Goal: Task Accomplishment & Management: Manage account settings

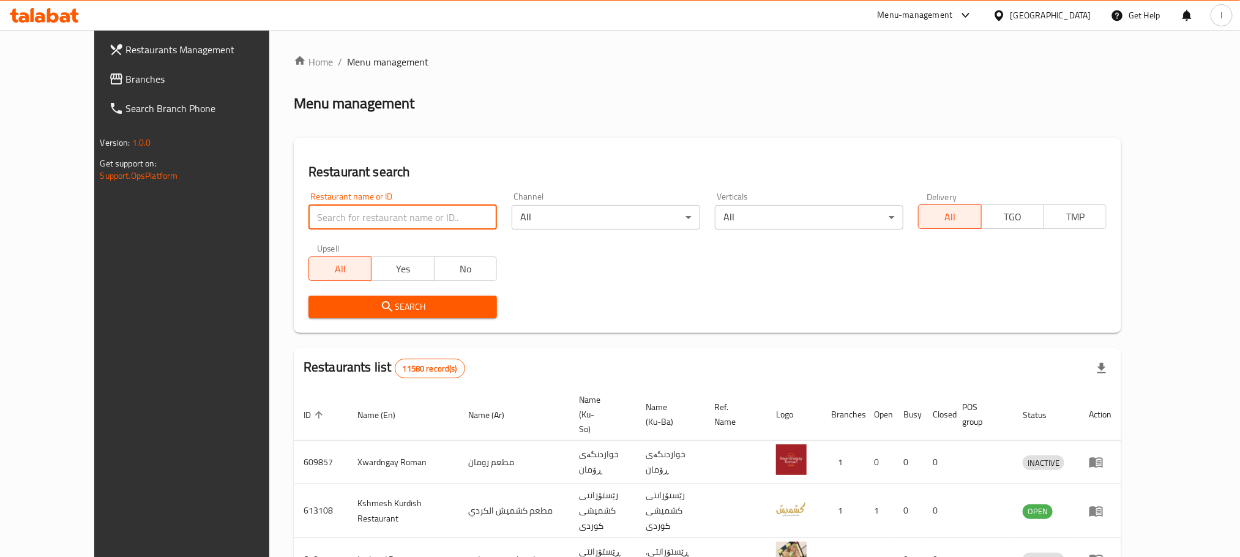
click at [318, 210] on input "search" at bounding box center [402, 217] width 188 height 24
paste input "Zizo Pizza"
type input "Zizo Pizza"
click button "Search" at bounding box center [402, 307] width 188 height 23
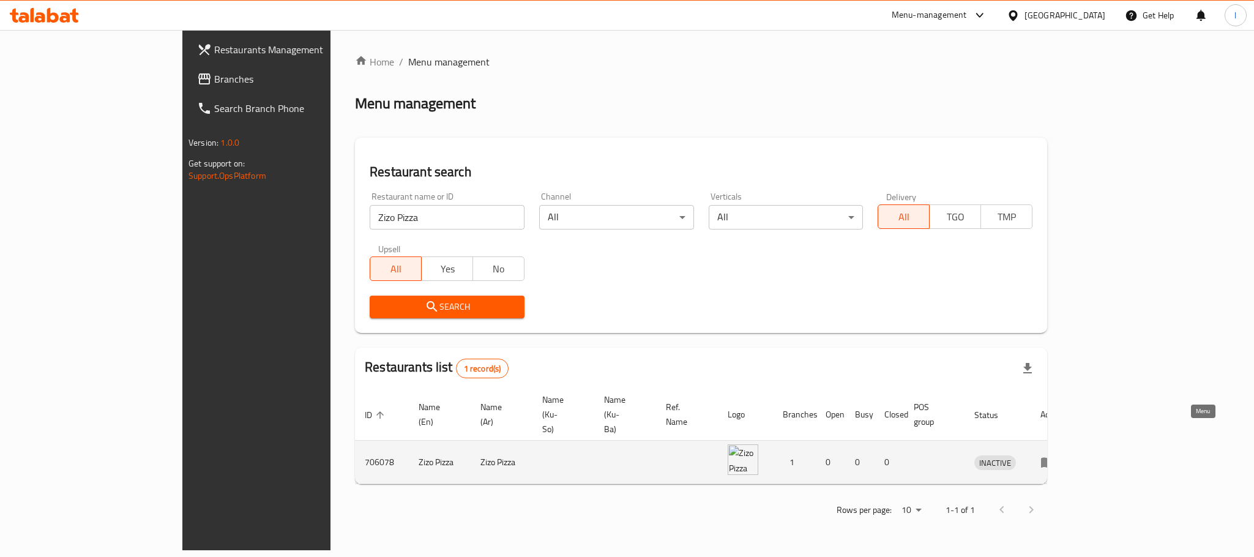
click at [1054, 458] on icon "enhanced table" at bounding box center [1047, 463] width 13 height 10
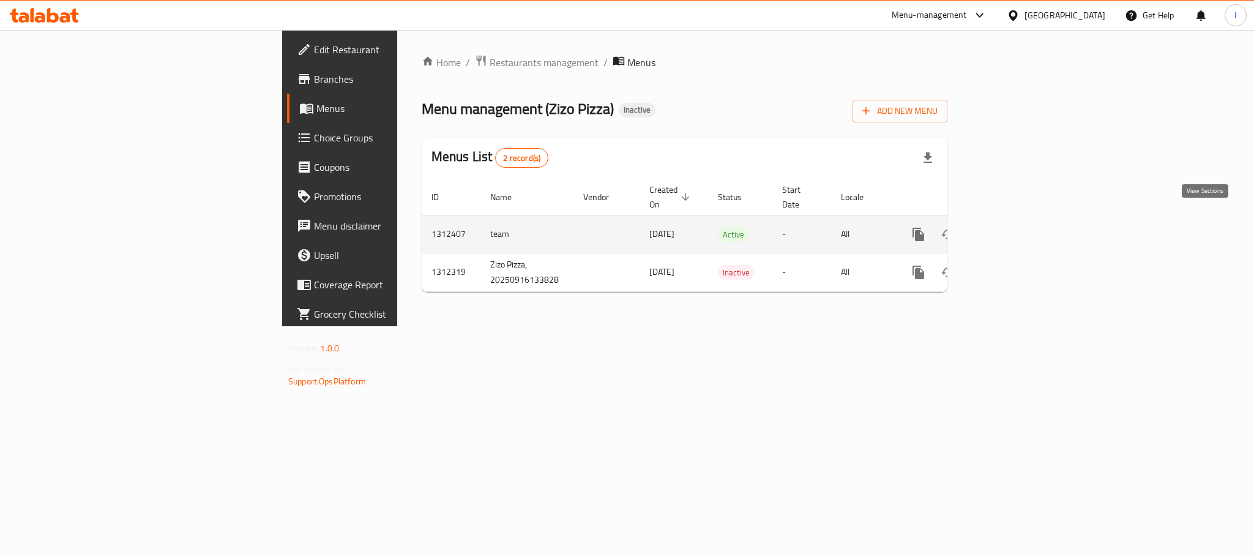
click at [1014, 227] on icon "enhanced table" at bounding box center [1006, 234] width 15 height 15
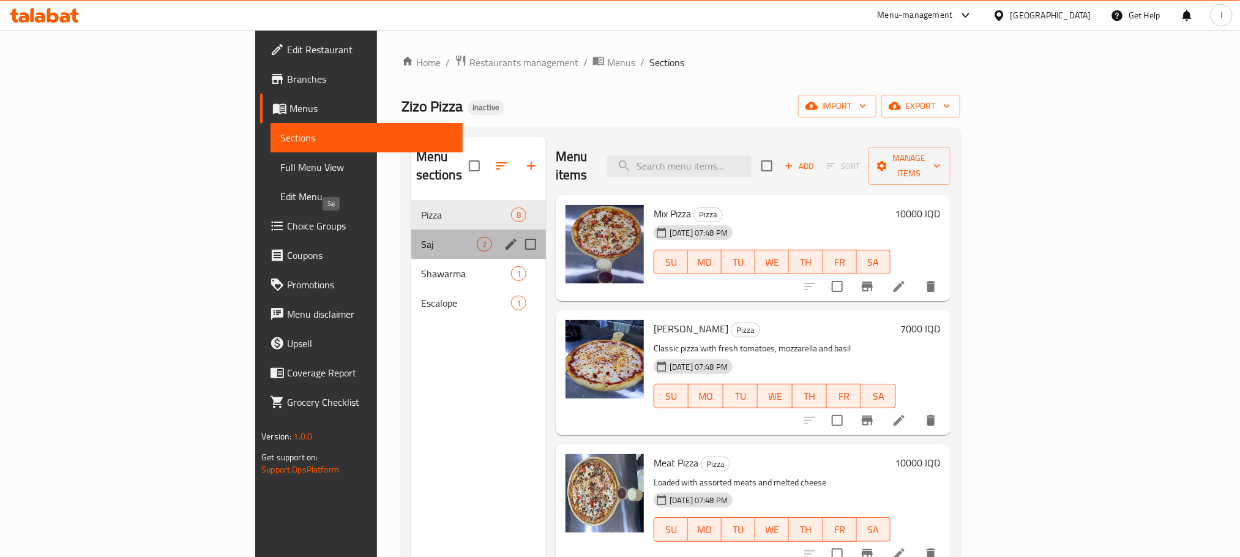
click at [421, 237] on span "Saj" at bounding box center [449, 244] width 56 height 15
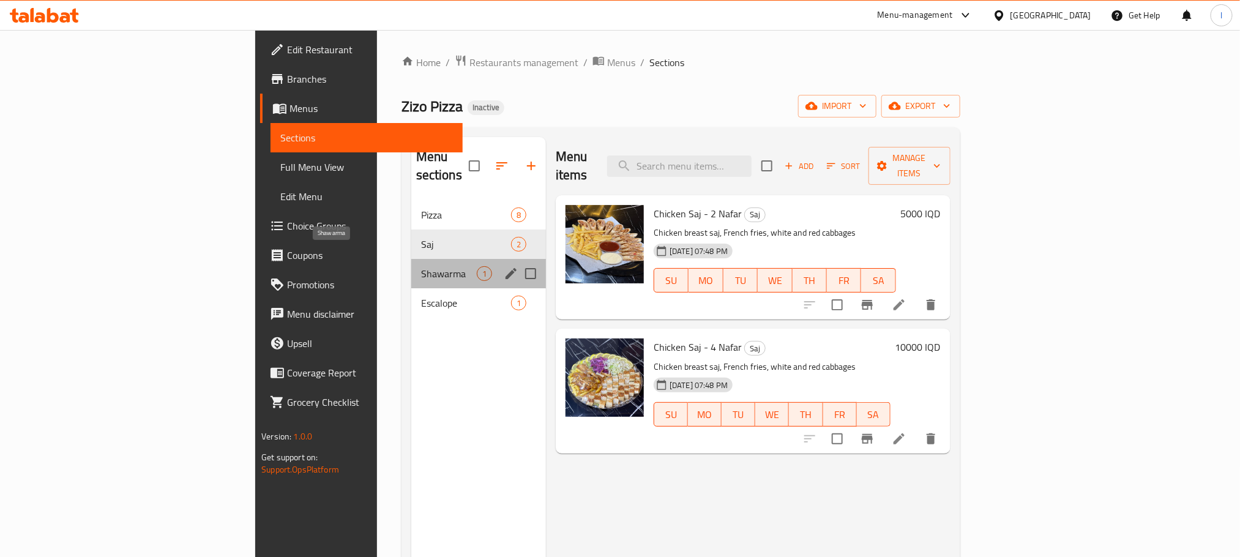
click at [421, 266] on span "Shawarma" at bounding box center [449, 273] width 56 height 15
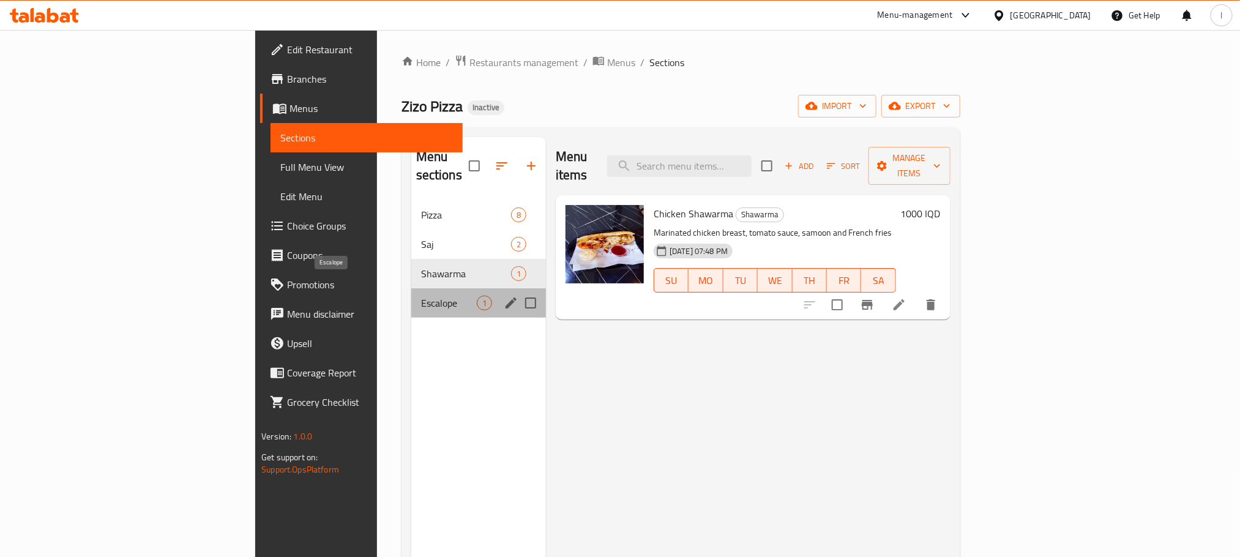
click at [421, 296] on span "Escalope" at bounding box center [449, 303] width 56 height 15
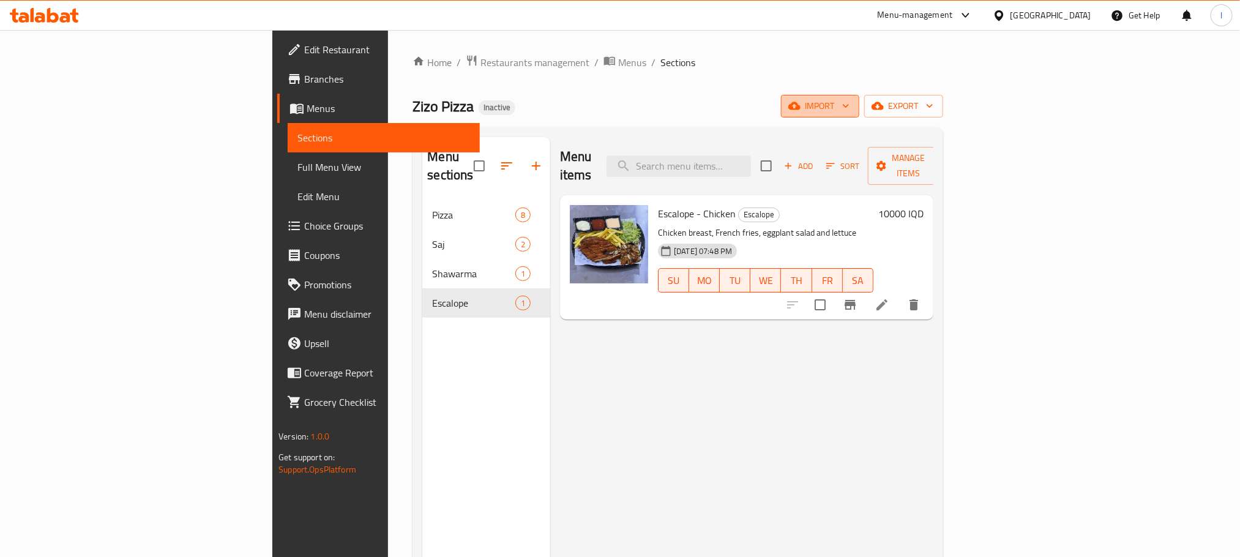
click at [849, 103] on span "import" at bounding box center [820, 106] width 59 height 15
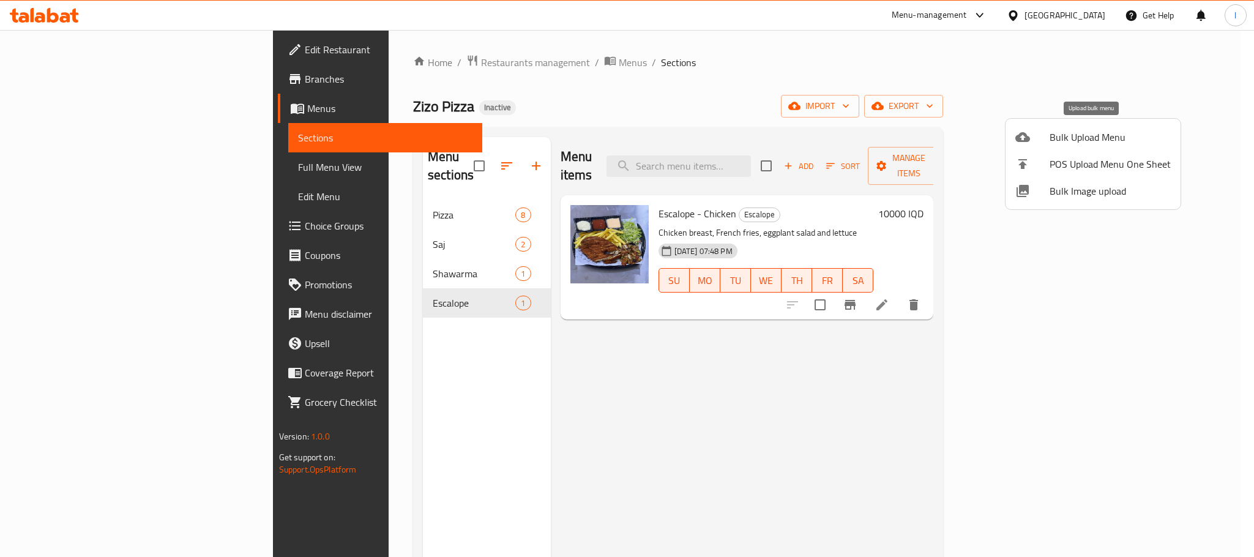
click at [1080, 140] on span "Bulk Upload Menu" at bounding box center [1110, 137] width 121 height 15
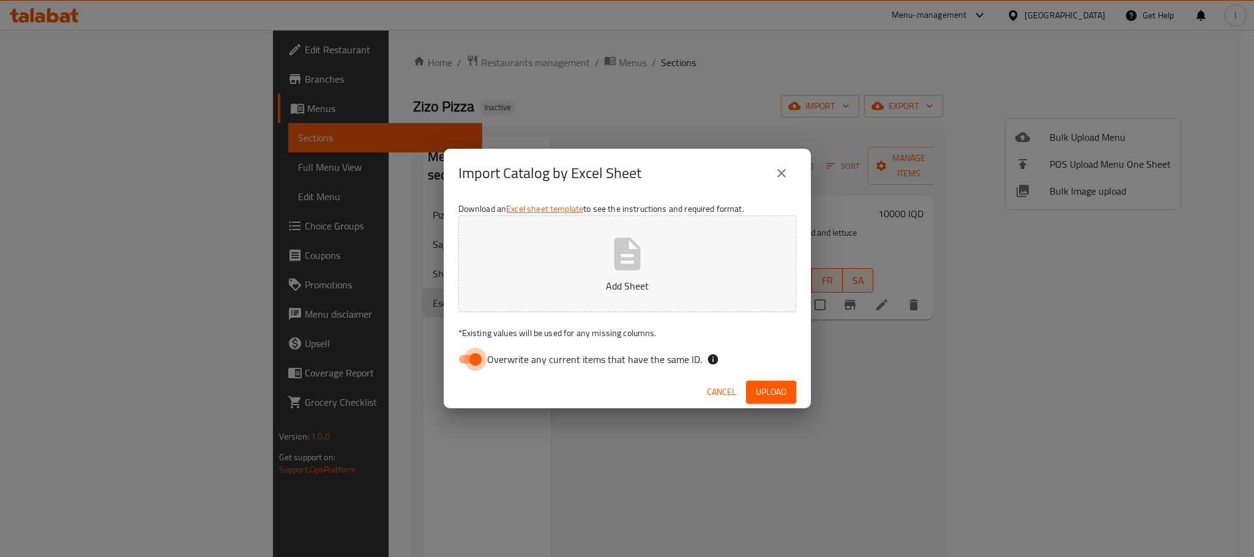
click at [464, 364] on input "Overwrite any current items that have the same ID." at bounding box center [476, 359] width 70 height 23
checkbox input "false"
click at [643, 265] on icon "button" at bounding box center [627, 253] width 39 height 39
click at [761, 393] on span "Upload" at bounding box center [771, 391] width 31 height 15
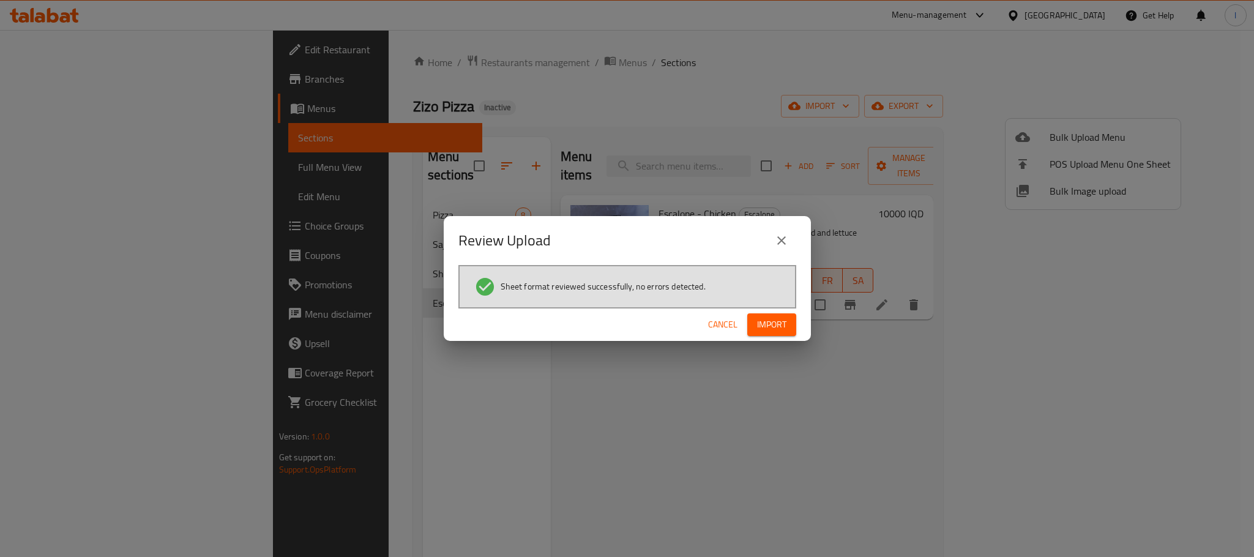
click at [762, 324] on span "Import" at bounding box center [771, 324] width 29 height 15
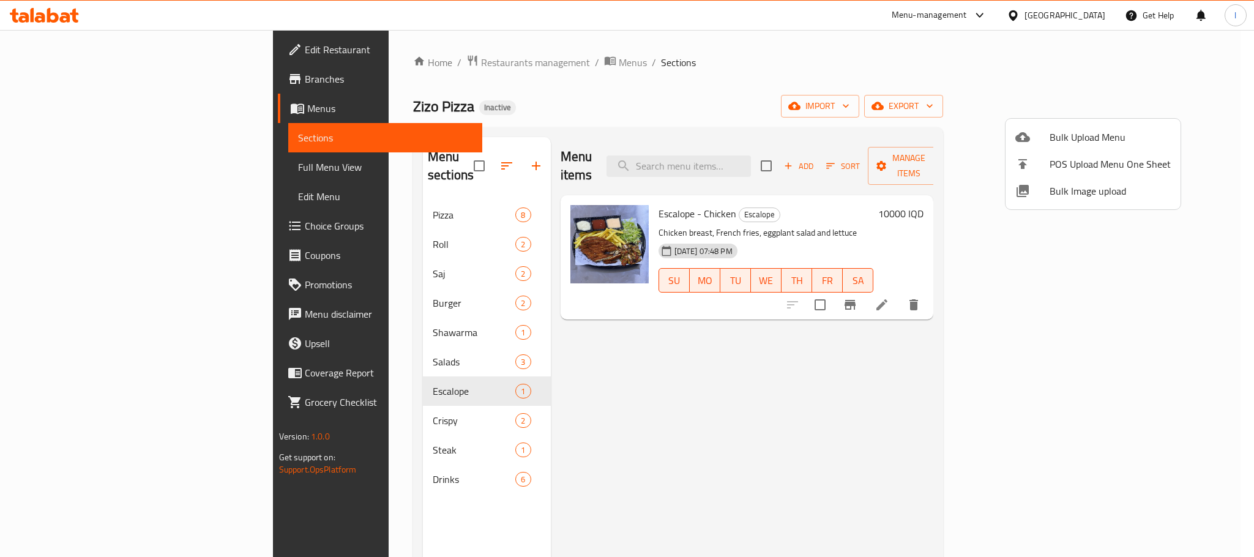
click at [446, 151] on div at bounding box center [627, 278] width 1254 height 557
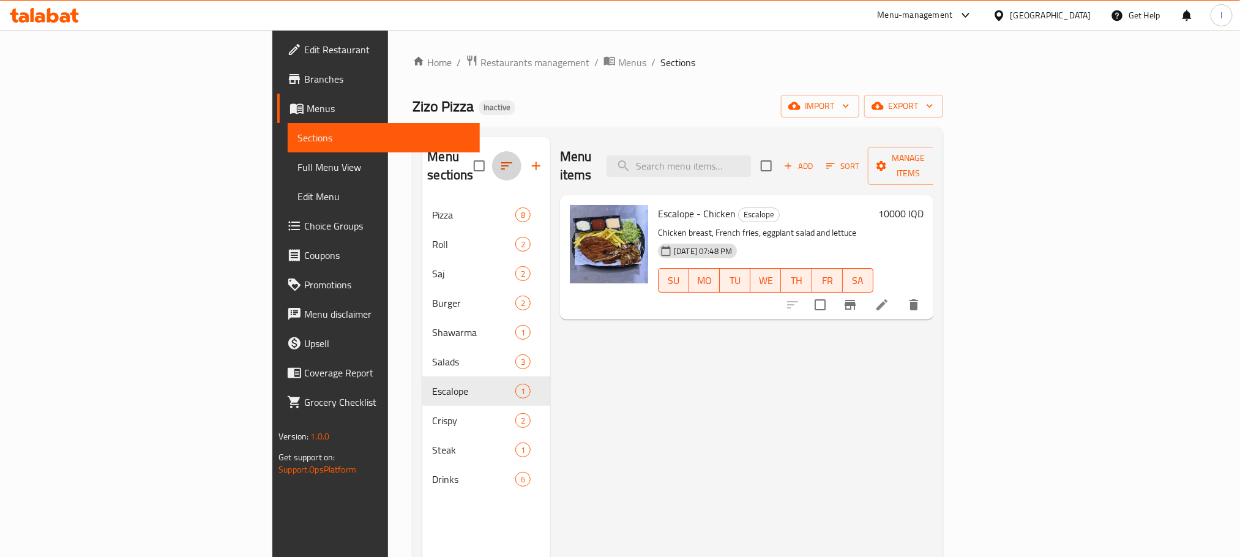
click at [501, 162] on icon "button" at bounding box center [506, 165] width 11 height 7
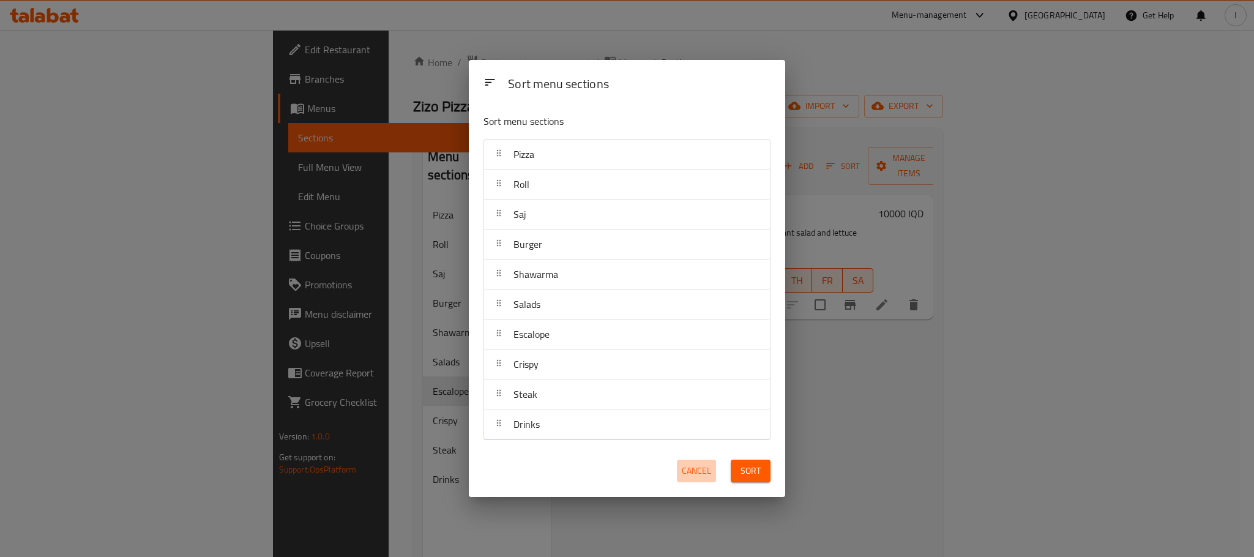
click at [689, 463] on button "Cancel" at bounding box center [696, 471] width 39 height 23
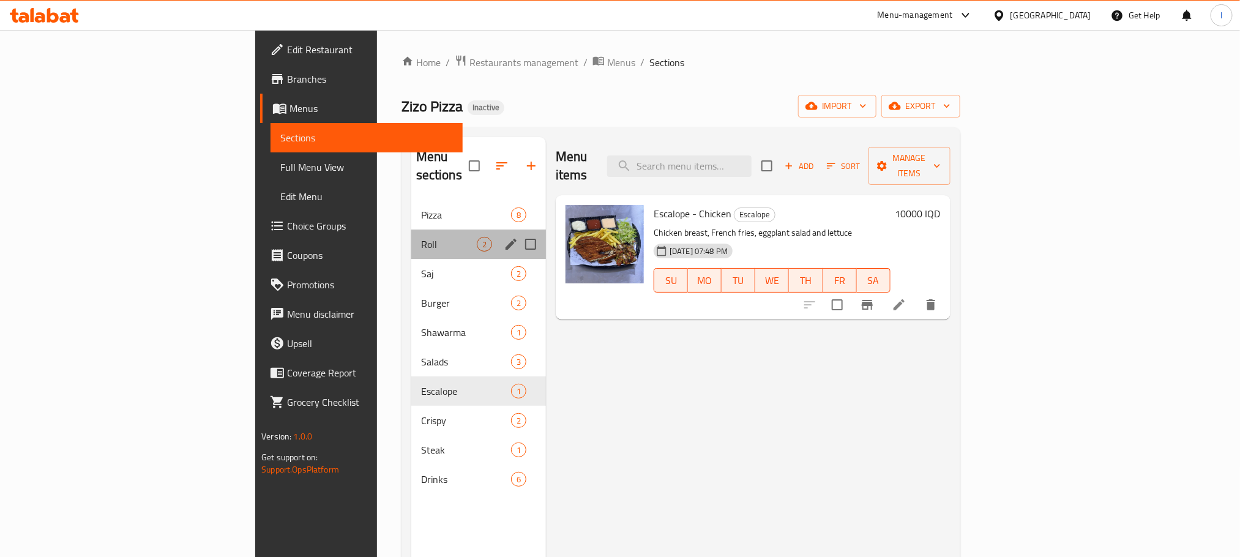
click at [411, 229] on div "Roll 2" at bounding box center [478, 243] width 135 height 29
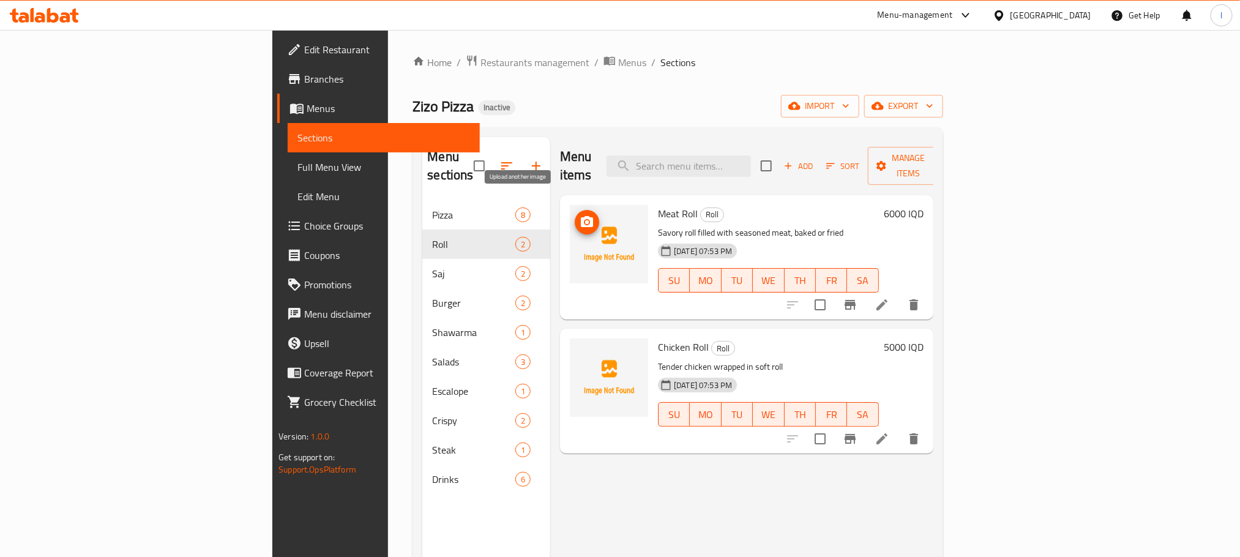
click at [580, 215] on icon "upload picture" at bounding box center [587, 222] width 15 height 15
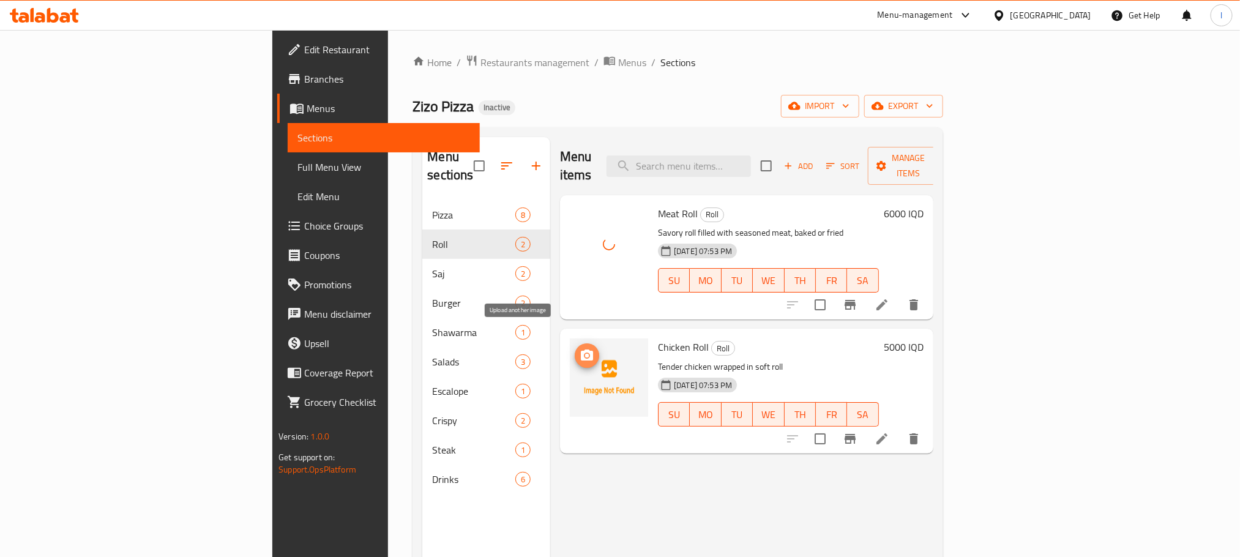
click at [575, 348] on span "upload picture" at bounding box center [587, 355] width 24 height 15
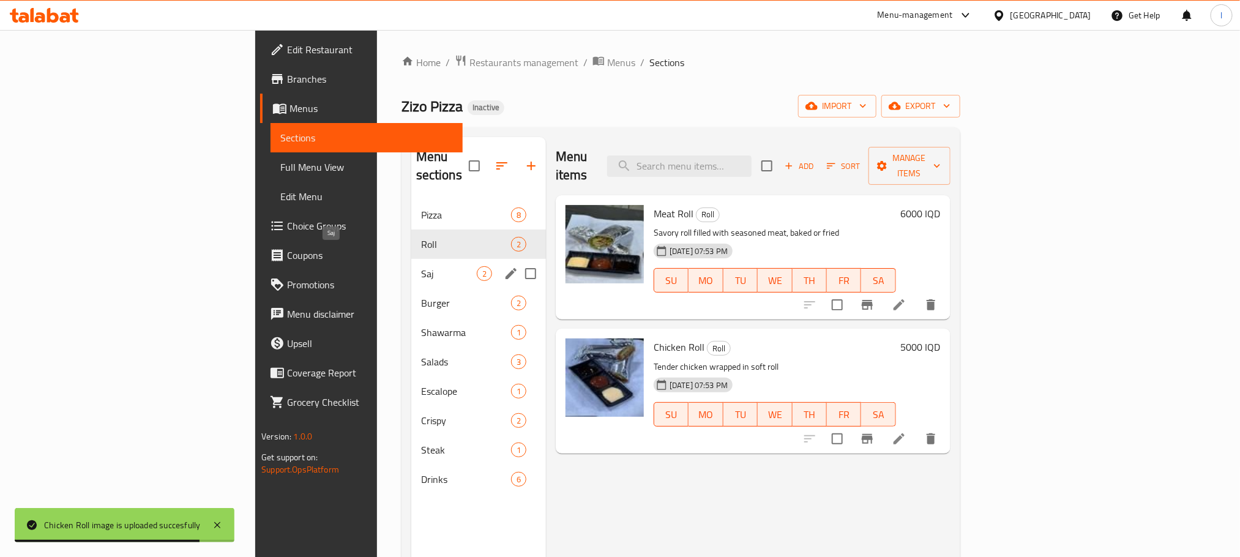
click at [421, 266] on span "Saj" at bounding box center [449, 273] width 56 height 15
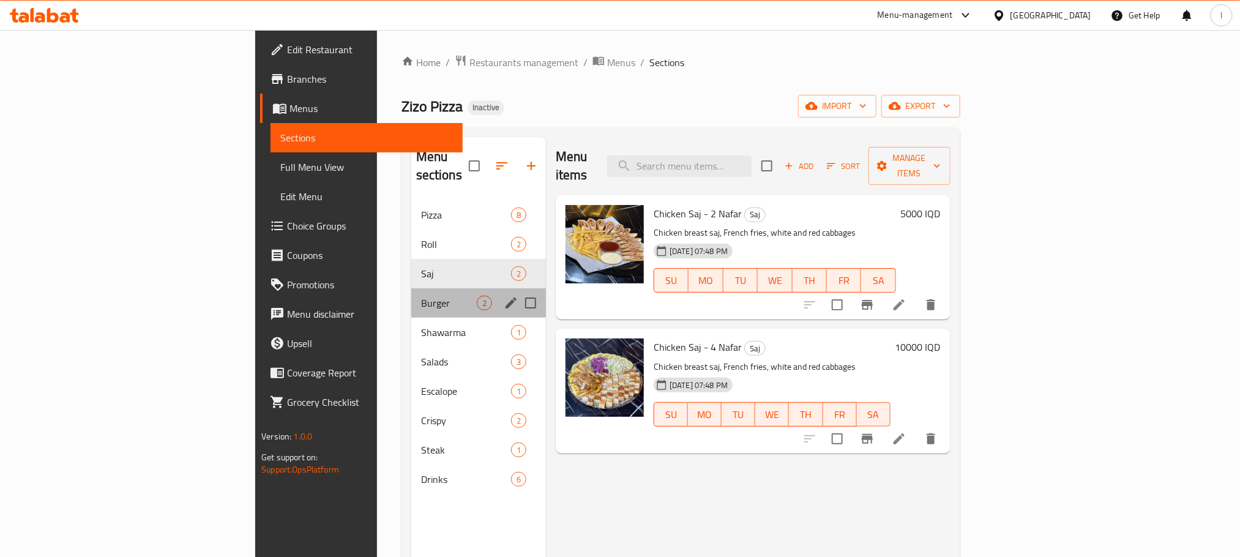
click at [411, 288] on div "Burger 2" at bounding box center [478, 302] width 135 height 29
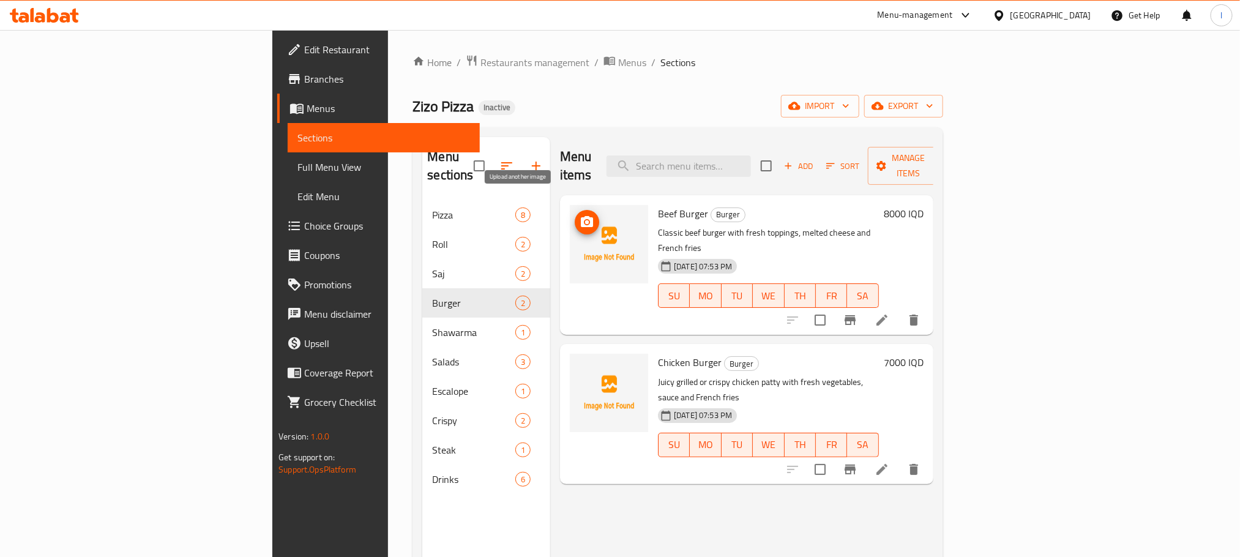
click at [580, 215] on icon "upload picture" at bounding box center [587, 222] width 15 height 15
click at [581, 216] on icon "upload picture" at bounding box center [587, 221] width 12 height 11
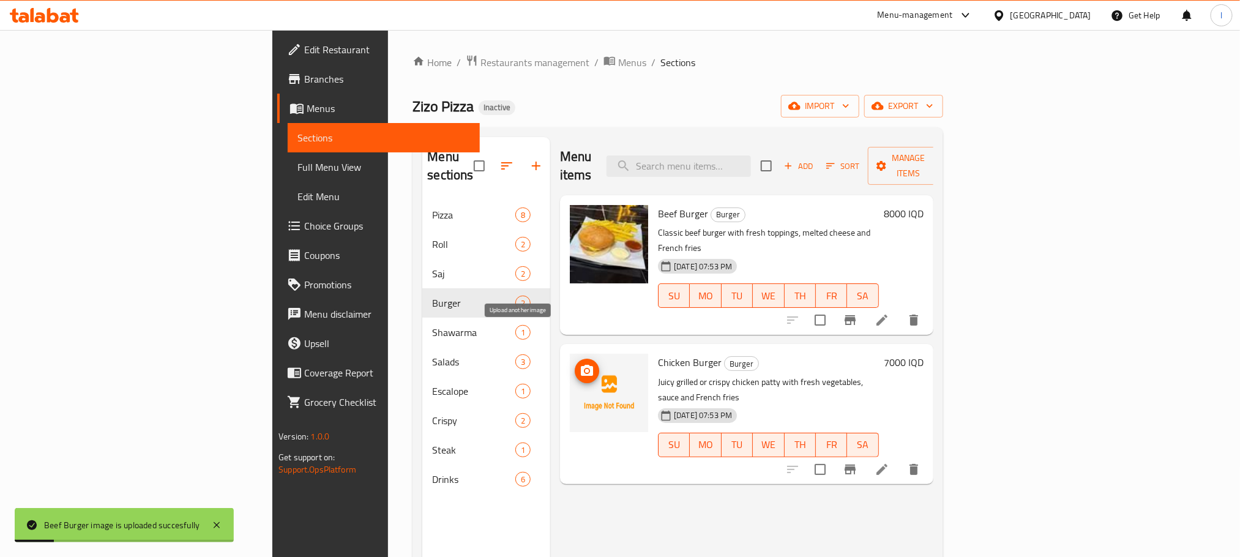
click at [580, 364] on icon "upload picture" at bounding box center [587, 371] width 15 height 15
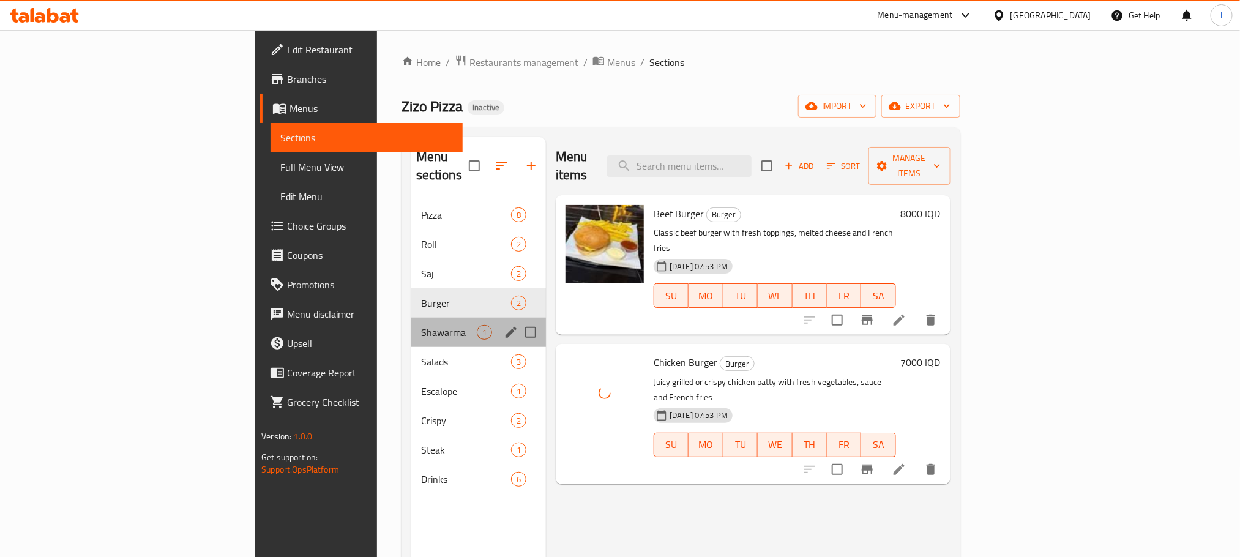
click at [411, 324] on div "Shawarma 1" at bounding box center [478, 332] width 135 height 29
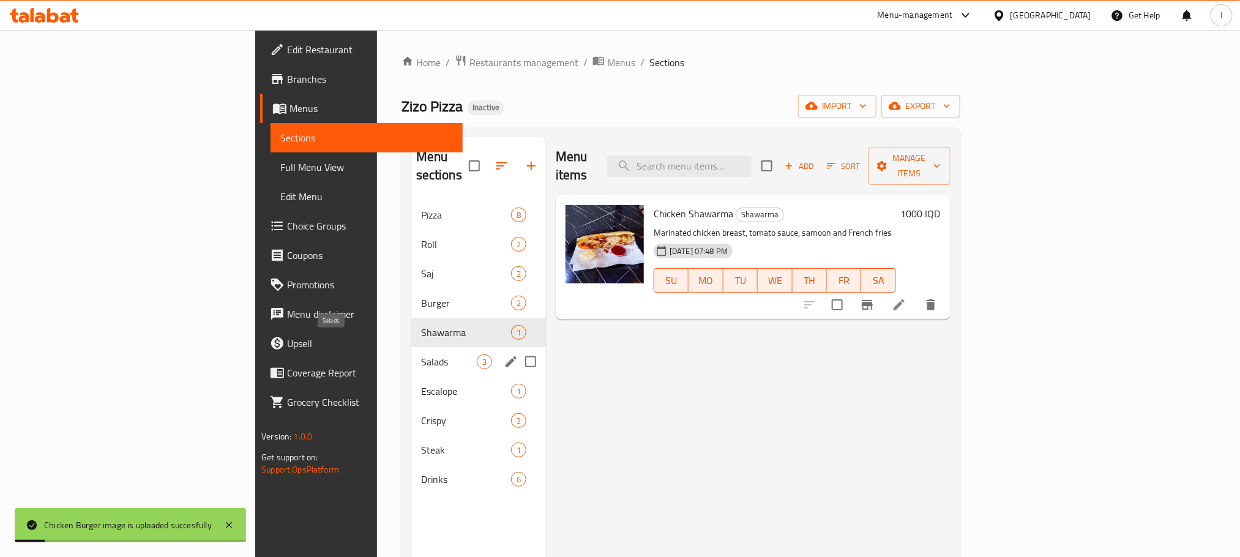
click at [421, 354] on span "Salads" at bounding box center [449, 361] width 56 height 15
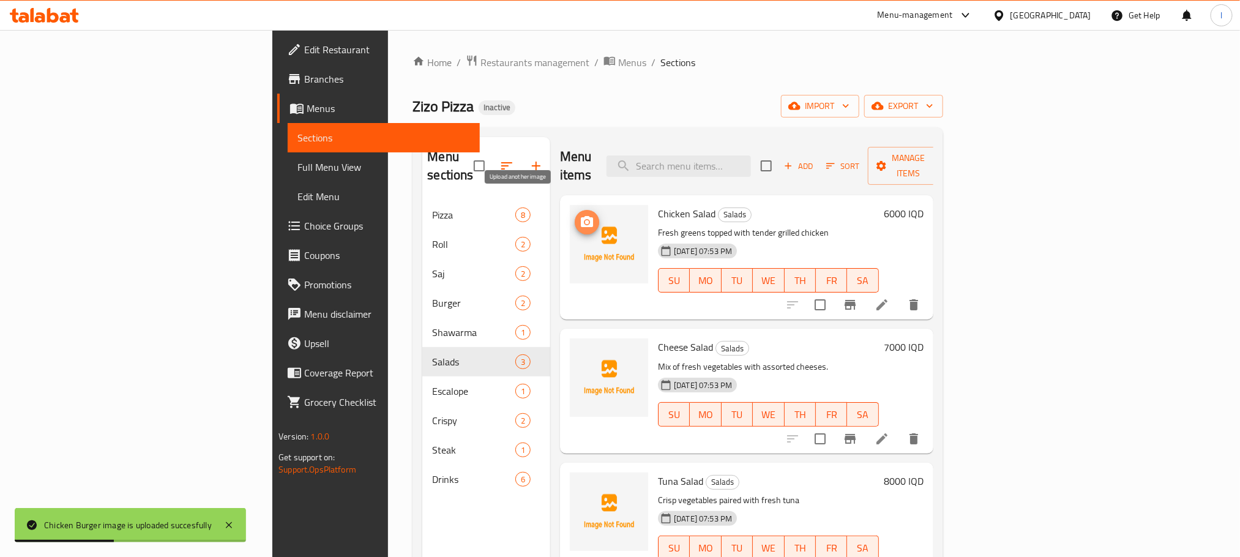
click at [580, 215] on icon "upload picture" at bounding box center [587, 222] width 15 height 15
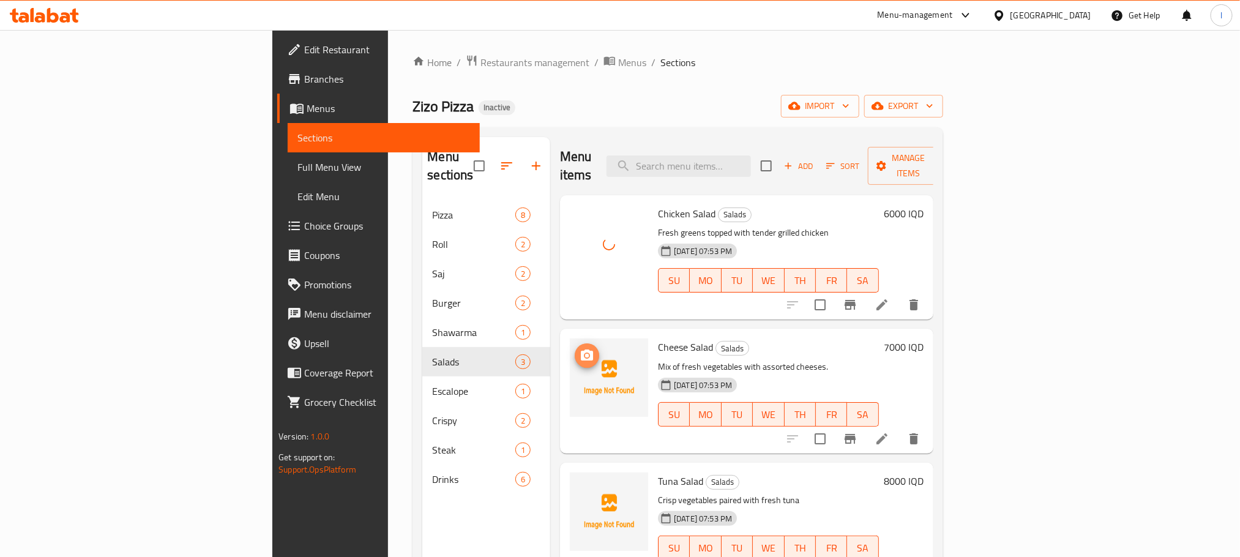
click at [581, 349] on icon "upload picture" at bounding box center [587, 354] width 12 height 11
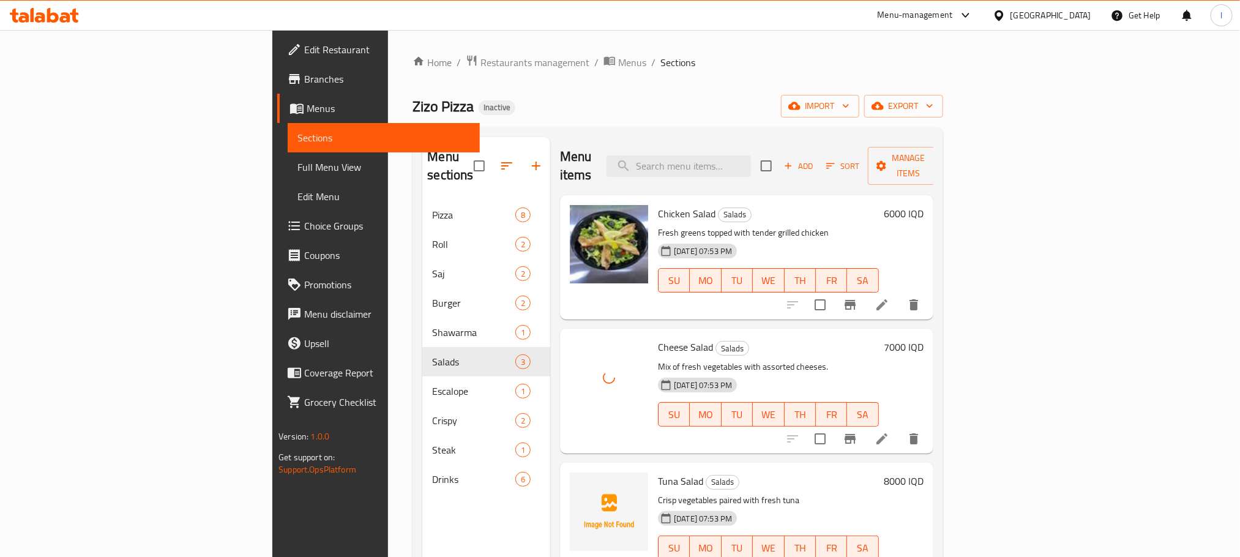
scroll to position [171, 0]
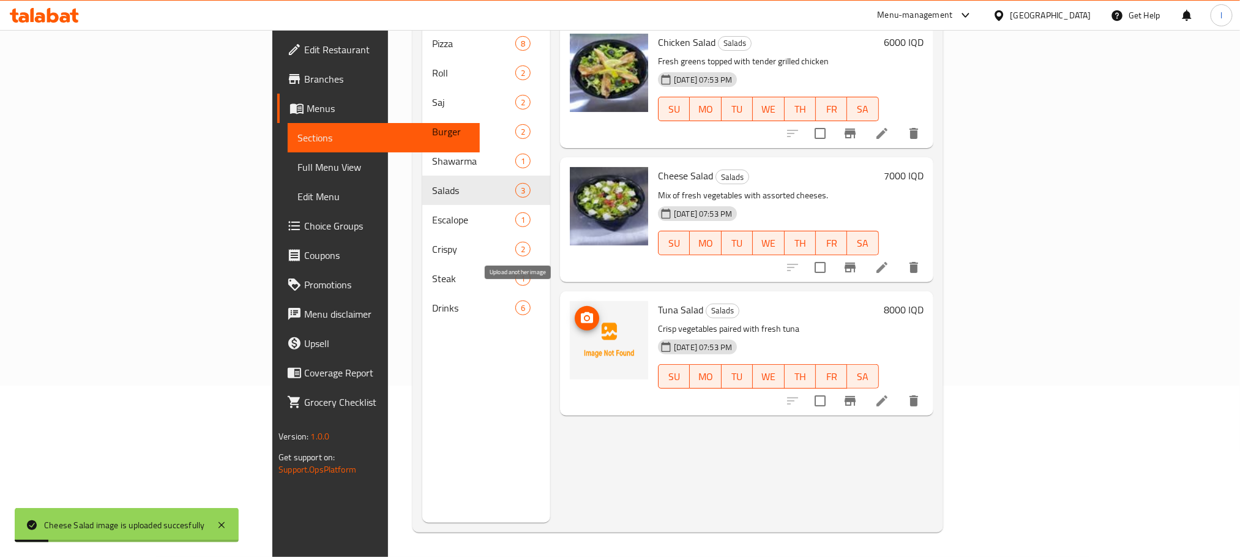
click at [575, 306] on button "upload picture" at bounding box center [587, 318] width 24 height 24
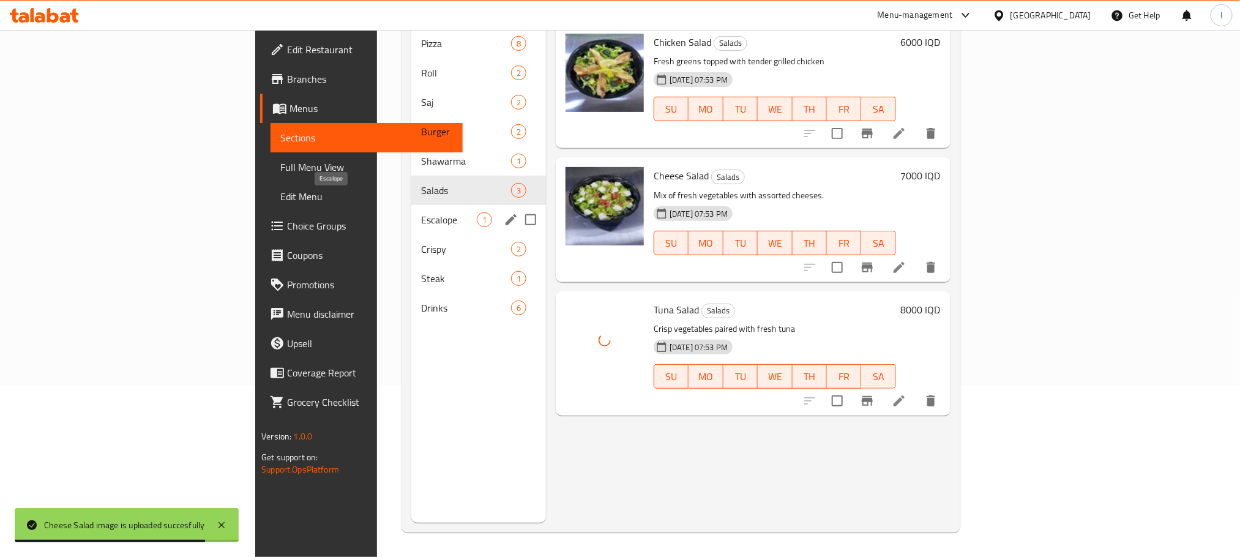
click at [421, 212] on span "Escalope" at bounding box center [449, 219] width 56 height 15
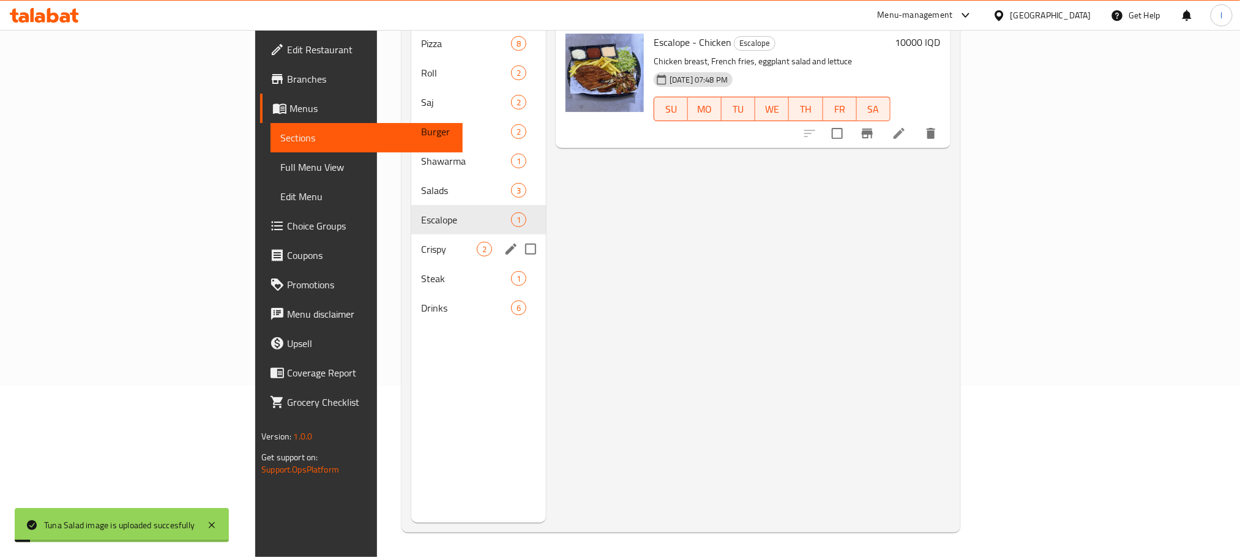
click at [411, 234] on div "Crispy 2" at bounding box center [478, 248] width 135 height 29
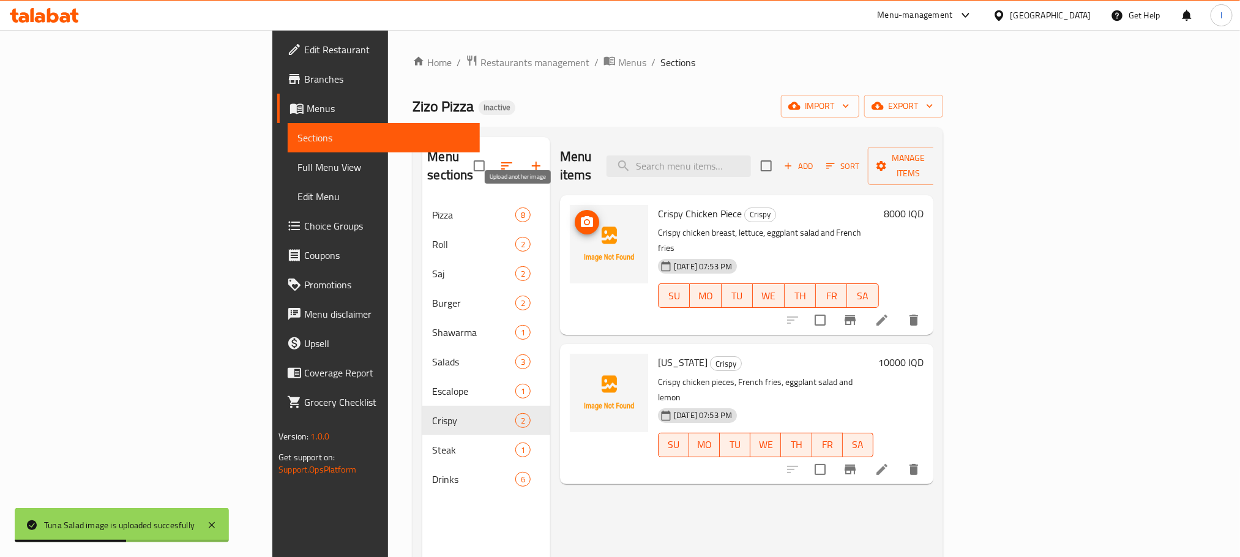
click at [581, 216] on icon "upload picture" at bounding box center [587, 221] width 12 height 11
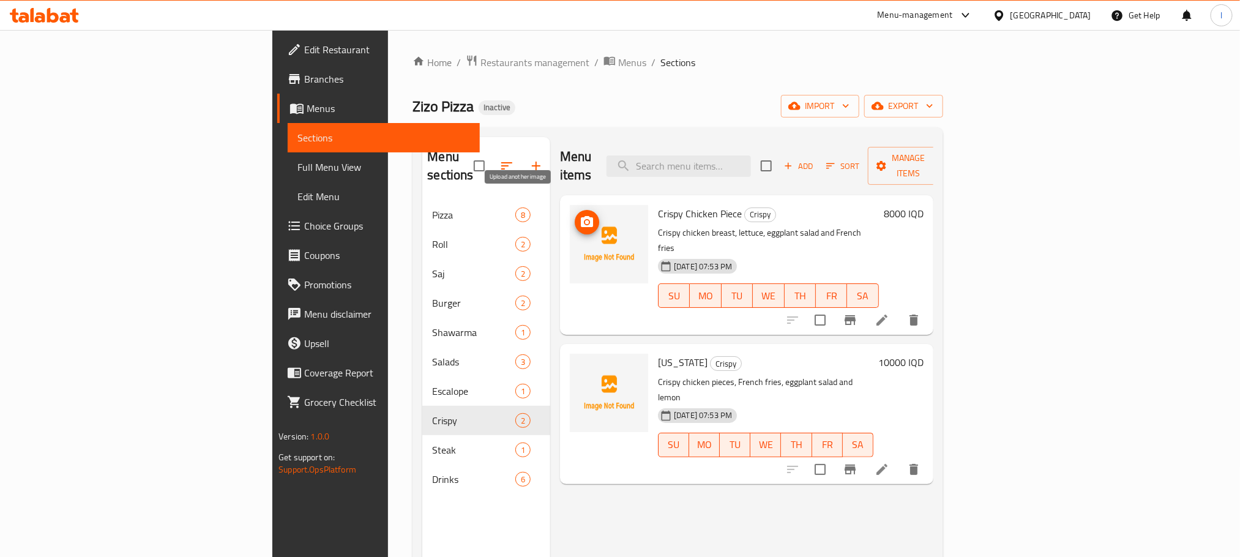
click at [575, 215] on span "upload picture" at bounding box center [587, 222] width 24 height 15
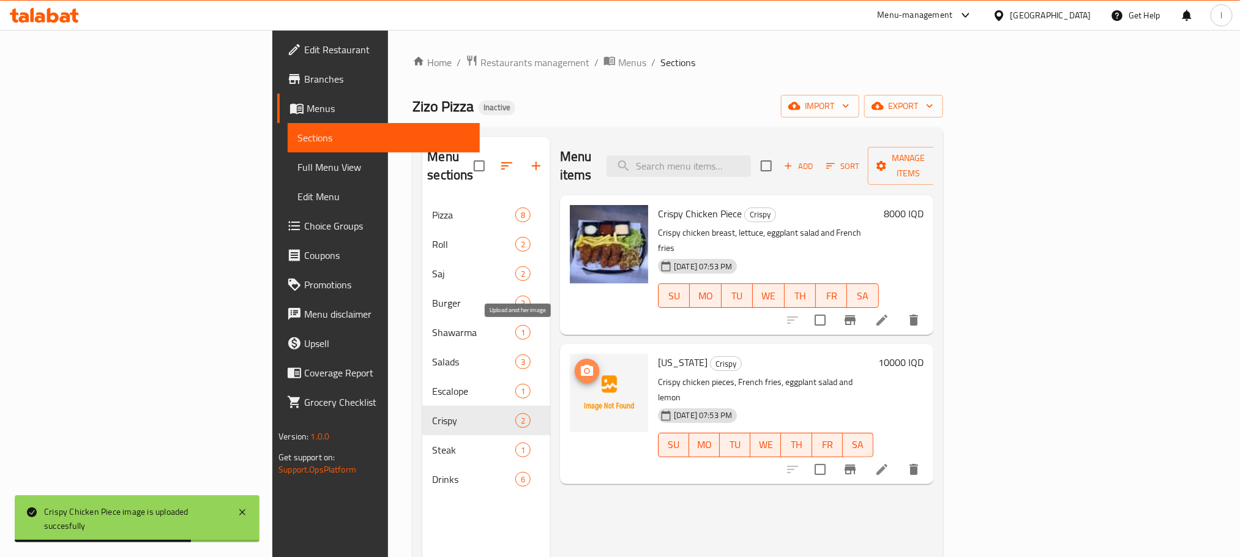
click at [575, 359] on button "upload picture" at bounding box center [587, 371] width 24 height 24
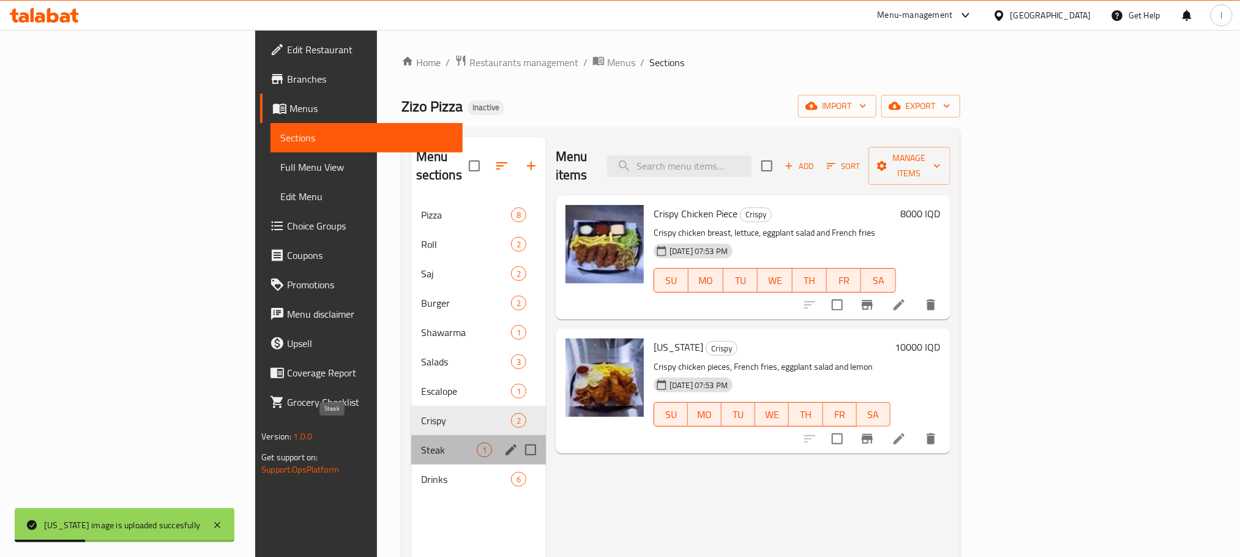
click at [421, 442] on span "Steak" at bounding box center [449, 449] width 56 height 15
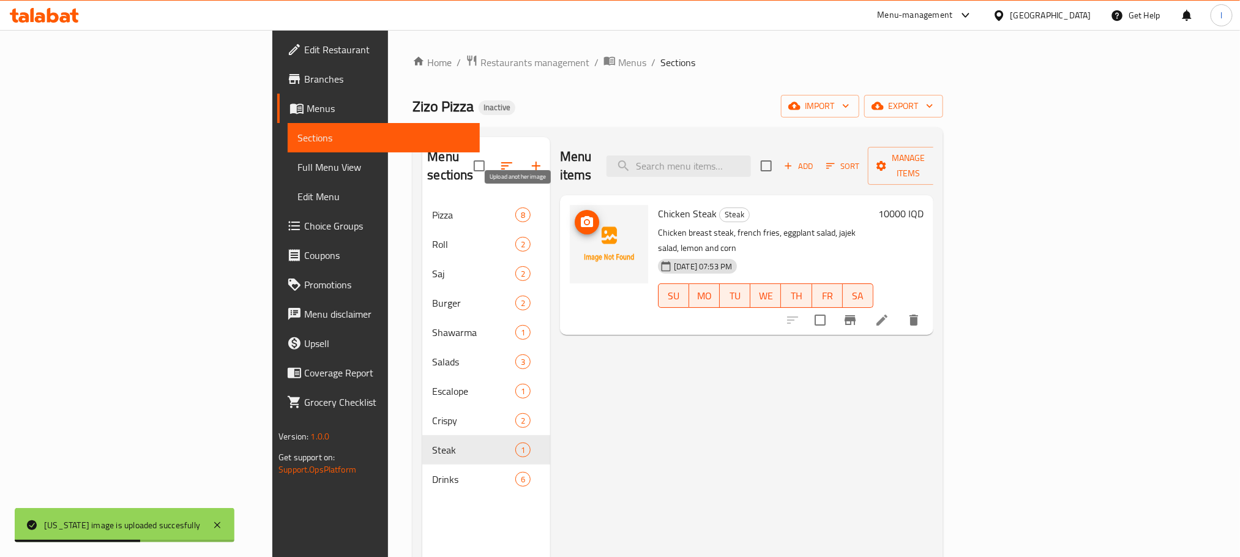
click at [580, 215] on icon "upload picture" at bounding box center [587, 222] width 15 height 15
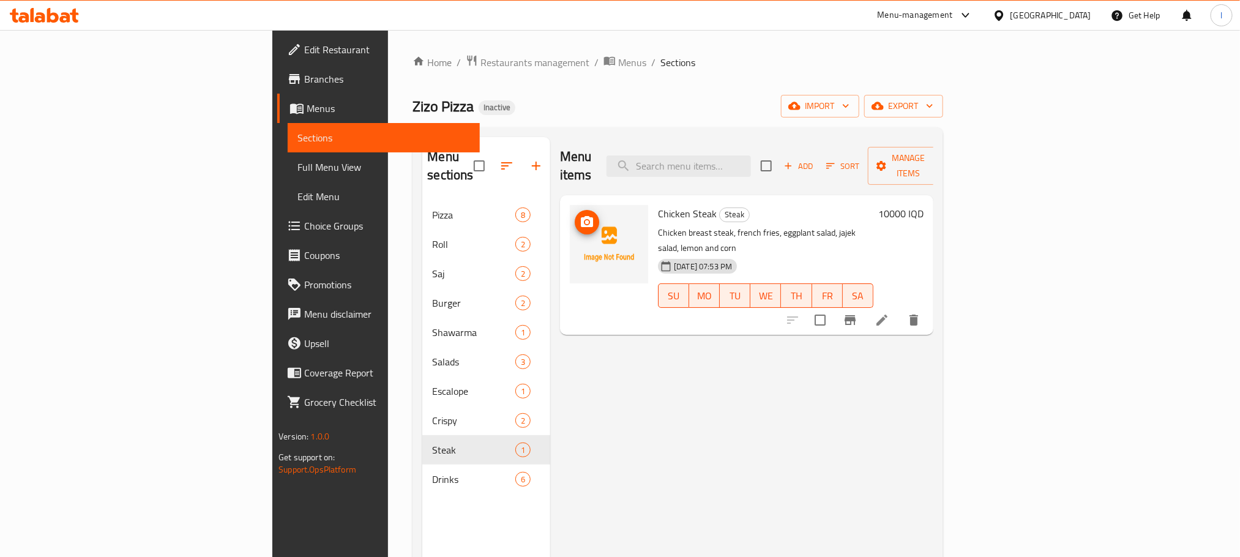
click at [581, 216] on icon "upload picture" at bounding box center [587, 221] width 12 height 11
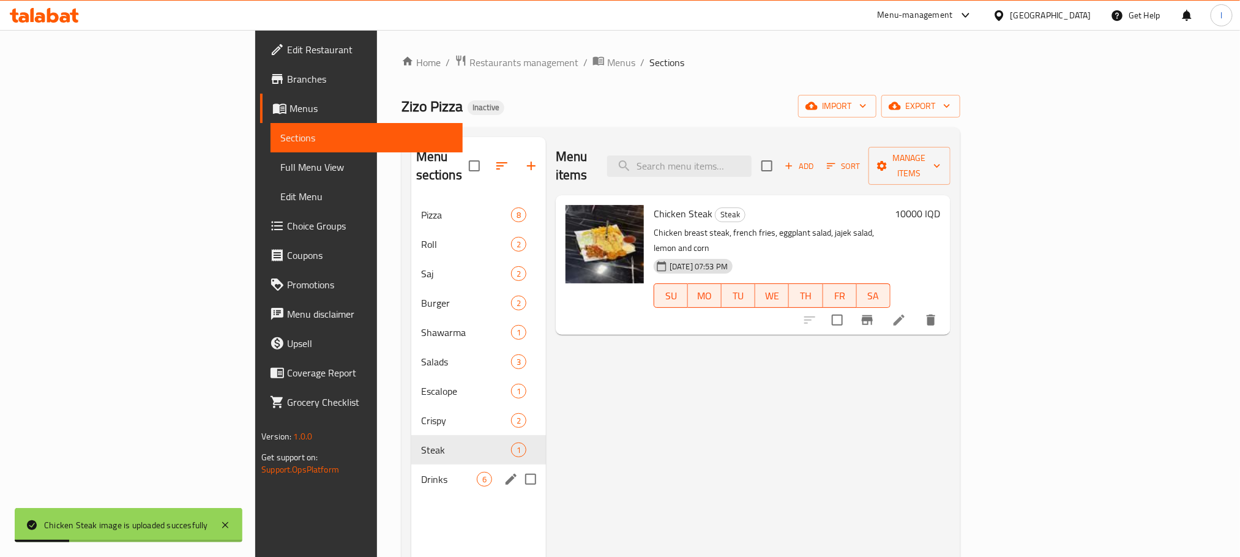
click at [411, 464] on div "Drinks 6" at bounding box center [478, 478] width 135 height 29
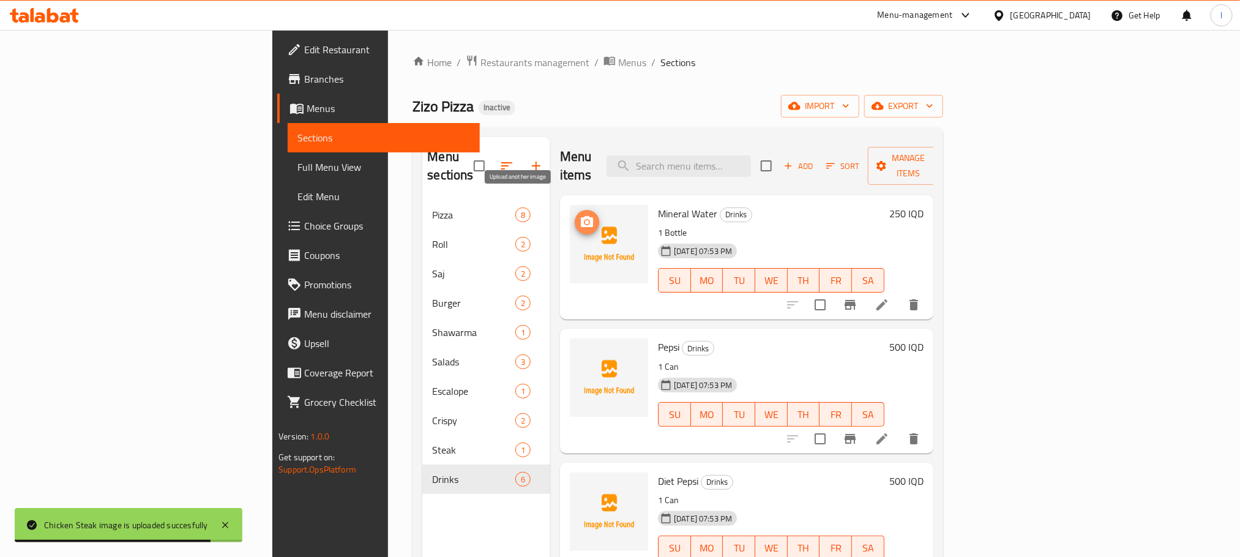
click at [575, 210] on button "upload picture" at bounding box center [587, 222] width 24 height 24
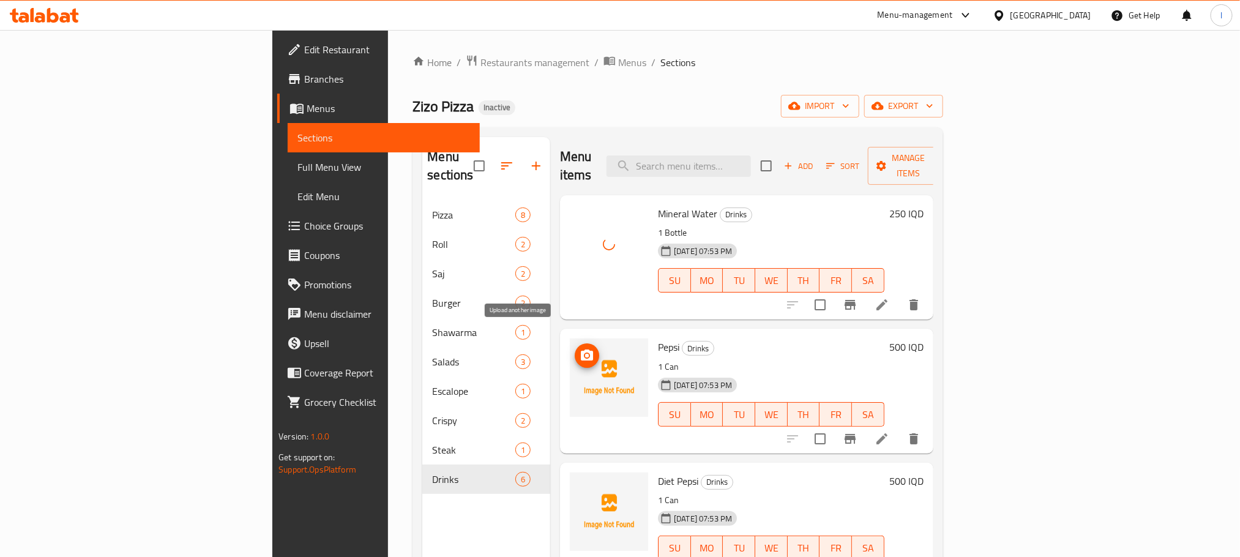
click at [575, 346] on button "upload picture" at bounding box center [587, 355] width 24 height 24
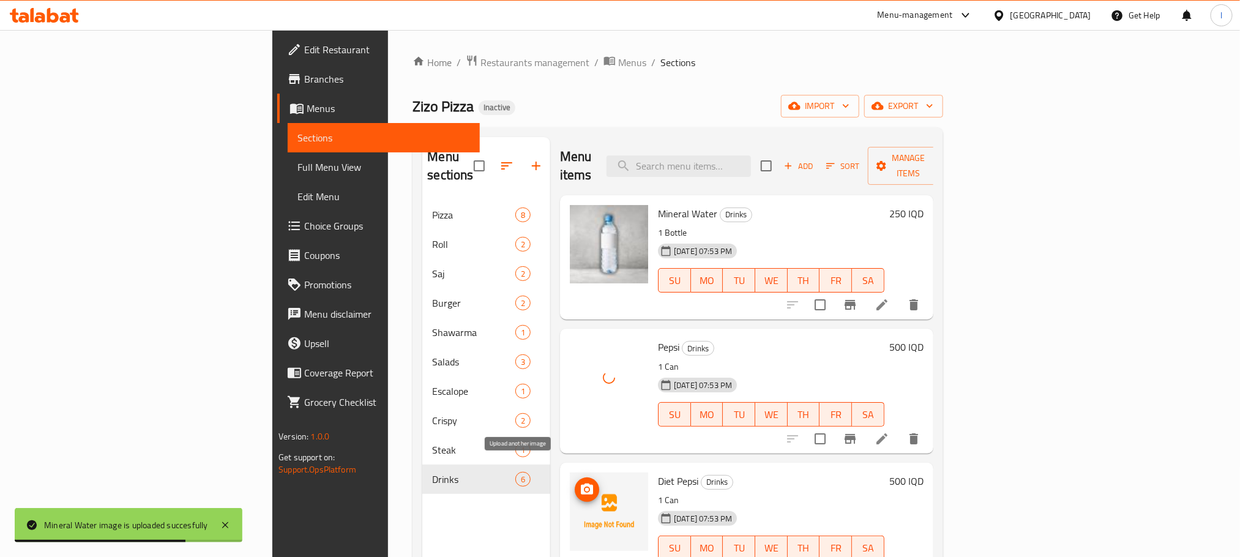
click at [580, 482] on icon "upload picture" at bounding box center [587, 489] width 15 height 15
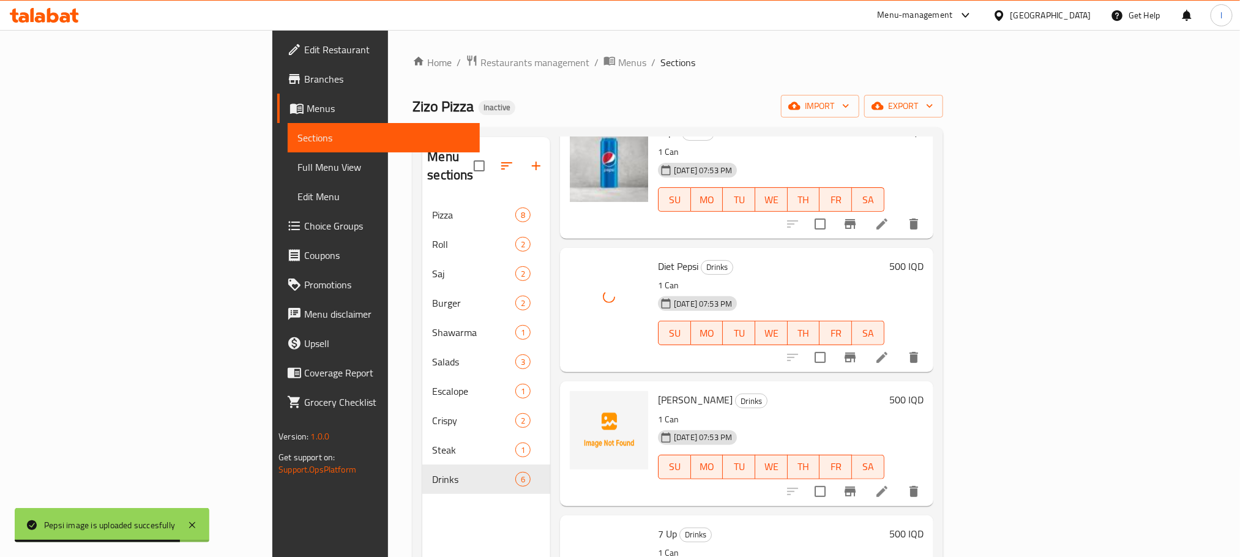
scroll to position [275, 0]
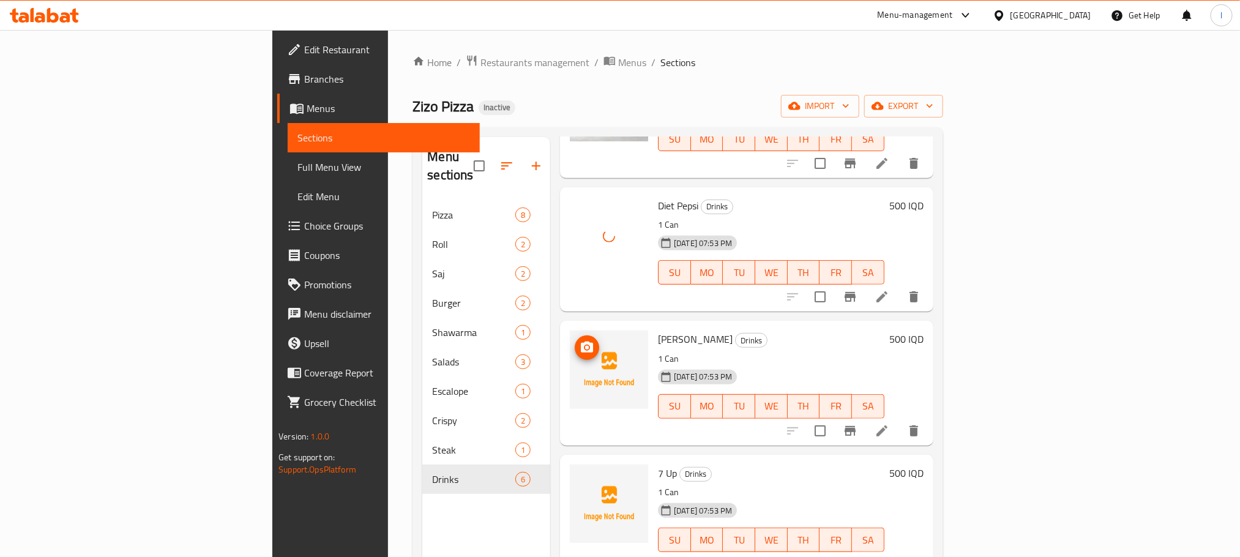
click at [581, 341] on icon "upload picture" at bounding box center [587, 346] width 12 height 11
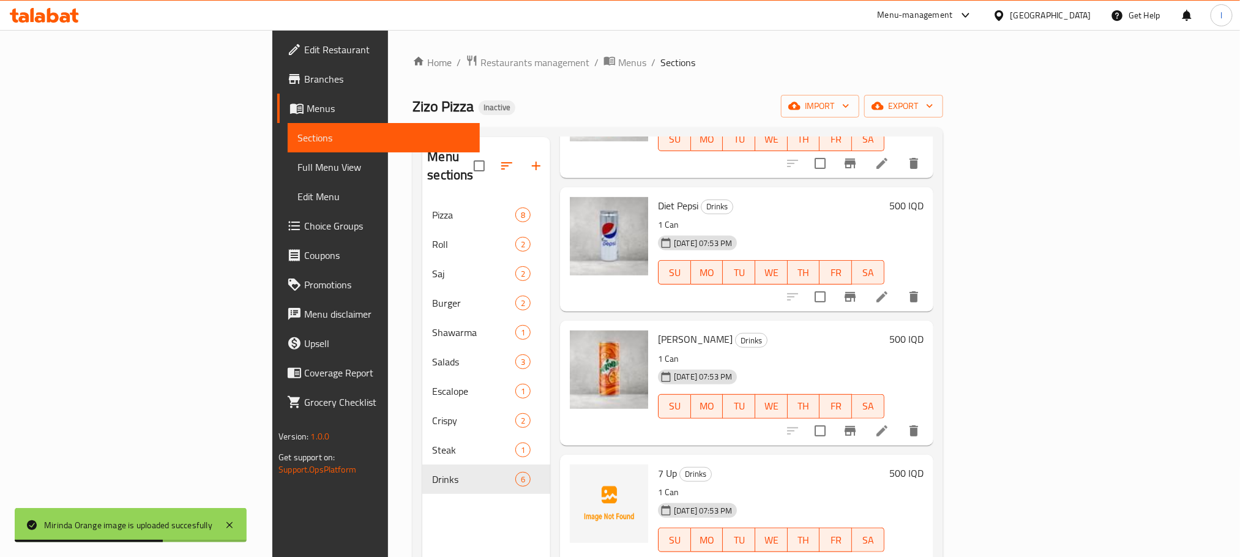
scroll to position [171, 0]
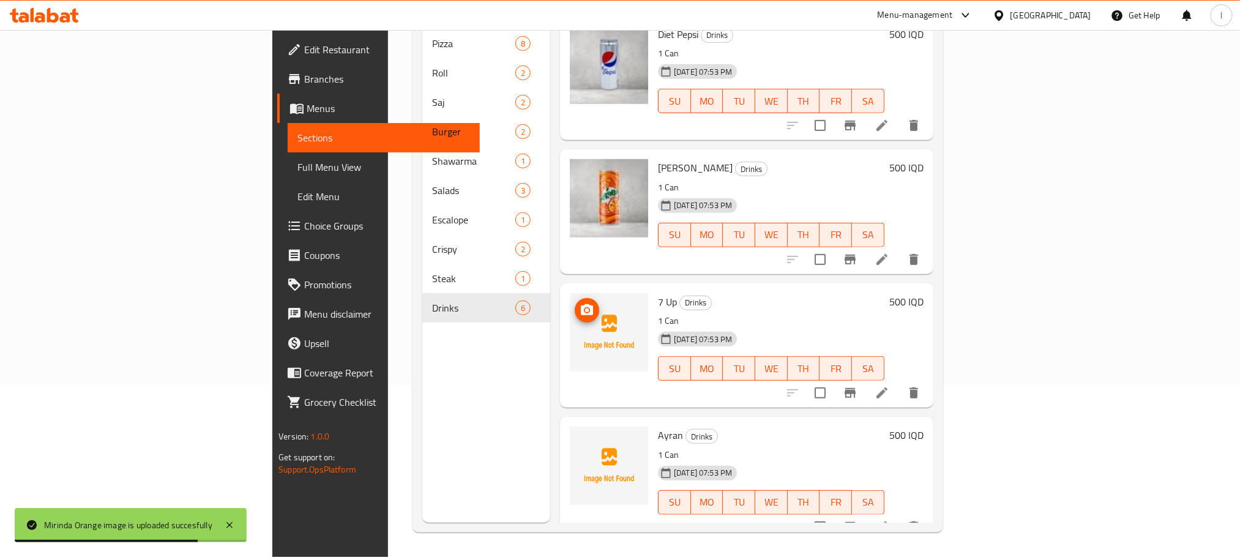
click at [581, 304] on icon "upload picture" at bounding box center [587, 309] width 12 height 11
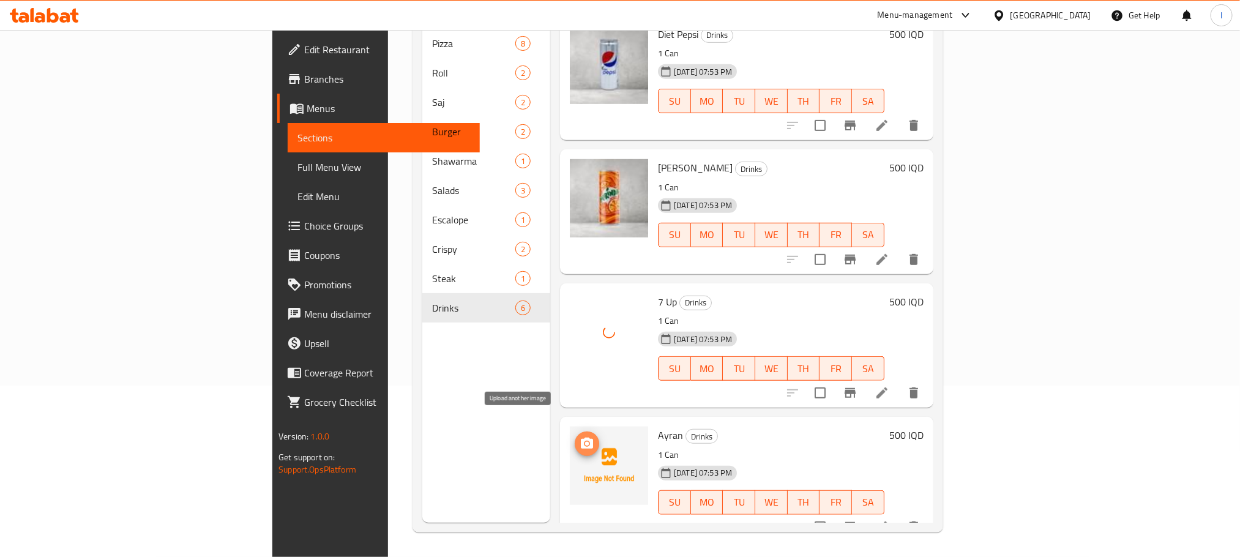
click at [580, 436] on icon "upload picture" at bounding box center [587, 443] width 15 height 15
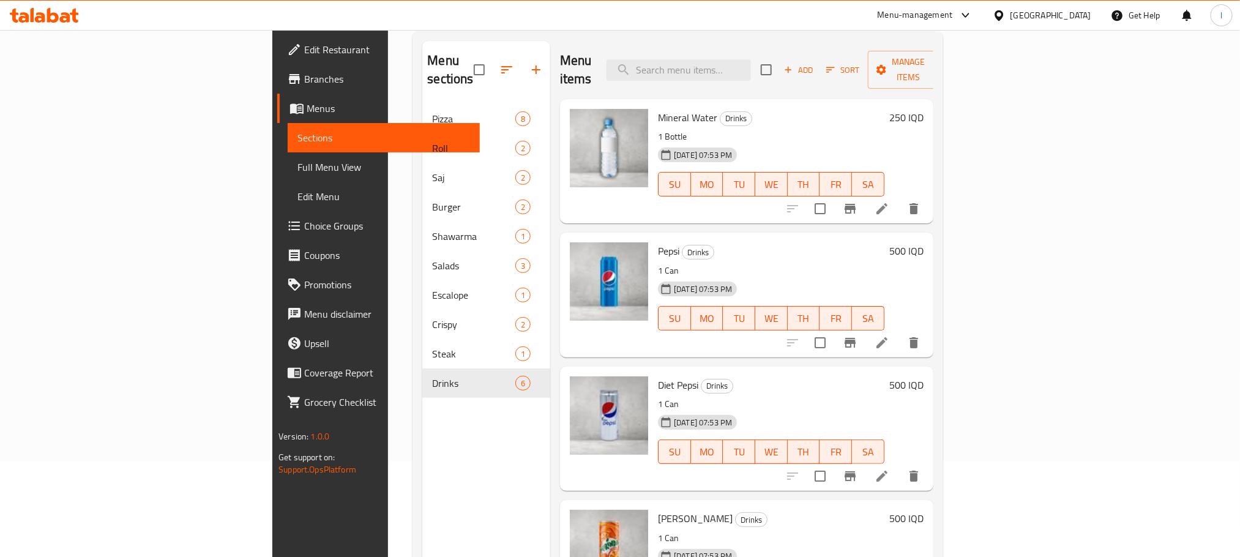
scroll to position [0, 0]
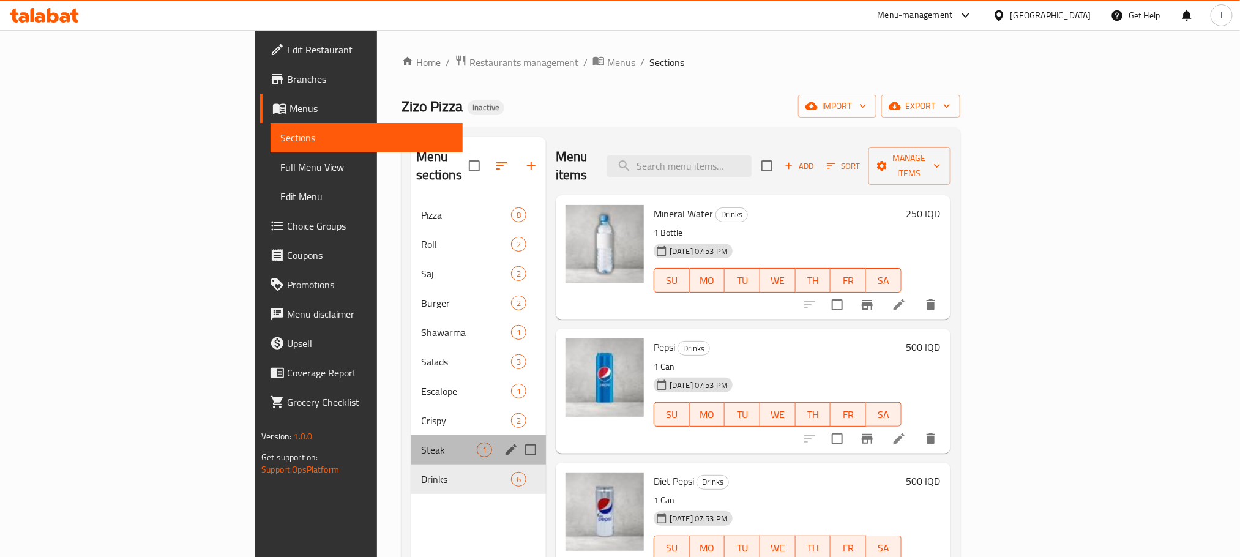
click at [411, 435] on div "Steak 1" at bounding box center [478, 449] width 135 height 29
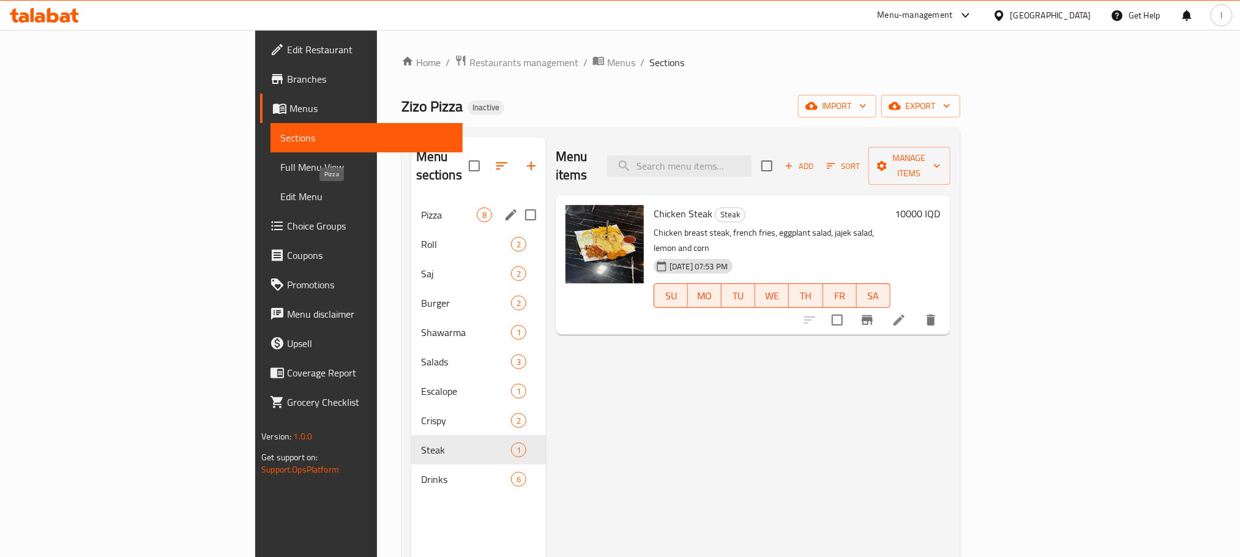
click at [421, 207] on span "Pizza" at bounding box center [449, 214] width 56 height 15
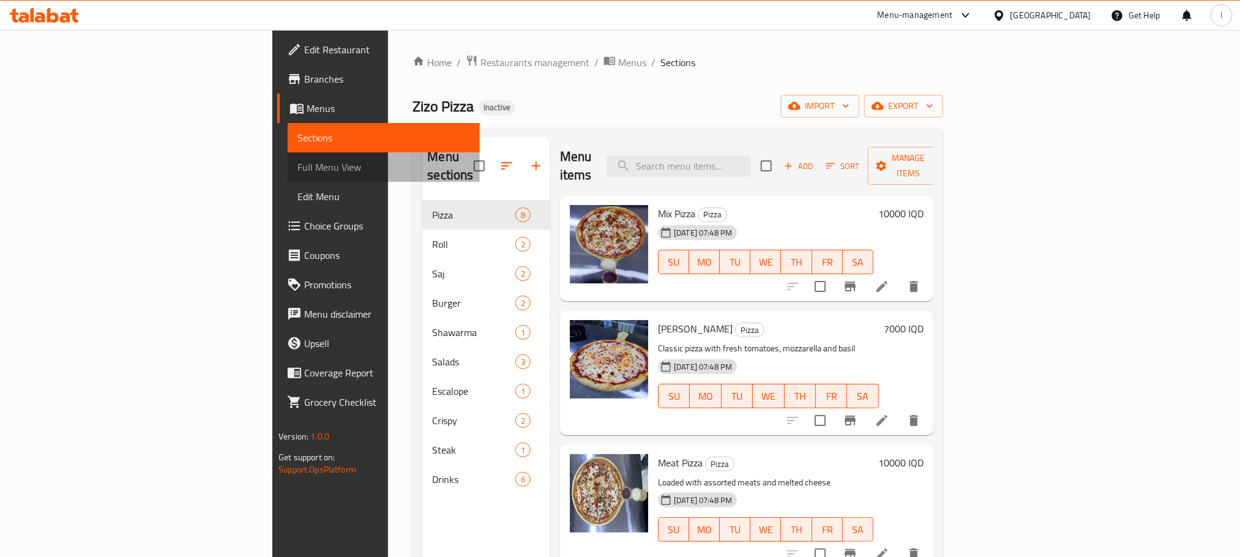
click at [297, 169] on span "Full Menu View" at bounding box center [383, 167] width 172 height 15
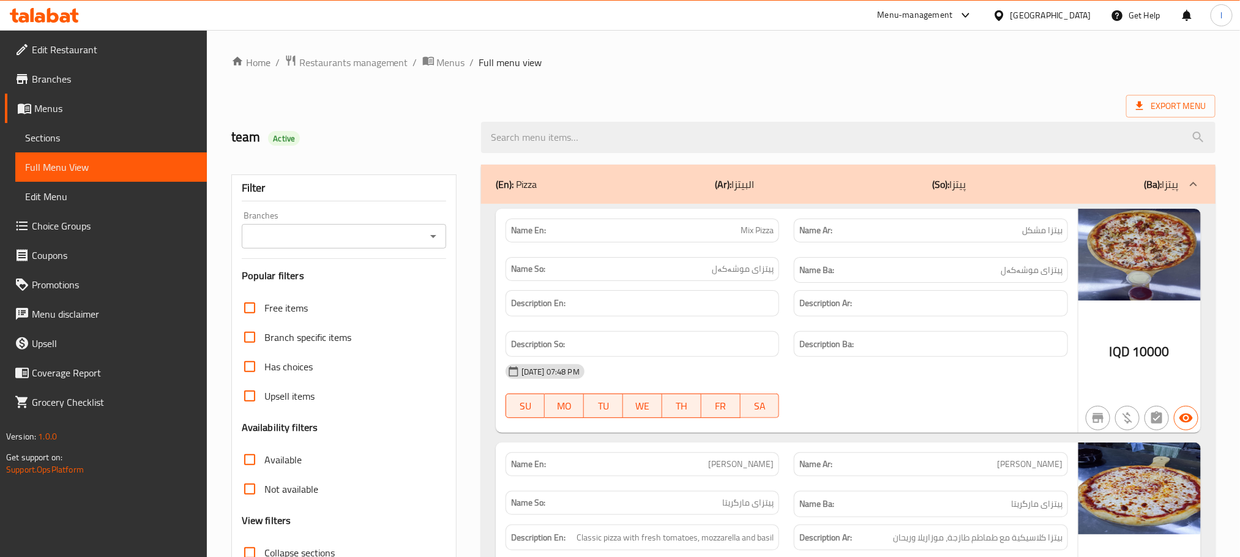
click at [431, 235] on icon "Open" at bounding box center [433, 236] width 15 height 15
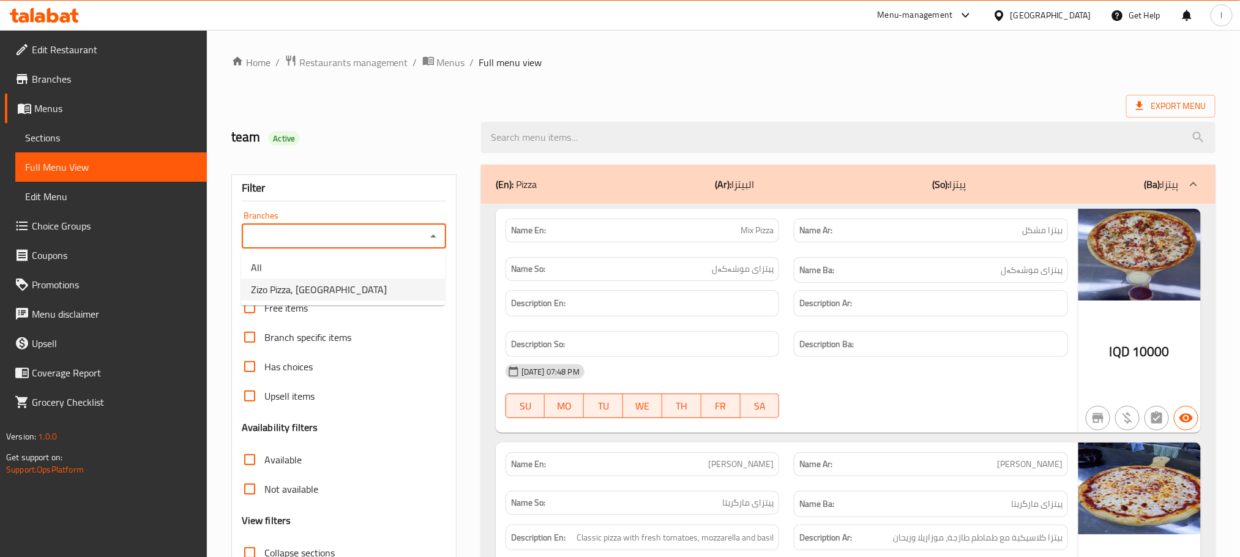
click at [393, 287] on li "Zizo Pizza, Maseik Street" at bounding box center [343, 289] width 204 height 22
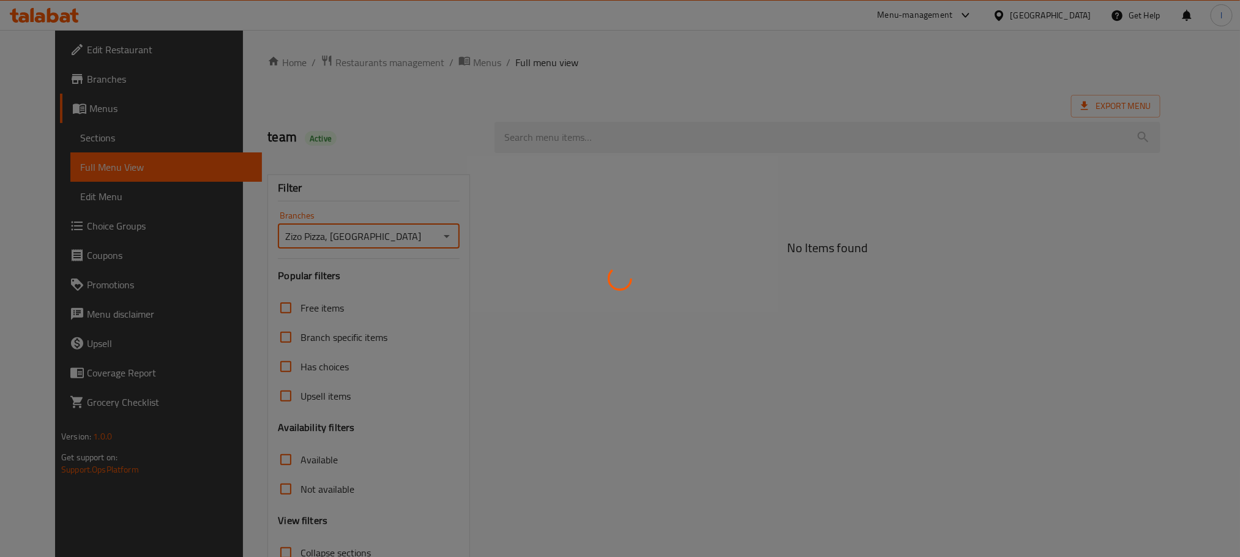
type input "Zizo Pizza, Maseik Street"
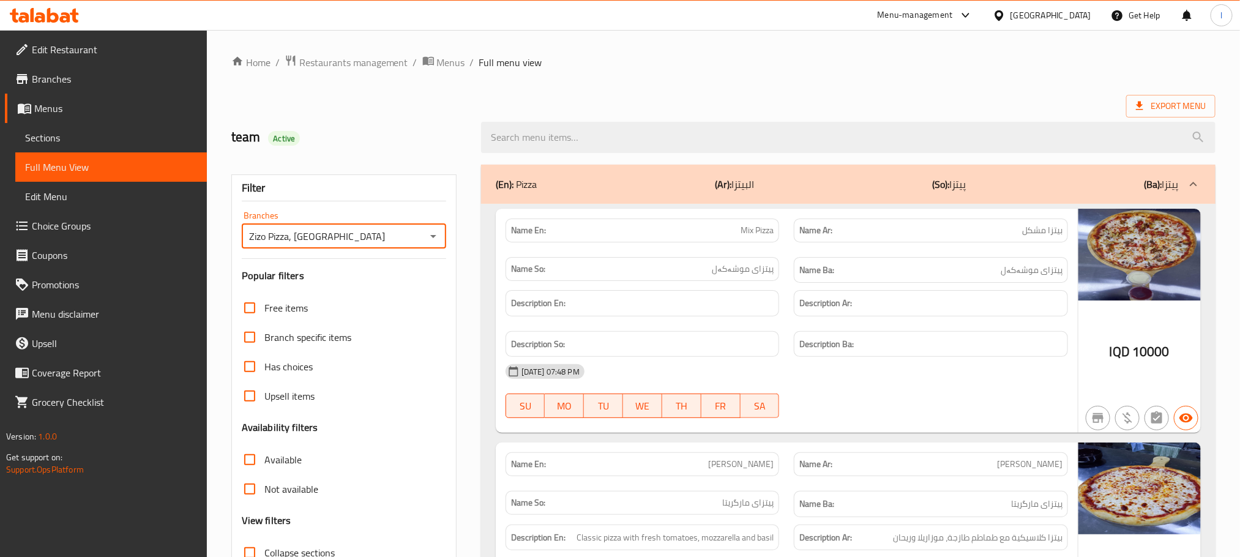
scroll to position [95, 0]
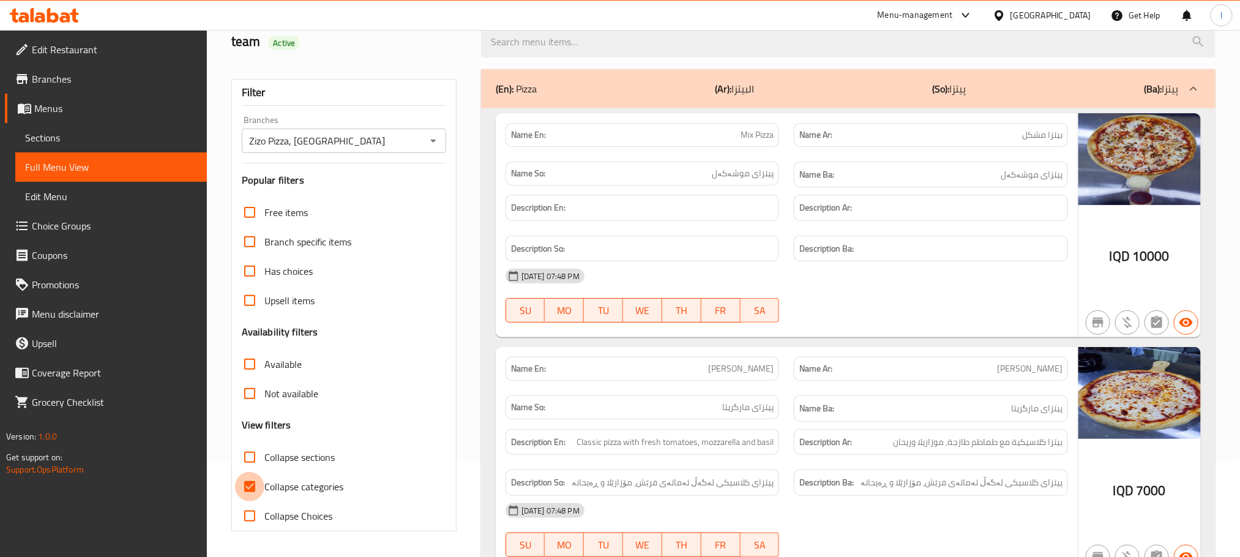
click at [245, 485] on input "Collapse categories" at bounding box center [249, 486] width 29 height 29
checkbox input "false"
drag, startPoint x: 256, startPoint y: 458, endPoint x: 264, endPoint y: 463, distance: 9.9
click at [255, 458] on input "Collapse sections" at bounding box center [249, 456] width 29 height 29
checkbox input "true"
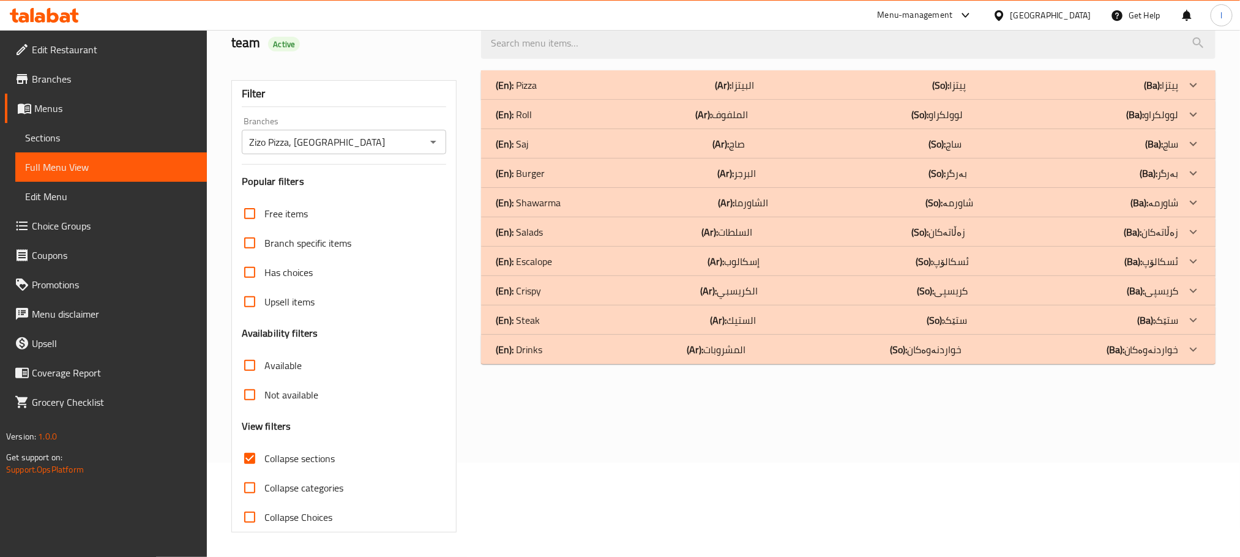
click at [545, 357] on div "(En): Drinks (Ar): المشروبات (So): خواردنەوەکان (Ba): خواردنەوەکان" at bounding box center [848, 349] width 734 height 29
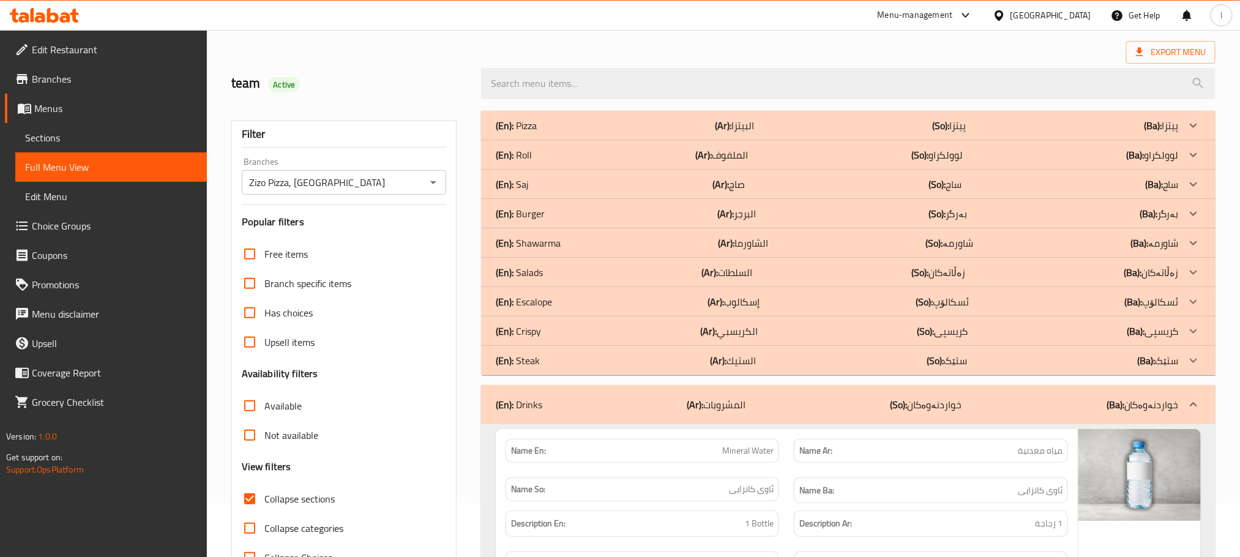
scroll to position [0, 0]
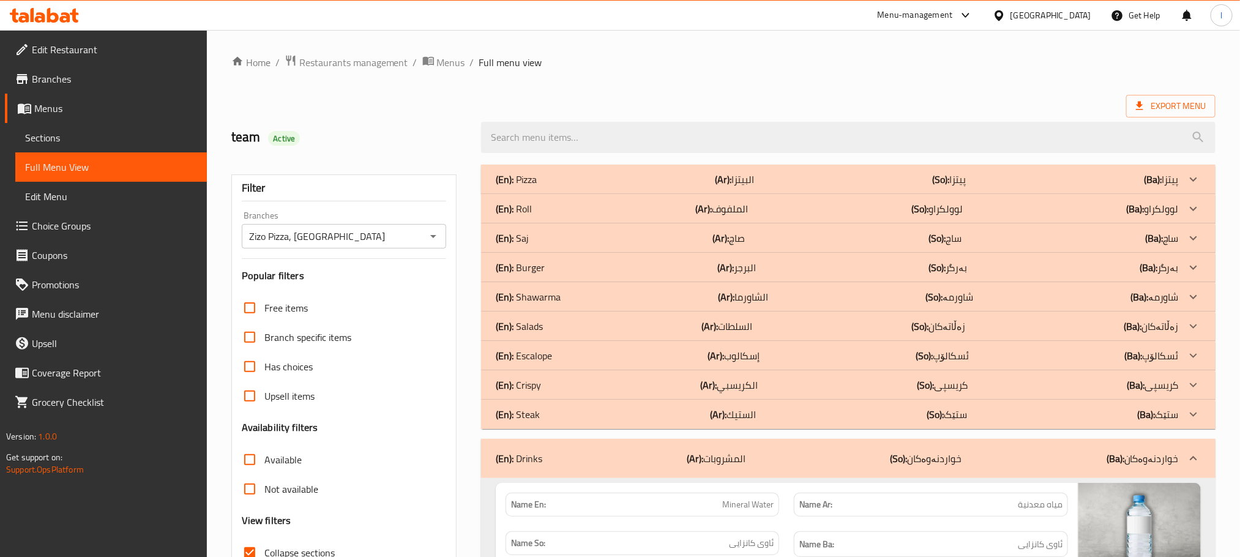
click at [718, 405] on b "(Ar):" at bounding box center [718, 414] width 17 height 18
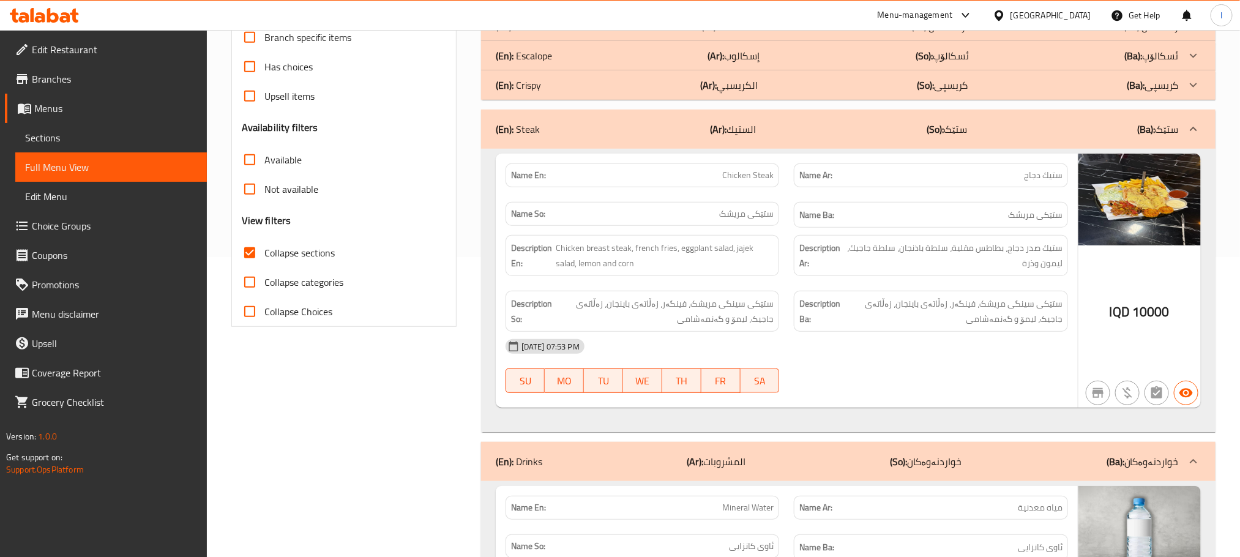
scroll to position [153, 0]
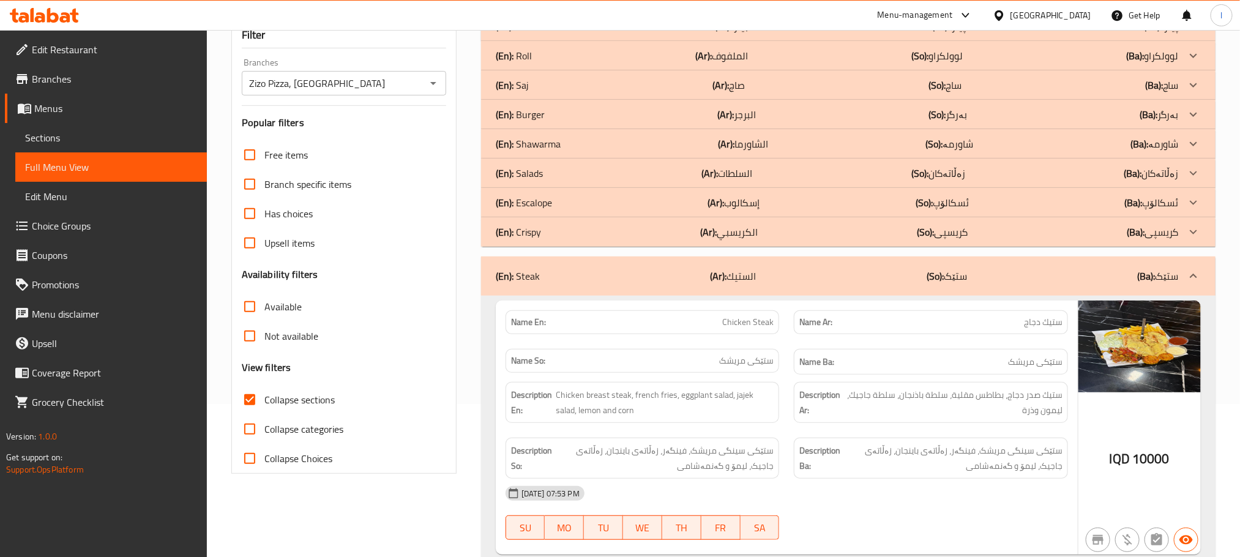
click at [626, 233] on div "(En): Crispy (Ar): الكريسبي (So): کریسپی (Ba): کریسپی" at bounding box center [837, 232] width 683 height 15
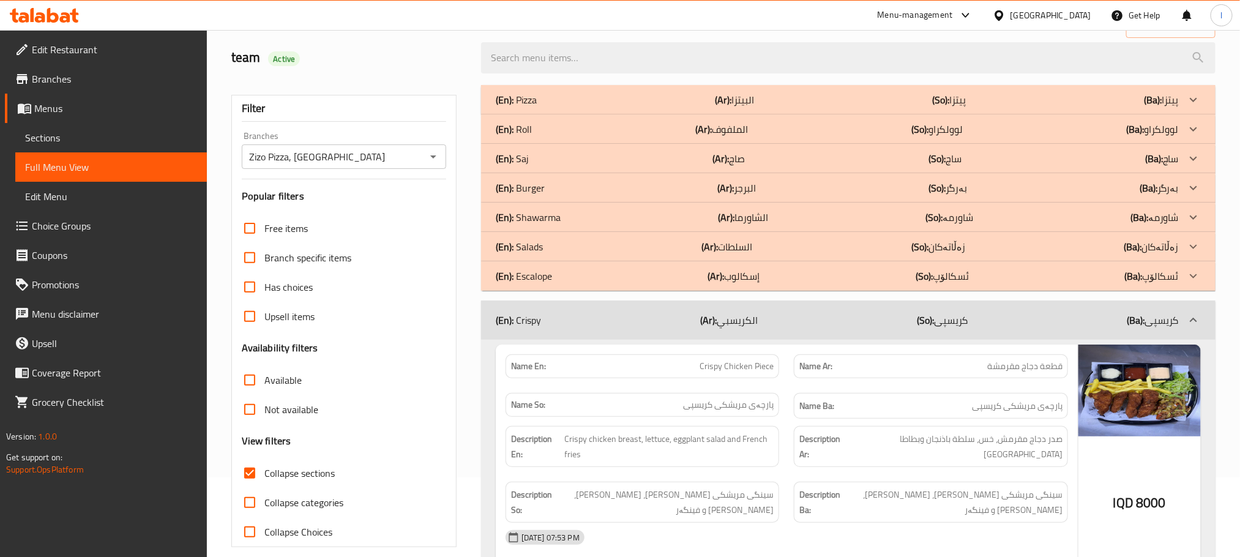
scroll to position [0, 0]
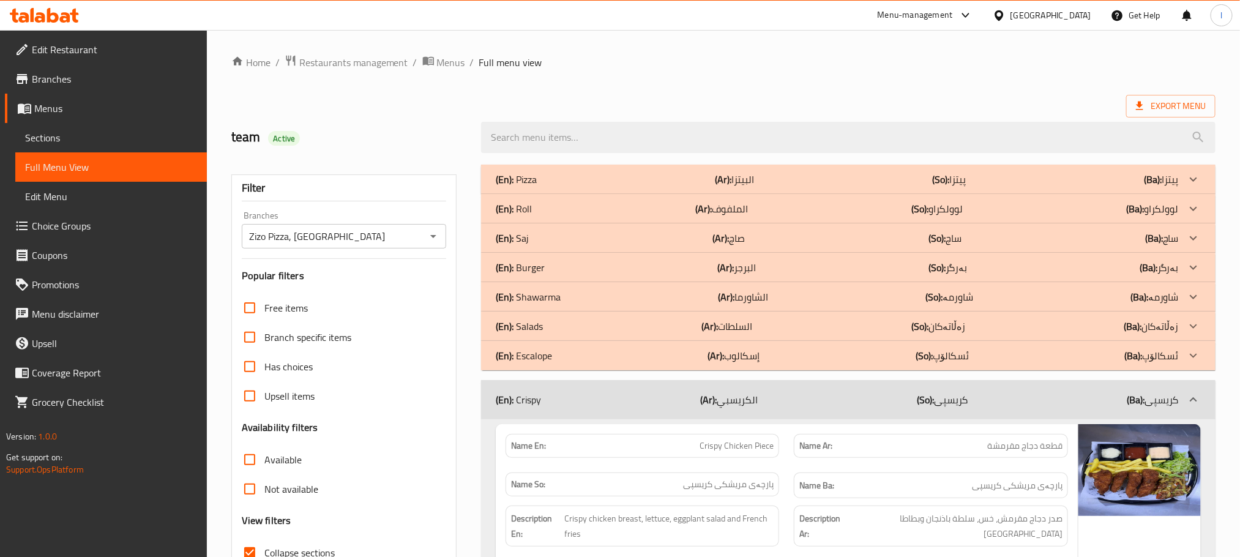
click at [742, 356] on p "(Ar): إسكالوب" at bounding box center [733, 355] width 52 height 15
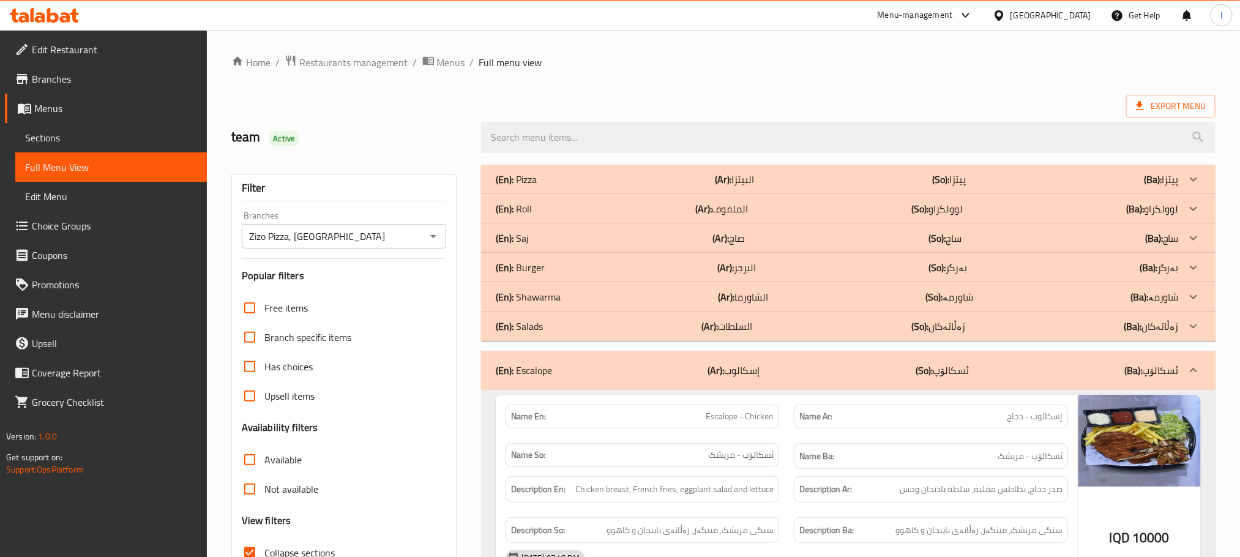
click at [742, 356] on div "(En): Escalope (Ar): إسكالوب (So): ئسکالۆپ (Ba): ئسکالۆپ" at bounding box center [848, 370] width 734 height 39
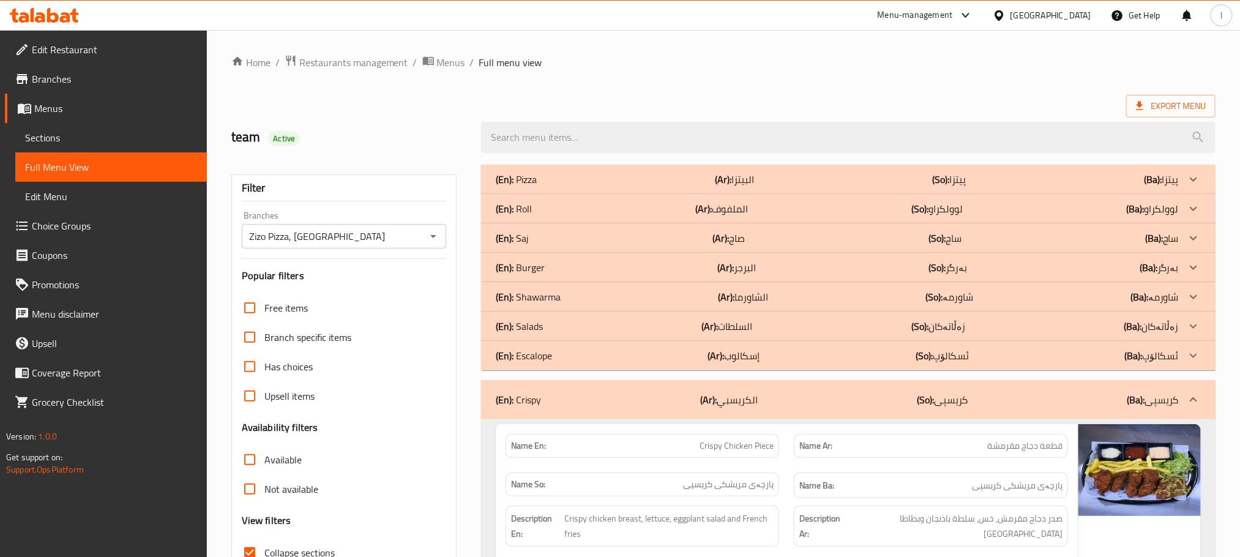
click at [619, 330] on div "(En): Salads (Ar): السلطات (So): زەڵاتەکان (Ba): زەڵاتەکان" at bounding box center [837, 326] width 683 height 15
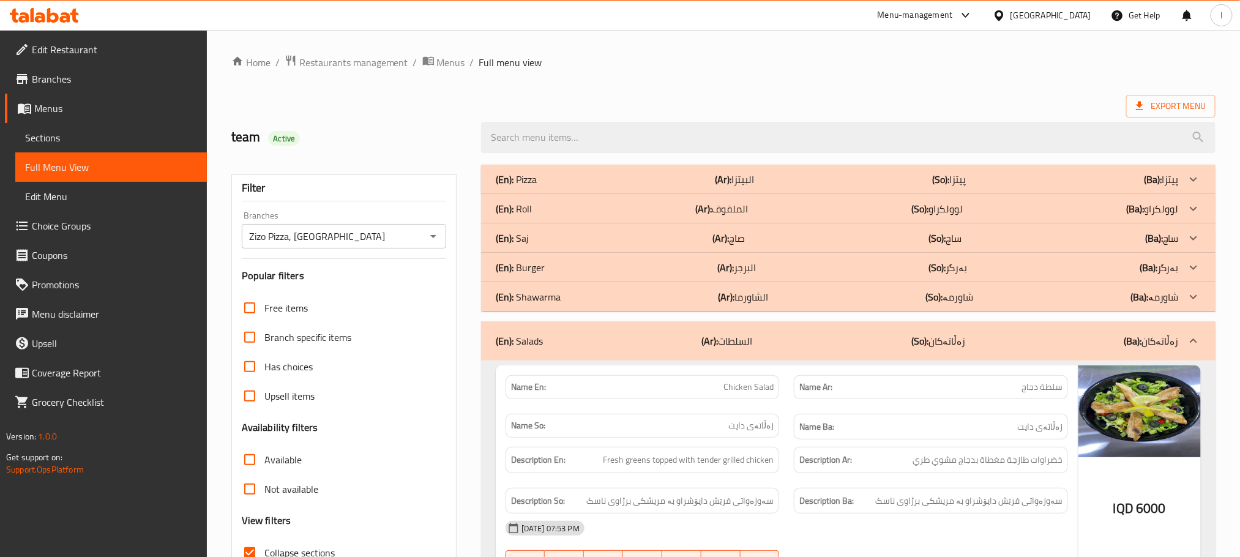
click at [766, 303] on p "(Ar): الشاورما" at bounding box center [743, 296] width 50 height 15
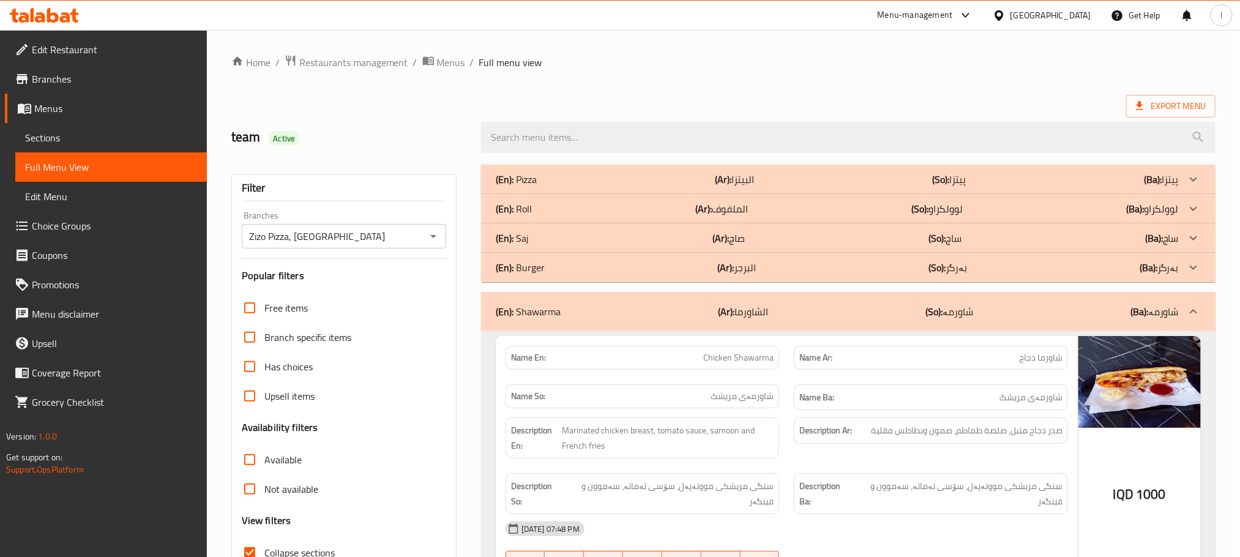
click at [766, 304] on p "(Ar): الشاورما" at bounding box center [743, 311] width 50 height 15
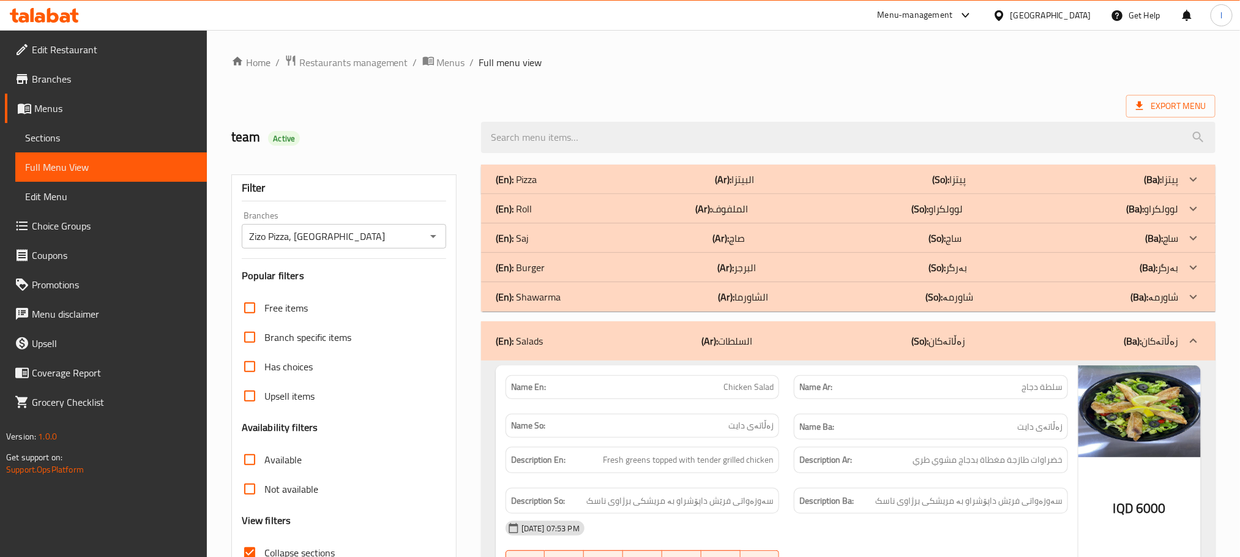
click at [766, 303] on p "(Ar): الشاورما" at bounding box center [743, 296] width 50 height 15
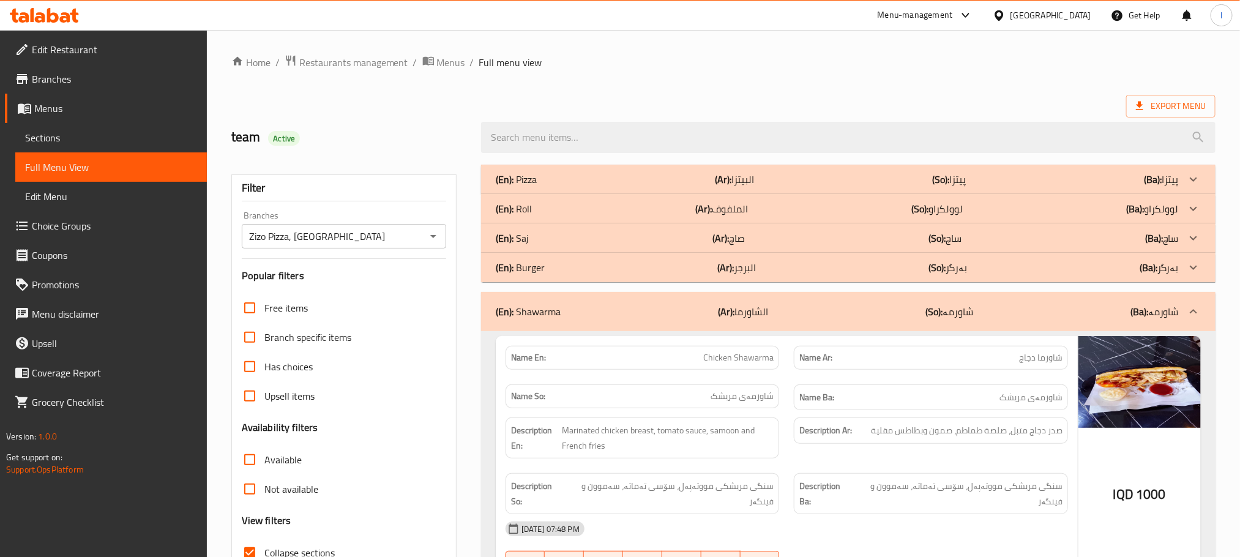
click at [628, 305] on div "(En): Shawarma (Ar): الشاورما (So): شاورمە (Ba): شاورمە" at bounding box center [837, 311] width 683 height 15
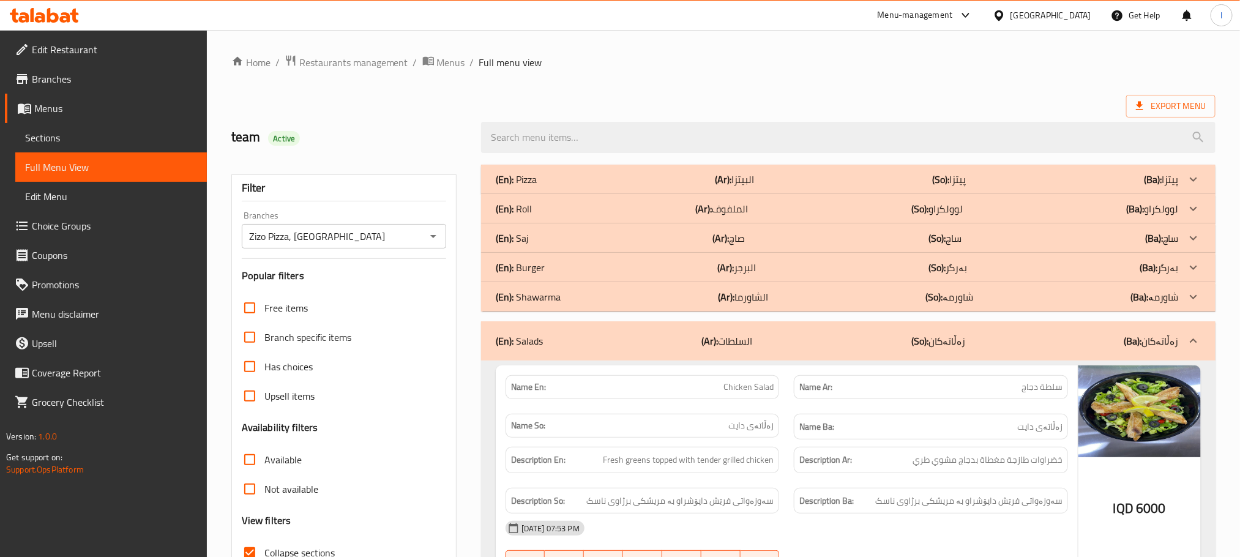
click at [576, 267] on div "(En): Burger (Ar): البرجر (So): بەرگر (Ba): بەرگر" at bounding box center [837, 267] width 683 height 15
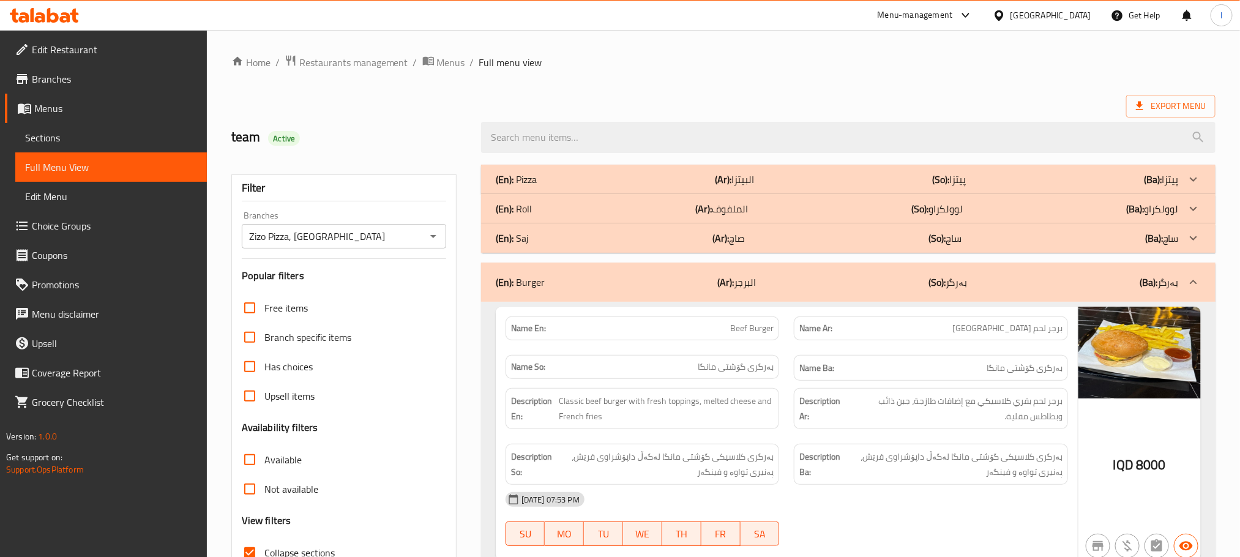
click at [804, 229] on div "(En): Saj (Ar): صاج (So): ساج (Ba): ساج" at bounding box center [848, 237] width 734 height 29
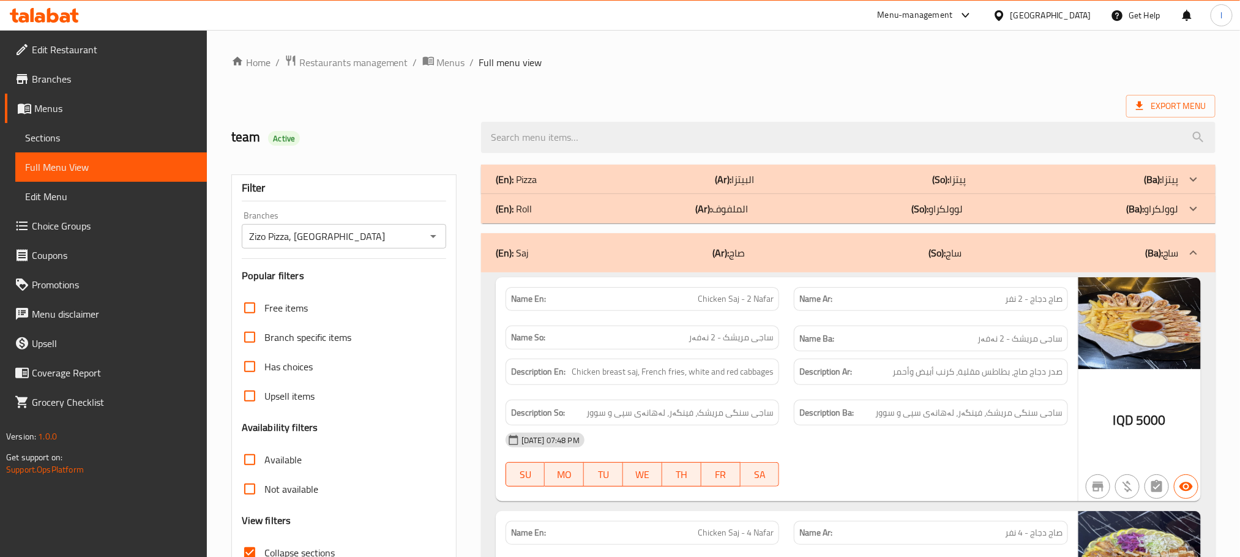
click at [881, 269] on div "(En): Saj (Ar): صاج (So): ساج (Ba): ساج" at bounding box center [848, 252] width 734 height 39
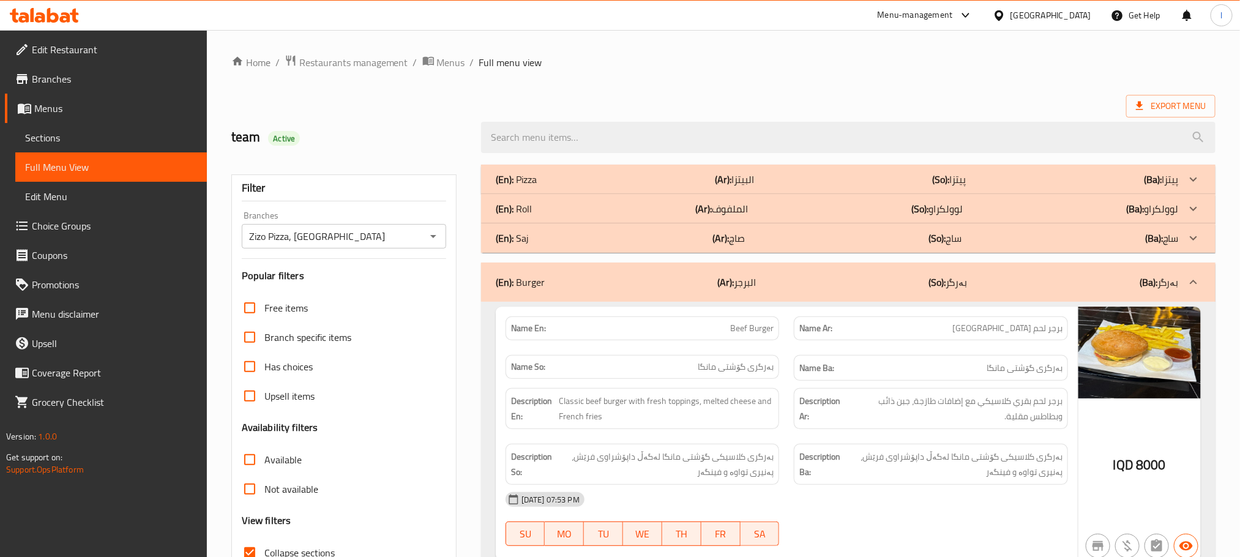
click at [790, 214] on div "(En): Roll (Ar): الملفوف (So): لوولکراو (Ba): لوولکراو" at bounding box center [837, 208] width 683 height 15
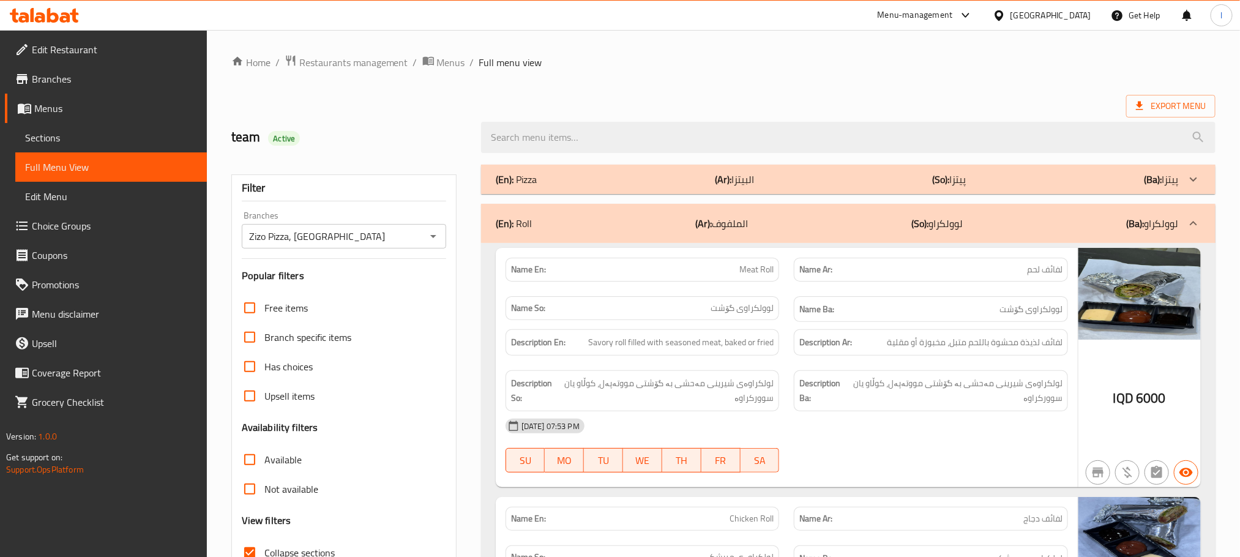
scroll to position [37, 0]
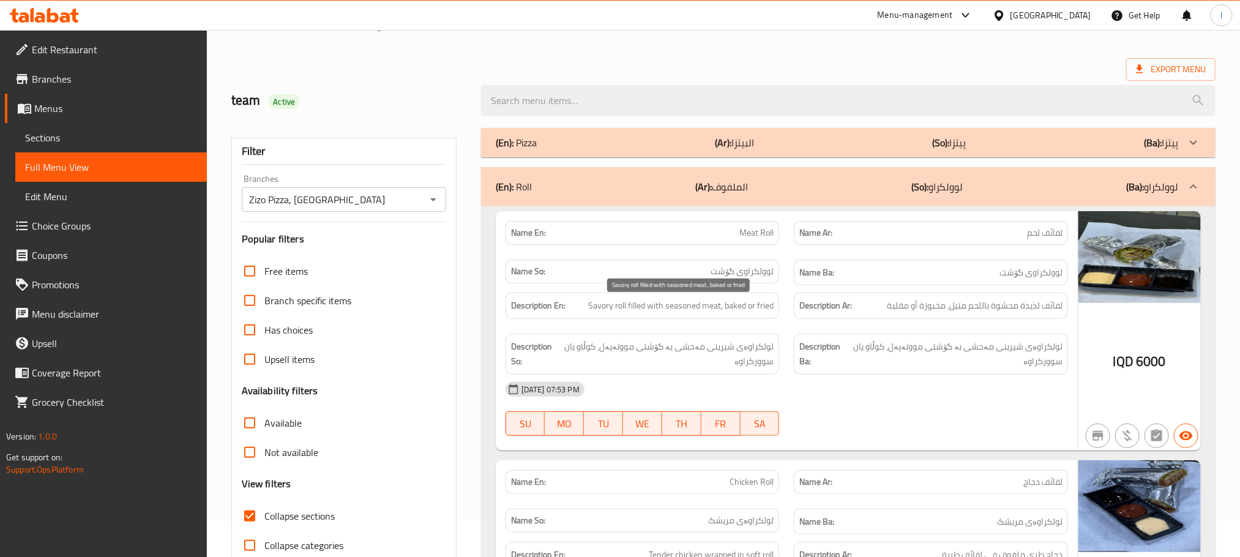
click at [711, 307] on span "Savory roll filled with seasoned meat, baked or fried" at bounding box center [680, 305] width 185 height 15
copy span "Savory roll filled with seasoned meat, baked or fried"
click at [981, 392] on div "16-09-2025 07:53 PM" at bounding box center [786, 389] width 577 height 29
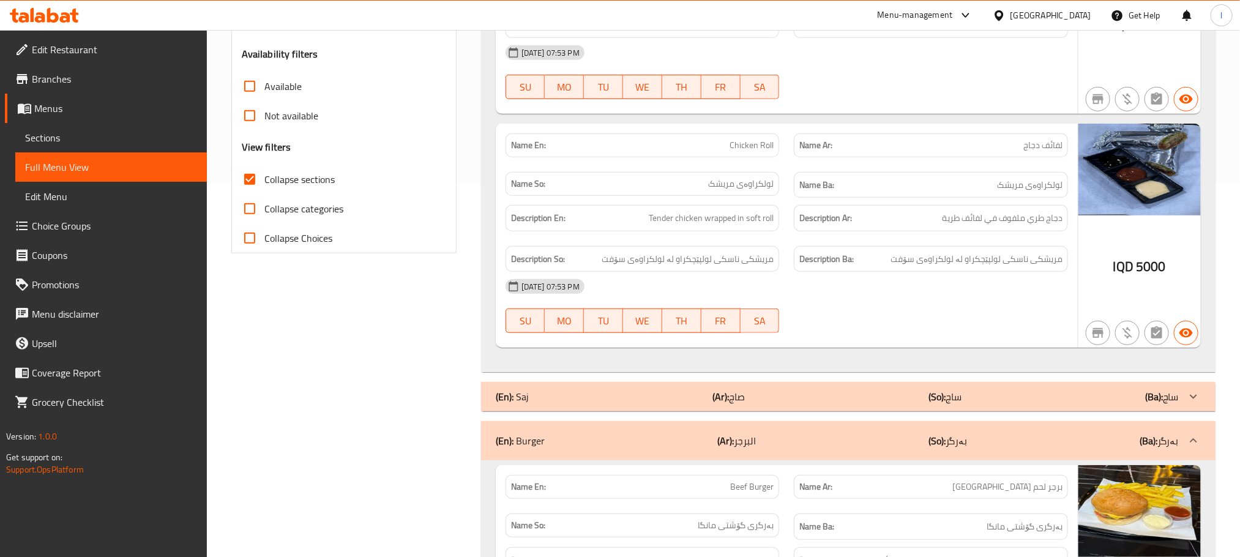
scroll to position [0, 0]
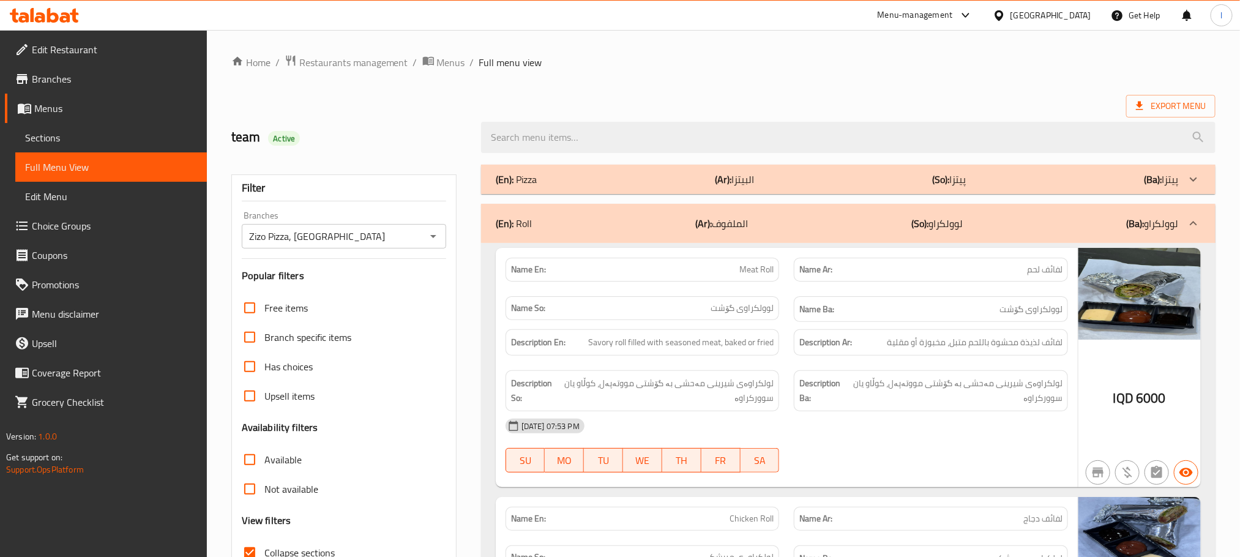
click at [67, 135] on span "Sections" at bounding box center [111, 137] width 172 height 15
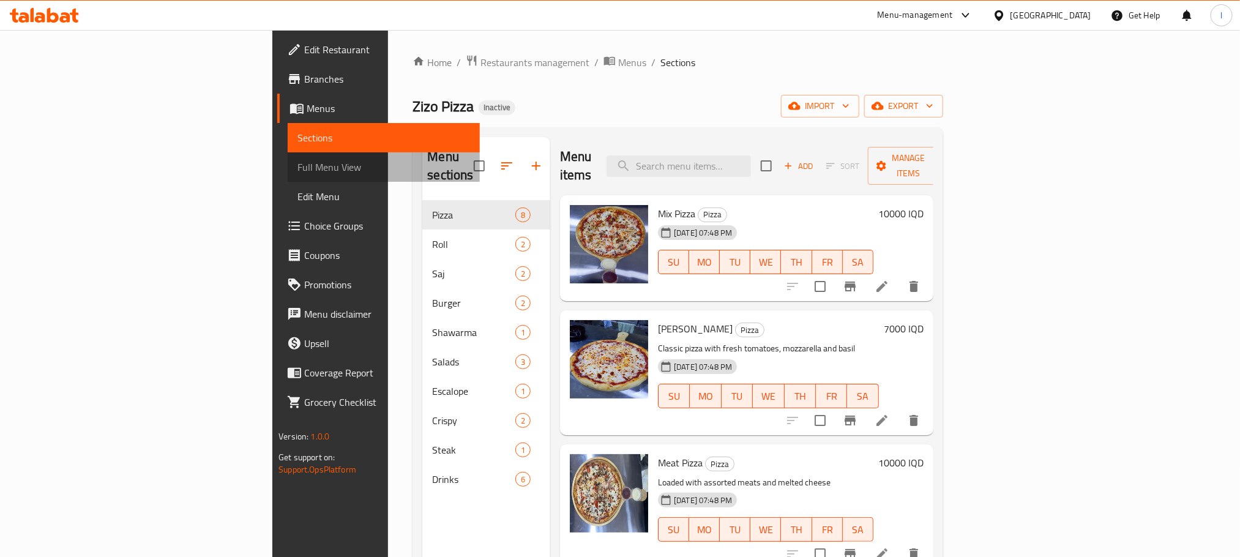
click at [297, 164] on span "Full Menu View" at bounding box center [383, 167] width 172 height 15
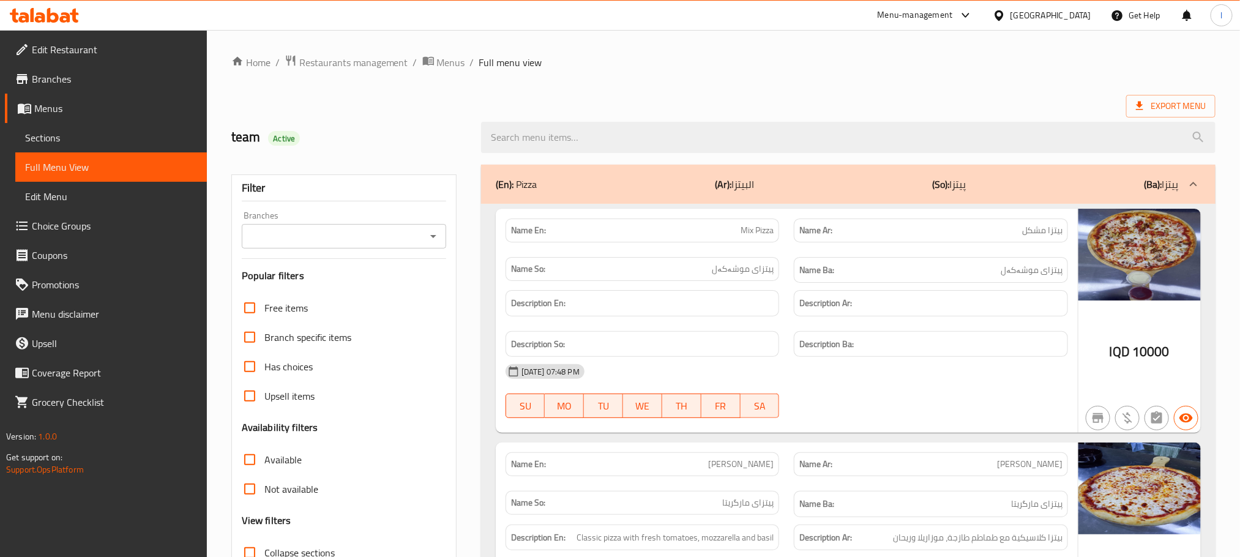
click at [430, 241] on icon "Open" at bounding box center [433, 236] width 15 height 15
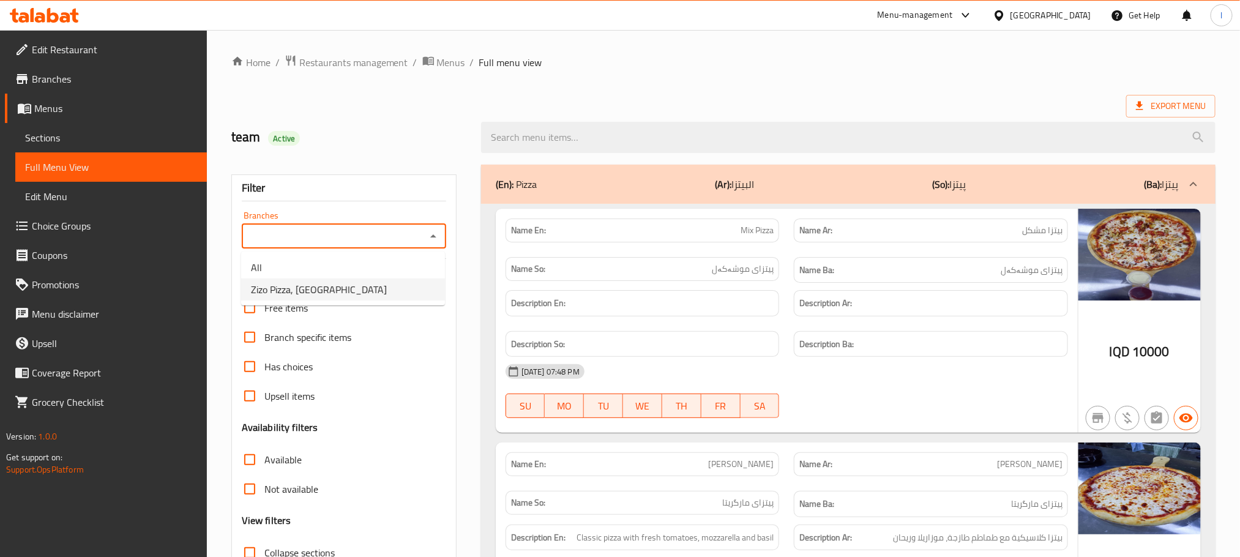
click at [371, 285] on li "Zizo Pizza, Maseik Street" at bounding box center [343, 289] width 204 height 22
type input "Zizo Pizza, Maseik Street"
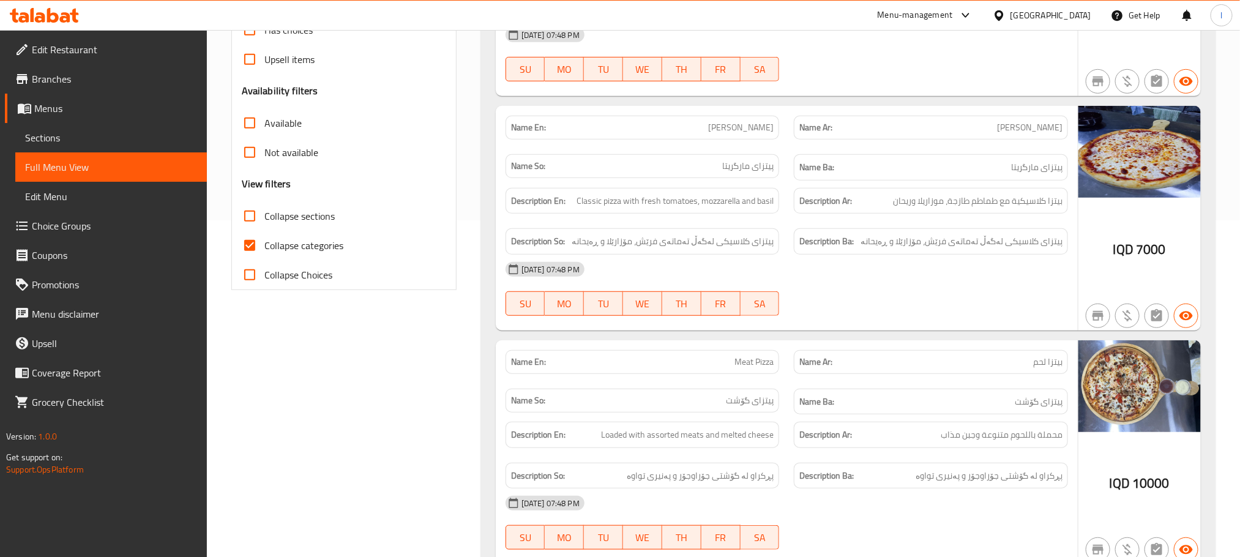
click at [255, 222] on input "Collapse sections" at bounding box center [249, 215] width 29 height 29
checkbox input "true"
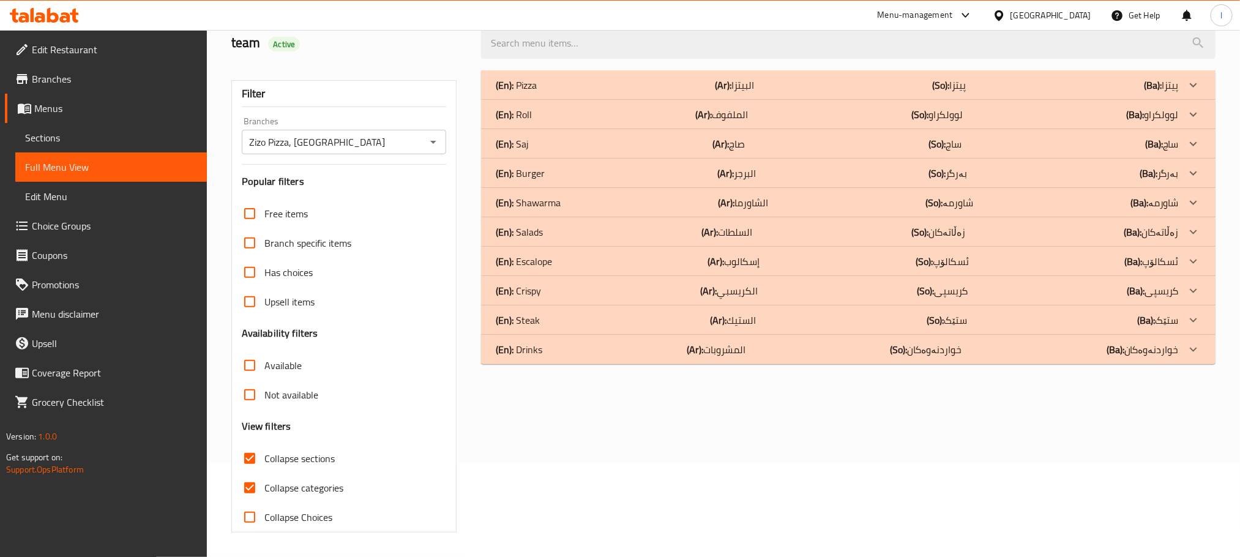
scroll to position [95, 0]
click at [250, 250] on input "Branch specific items" at bounding box center [249, 242] width 29 height 29
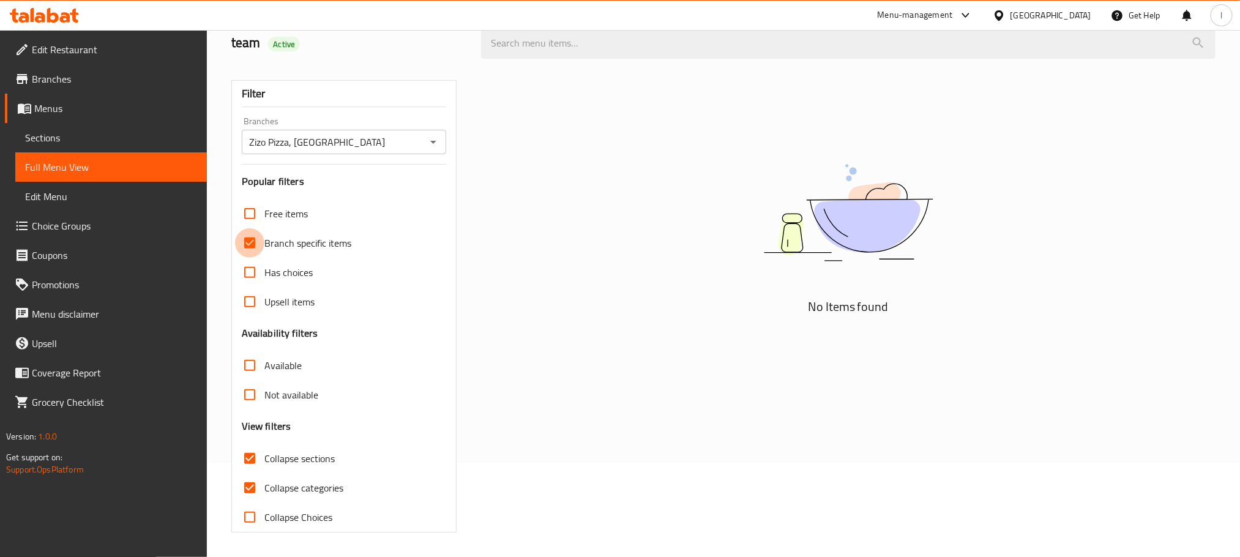
click at [248, 236] on input "Branch specific items" at bounding box center [249, 242] width 29 height 29
checkbox input "false"
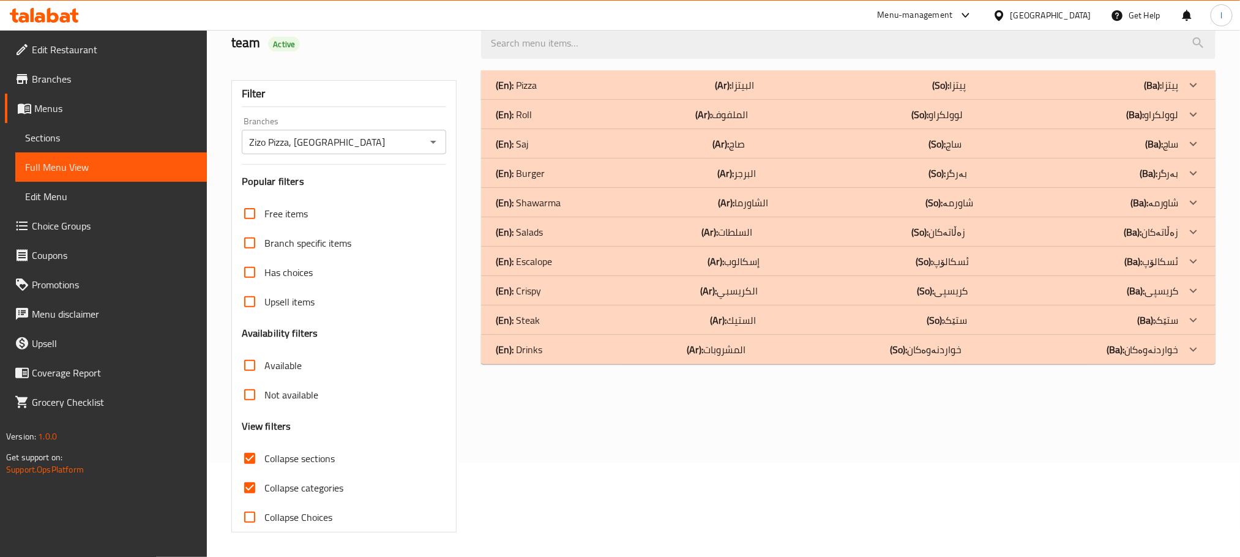
click at [254, 483] on input "Collapse categories" at bounding box center [249, 487] width 29 height 29
checkbox input "false"
click at [569, 352] on div "(En): Drinks (Ar): المشروبات (So): خواردنەوەکان (Ba): خواردنەوەکان" at bounding box center [837, 349] width 683 height 15
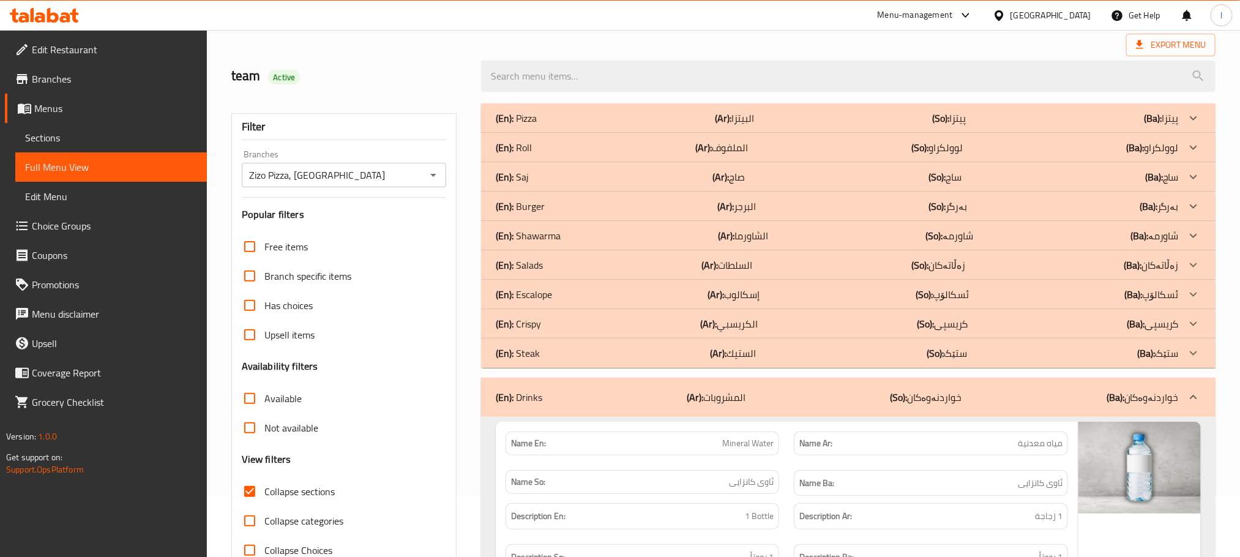
scroll to position [37, 0]
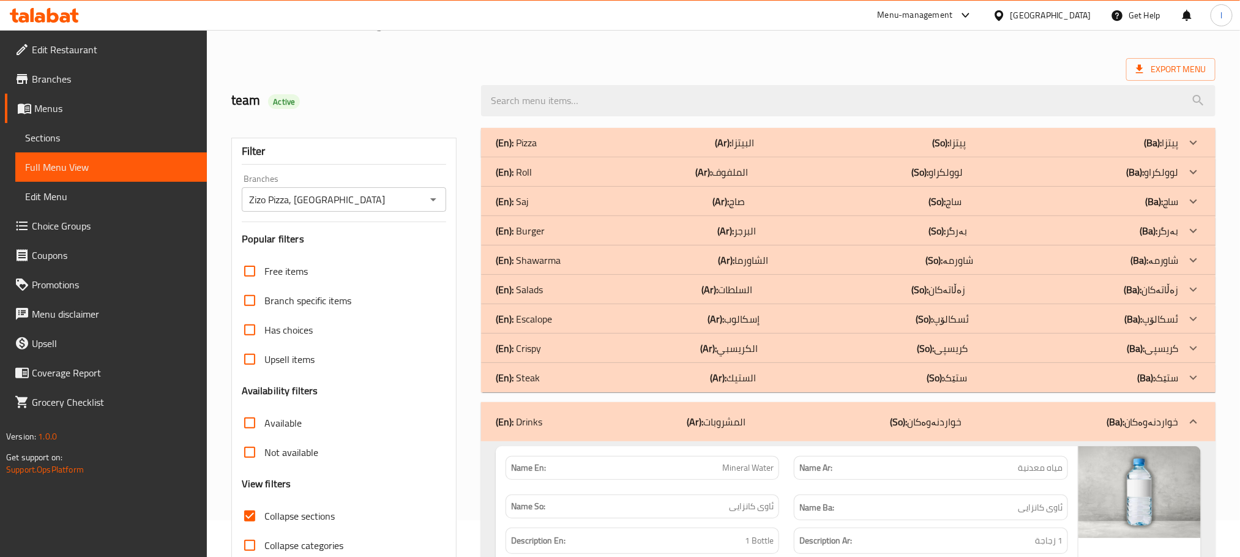
click at [545, 381] on div "(En): Steak (Ar): الستيك (So): ستێک (Ba): ستێک" at bounding box center [837, 377] width 683 height 15
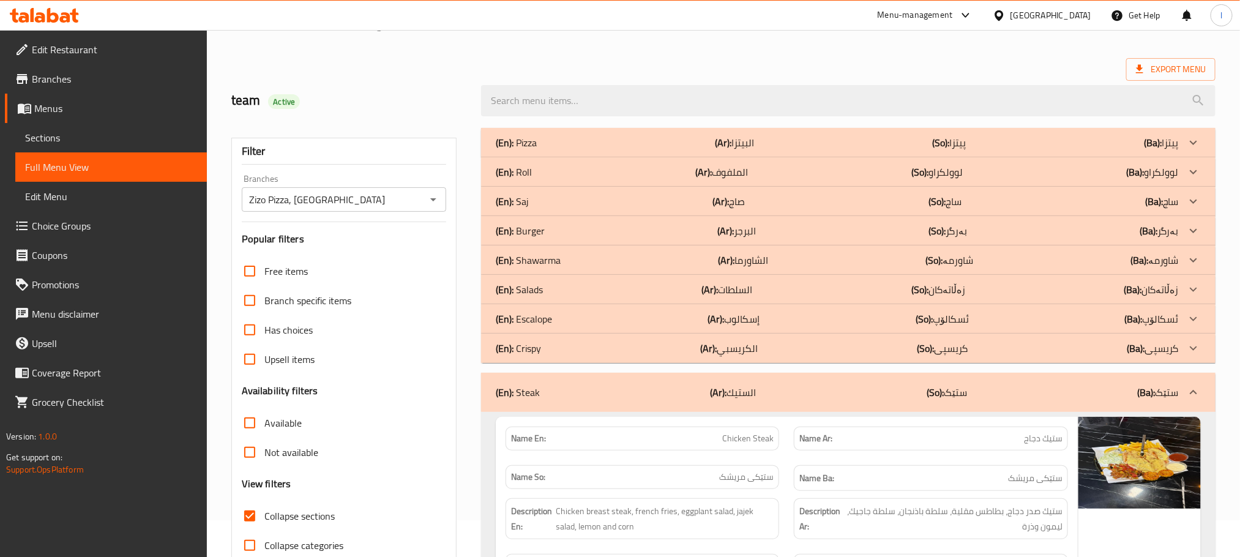
click at [613, 362] on div "(En): Crispy (Ar): الكريسبي (So): کریسپی (Ba): کریسپی" at bounding box center [848, 348] width 734 height 29
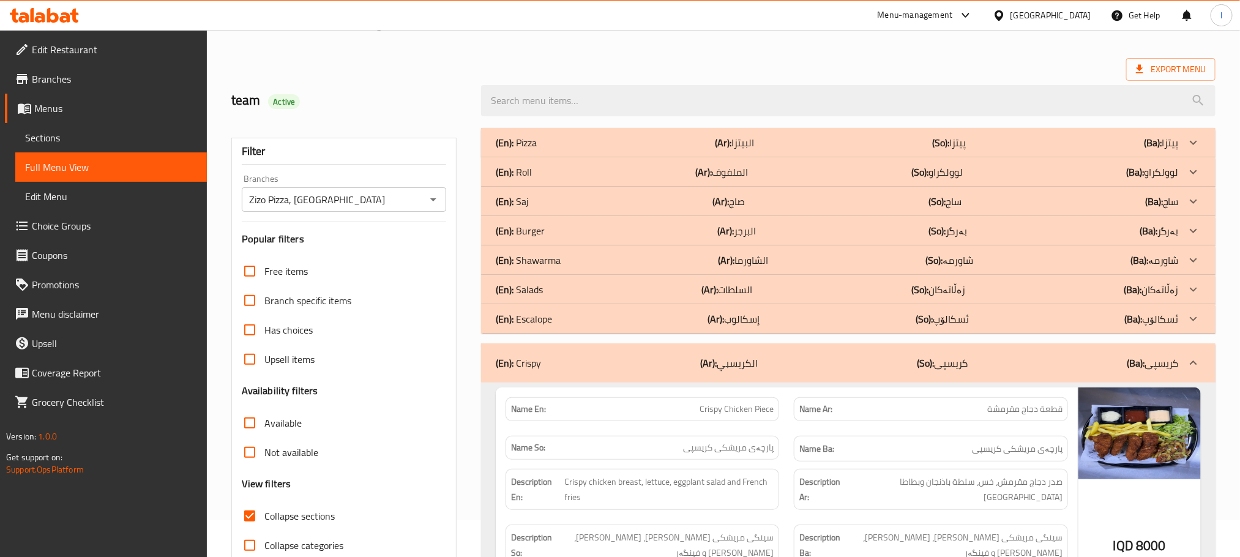
click at [591, 285] on div "(En): Salads (Ar): السلطات (So): زەڵاتەکان (Ba): زەڵاتەکان" at bounding box center [837, 289] width 683 height 15
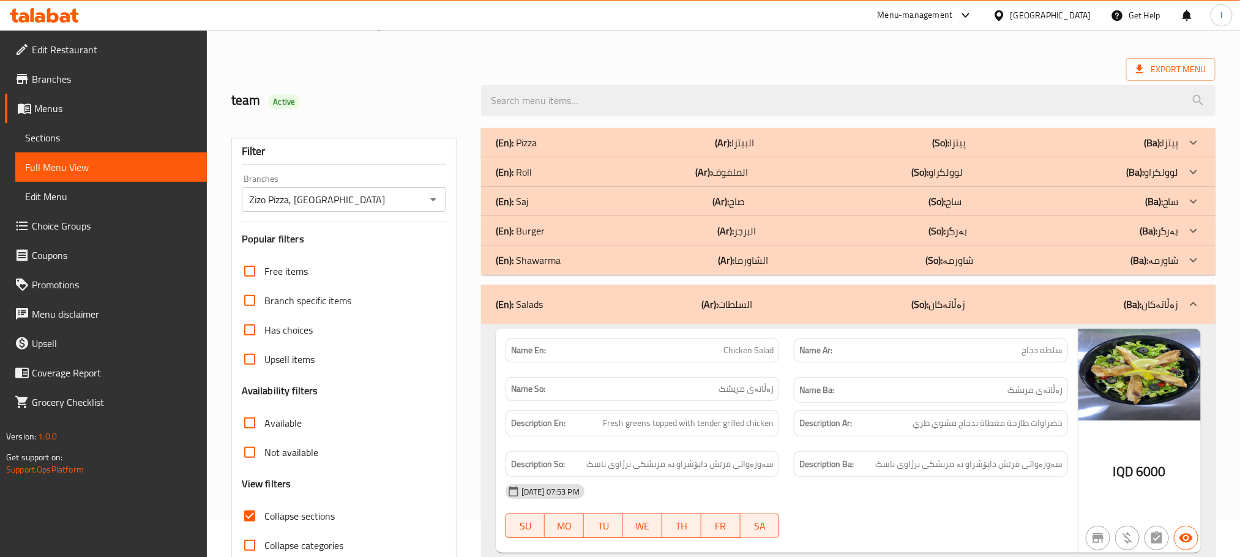
click at [606, 230] on div "(En): Burger (Ar): البرجر (So): بەرگر (Ba): بەرگر" at bounding box center [837, 230] width 683 height 15
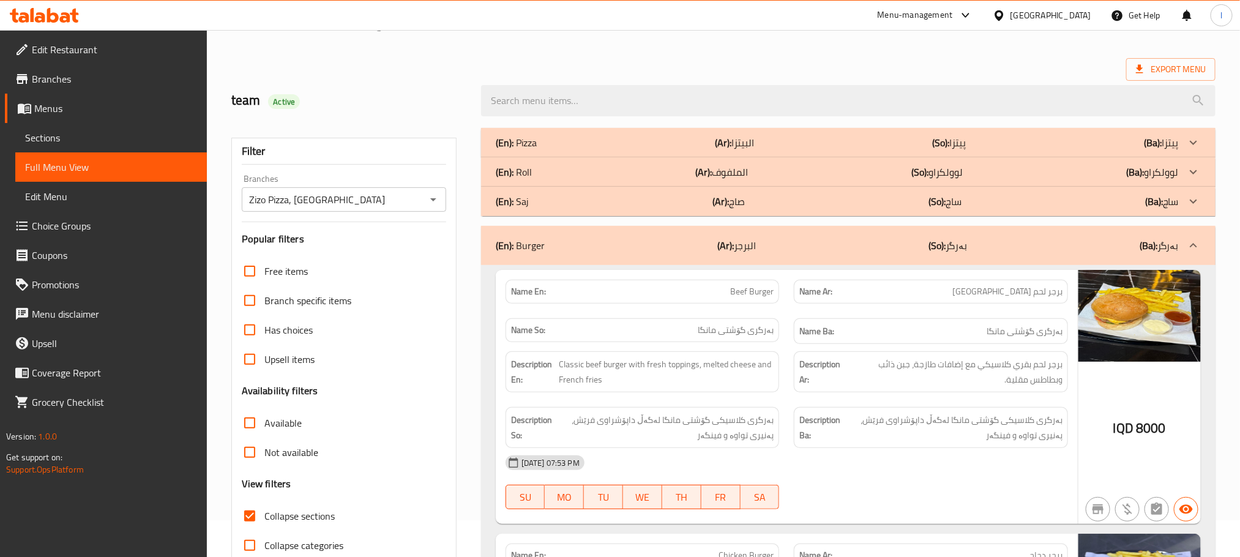
click at [562, 169] on div "(En): Roll (Ar): الملفوف (So): لوولکراو (Ba): لوولکراو" at bounding box center [837, 172] width 683 height 15
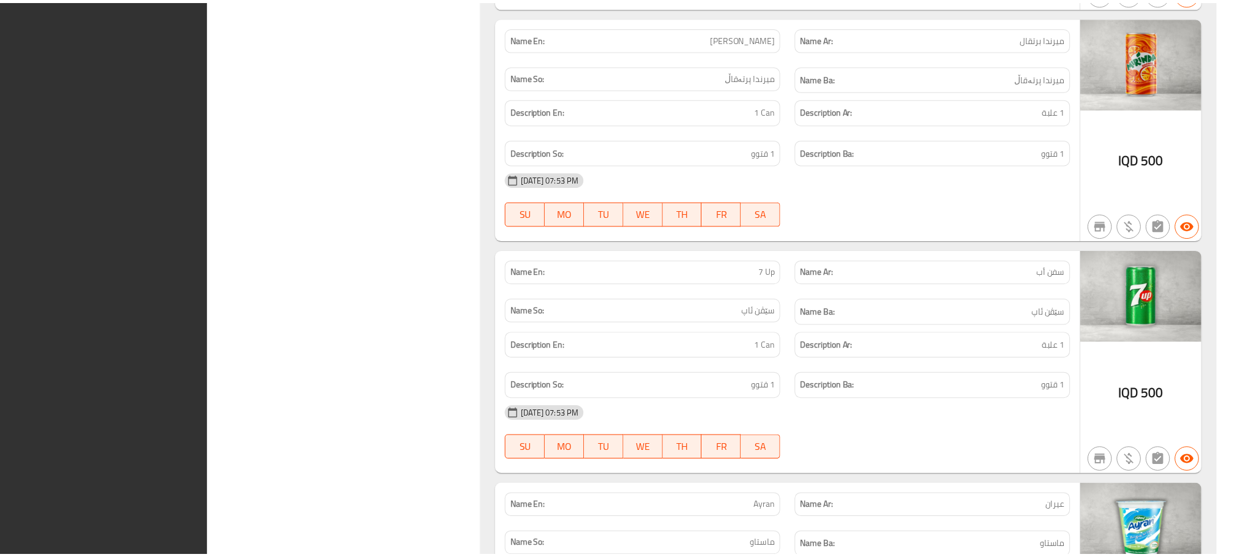
scroll to position [4092, 0]
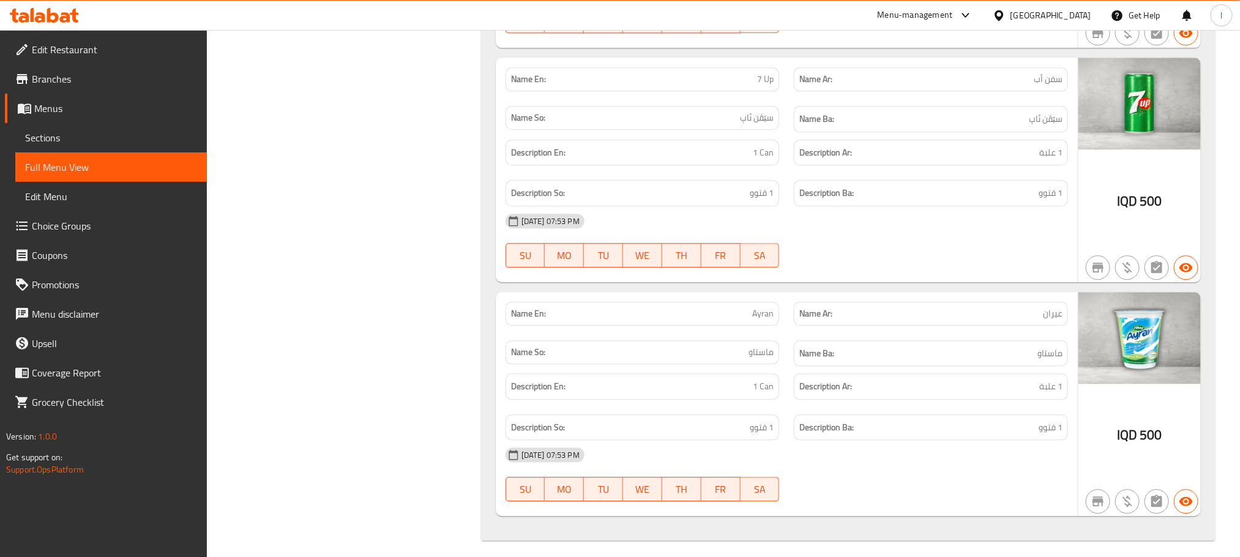
click at [67, 15] on icon at bounding box center [65, 17] width 10 height 10
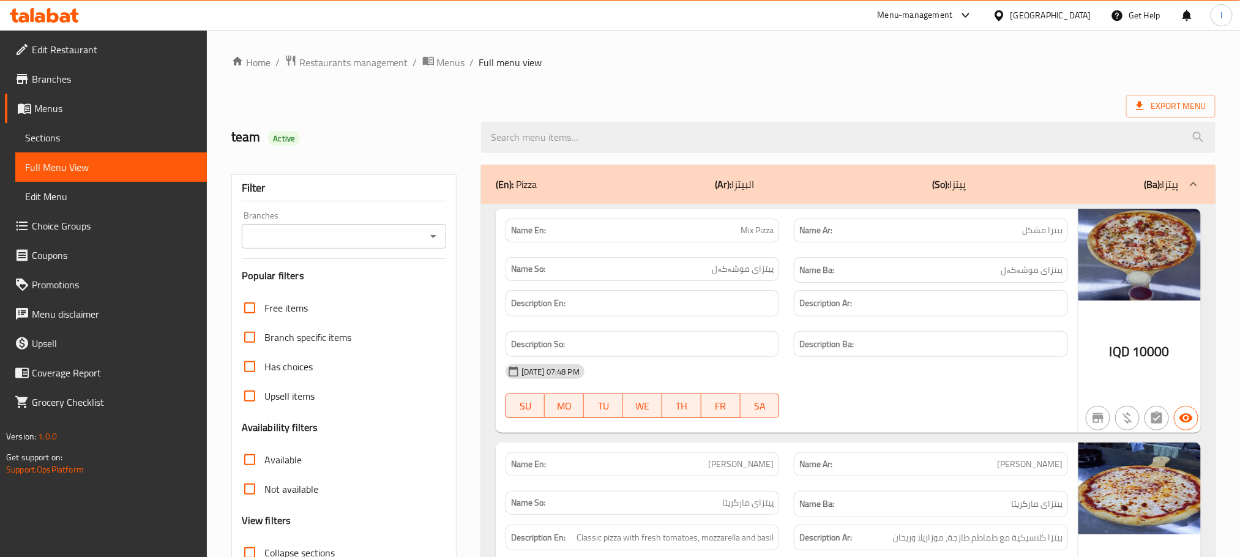
click at [52, 134] on span "Sections" at bounding box center [111, 137] width 172 height 15
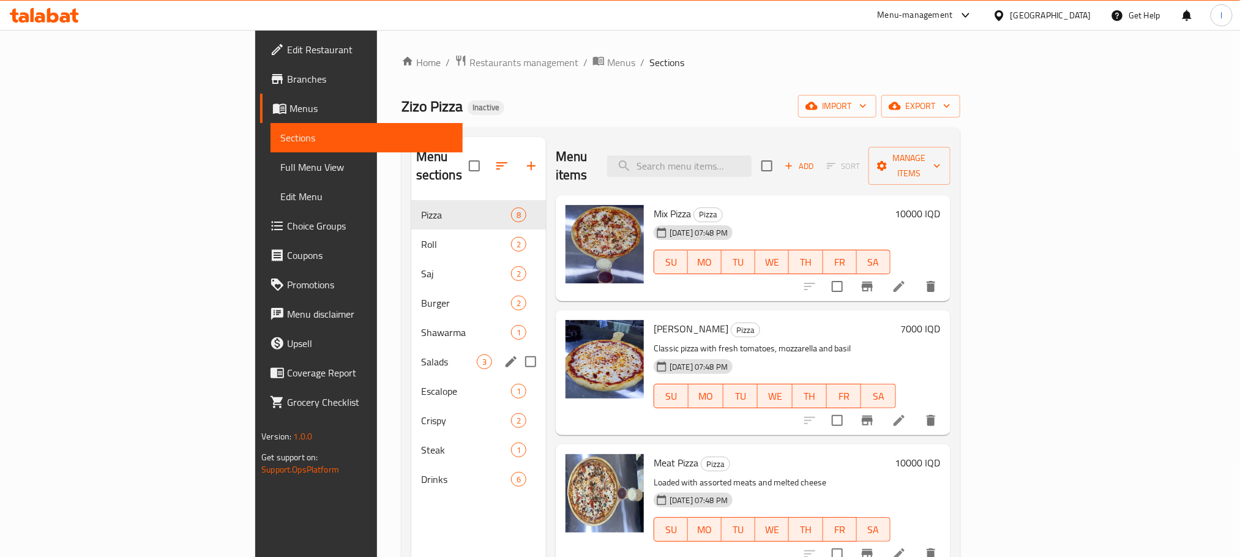
click at [411, 357] on div "Salads 3" at bounding box center [478, 361] width 135 height 29
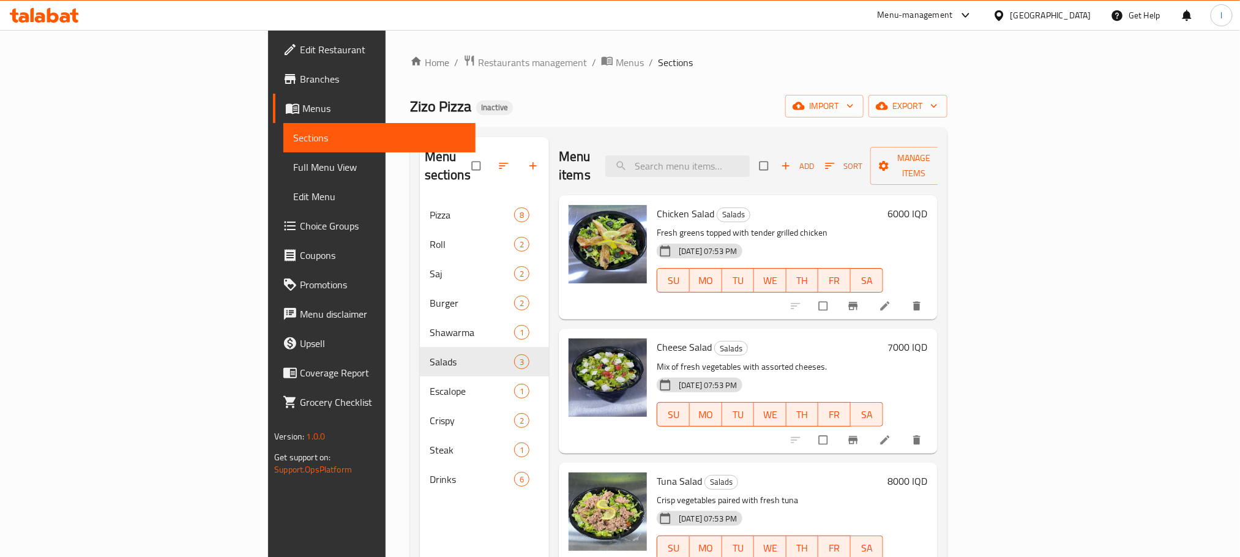
click at [933, 299] on div at bounding box center [857, 306] width 151 height 27
click at [891, 300] on icon at bounding box center [885, 306] width 12 height 12
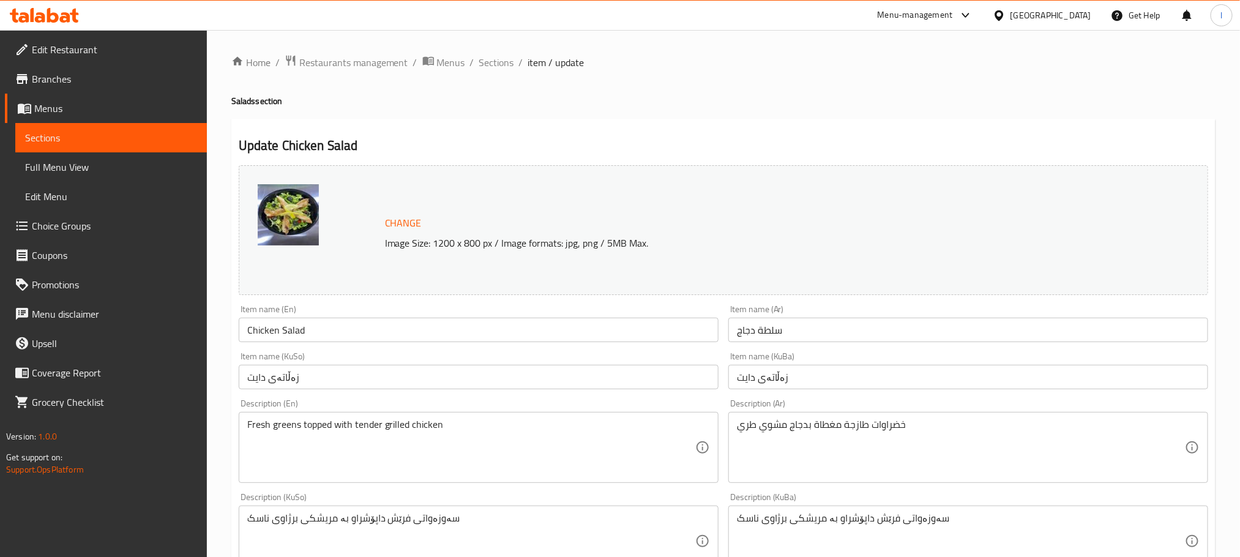
click at [352, 371] on input "زەڵاتەی دایت" at bounding box center [479, 377] width 480 height 24
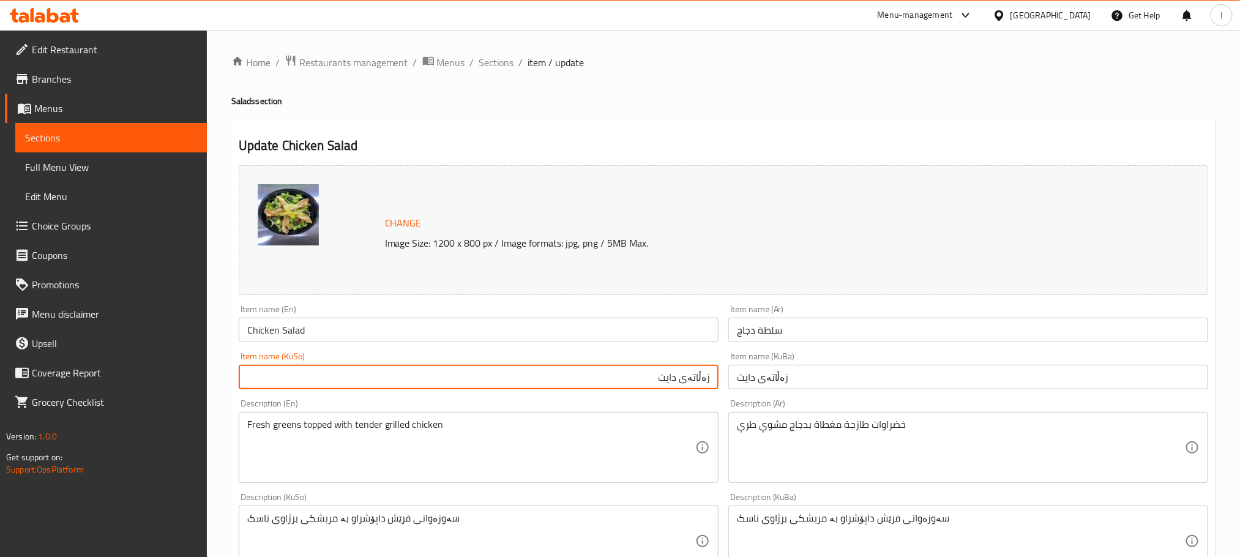
drag, startPoint x: 680, startPoint y: 381, endPoint x: 606, endPoint y: 378, distance: 73.5
click at [606, 378] on input "زەڵاتەی دایت" at bounding box center [479, 377] width 480 height 24
click at [603, 378] on input "زەڵاتەی مریشک" at bounding box center [479, 377] width 480 height 24
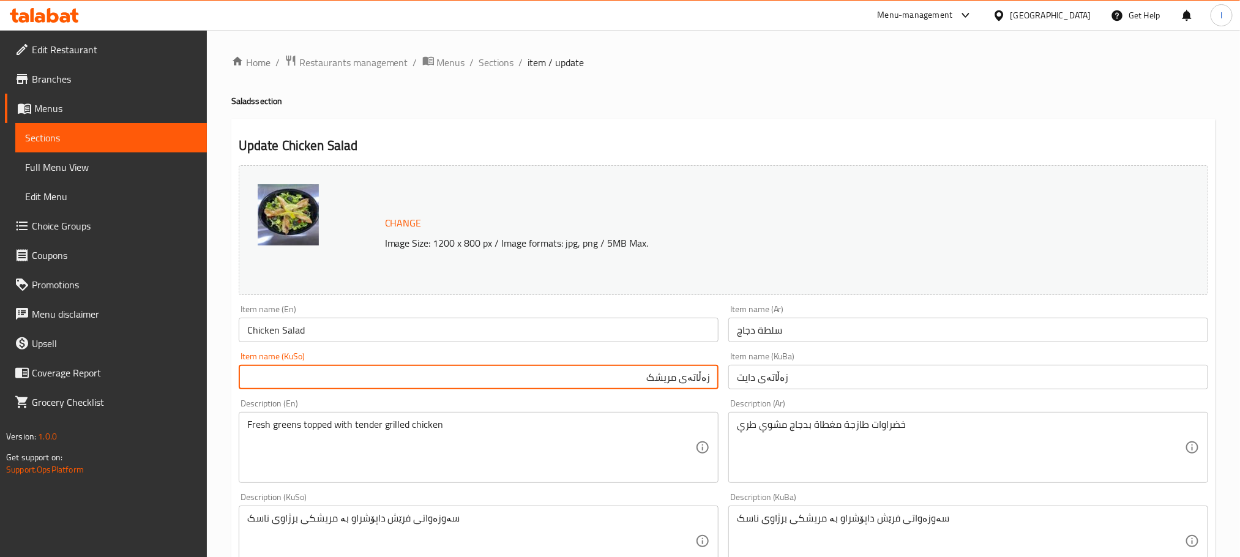
type input "زەڵاتەی مریشک"
click at [812, 375] on input "زەڵاتەی دایت" at bounding box center [968, 377] width 480 height 24
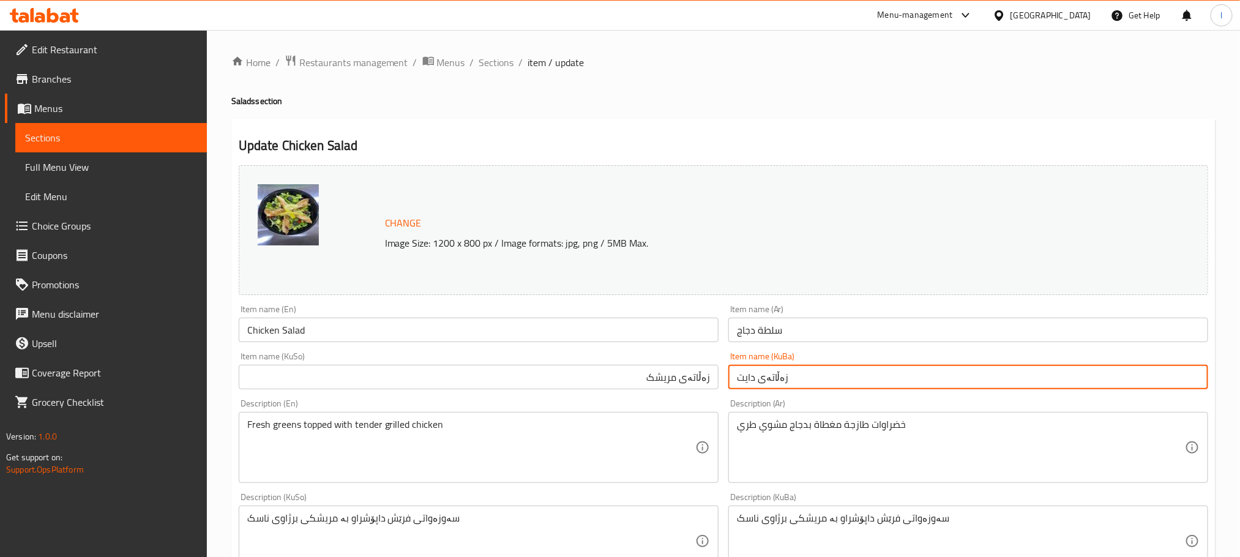
click at [812, 375] on input "زەڵاتەی دایت" at bounding box center [968, 377] width 480 height 24
paste input "مریشک"
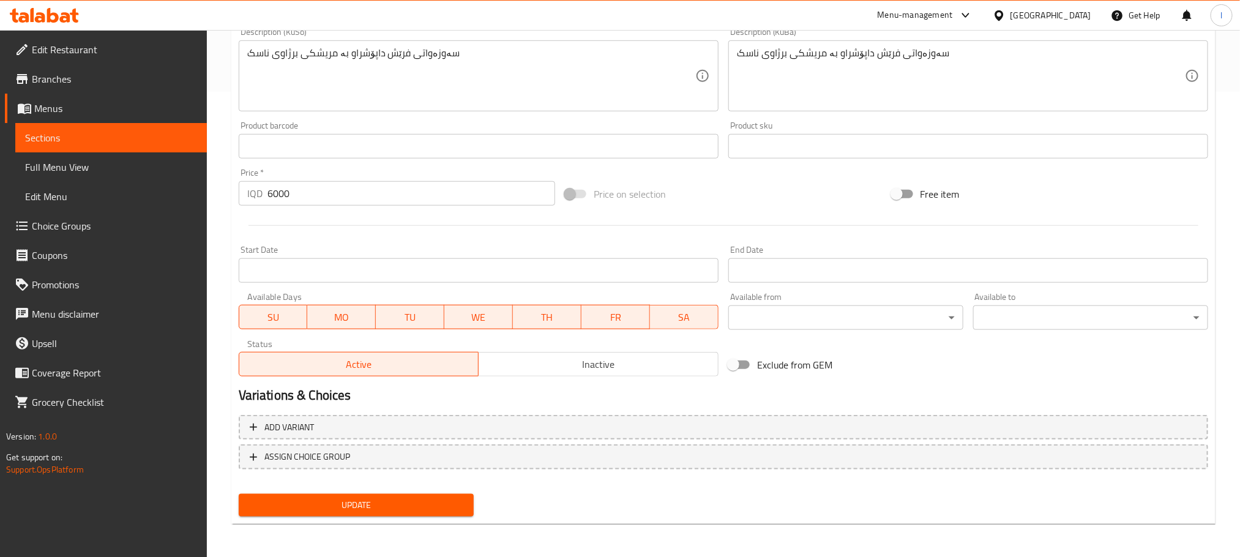
type input "زەڵاتەی مریشک"
click at [461, 518] on div "Update" at bounding box center [356, 505] width 245 height 32
click at [459, 505] on span "Update" at bounding box center [355, 505] width 215 height 15
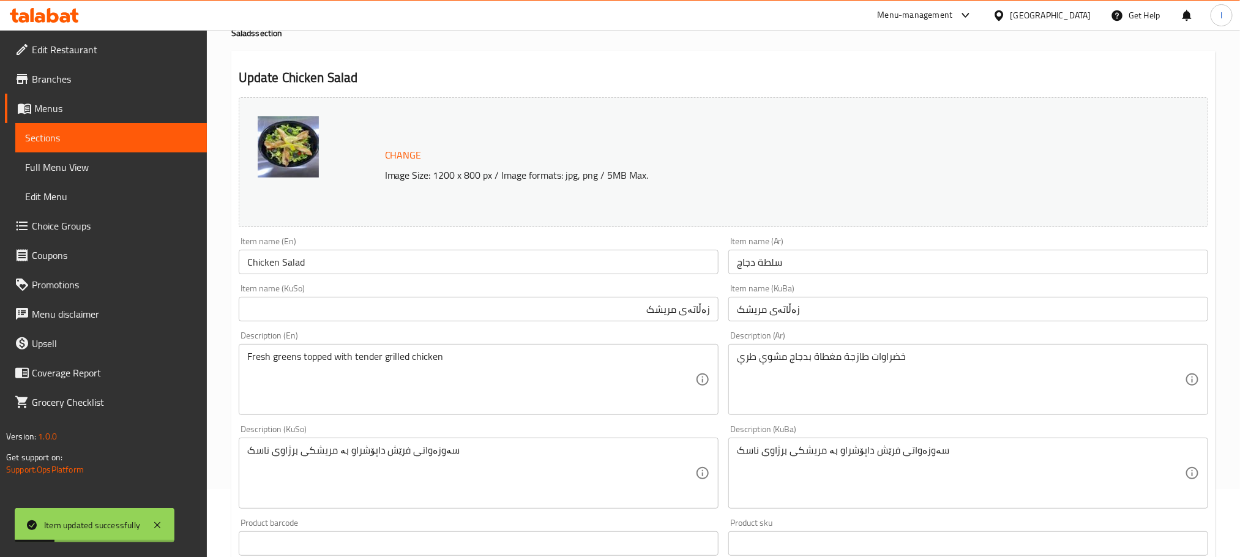
scroll to position [0, 0]
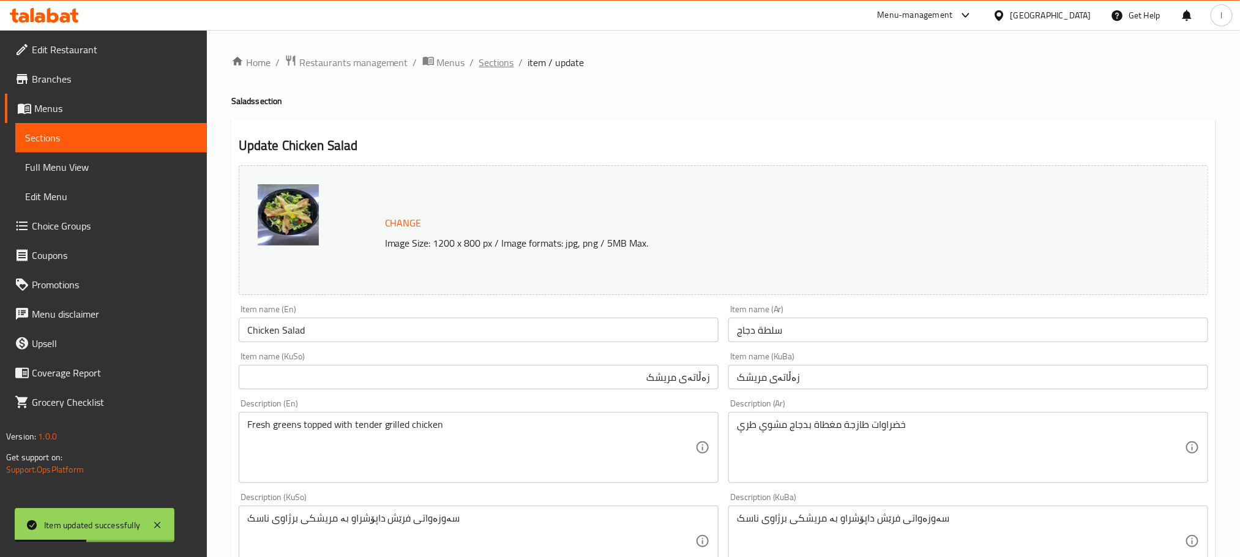
click at [499, 67] on span "Sections" at bounding box center [496, 62] width 35 height 15
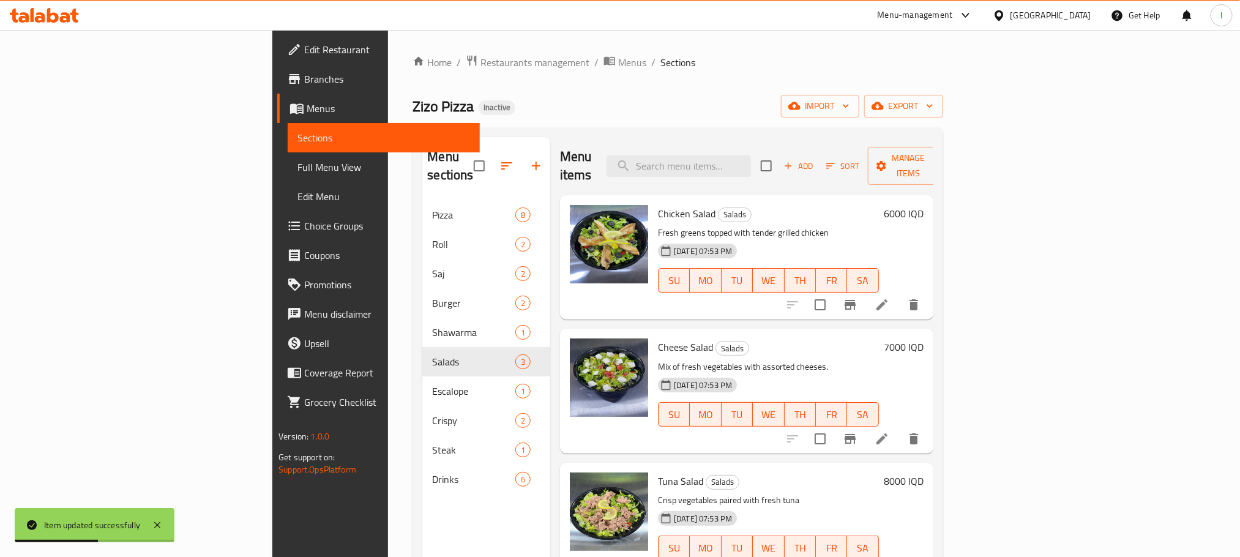
scroll to position [171, 0]
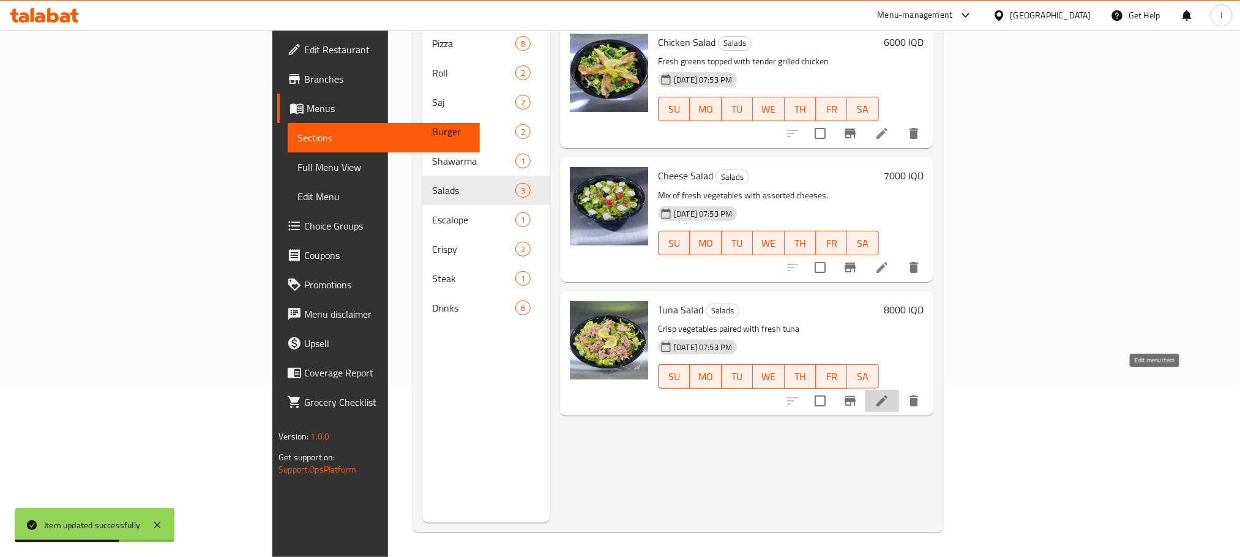
click at [889, 393] on icon at bounding box center [881, 400] width 15 height 15
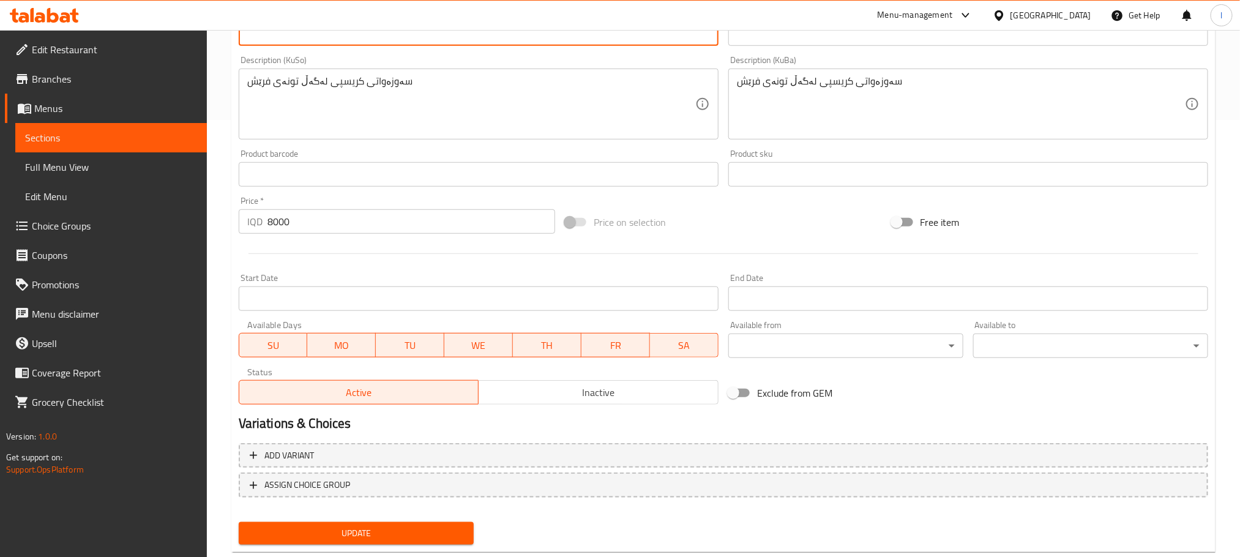
scroll to position [465, 0]
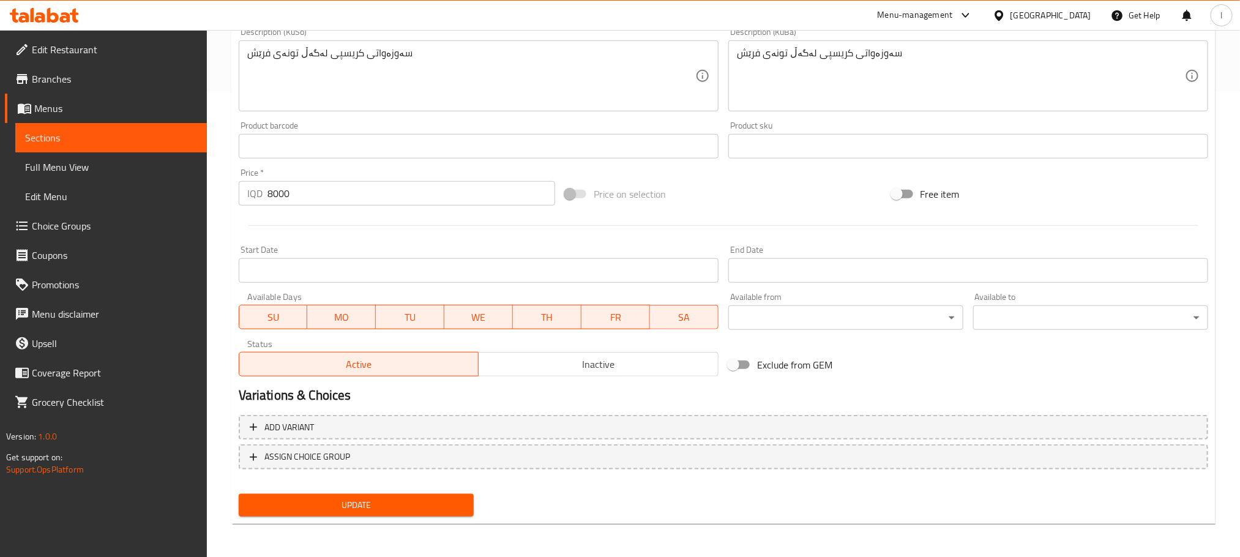
type textarea "Crispy vegetables paired with fresh tuna"
click at [445, 509] on span "Update" at bounding box center [355, 505] width 215 height 15
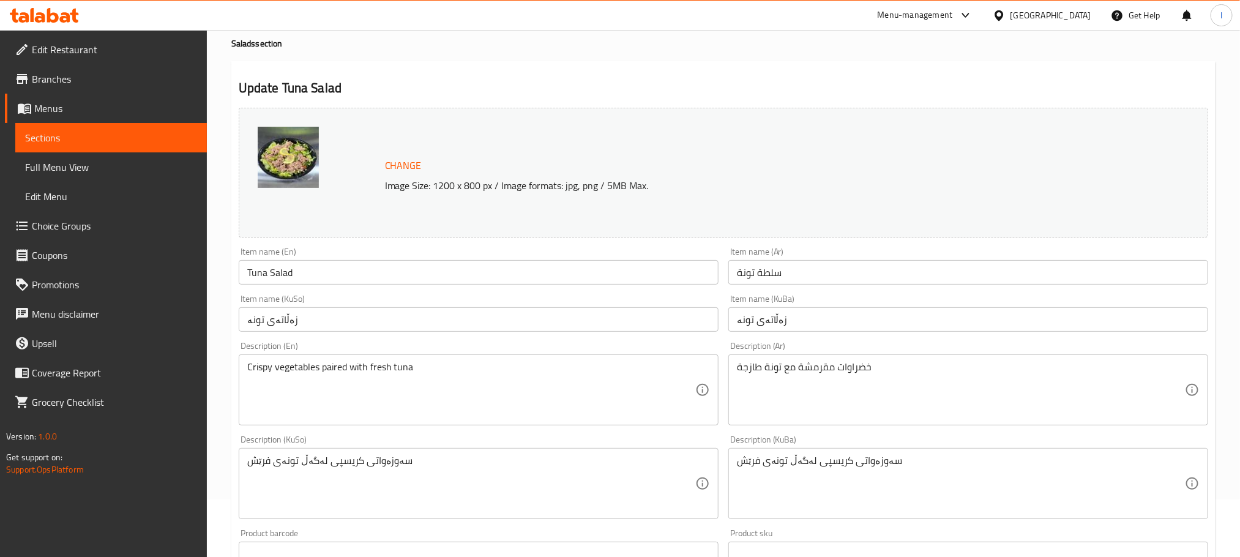
scroll to position [0, 0]
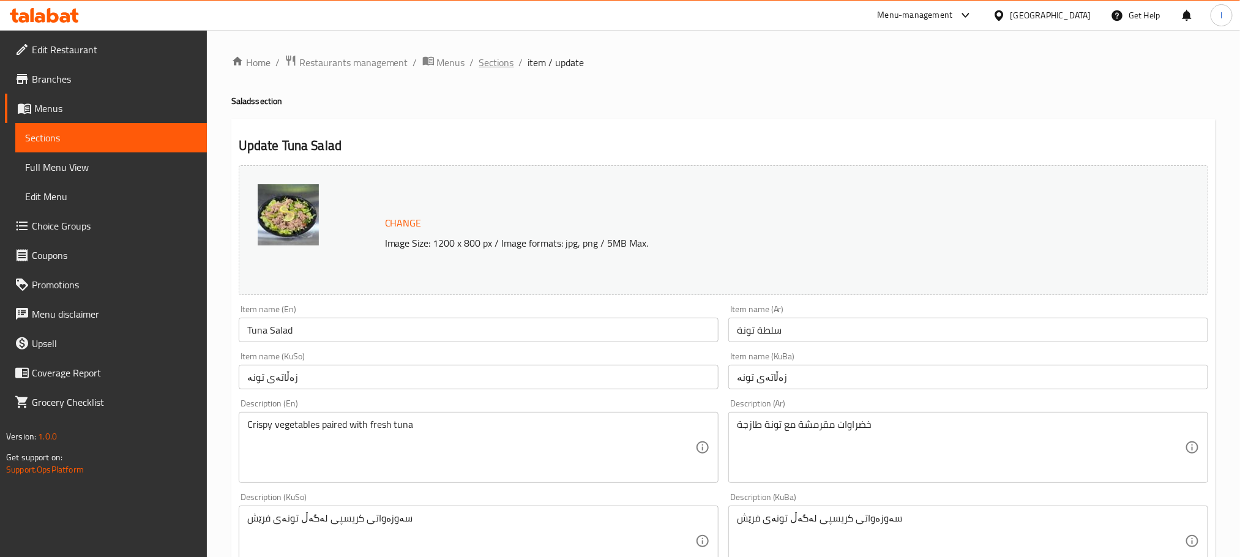
click at [494, 65] on span "Sections" at bounding box center [496, 62] width 35 height 15
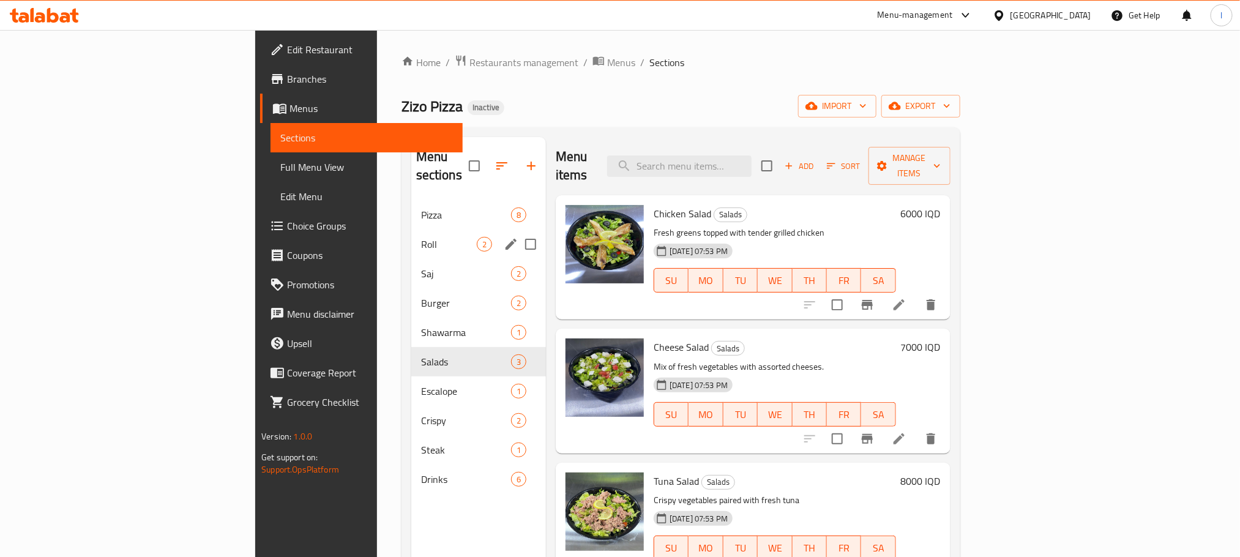
click at [421, 237] on span "Roll" at bounding box center [449, 244] width 56 height 15
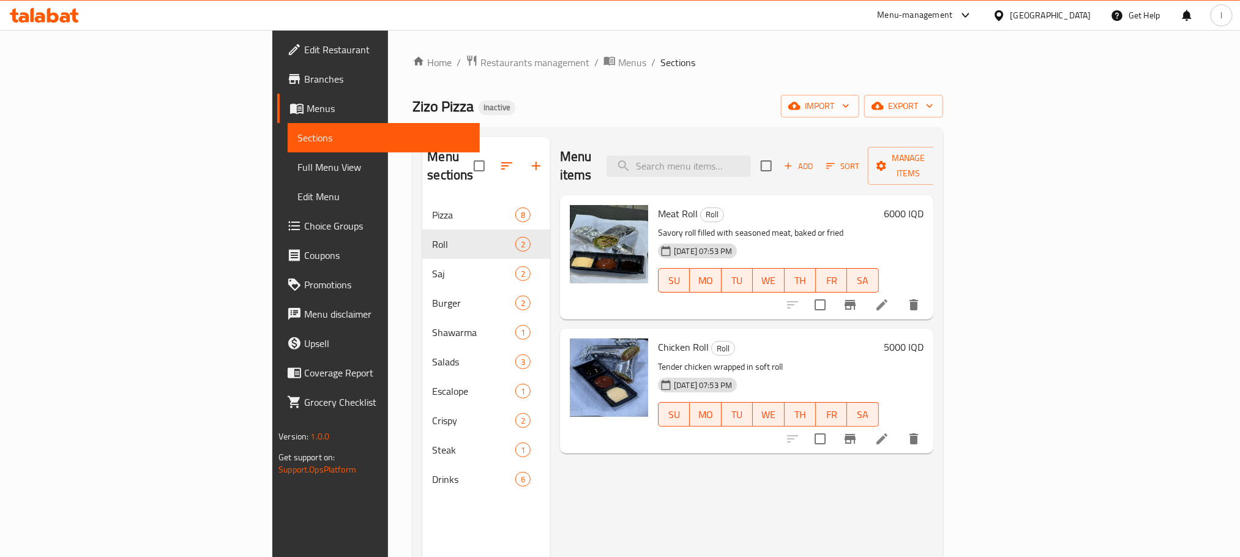
click at [899, 294] on li at bounding box center [882, 305] width 34 height 22
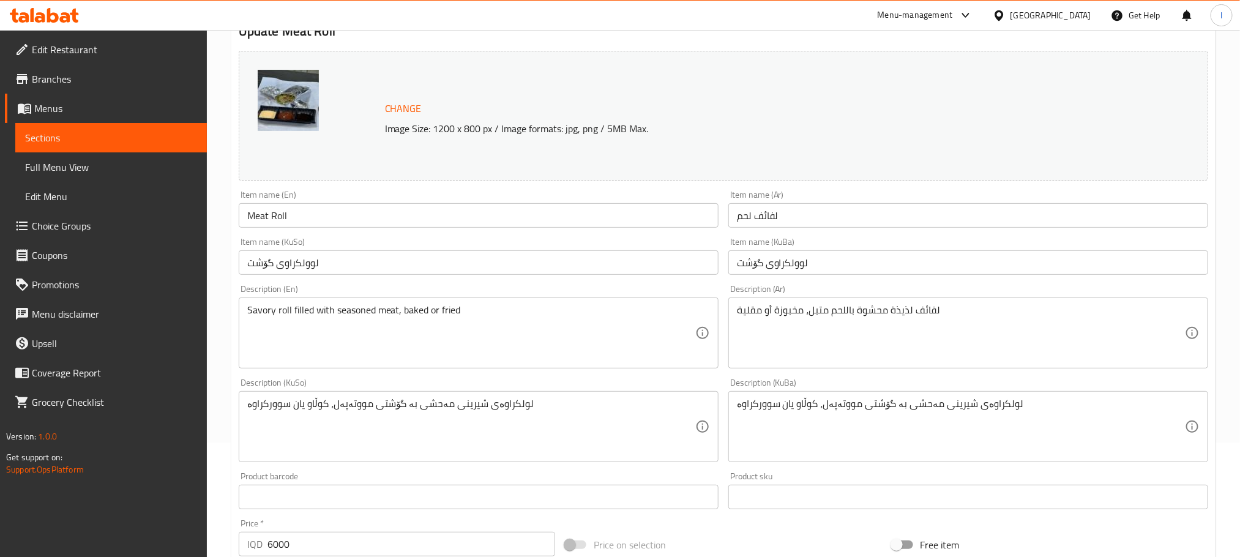
scroll to position [127, 0]
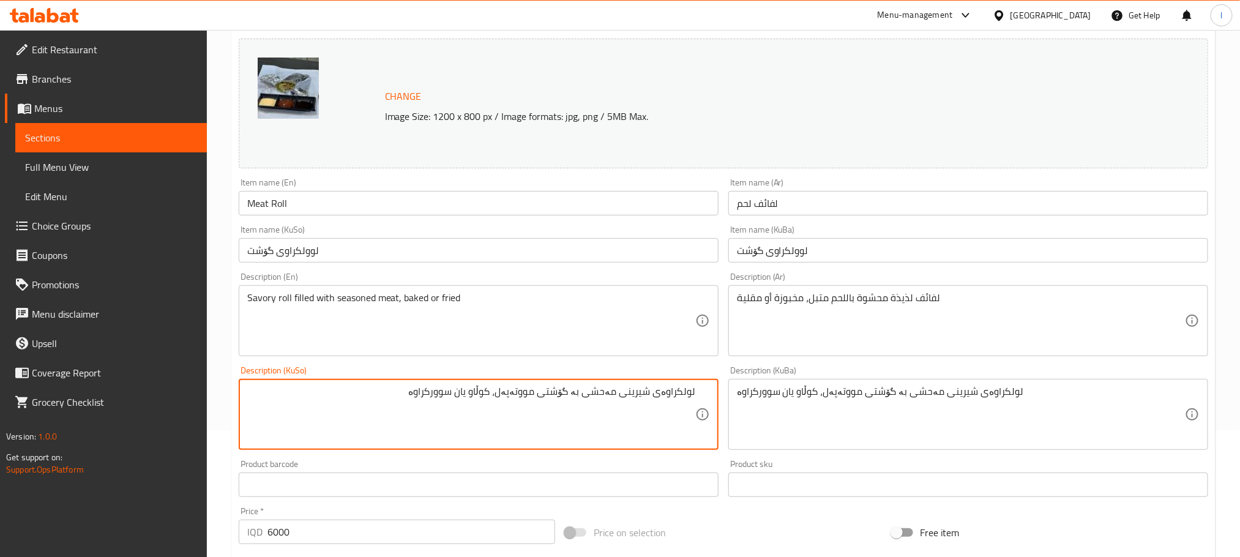
drag, startPoint x: 623, startPoint y: 397, endPoint x: 655, endPoint y: 390, distance: 33.3
click at [655, 390] on textarea "لولکراوەی شیرینی مەحشی بە گۆشتی مووتەپەل، کوڵاو یان سوورکراوە" at bounding box center [471, 415] width 448 height 58
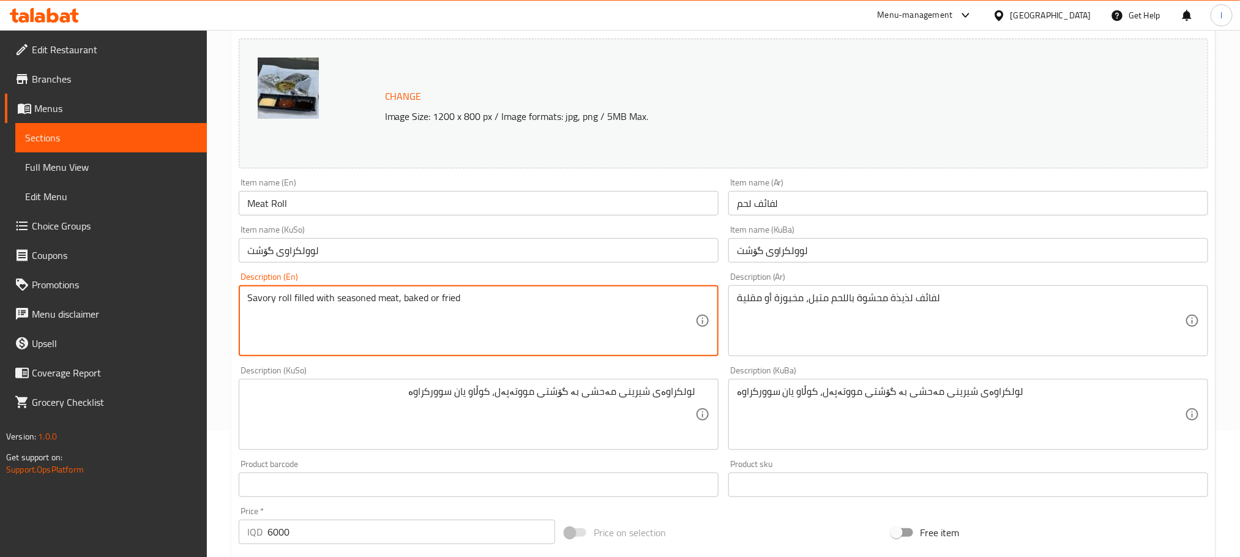
drag, startPoint x: 274, startPoint y: 297, endPoint x: 213, endPoint y: 296, distance: 61.2
type textarea "Roll filled with seasoned meat, baked or fried"
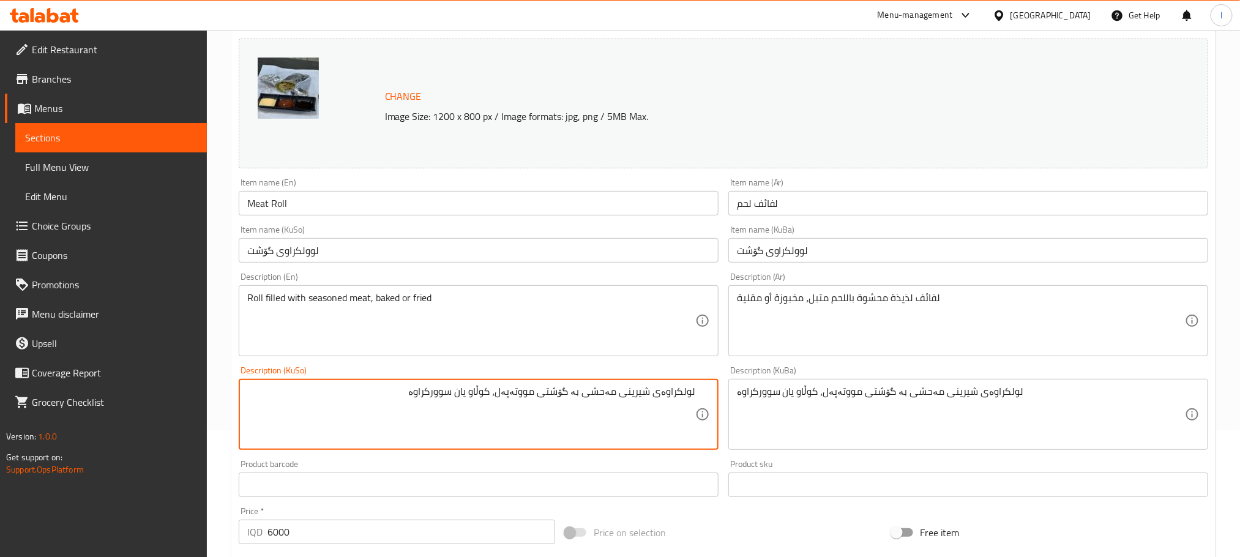
drag, startPoint x: 651, startPoint y: 397, endPoint x: 623, endPoint y: 399, distance: 27.6
click at [557, 397] on textarea "لولکراوەی مەحشی بە گۆشتی مووتەپەل، کوڵاو یان سوورکراوە" at bounding box center [471, 415] width 448 height 58
type textarea "لولکراوەی مەحشی بە گۆشتی مووتەپەل، کوڵاو یان سوورکراوە"
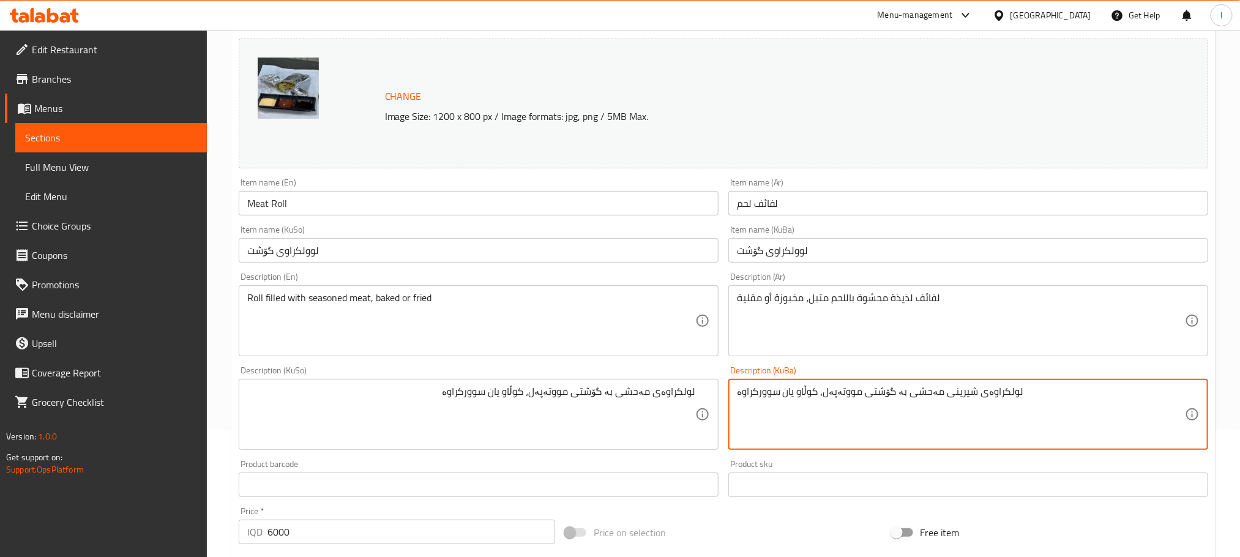
click at [819, 395] on textarea "لولکراوەی شیرینی مەحشی بە گۆشتی مووتەپەل، کوڵاو یان سوورکراوە" at bounding box center [961, 415] width 448 height 58
paste textarea
type textarea "لولکراوەی مەحشی بە گۆشتی مووتەپەل، کوڵاو یان سوورکراوە"
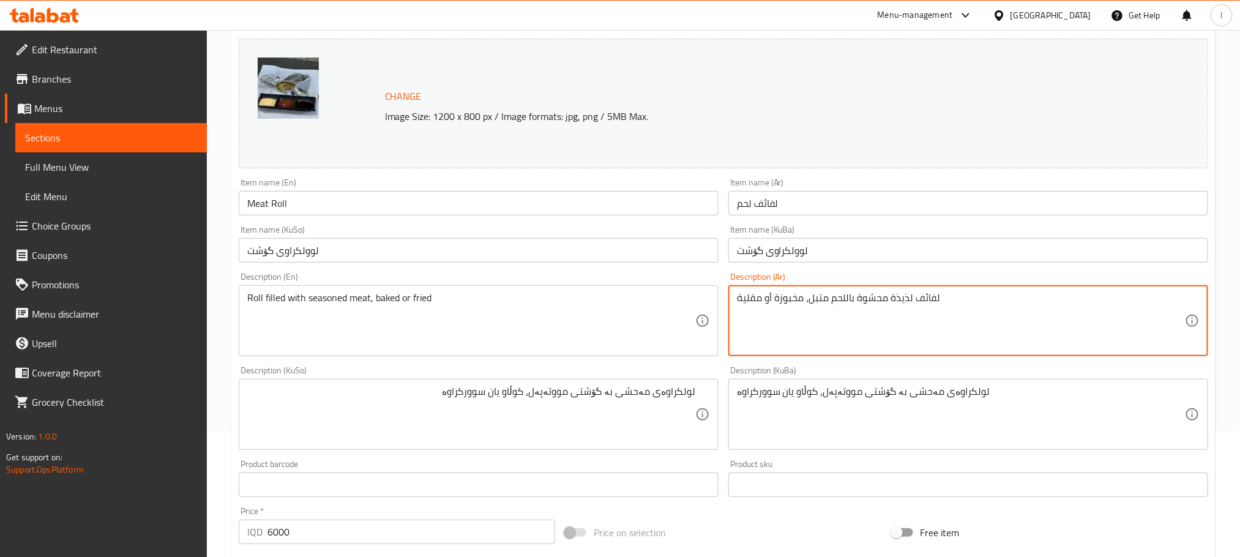
drag, startPoint x: 912, startPoint y: 296, endPoint x: 889, endPoint y: 301, distance: 23.8
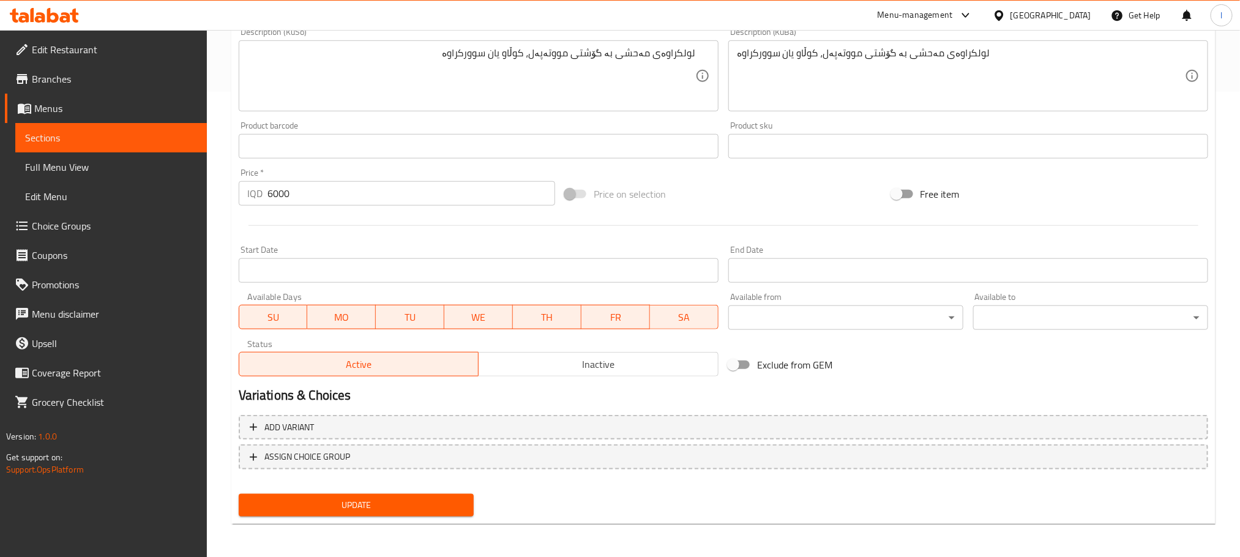
type textarea "لفائف محشوة باللحم متبل، مخبوزة أو مقلية"
click at [427, 498] on span "Update" at bounding box center [355, 505] width 215 height 15
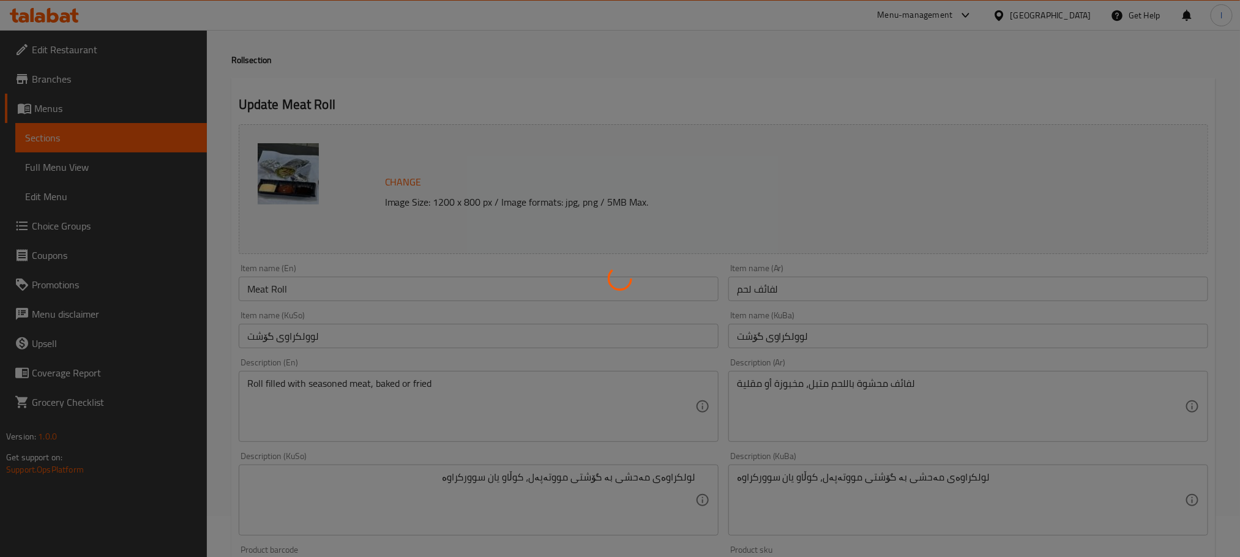
scroll to position [0, 0]
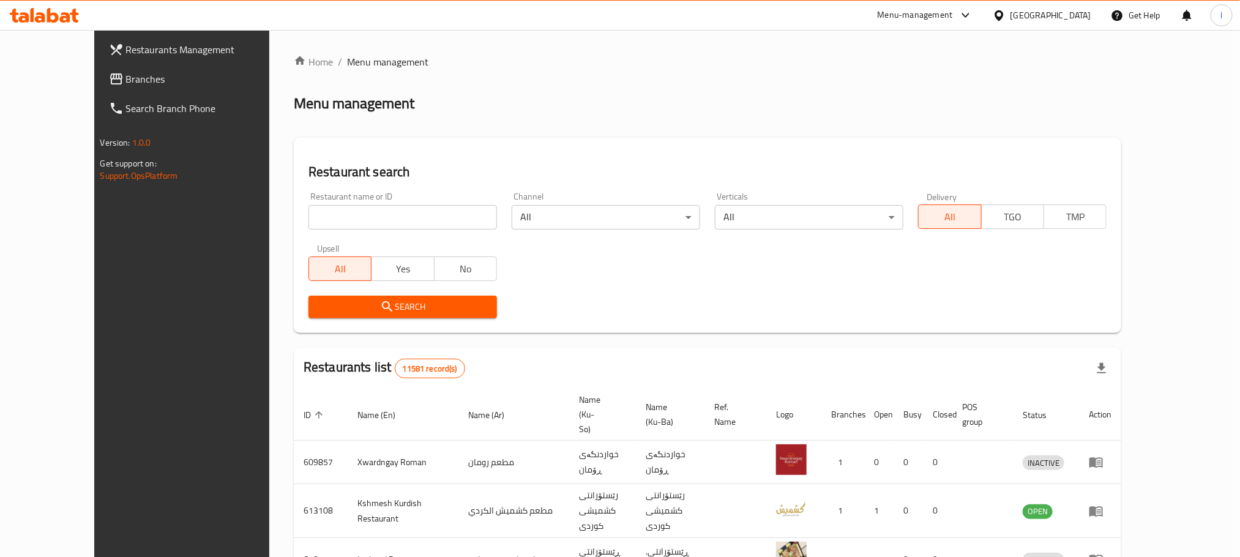
click at [308, 210] on input "search" at bounding box center [402, 217] width 188 height 24
paste input "88-adhmyia"
type input "88-adhmyia"
click button "Search" at bounding box center [402, 307] width 188 height 23
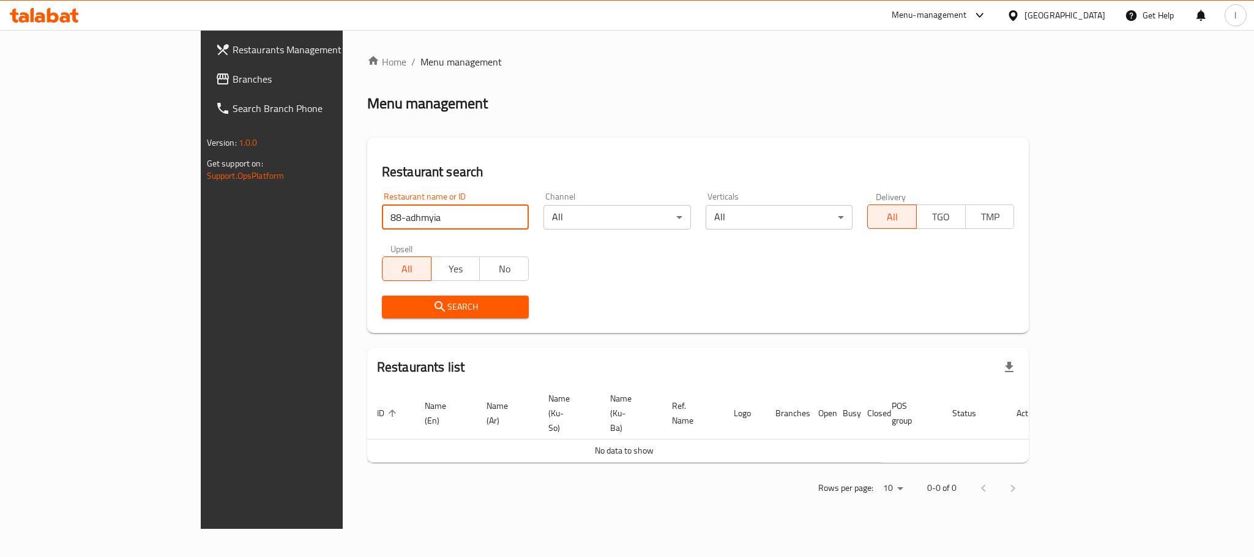
click at [233, 79] on span "Branches" at bounding box center [317, 79] width 168 height 15
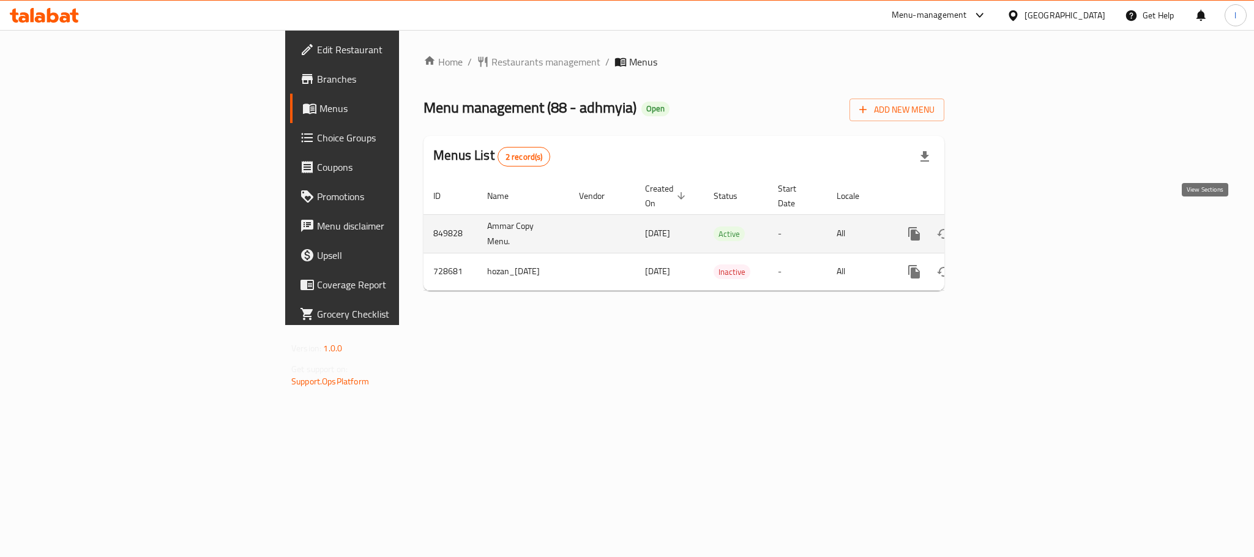
click at [1017, 219] on link "enhanced table" at bounding box center [1002, 233] width 29 height 29
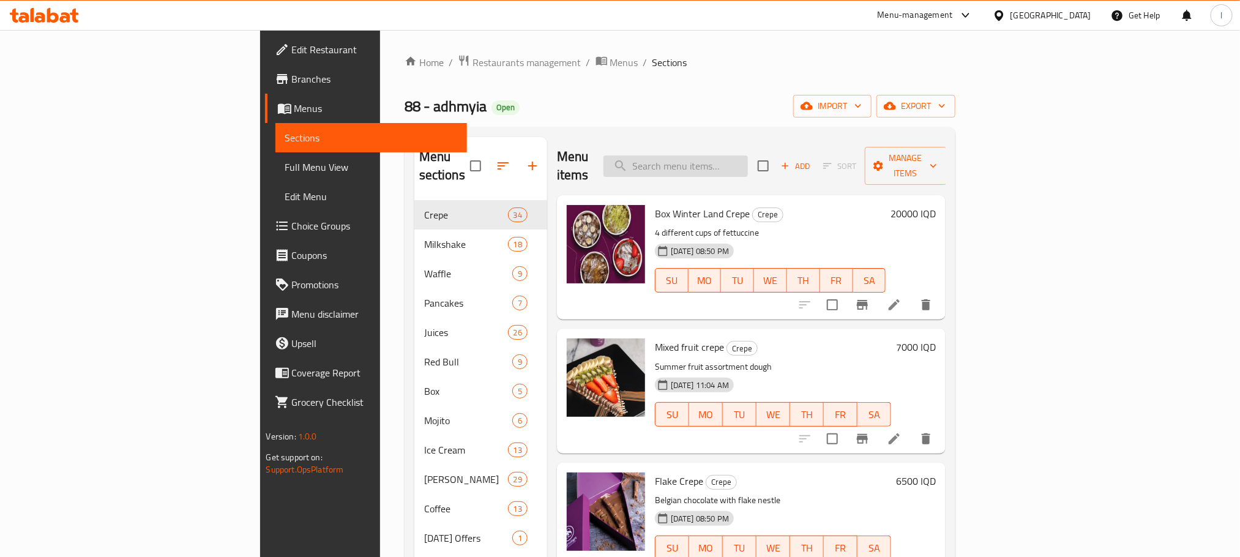
click at [748, 165] on input "search" at bounding box center [675, 165] width 144 height 21
paste input "675062"
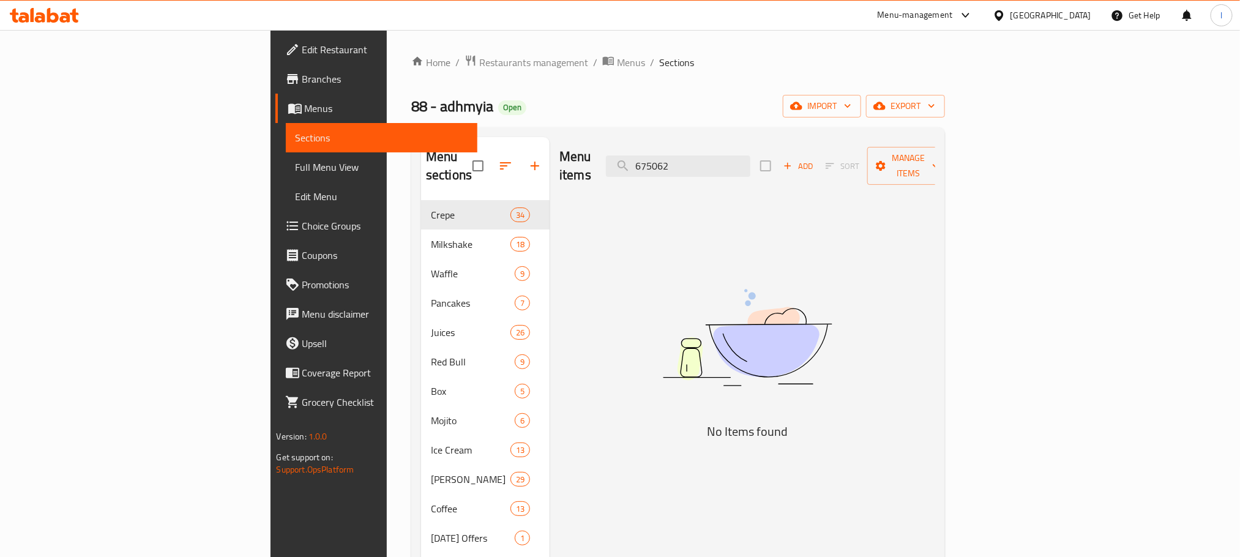
drag, startPoint x: 810, startPoint y: 157, endPoint x: 561, endPoint y: 127, distance: 250.9
click at [562, 130] on div "Menu sections Crepe 34 Milkshake 18 Waffle 9 Pancakes 7 Juices 26 Red Bull 9 Bo…" at bounding box center [678, 415] width 534 height 576
paste input "Bueno Waffle"
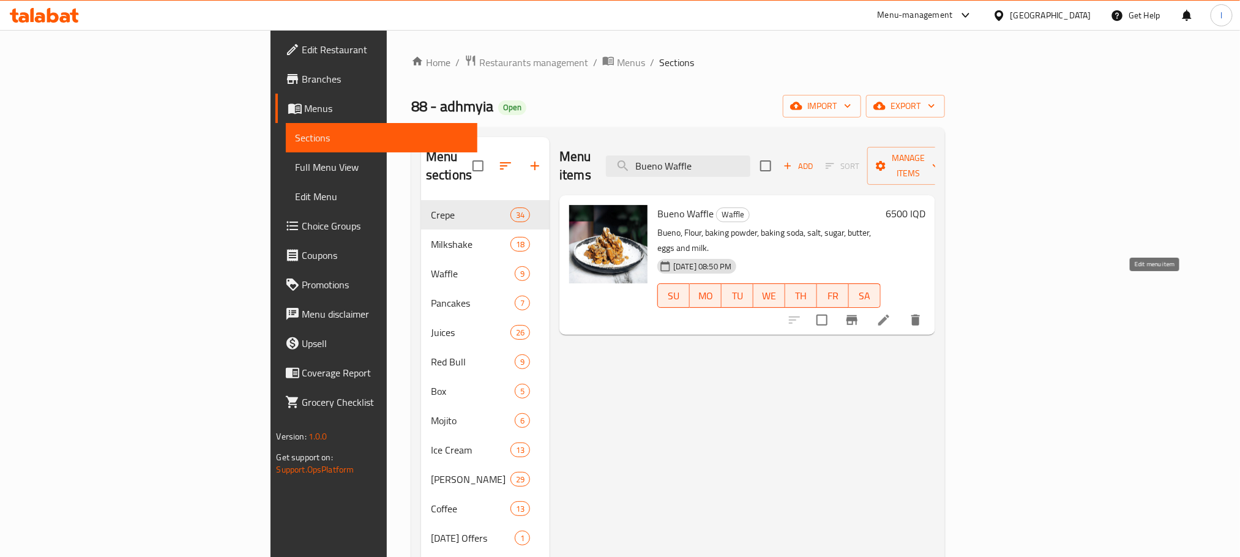
type input "Bueno Waffle"
click at [891, 313] on icon at bounding box center [883, 320] width 15 height 15
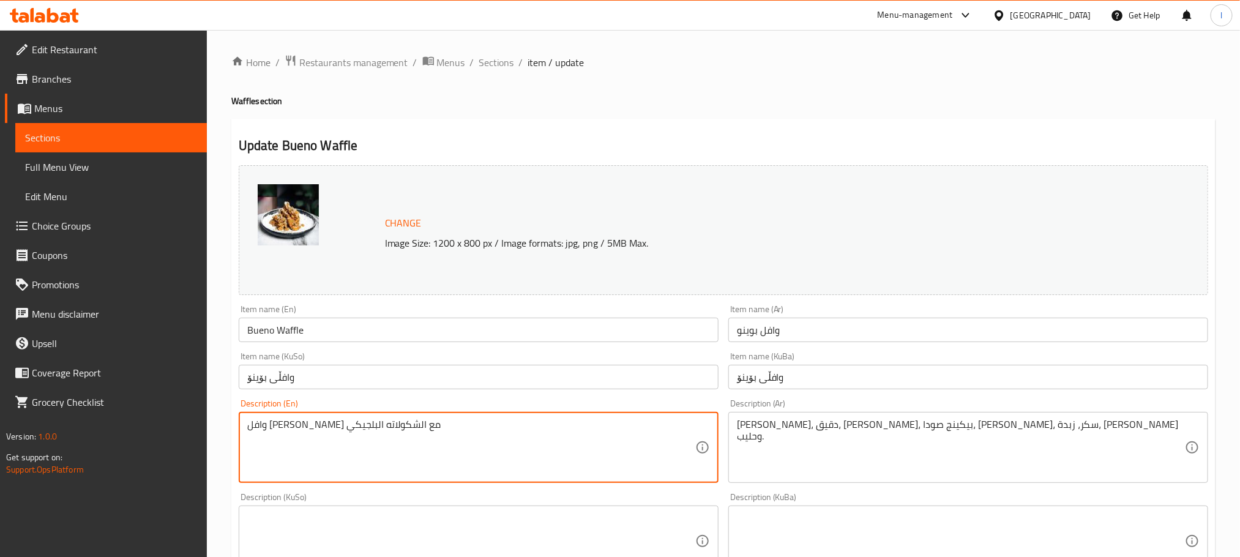
click at [507, 433] on textarea "وافل [PERSON_NAME] مع الشكولاته البلجيكي" at bounding box center [471, 448] width 448 height 58
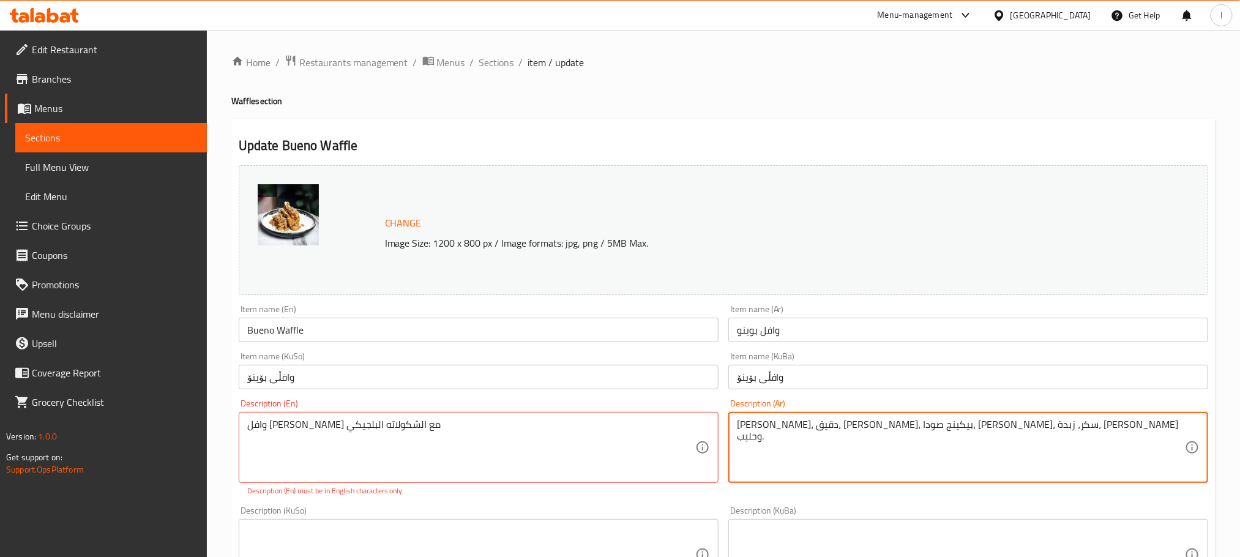
click at [826, 443] on textarea "[PERSON_NAME]، دقيق، [PERSON_NAME]، بيكينج صودا، [PERSON_NAME]، سكر، زبدة، [PER…" at bounding box center [961, 448] width 448 height 58
paste textarea "وافل نستله كندر بوينو مع شكولاته بلجيكي"
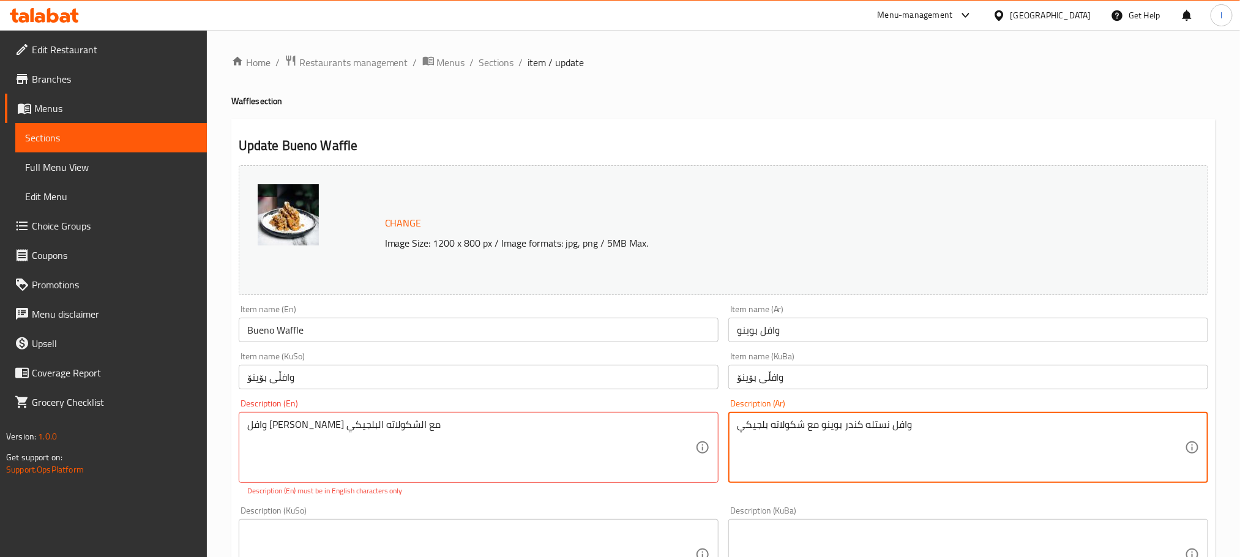
type textarea "وافل نستله كندر بوينو مع شكولاته بلجيكي"
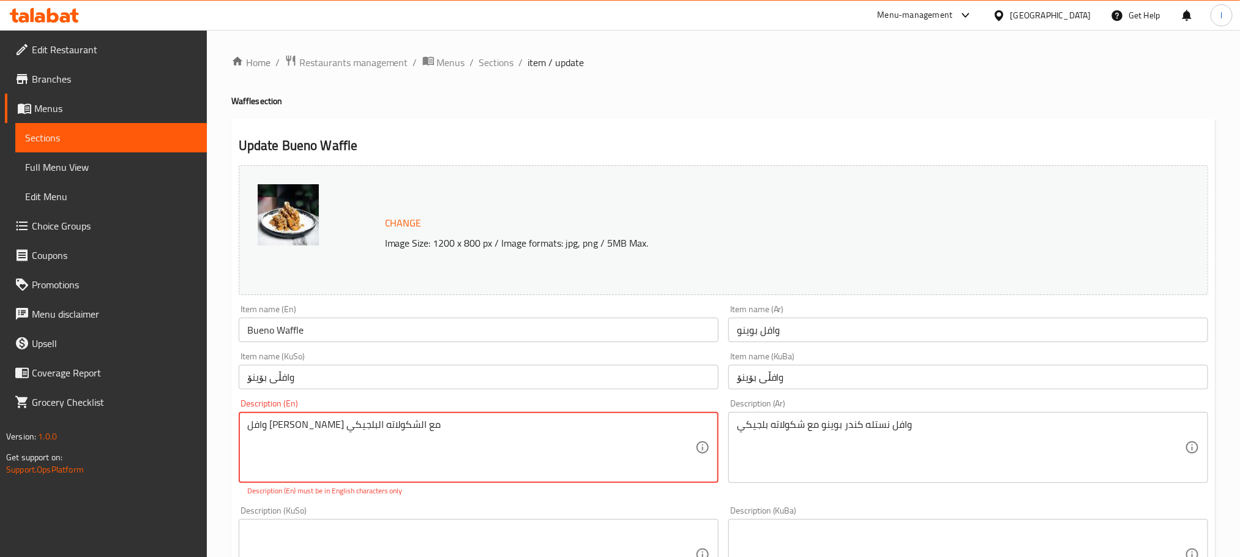
drag, startPoint x: 491, startPoint y: 439, endPoint x: 202, endPoint y: 438, distance: 288.8
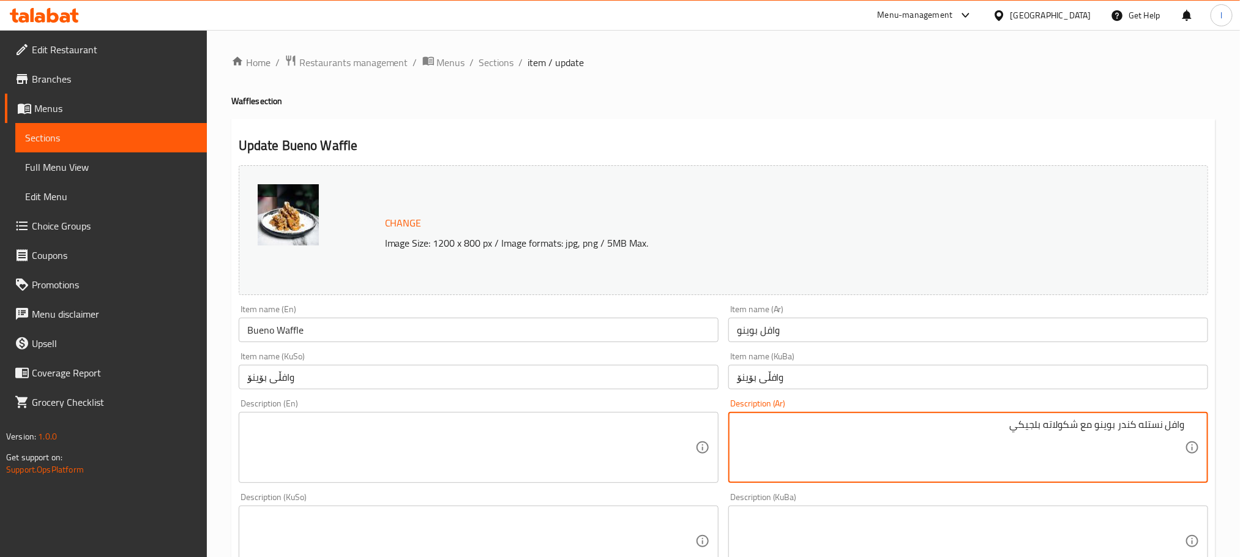
click at [382, 458] on textarea at bounding box center [471, 448] width 448 height 58
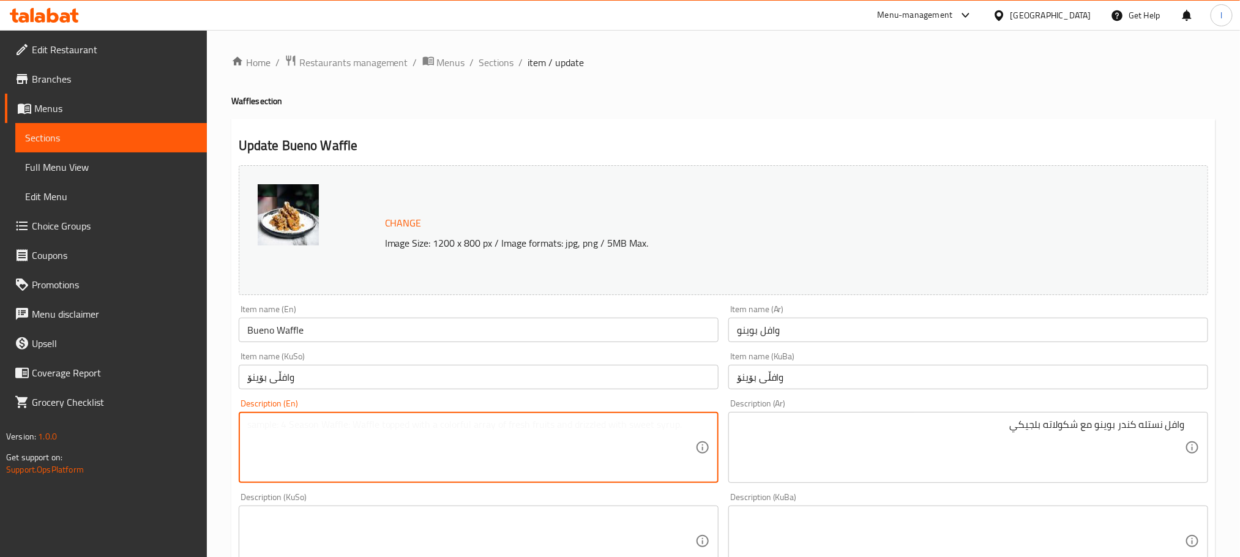
paste textarea "Nestle Kinder Bueno Waffle with Belgian Chocolate"
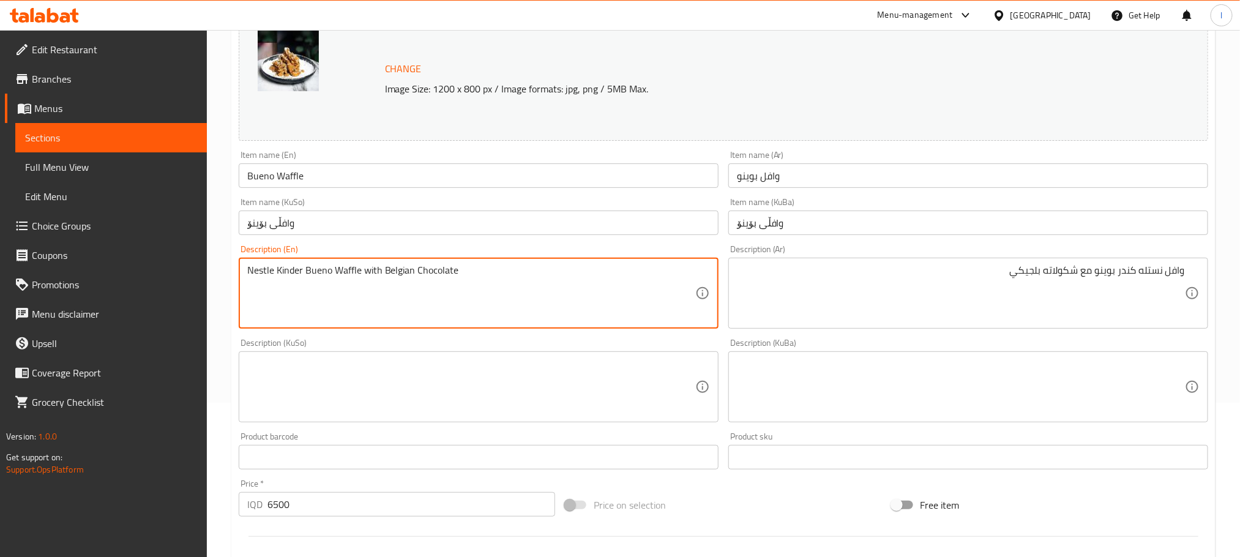
scroll to position [162, 0]
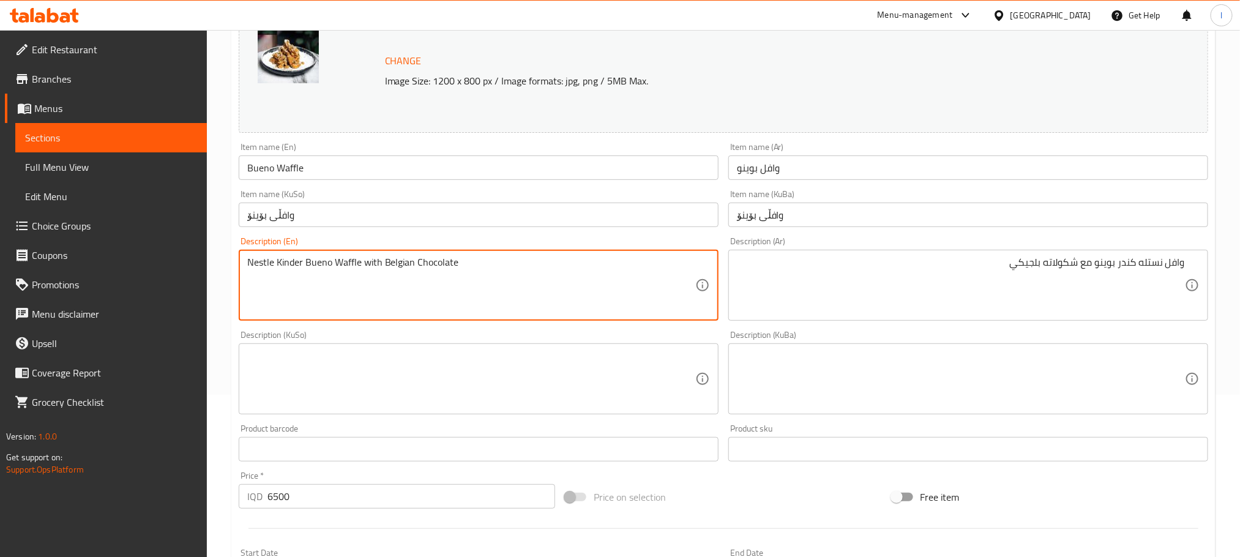
type textarea "Nestle Kinder Bueno Waffle with Belgian Chocolate"
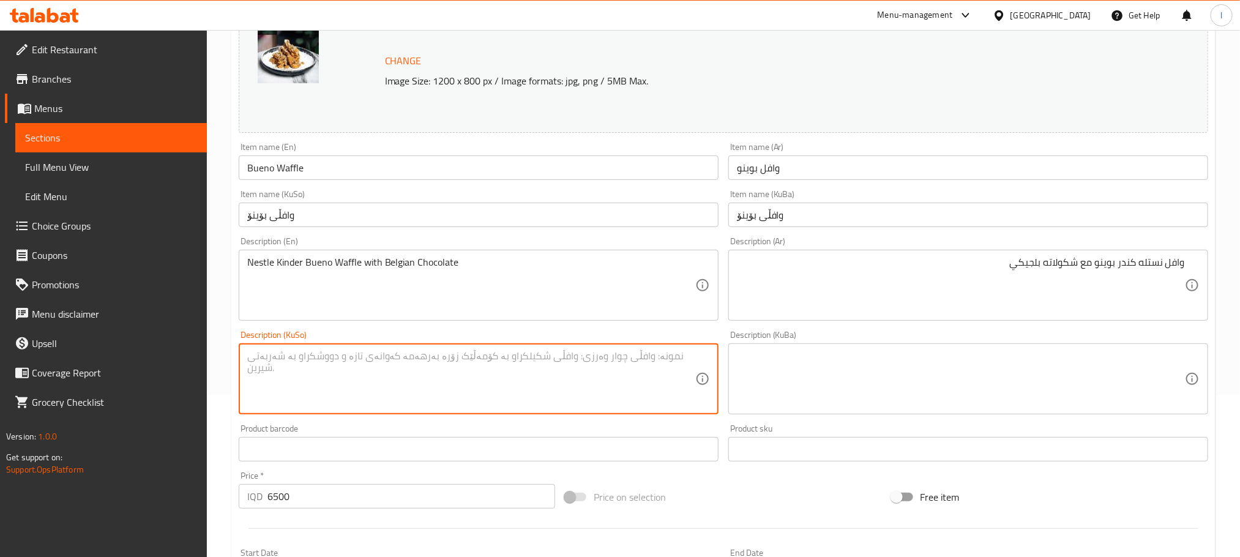
click at [304, 373] on textarea at bounding box center [471, 379] width 448 height 58
click at [658, 358] on textarea "وافڵی نەستەلەی کیندەر بوینۆ لەگەڵ چۆکلێتی بەلجیکی" at bounding box center [471, 379] width 448 height 58
type textarea "وافڵی نەستەلەی کیندەر بوینۆ لەگەڵ چۆکلێتی بەلجیکی"
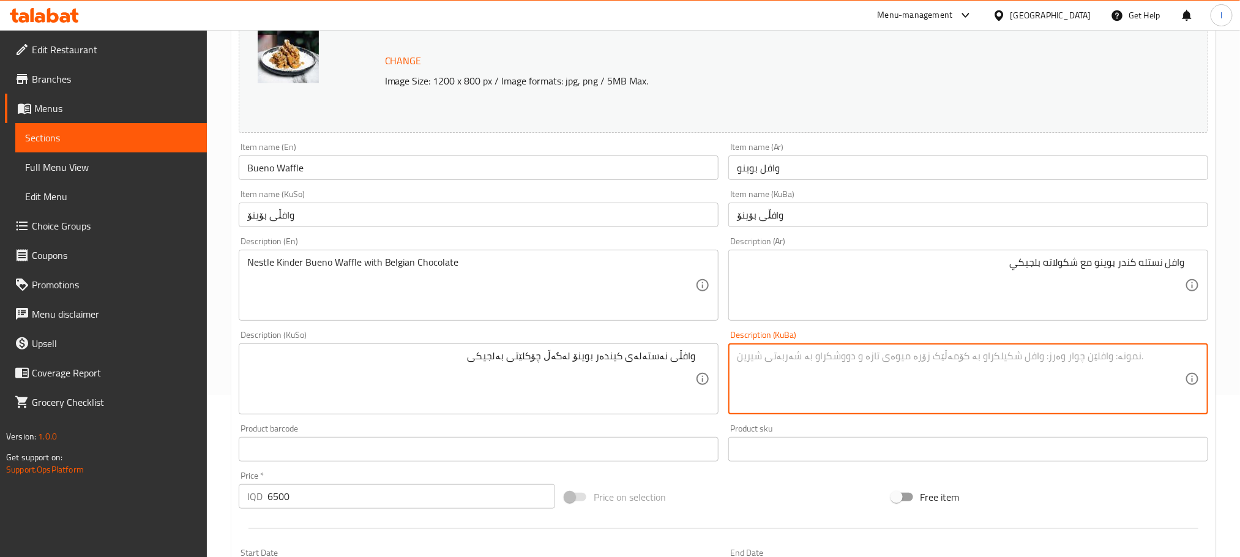
click at [777, 373] on textarea at bounding box center [961, 379] width 448 height 58
paste textarea "وافڵی نەستەلەی کیندەر بوینۆ لەگەڵ چۆکلێتی بەلجیکی"
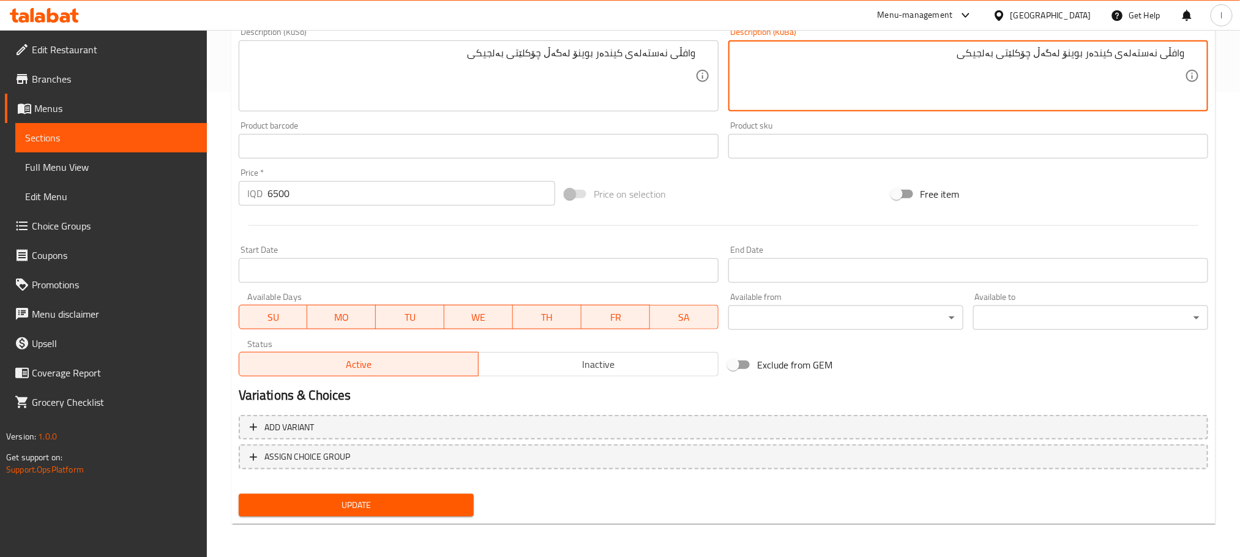
type textarea "وافڵی نەستەلەی کیندەر بوینۆ لەگەڵ چۆکلێتی بەلجیکی"
click at [424, 498] on span "Update" at bounding box center [355, 505] width 215 height 15
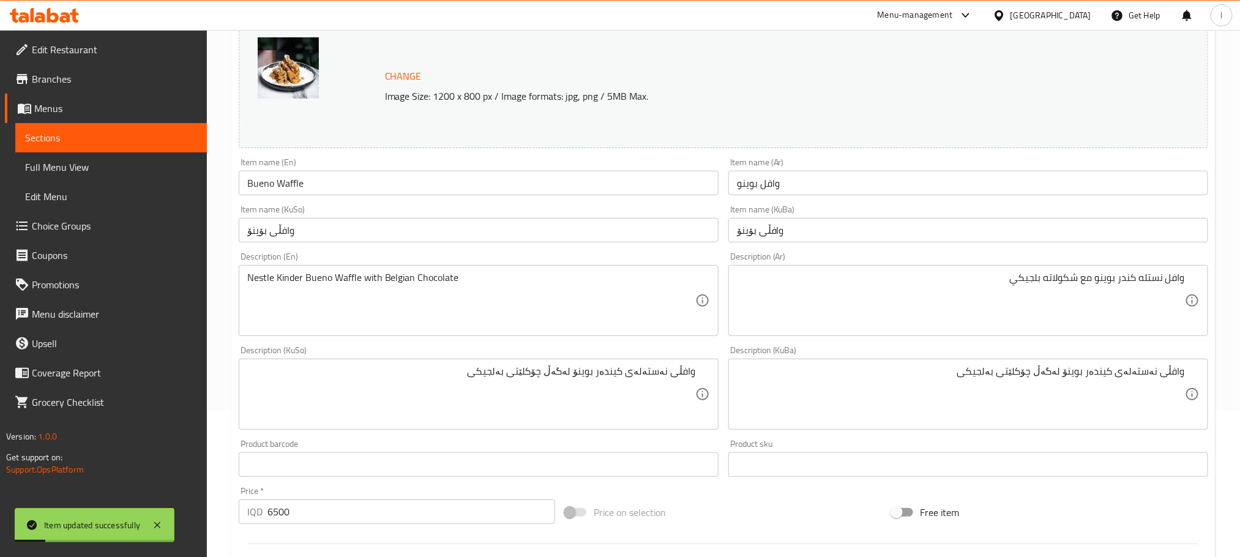
scroll to position [0, 0]
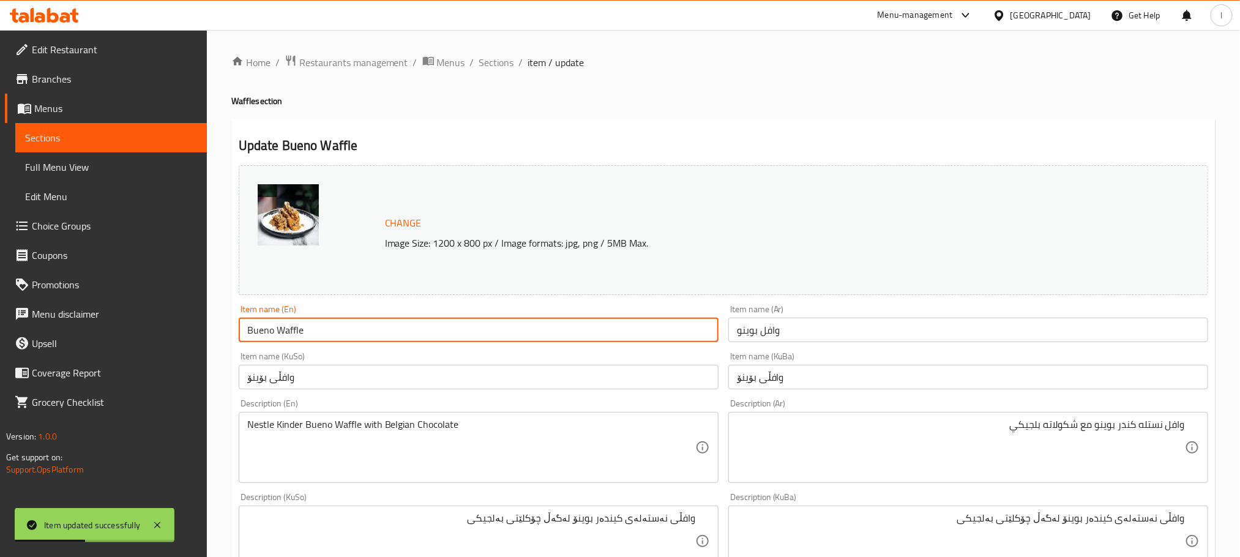
drag, startPoint x: 308, startPoint y: 329, endPoint x: 219, endPoint y: 316, distance: 90.2
click at [219, 316] on div "Home / Restaurants management / Menus / Sections / item / update Waffle section…" at bounding box center [723, 526] width 1033 height 993
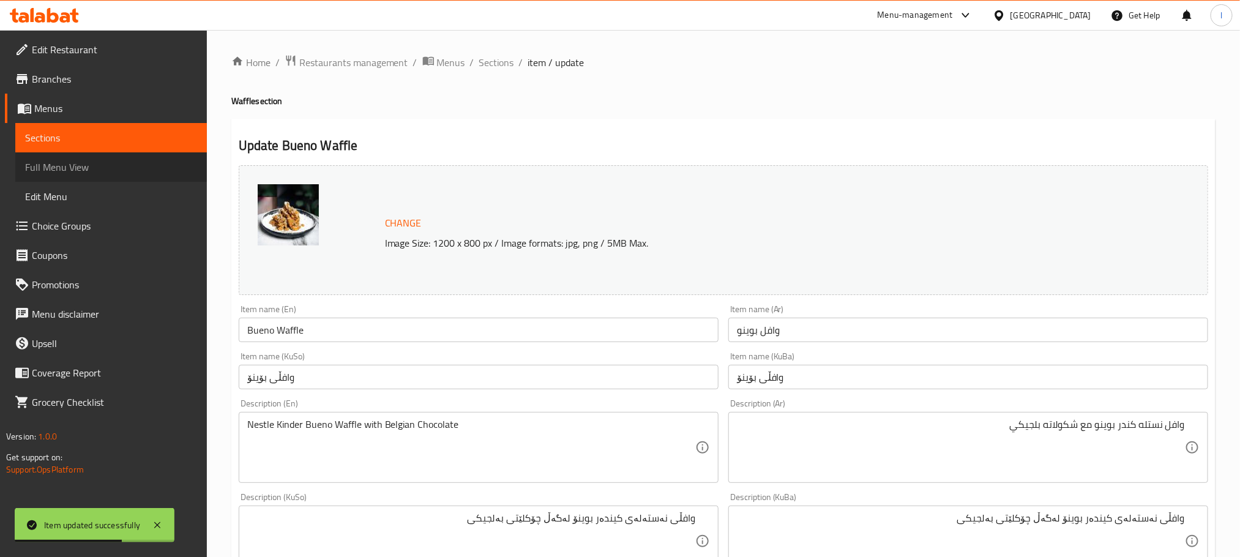
click at [84, 169] on span "Full Menu View" at bounding box center [111, 167] width 172 height 15
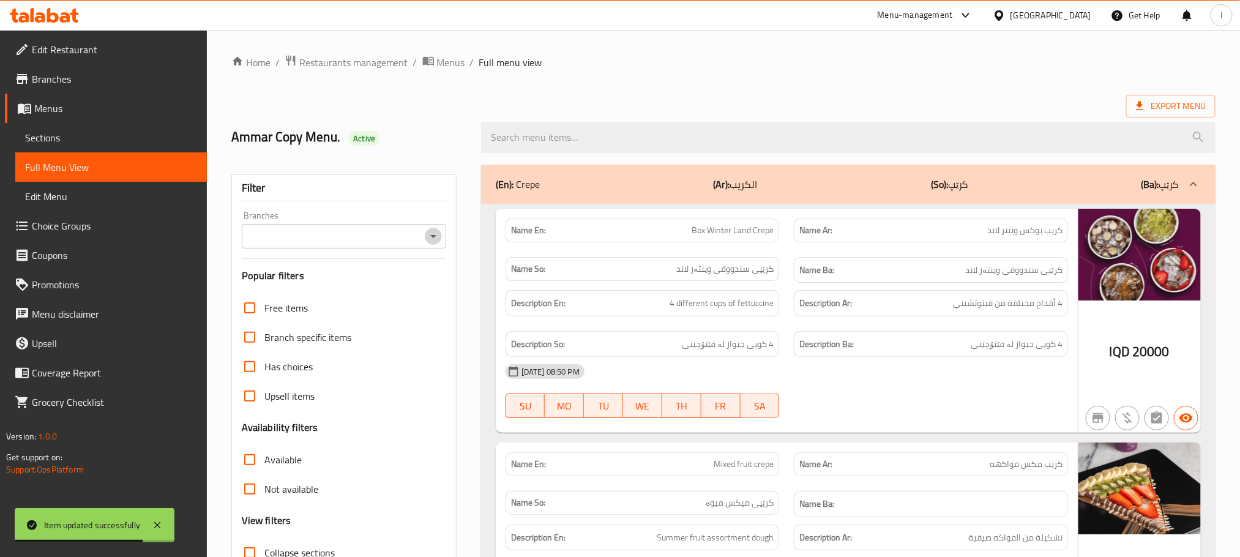
click at [428, 232] on icon "Open" at bounding box center [433, 236] width 15 height 15
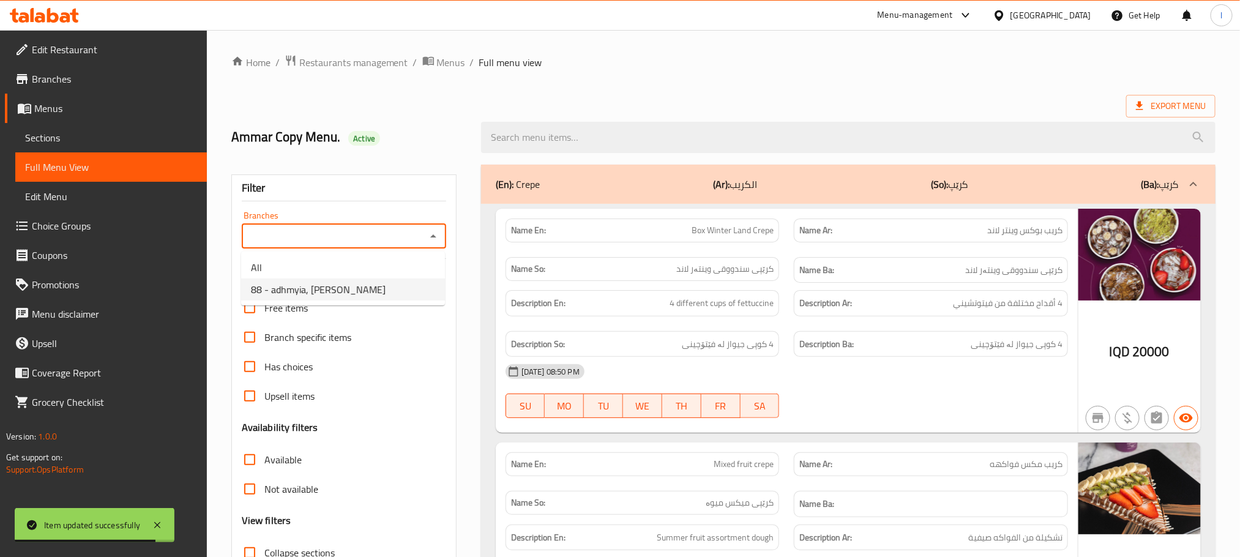
click at [340, 282] on span "88 - adhmyia, [PERSON_NAME]" at bounding box center [318, 289] width 135 height 15
type input "88 - adhmyia, [PERSON_NAME]"
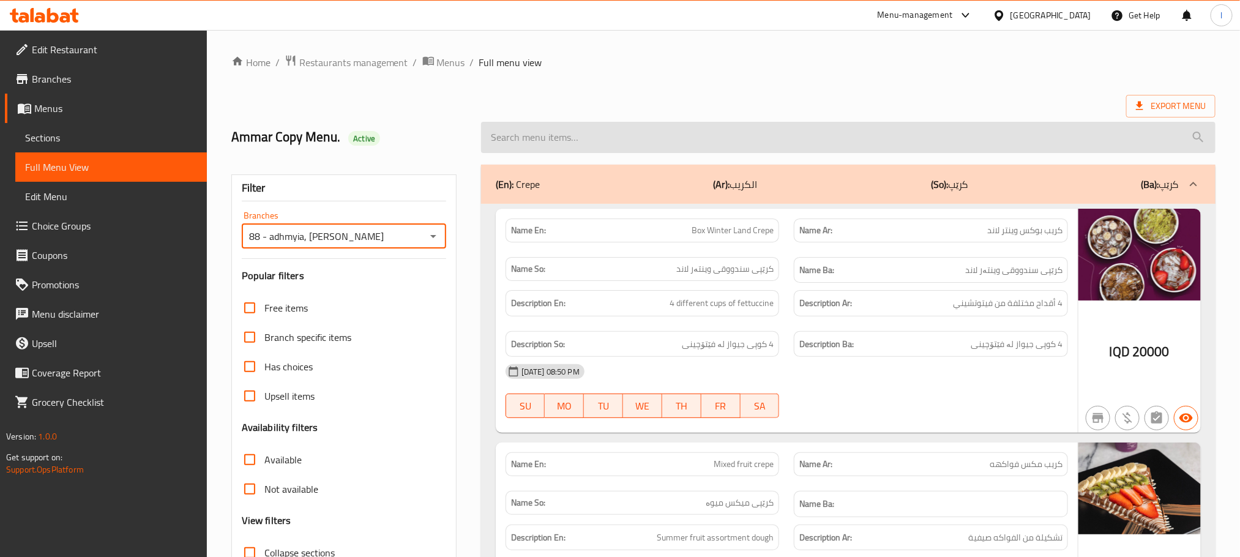
click at [536, 136] on input "search" at bounding box center [848, 137] width 734 height 31
paste input "Bueno Waffle"
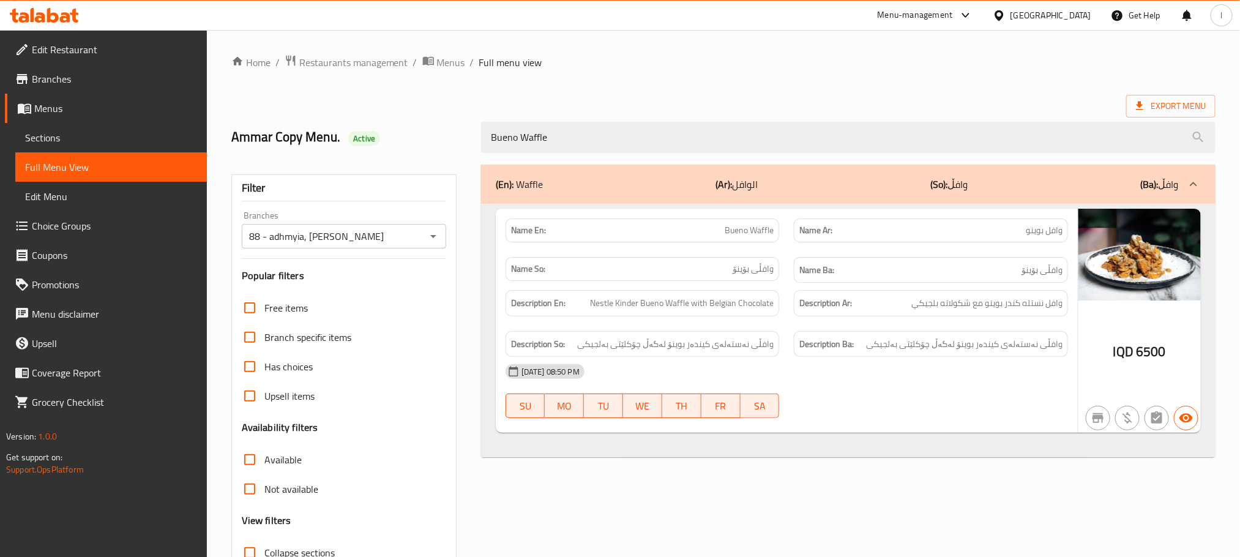
scroll to position [95, 0]
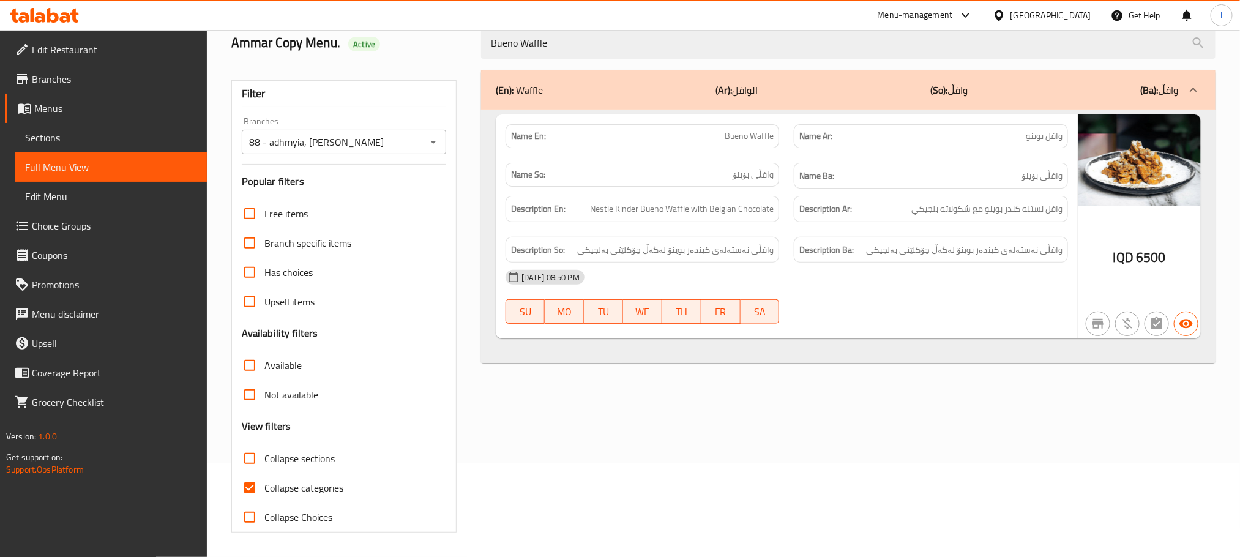
type input "Bueno Waffle"
click at [48, 131] on span "Sections" at bounding box center [111, 137] width 172 height 15
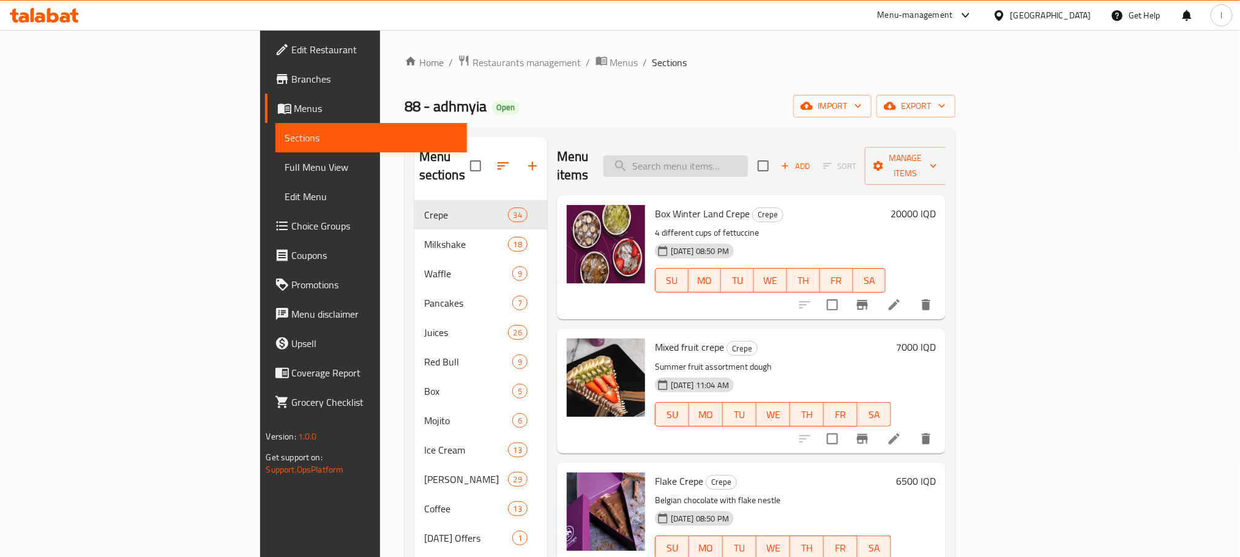
click at [748, 158] on input "search" at bounding box center [675, 165] width 144 height 21
paste input "Bueno Waffle"
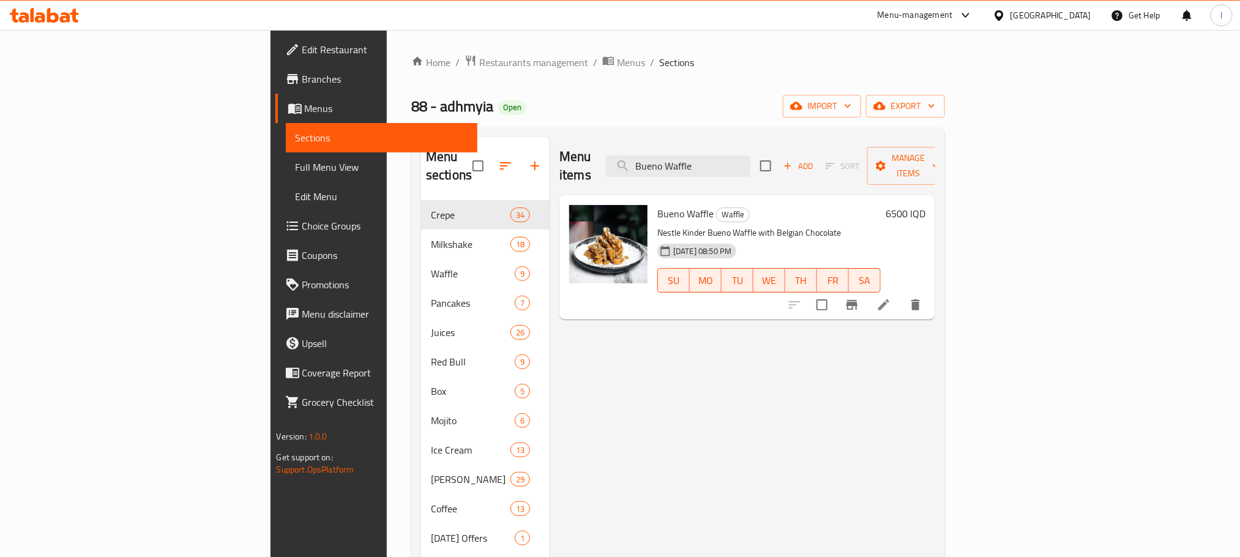
type input "Bueno Waffle"
click at [901, 294] on li at bounding box center [884, 305] width 34 height 22
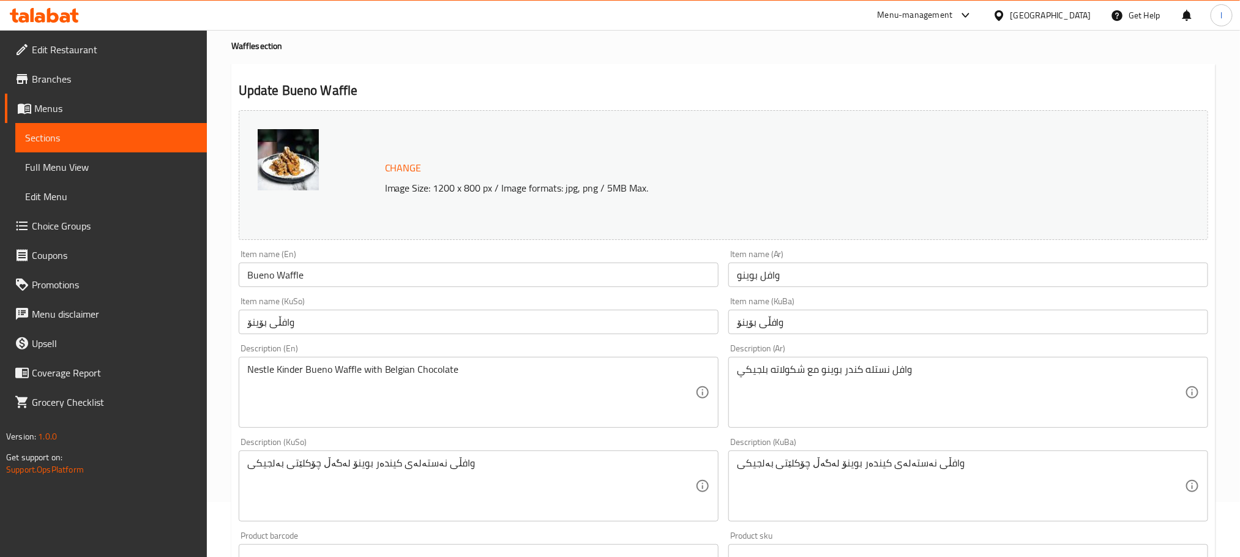
scroll to position [61, 0]
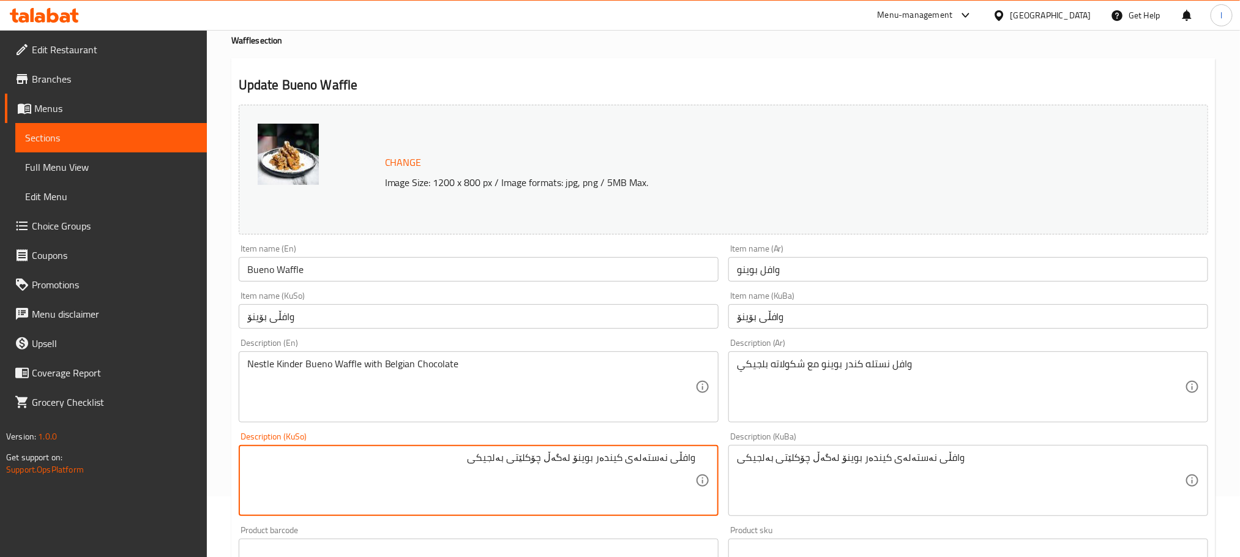
click at [595, 461] on textarea "وافڵی نەستەلەی کیندەر بوینۆ لەگەڵ چۆکلێتی بەلجیکی" at bounding box center [471, 481] width 448 height 58
click at [502, 461] on textarea "وافڵی نەستەلەی کیندەر بۆینۆ لەگەڵ چۆکلێتی بەلجیکی" at bounding box center [471, 481] width 448 height 58
type textarea "وافڵی نەستەلەی کیندەر بۆینۆ لەگەڵ چۆکلێتی بەلجیکی"
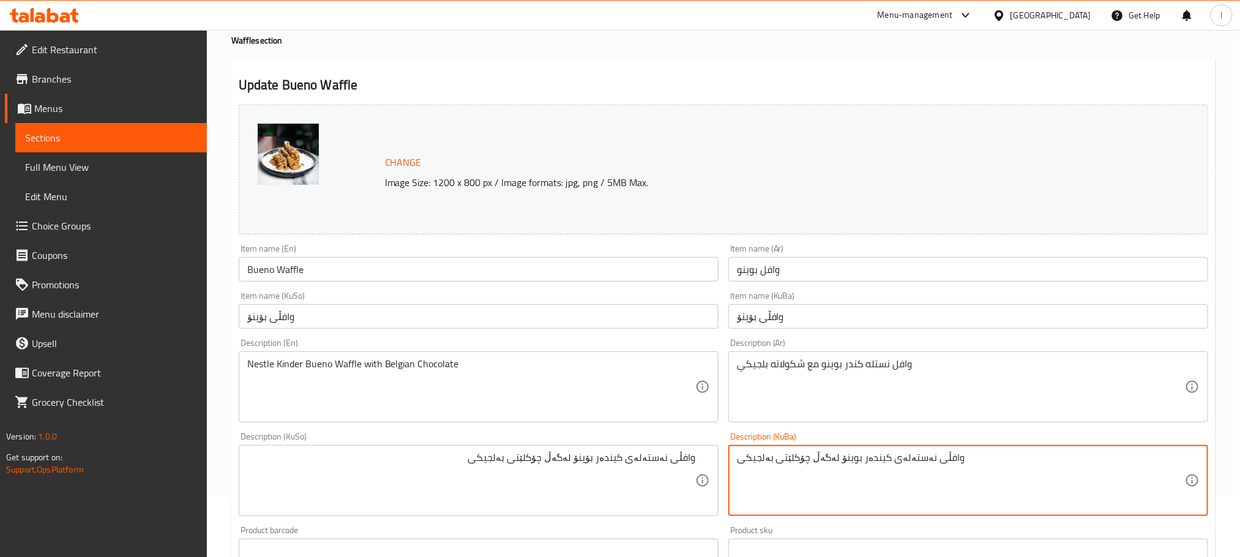
click at [821, 479] on textarea "وافڵی نەستەلەی کیندەر بوینۆ لەگەڵ چۆکلێتی بەلجیکی" at bounding box center [961, 481] width 448 height 58
paste textarea "ۆ"
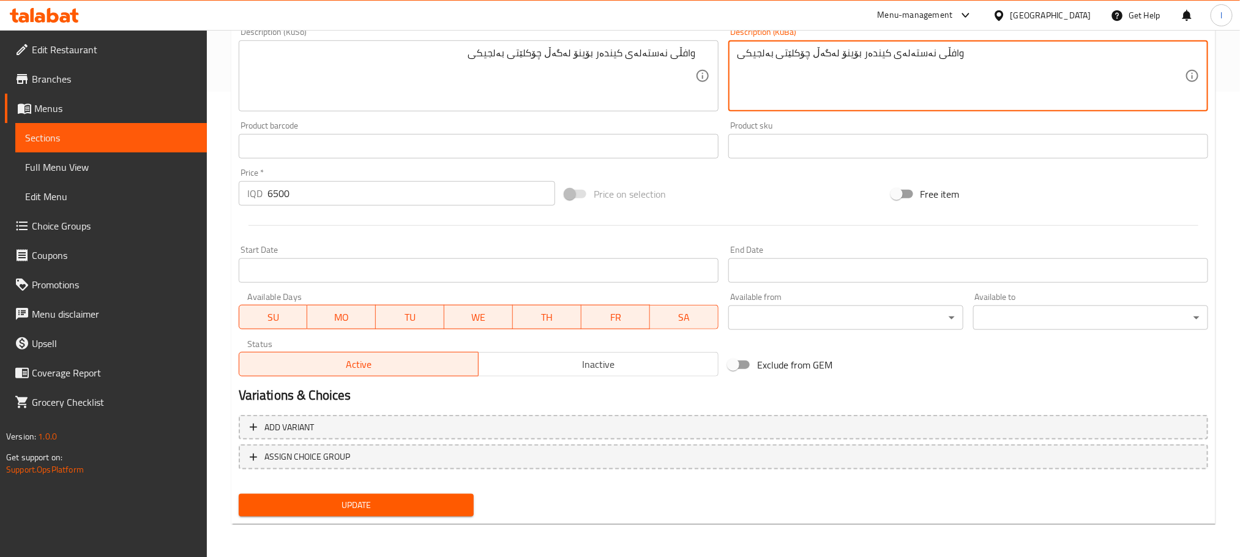
type textarea "وافڵی نەستەلەی کیندەر بۆینۆ لەگەڵ چۆکلێتی بەلجیکی"
click at [433, 504] on span "Update" at bounding box center [355, 505] width 215 height 15
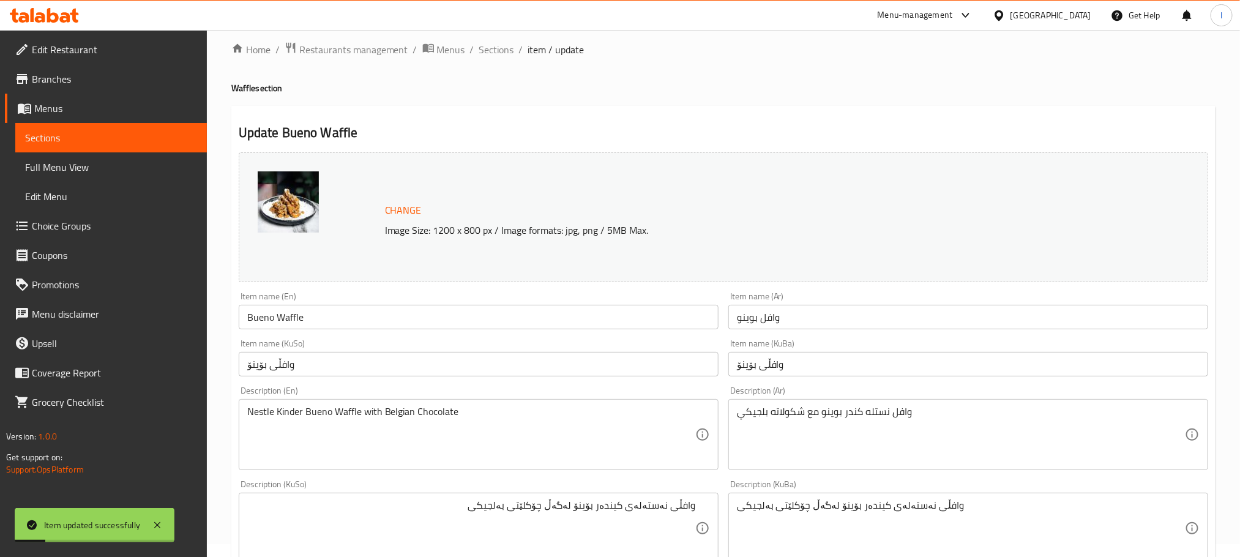
scroll to position [0, 0]
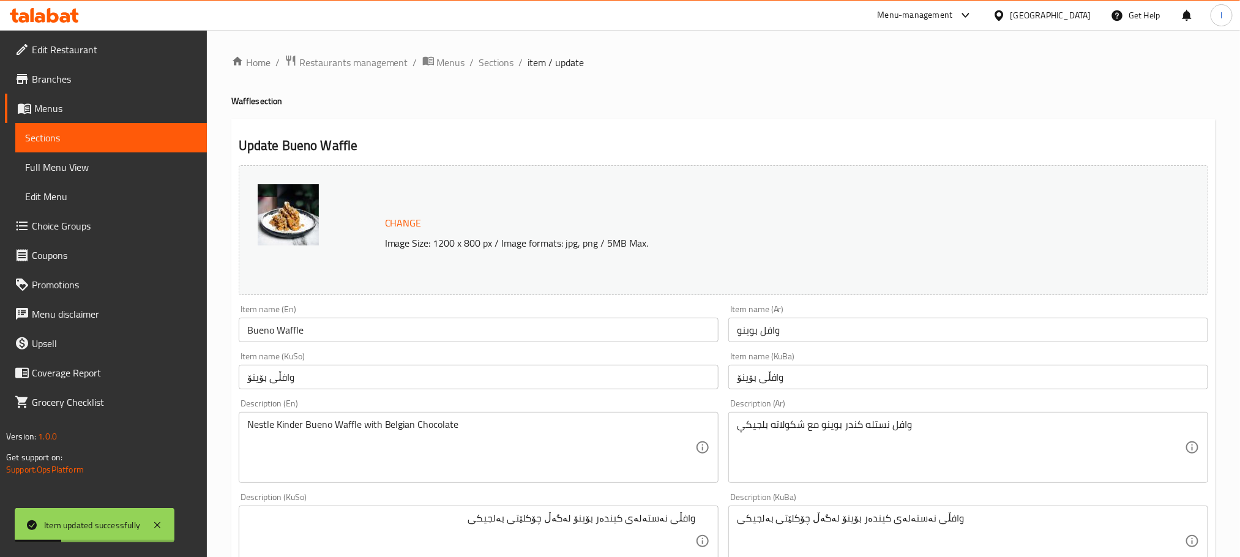
click at [94, 153] on link "Full Menu View" at bounding box center [111, 166] width 192 height 29
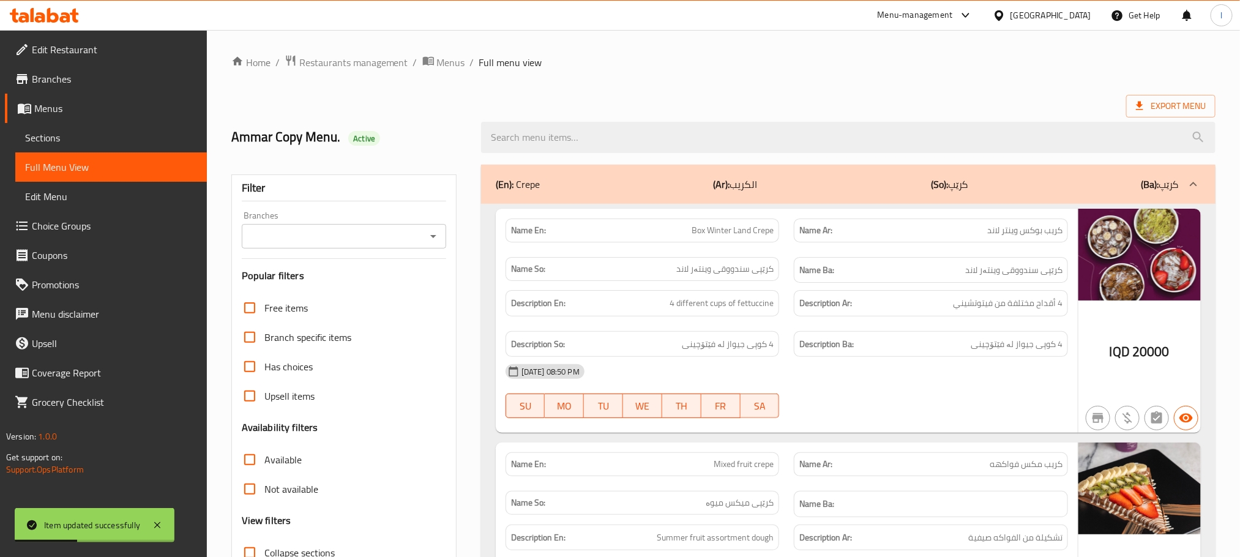
click at [423, 236] on div "Branches" at bounding box center [344, 236] width 204 height 24
click at [437, 239] on icon "Open" at bounding box center [433, 236] width 15 height 15
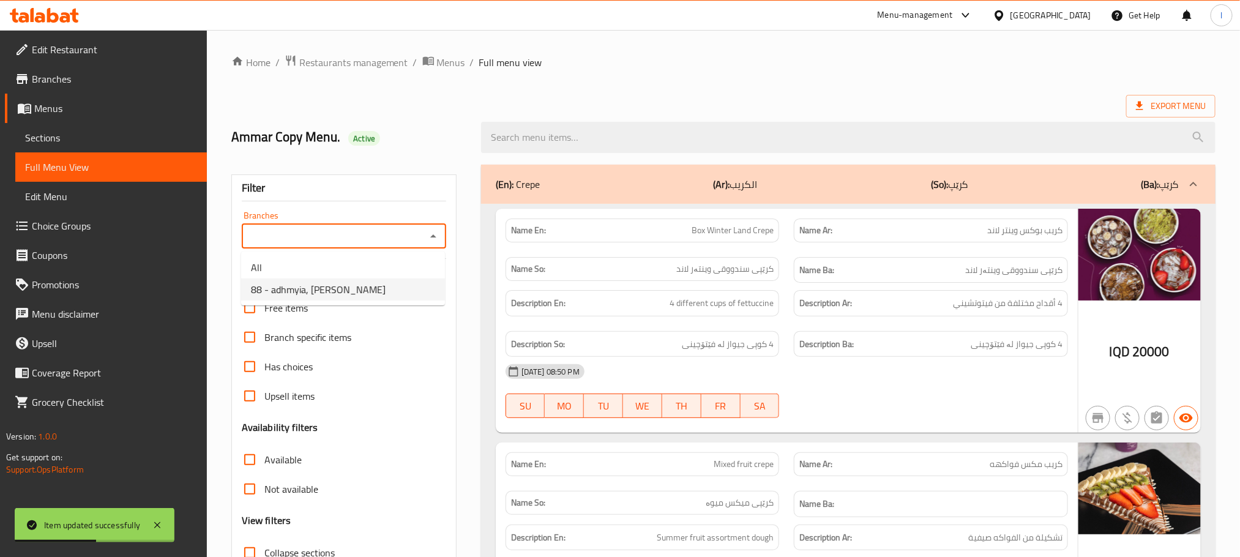
click at [360, 288] on span "88 - adhmyia, [PERSON_NAME]" at bounding box center [318, 289] width 135 height 15
type input "88 - adhmyia, [PERSON_NAME]"
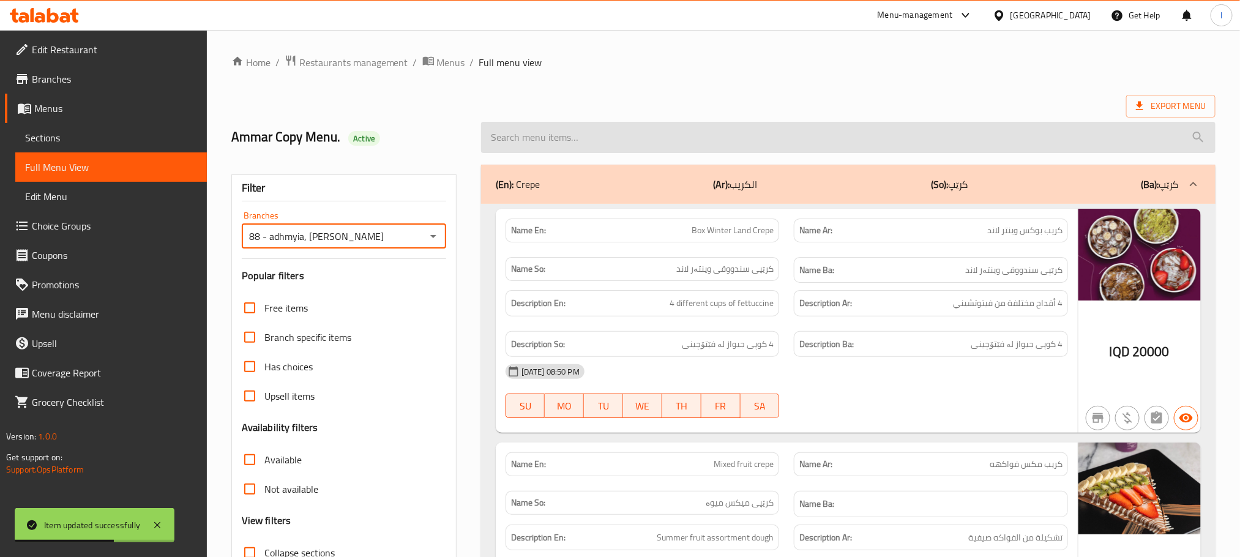
click at [531, 132] on input "search" at bounding box center [848, 137] width 734 height 31
paste input "Bueno Waffle"
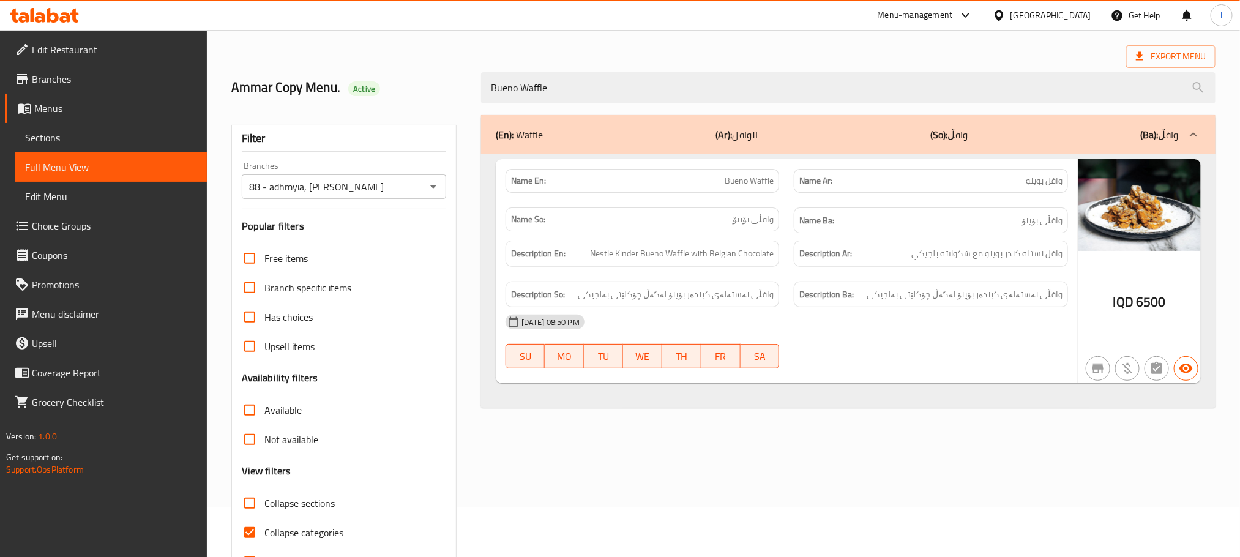
scroll to position [95, 0]
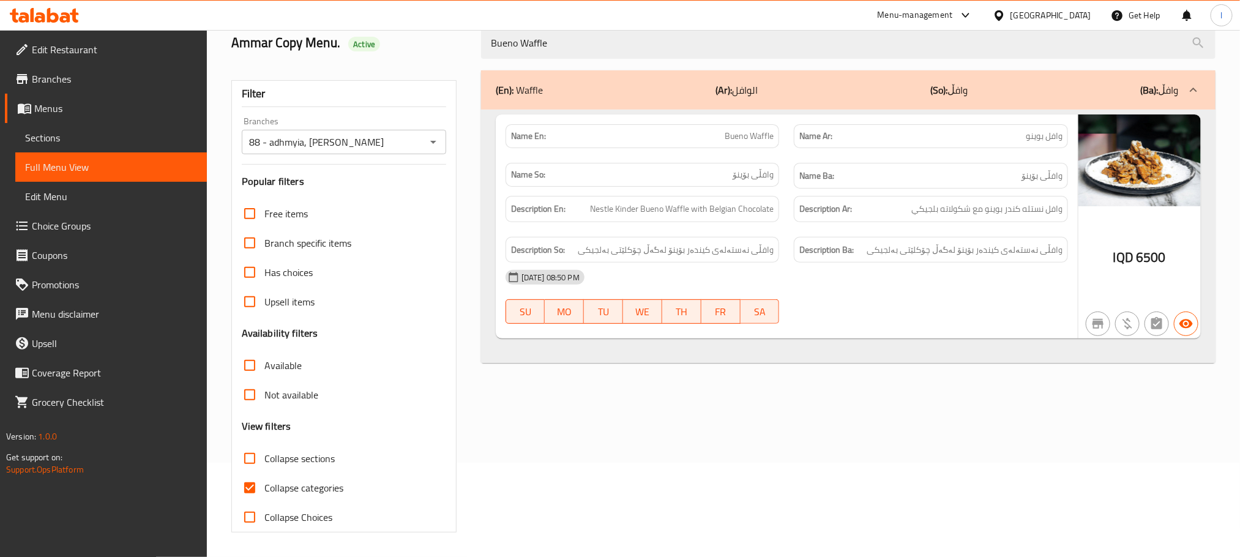
type input "Bueno Waffle"
click at [250, 479] on input "Collapse categories" at bounding box center [249, 487] width 29 height 29
checkbox input "false"
click at [87, 135] on span "Sections" at bounding box center [111, 137] width 172 height 15
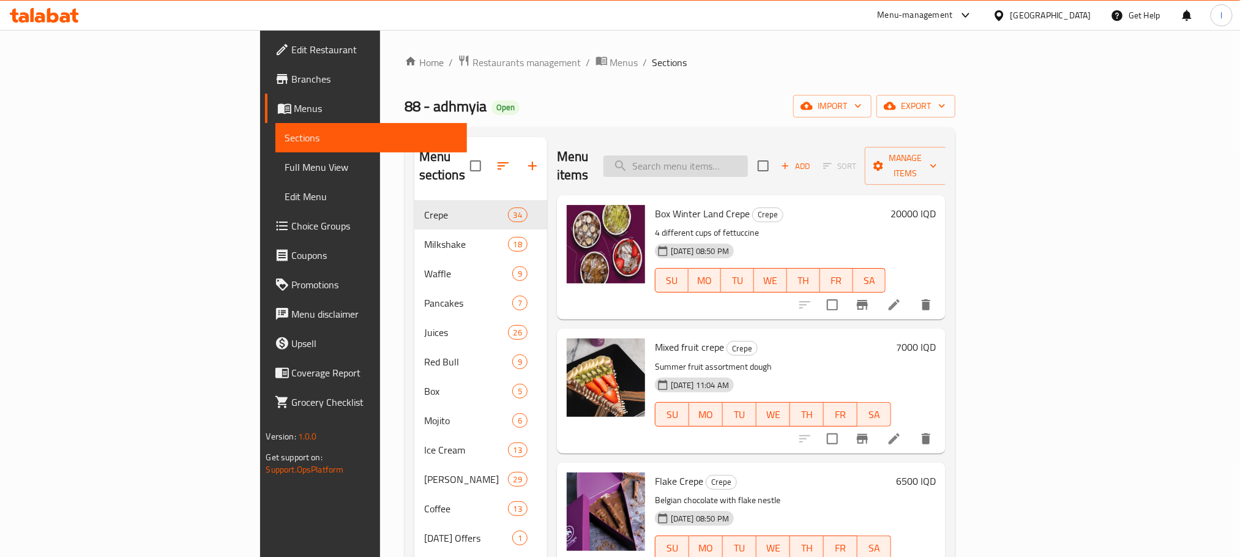
click at [748, 157] on input "search" at bounding box center [675, 165] width 144 height 21
paste input "Caramel Waffle"
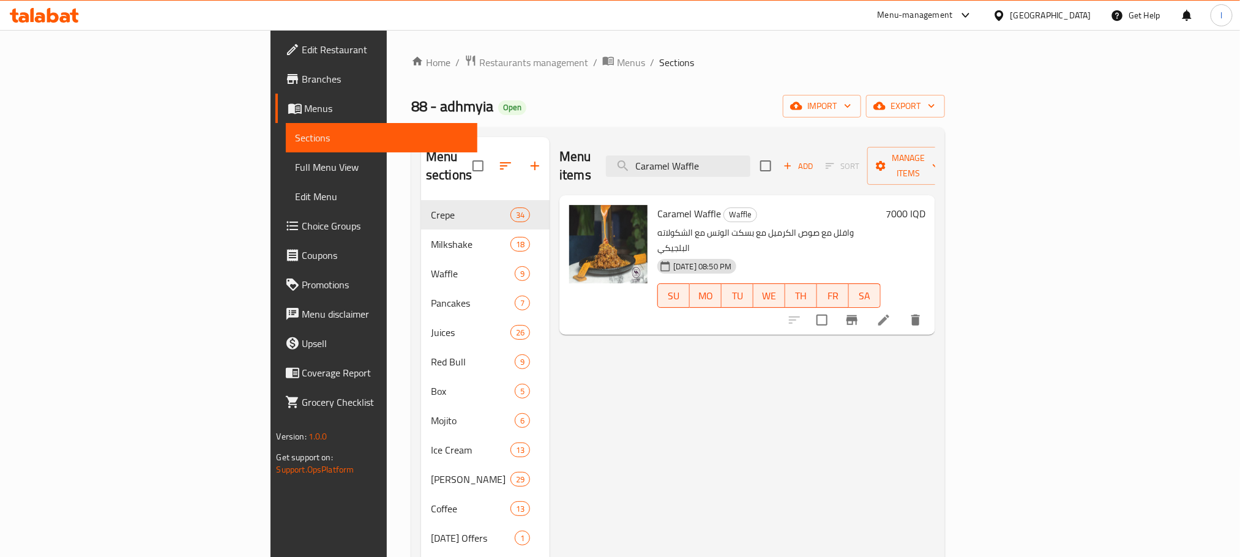
type input "Caramel Waffle"
click at [891, 313] on icon at bounding box center [883, 320] width 15 height 15
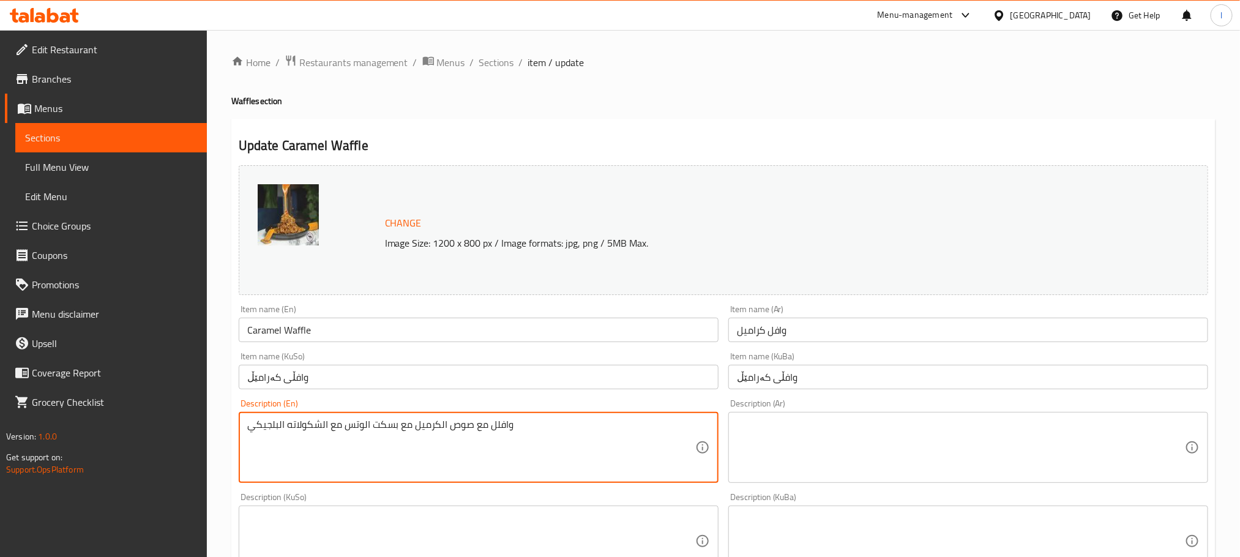
click at [516, 441] on textarea "وافلل مع صوص الكرميل مع بسكت الوتس مع الشكولاته البلجيكي" at bounding box center [471, 448] width 448 height 58
click at [502, 438] on textarea "وافلل مع صوص الكرميل مع بسكت الوتس مع الشكولاته البلجيكي" at bounding box center [471, 448] width 448 height 58
click at [501, 438] on textarea "وافلل مع صوص الكرميل مع بسكت الوتس مع الشكولاته البلجيكي" at bounding box center [471, 448] width 448 height 58
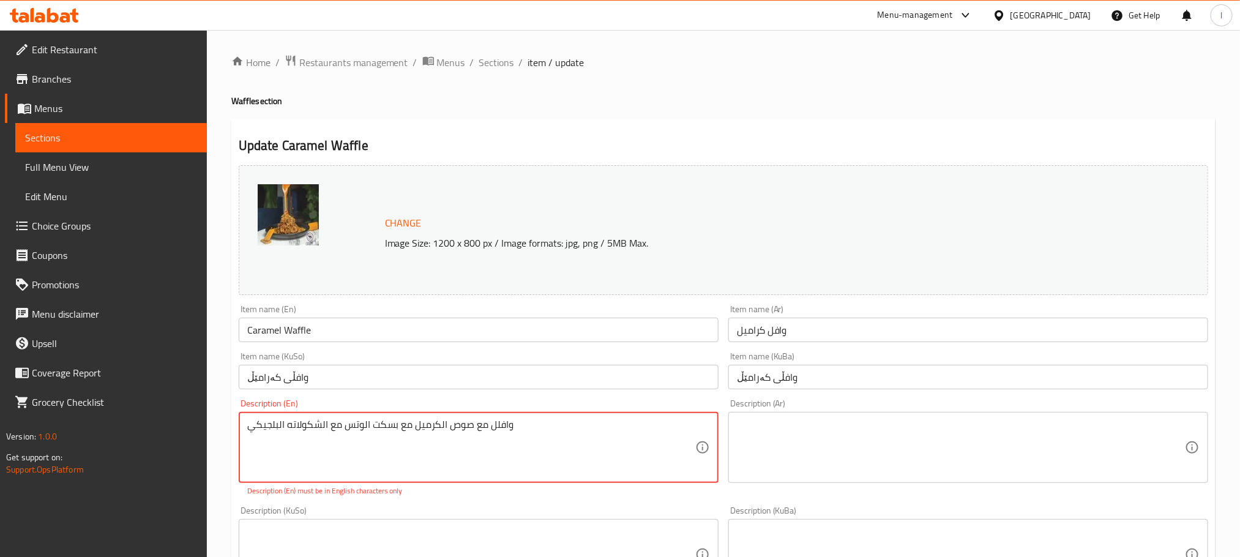
paste textarea "Waffle with caramel sauce, Lotus biscuit with Belgian chocolate"
type textarea "Waffle with caramel sauce, Lotus biscuit with Belgian chocolate"
click at [840, 475] on textarea at bounding box center [961, 448] width 448 height 58
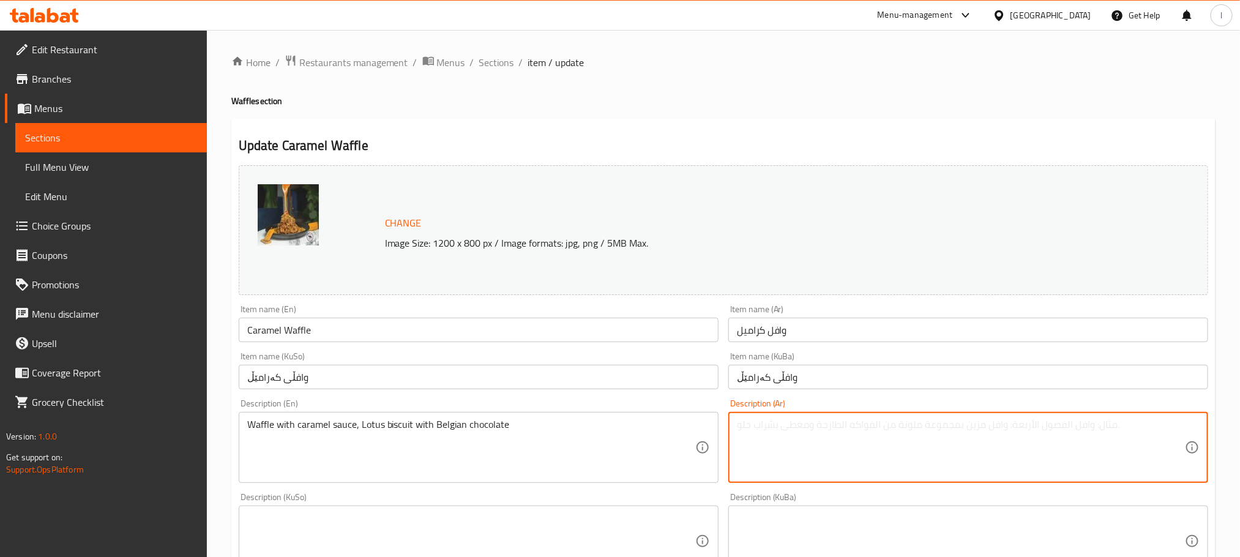
paste textarea "وافل مع صوص كراميل، بسكيت لوتس مع شوكولاتة بلجيكي"
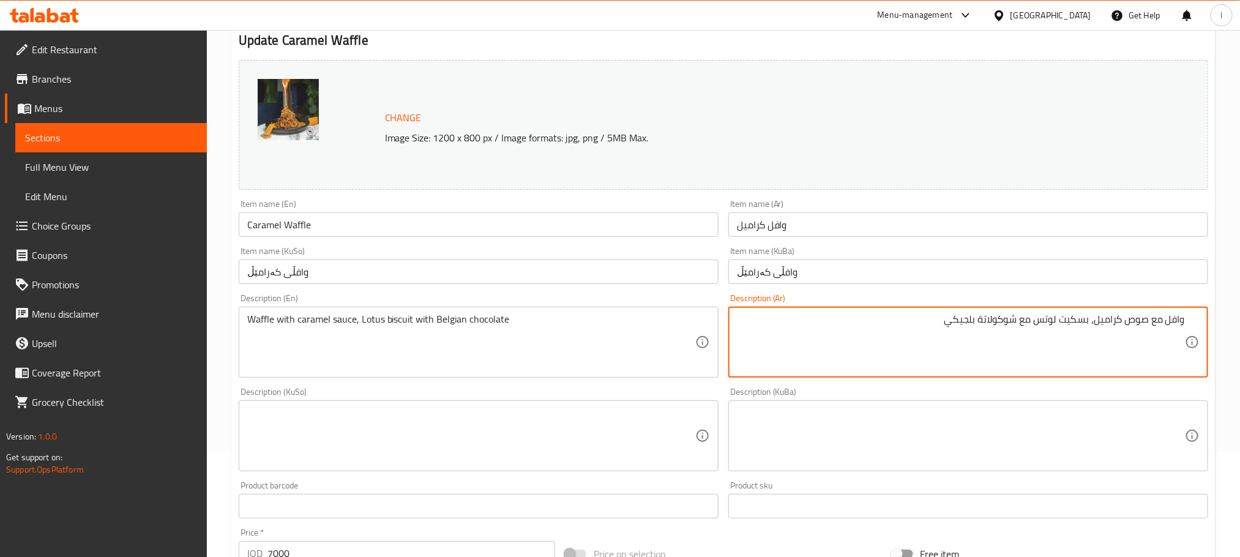
type textarea "وافل مع صوص كراميل، بسكيت لوتس مع شوكولاتة بلجيكي"
click at [340, 419] on textarea at bounding box center [471, 436] width 448 height 58
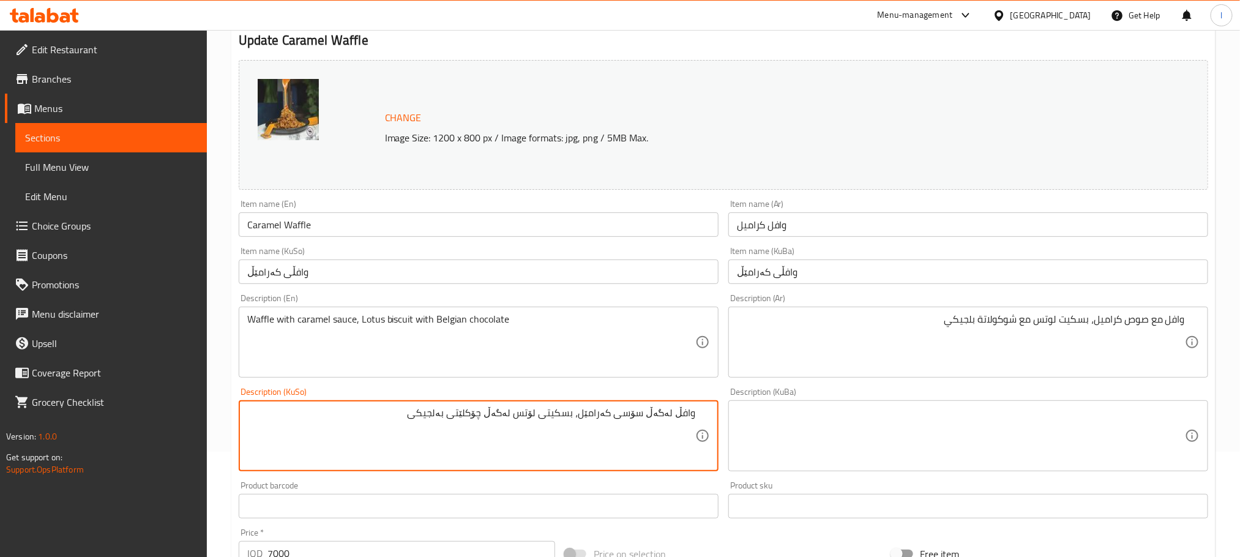
click at [627, 431] on textarea "وافڵ لەگەڵ سۆسی کەرامێل، بسکیتی لۆتس لەگەڵ چۆکلێتی بەلجیکی" at bounding box center [471, 436] width 448 height 58
type textarea "وافڵ لەگەڵ سۆسی کەرامێل، بسکیتی لۆتس لەگەڵ چۆکلێتی بەلجیکی"
click at [789, 423] on textarea at bounding box center [961, 436] width 448 height 58
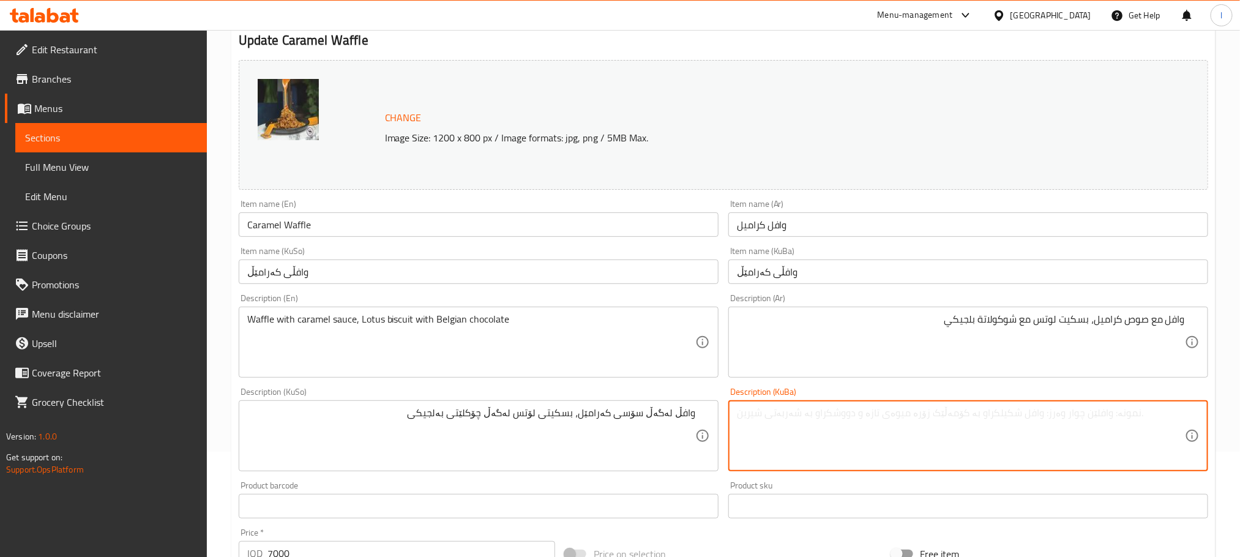
paste textarea "وافڵ لەگەڵ سۆسی کەرامێل، بسکیتی لۆتس لەگەڵ چۆکلێتی بەلجیکی"
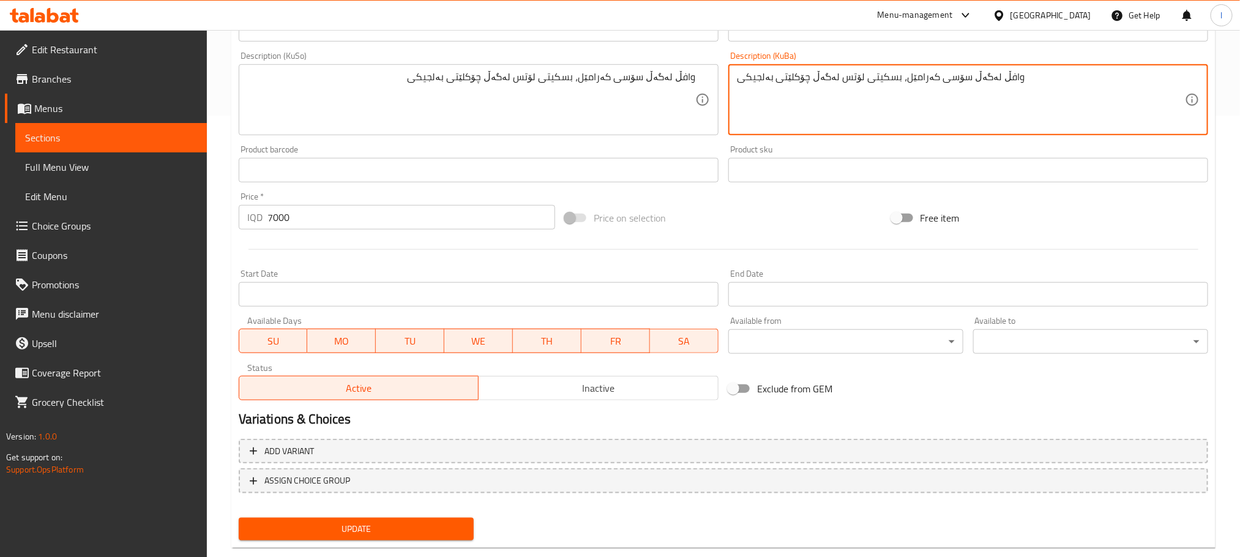
scroll to position [465, 0]
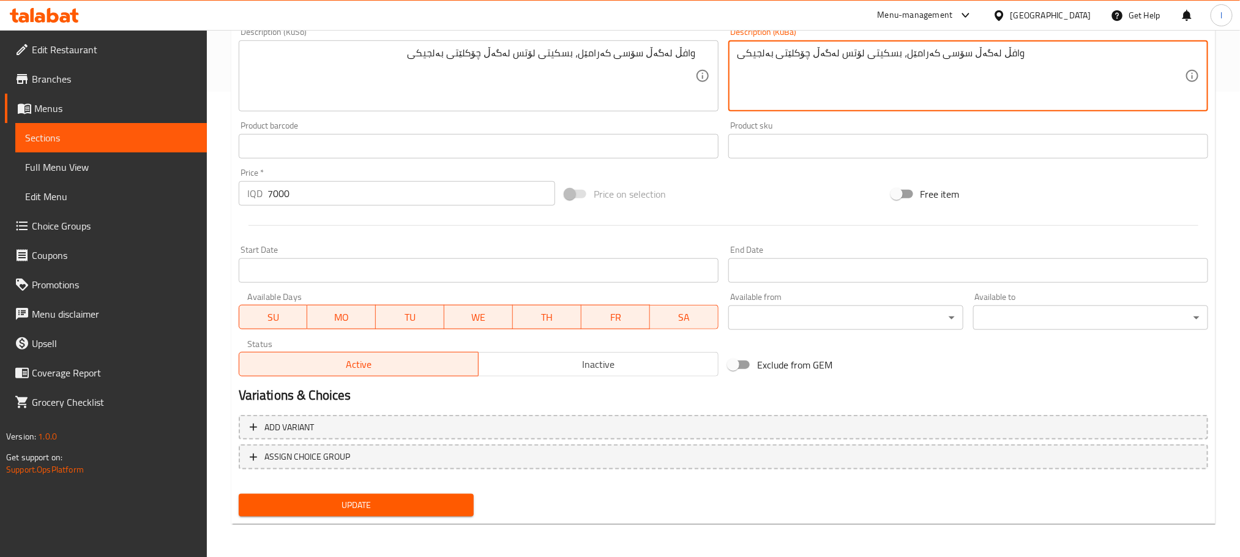
type textarea "وافڵ لەگەڵ سۆسی کەرامێل، بسکیتی لۆتس لەگەڵ چۆکلێتی بەلجیکی"
click at [414, 505] on span "Update" at bounding box center [355, 505] width 215 height 15
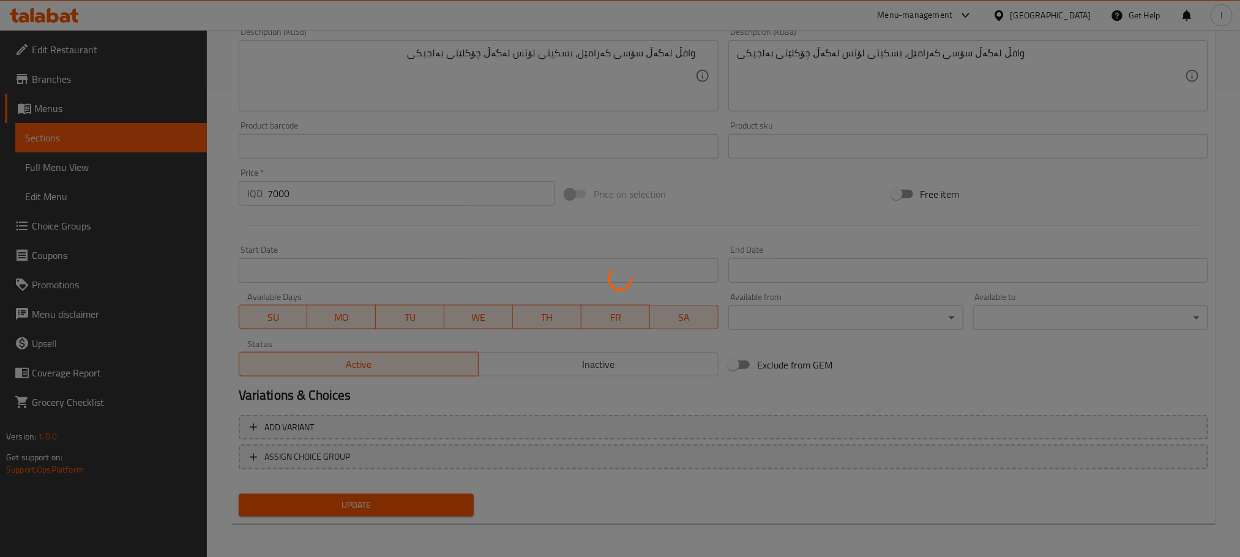
scroll to position [0, 0]
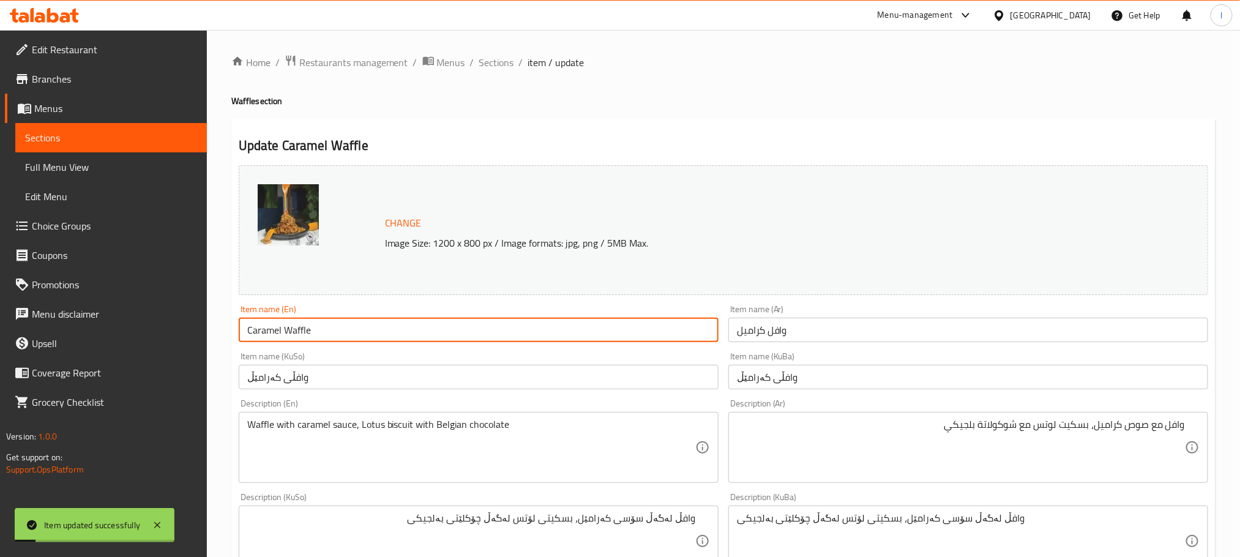
drag, startPoint x: 360, startPoint y: 340, endPoint x: 13, endPoint y: 327, distance: 347.8
click at [13, 327] on div "Edit Restaurant Branches Menus Sections Full Menu View Edit Menu Choice Groups …" at bounding box center [620, 526] width 1240 height 993
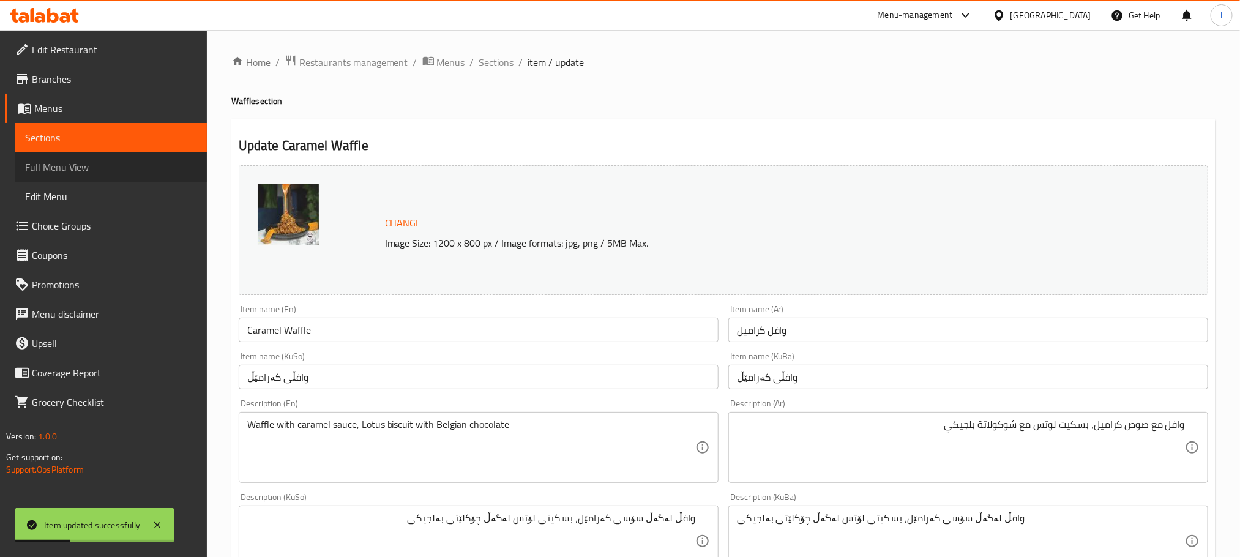
click at [106, 176] on link "Full Menu View" at bounding box center [111, 166] width 192 height 29
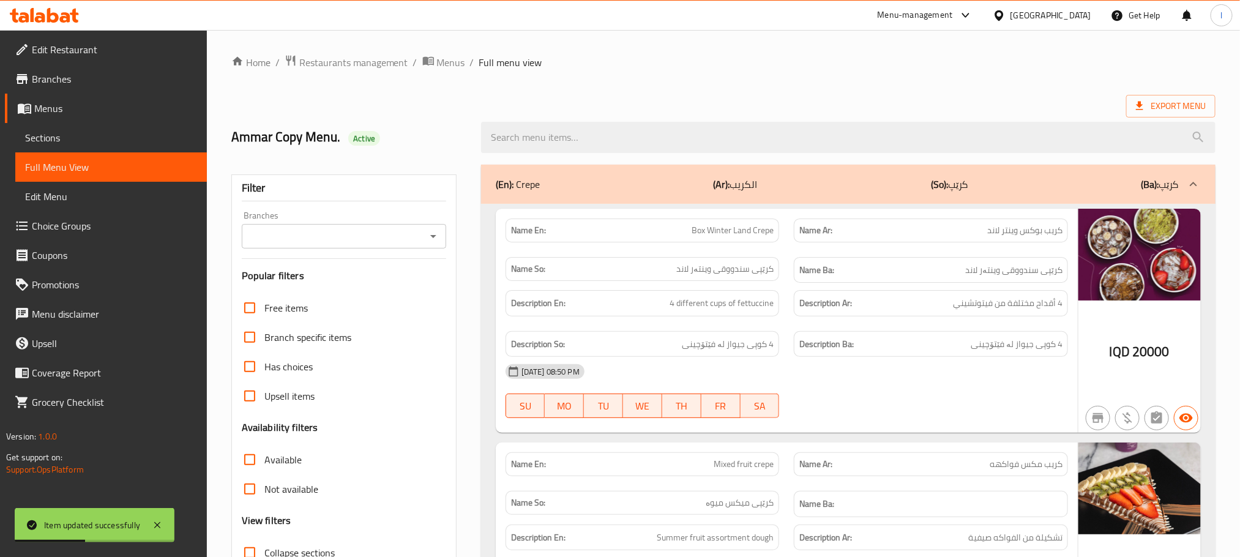
click at [436, 239] on icon "Open" at bounding box center [433, 236] width 15 height 15
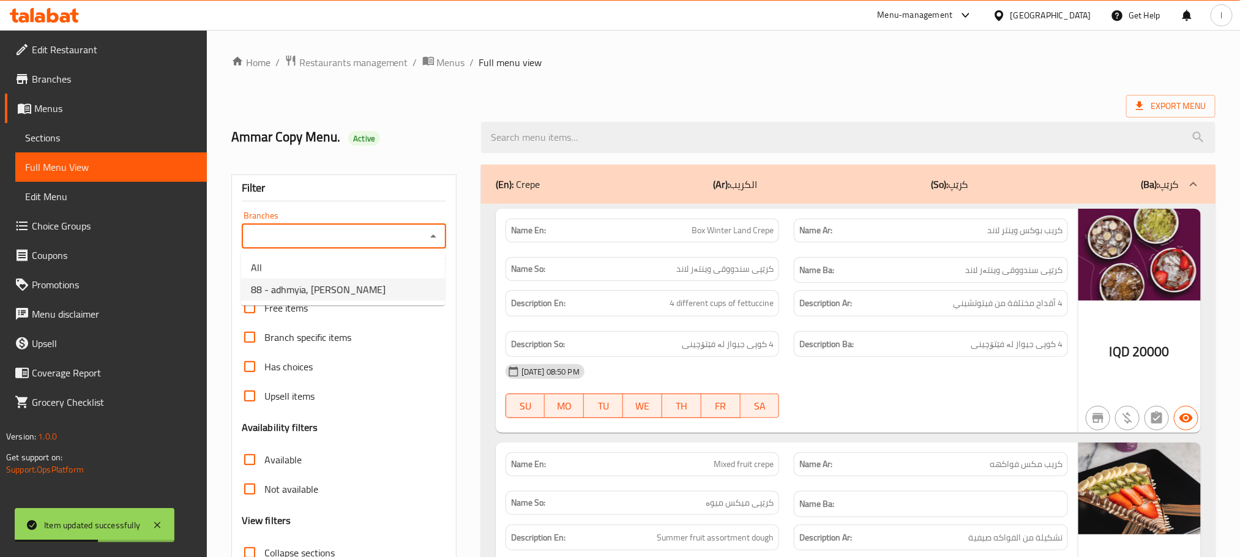
click at [358, 278] on li "88 - adhmyia, [PERSON_NAME]" at bounding box center [343, 289] width 204 height 22
type input "88 - adhmyia, [PERSON_NAME]"
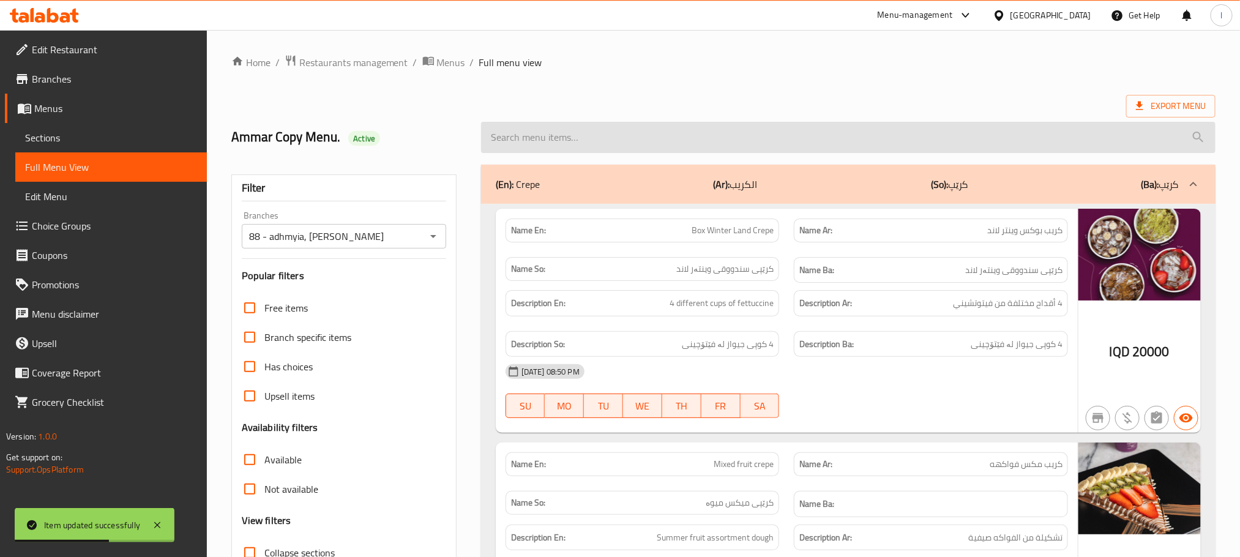
click at [613, 123] on input "search" at bounding box center [848, 137] width 734 height 31
paste input "Caramel Waffle"
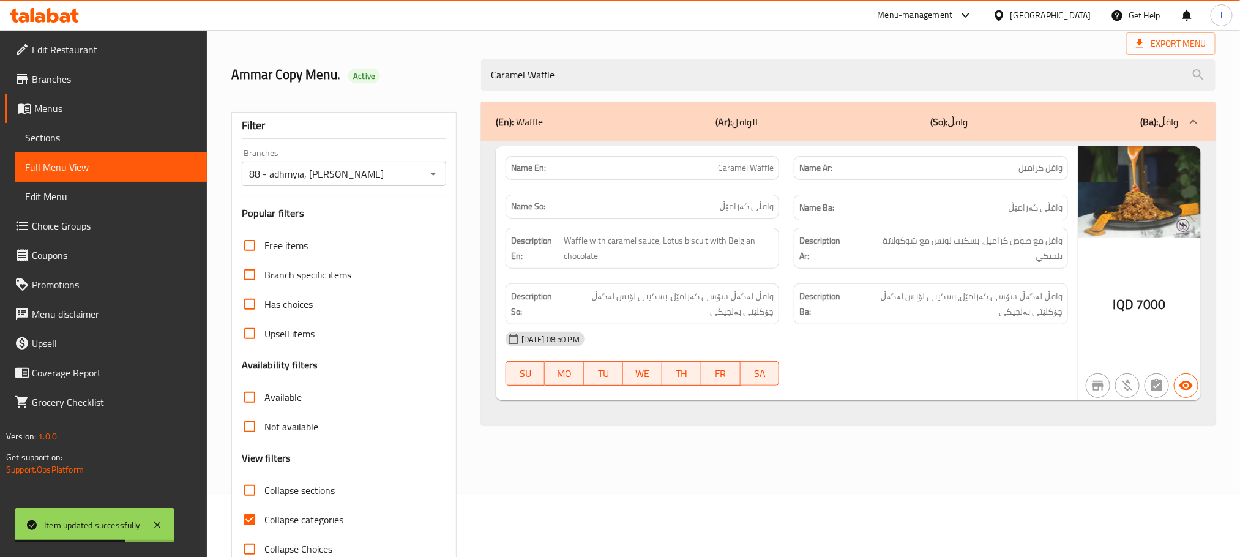
scroll to position [95, 0]
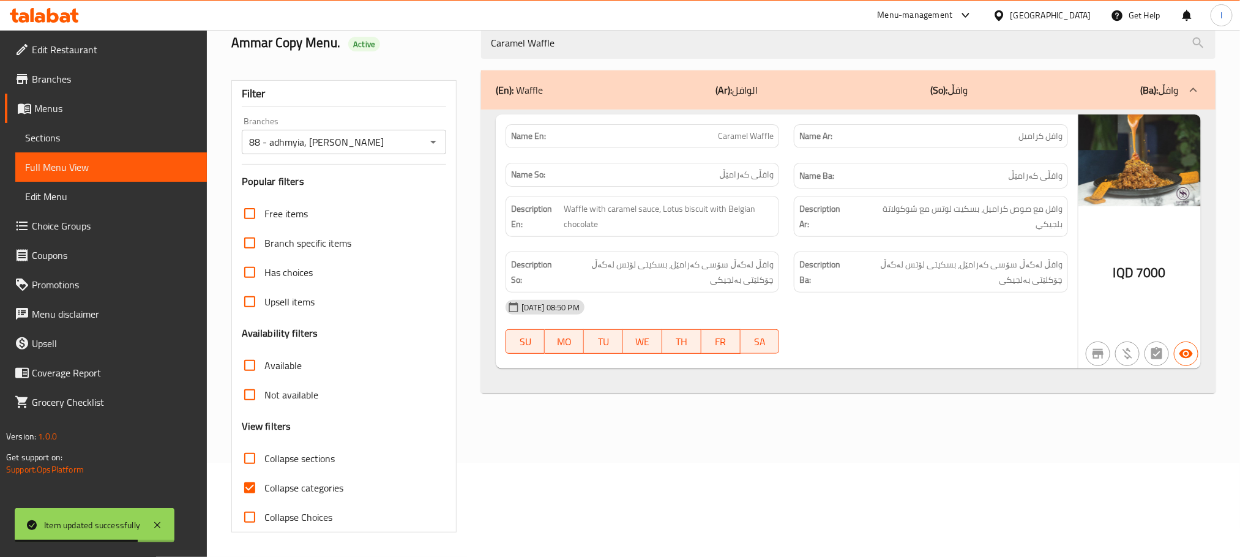
type input "Caramel Waffle"
click at [250, 481] on input "Collapse categories" at bounding box center [249, 487] width 29 height 29
checkbox input "false"
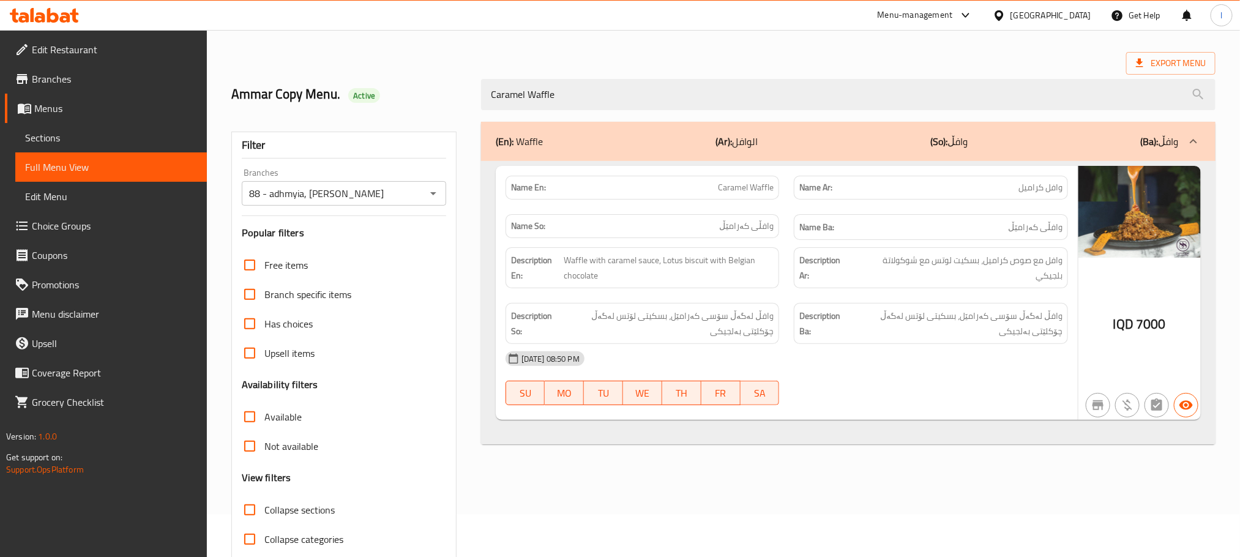
scroll to position [0, 0]
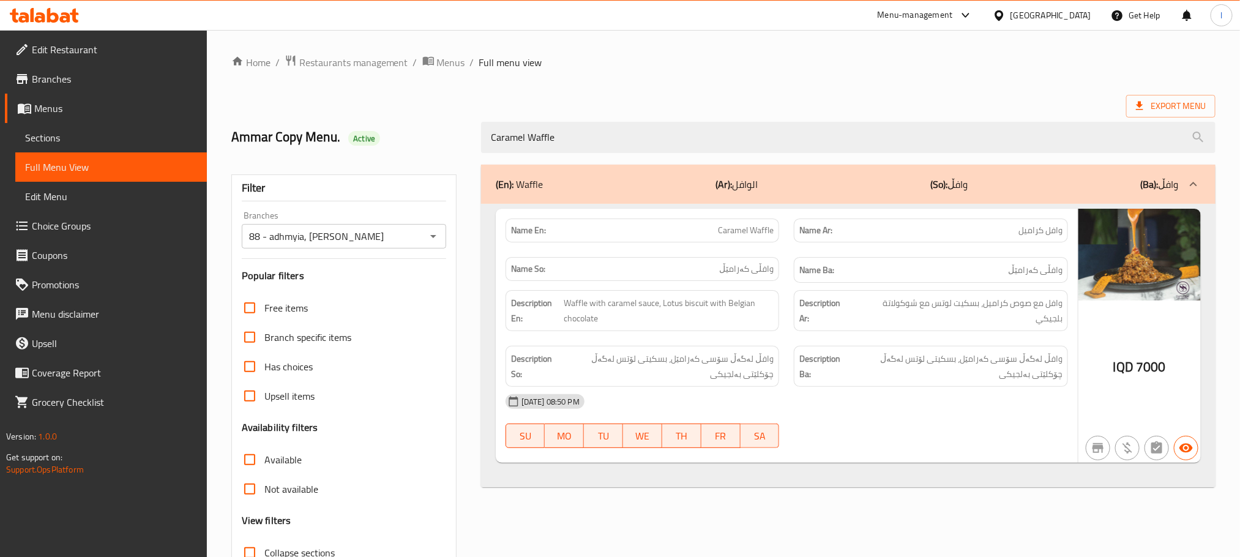
click at [39, 130] on span "Sections" at bounding box center [111, 137] width 172 height 15
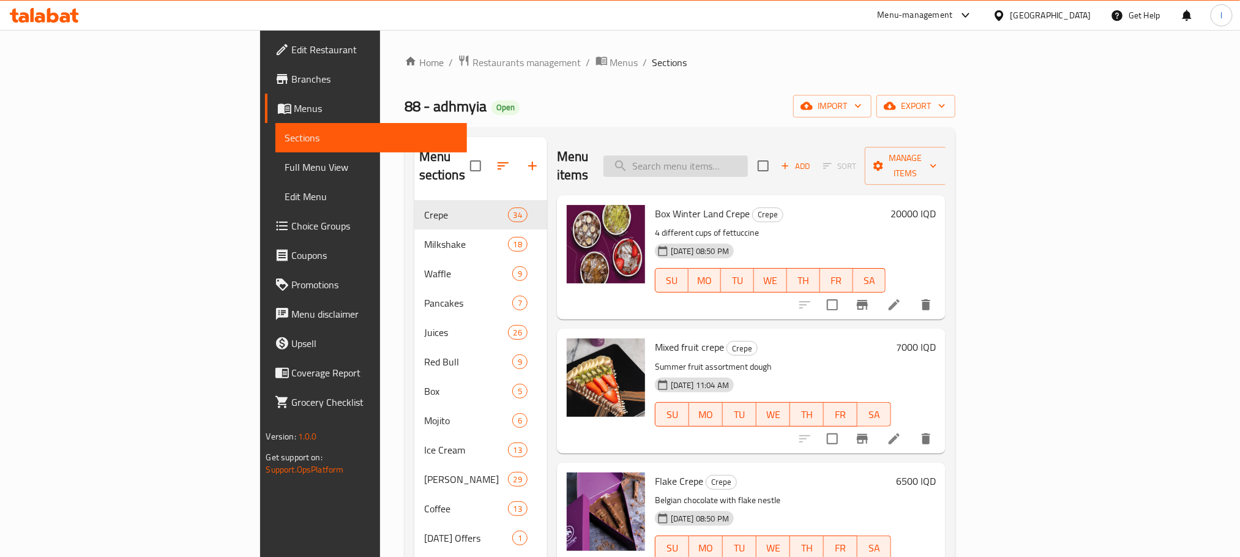
click at [734, 162] on input "search" at bounding box center [675, 165] width 144 height 21
paste input "Oreo Waffle"
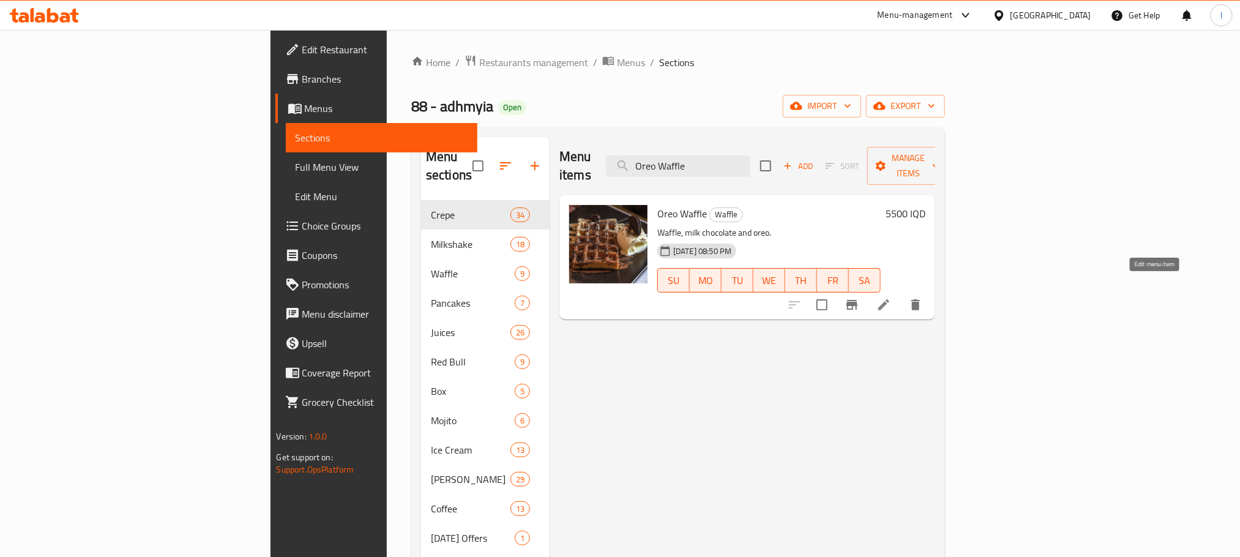
type input "Oreo Waffle"
click at [889, 299] on icon at bounding box center [883, 304] width 11 height 11
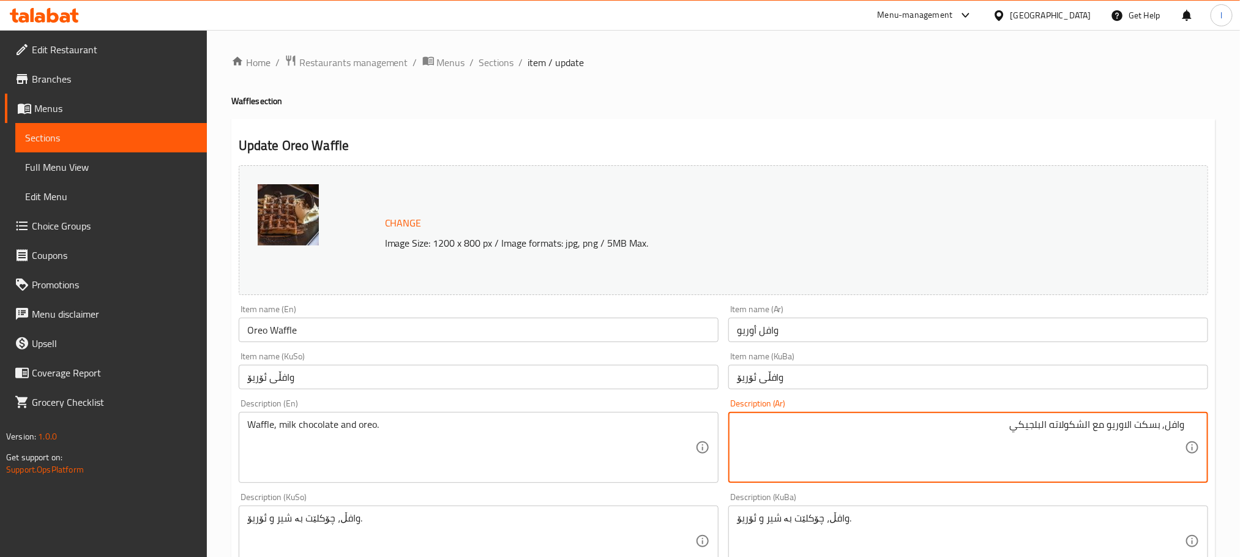
click at [1129, 423] on textarea "وافل, بسكت الاوريو مع الشكولاته البلجيكي" at bounding box center [961, 448] width 448 height 58
click at [1091, 420] on textarea "وافل, بسكت اوريو مع الشكولاته البلجيكي" at bounding box center [961, 448] width 448 height 58
click at [1054, 426] on textarea "وافل, بسكت اوريو مع شكولاته البلجيكي" at bounding box center [961, 448] width 448 height 58
click at [1008, 425] on textarea "وافل, بسكت اوريو مع شكولاته بلجيكي" at bounding box center [961, 448] width 448 height 58
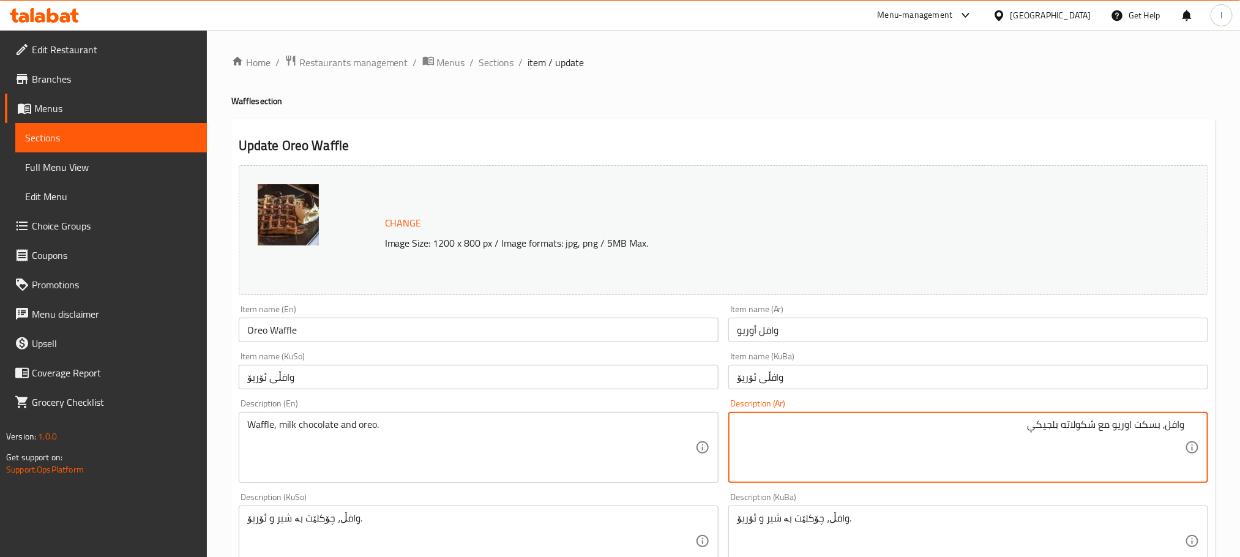
click at [1008, 425] on textarea "وافل, بسكت اوريو مع شكولاته بلجيكي" at bounding box center [961, 448] width 448 height 58
type textarea "وافل, بسكت اوريو مع شكولاته بلجيكي"
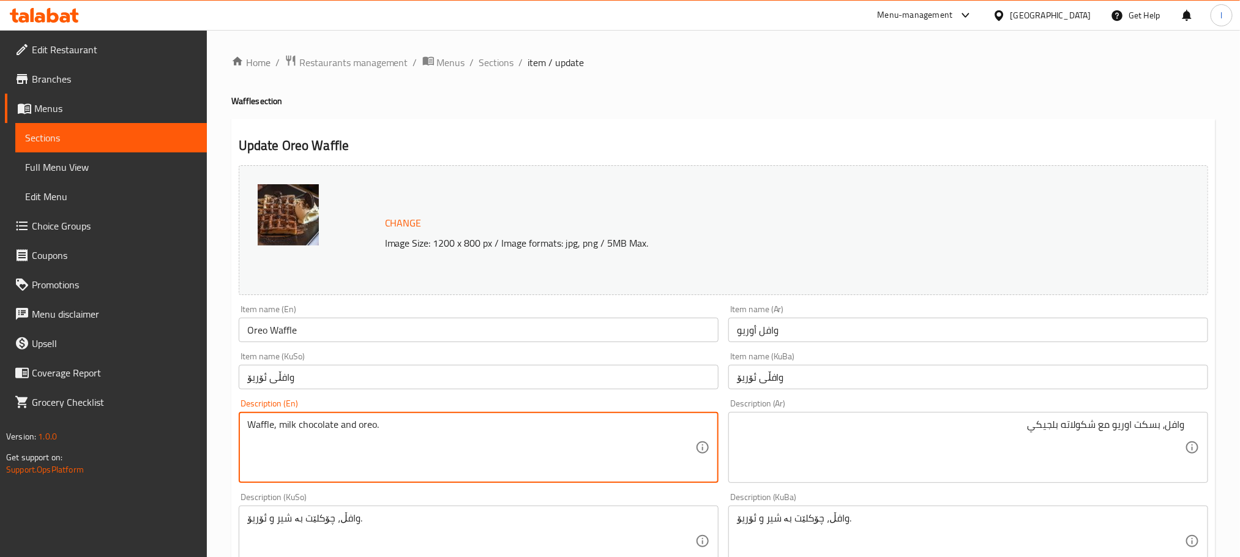
drag, startPoint x: 349, startPoint y: 434, endPoint x: 278, endPoint y: 428, distance: 71.9
drag, startPoint x: 388, startPoint y: 426, endPoint x: 225, endPoint y: 430, distance: 163.4
click at [225, 430] on div "Home / Restaurants management / Menus / Sections / item / update Waffle section…" at bounding box center [723, 526] width 1033 height 993
paste textarea "Oreo biscuit with Belgian chocolate"
type textarea "Waffle, Oreo biscuit with Belgian chocolate"
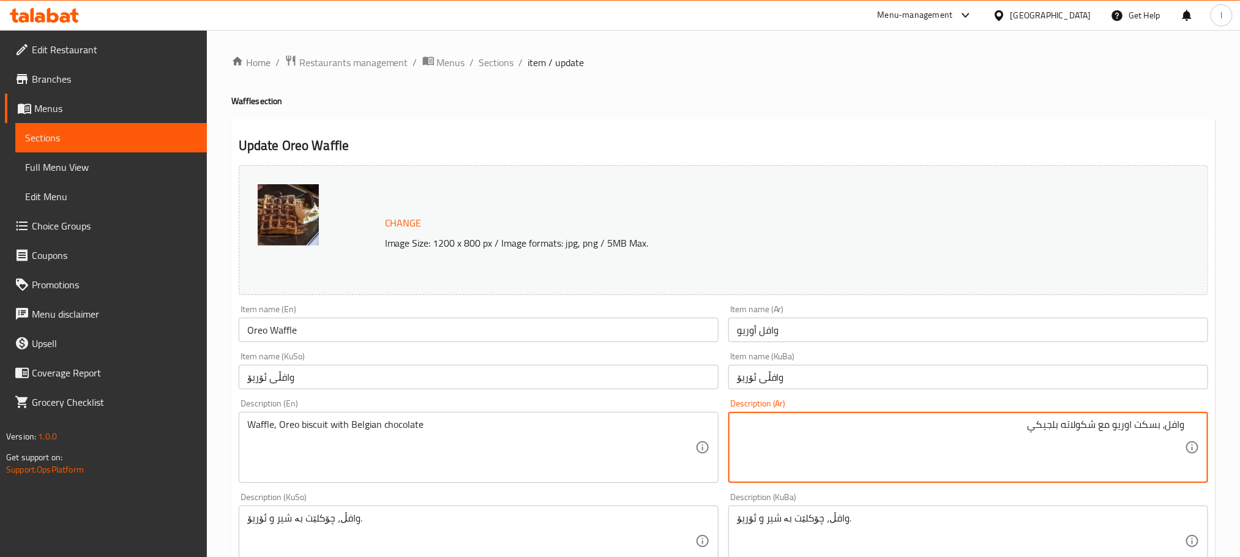
drag, startPoint x: 960, startPoint y: 439, endPoint x: 1247, endPoint y: 428, distance: 287.2
paste textarea "ويت اوريو مع شوكولاتة بلجيكي"
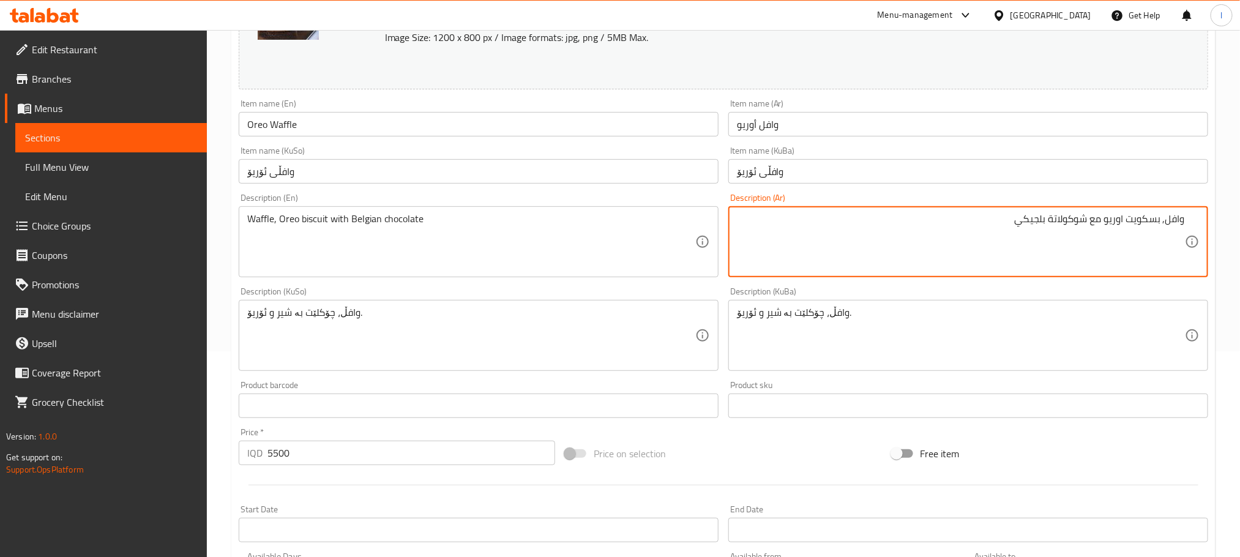
type textarea "وافل, بسكويت اوريو مع شوكولاتة بلجيكي"
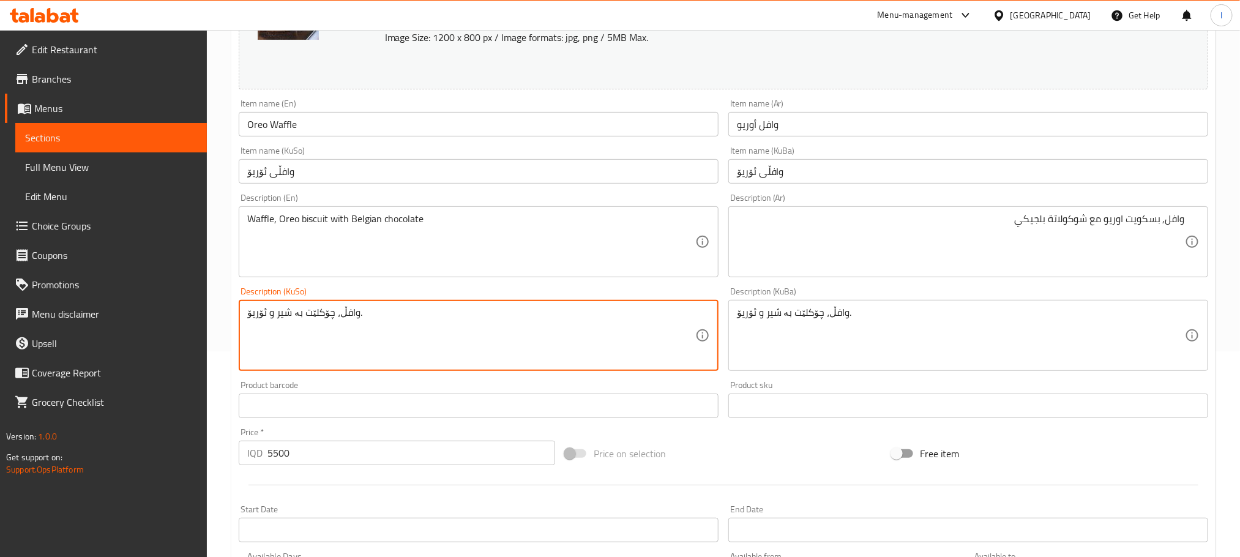
drag, startPoint x: 428, startPoint y: 329, endPoint x: 110, endPoint y: 327, distance: 317.6
click at [560, 323] on textarea "وافڵ، بسکیتی ئۆریۆلەگەڵ چۆکلێتی بەلجیکی" at bounding box center [471, 336] width 448 height 58
click at [617, 316] on textarea "وافڵ، بسکیتی ئۆریۆلەگەڵ چۆکلێتی بەلجیکی" at bounding box center [471, 336] width 448 height 58
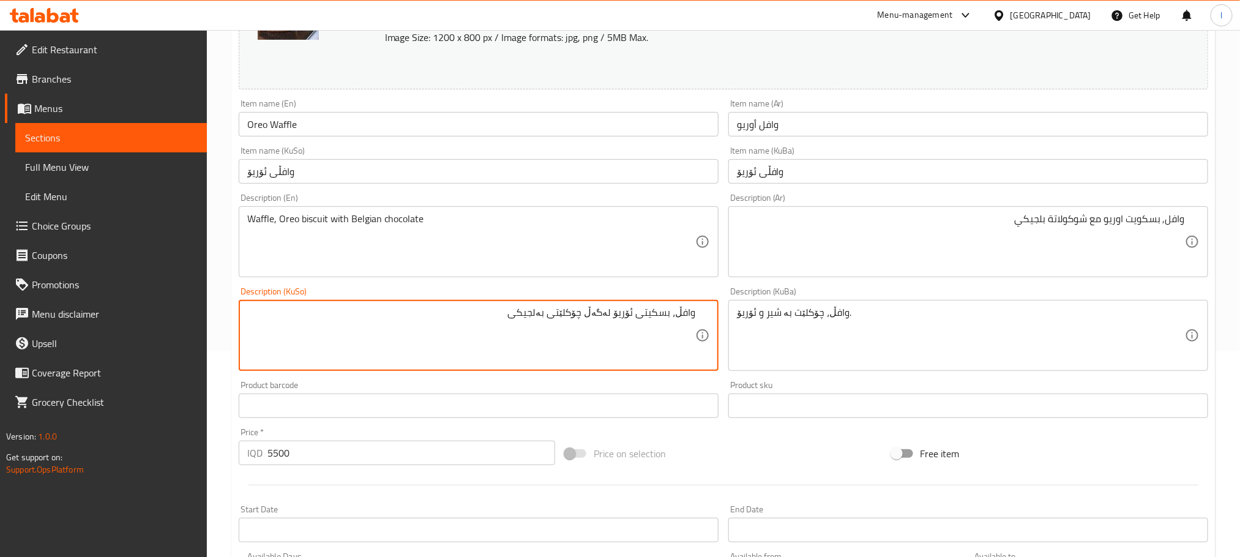
click at [598, 319] on textarea "وافڵ، بسکیتی ئۆریۆ لەگەڵ چۆکلێتی بەلجیکی" at bounding box center [471, 336] width 448 height 58
type textarea "وافڵ، بسکیتی ئۆریۆ لەگەڵ چۆکلێتی بەلجیکی"
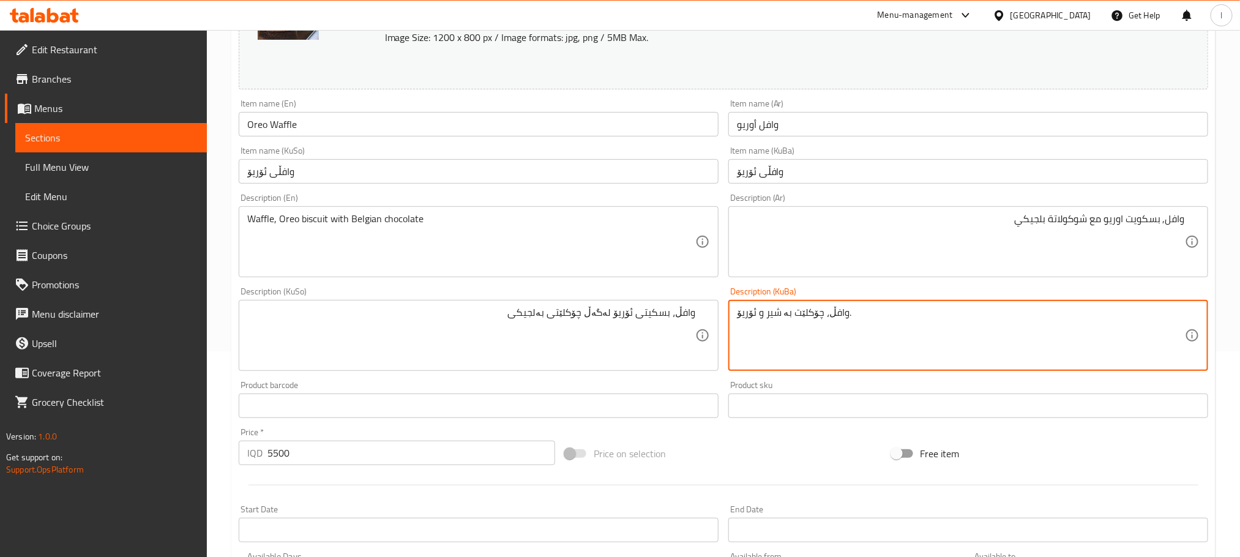
click at [745, 324] on textarea "وافڵ، چۆکلێت بە شیر و ئۆریۆ." at bounding box center [961, 336] width 448 height 58
paste textarea "بسکیتی ئۆریۆ لەگەڵ چۆکلێتی بەلجیکی"
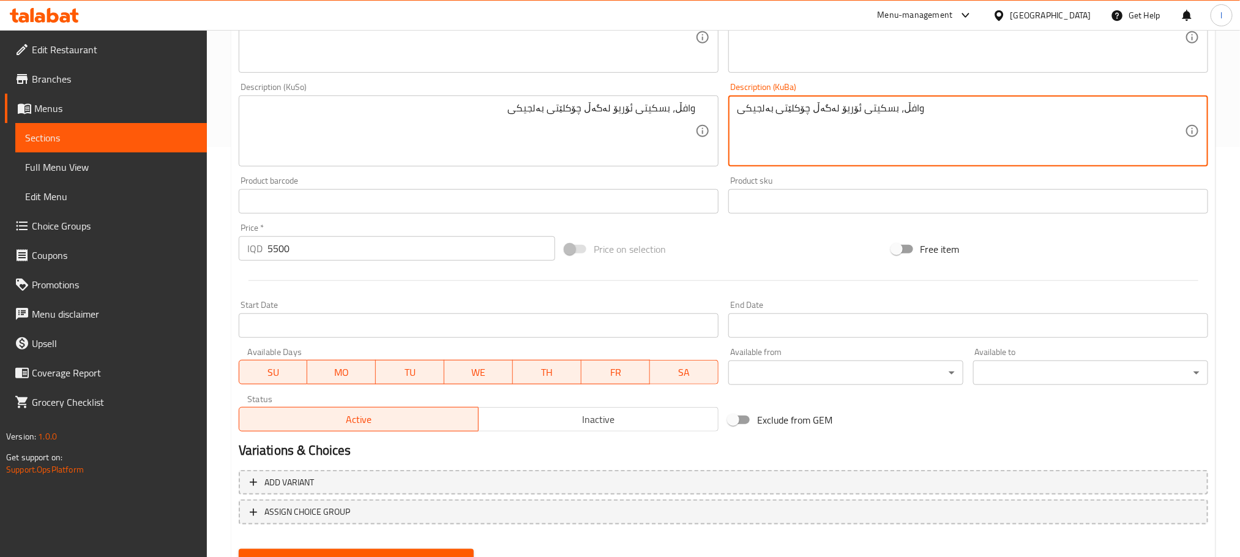
scroll to position [465, 0]
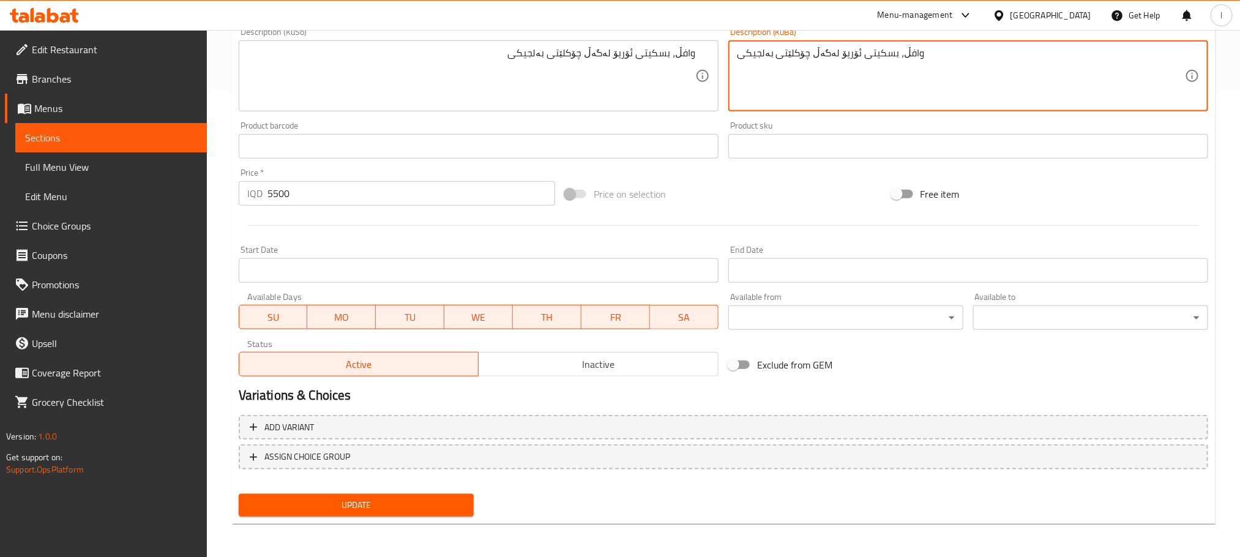
type textarea "وافڵ، بسکیتی ئۆریۆ لەگەڵ چۆکلێتی بەلجیکی"
click at [389, 514] on button "Update" at bounding box center [356, 505] width 235 height 23
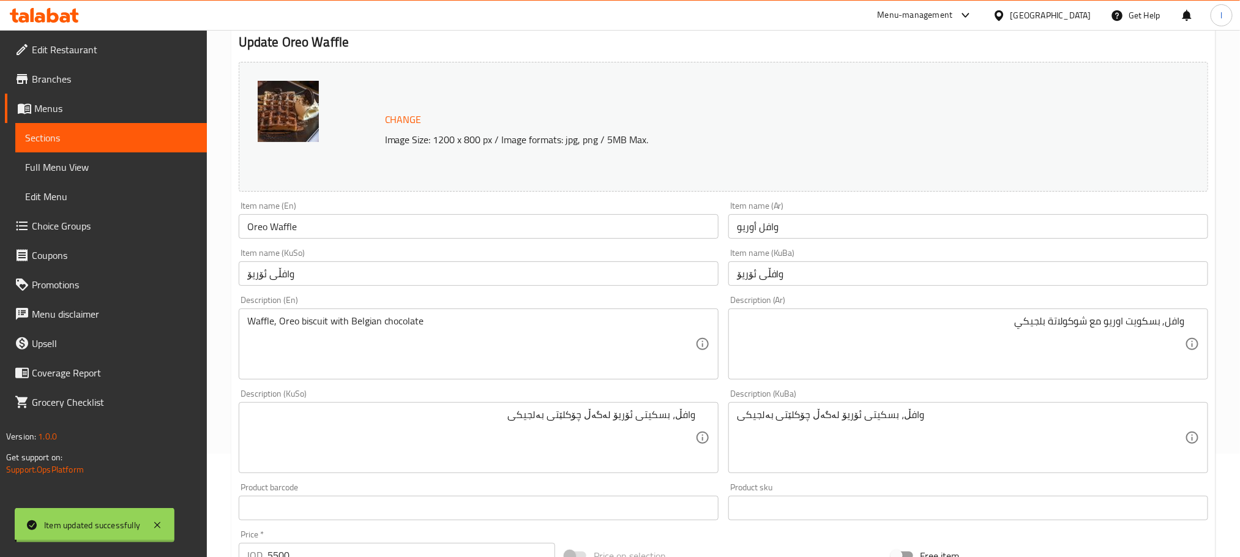
scroll to position [0, 0]
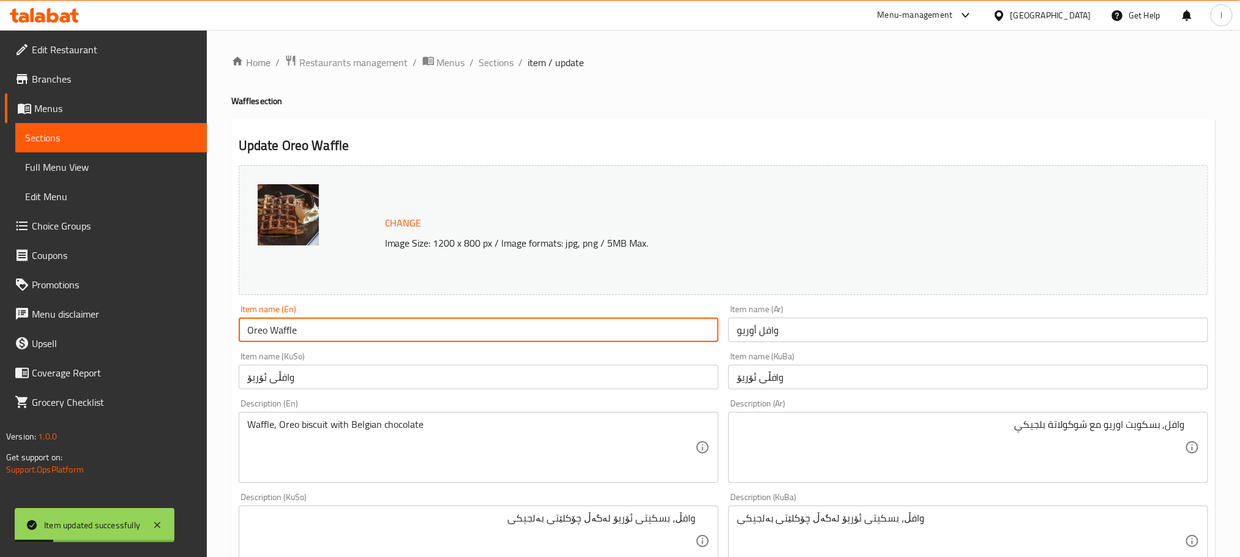
drag, startPoint x: 332, startPoint y: 327, endPoint x: 132, endPoint y: 326, distance: 200.1
click at [132, 326] on div "Edit Restaurant Branches Menus Sections Full Menu View Edit Menu Choice Groups …" at bounding box center [620, 526] width 1240 height 993
click at [66, 173] on span "Full Menu View" at bounding box center [111, 167] width 172 height 15
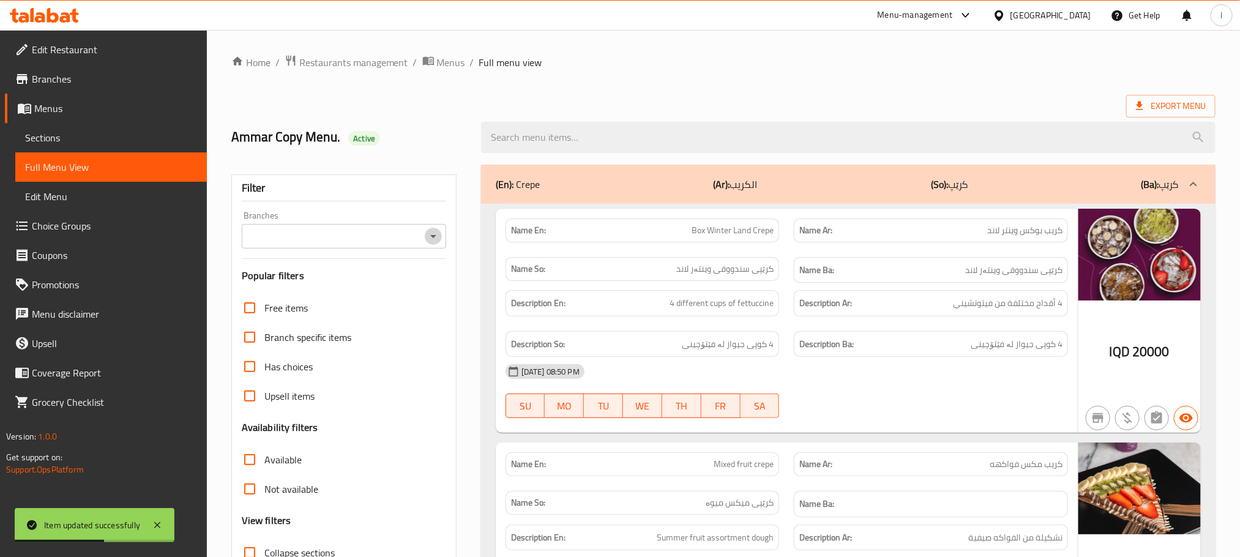
click at [437, 233] on icon "Open" at bounding box center [433, 236] width 15 height 15
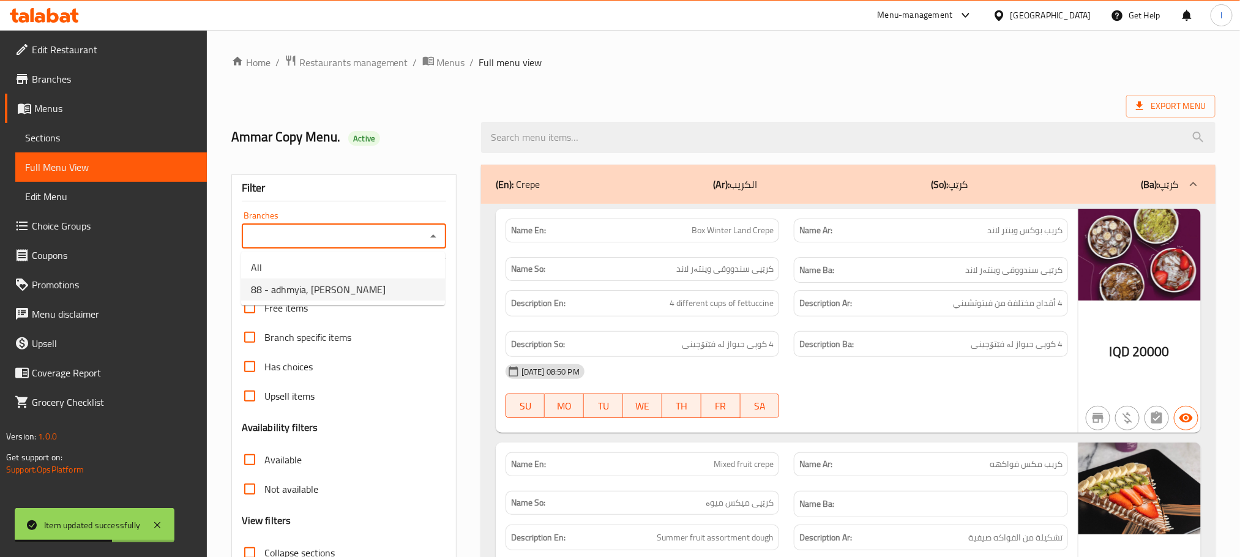
click at [371, 285] on li "88 - adhmyia, [PERSON_NAME]" at bounding box center [343, 289] width 204 height 22
type input "88 - adhmyia, [PERSON_NAME]"
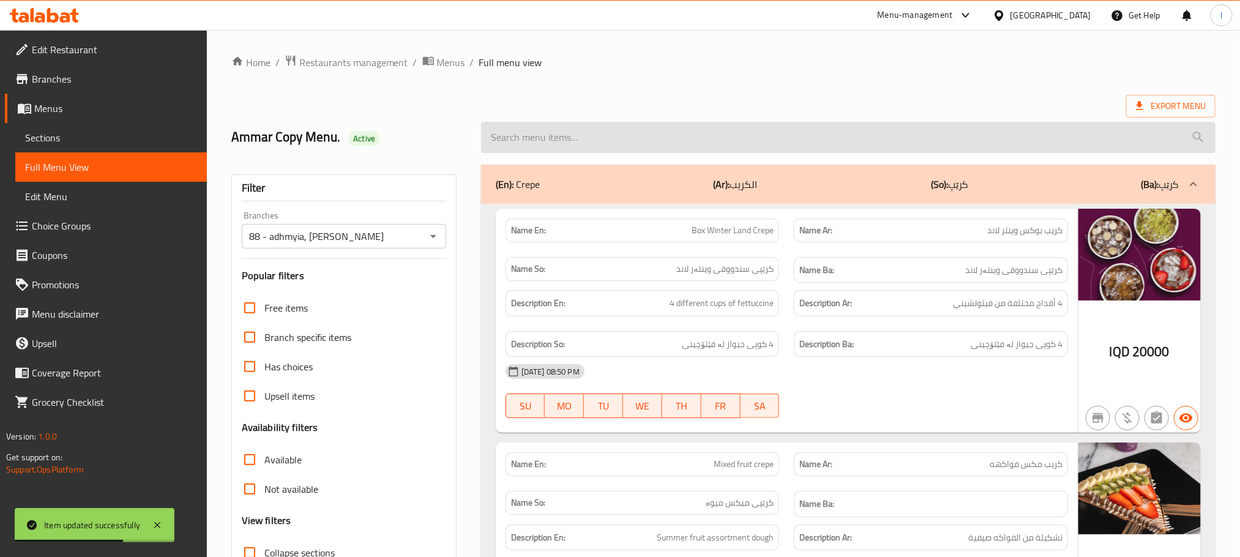
click at [536, 141] on input "search" at bounding box center [848, 137] width 734 height 31
paste input "Oreo Waffle"
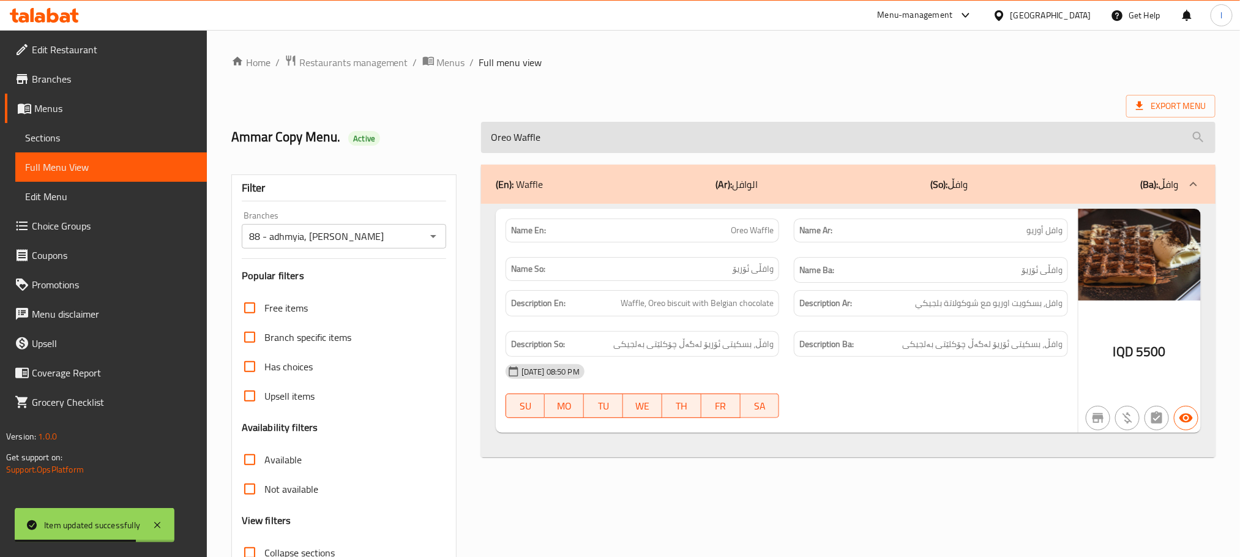
scroll to position [95, 0]
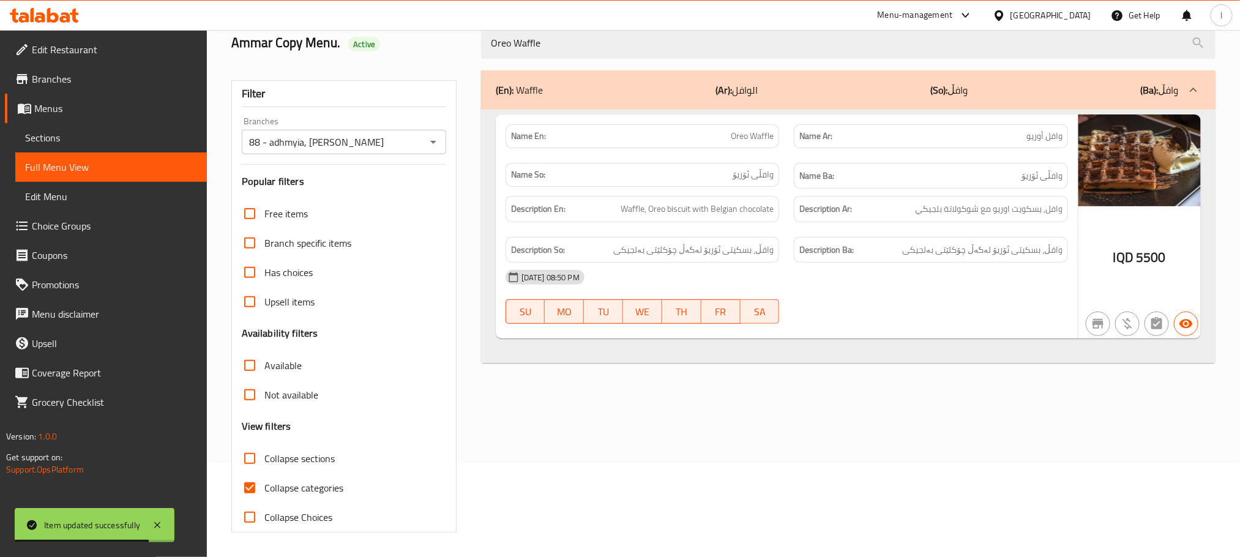
type input "Oreo Waffle"
click at [242, 485] on input "Collapse categories" at bounding box center [249, 487] width 29 height 29
checkbox input "false"
click at [69, 146] on link "Sections" at bounding box center [111, 137] width 192 height 29
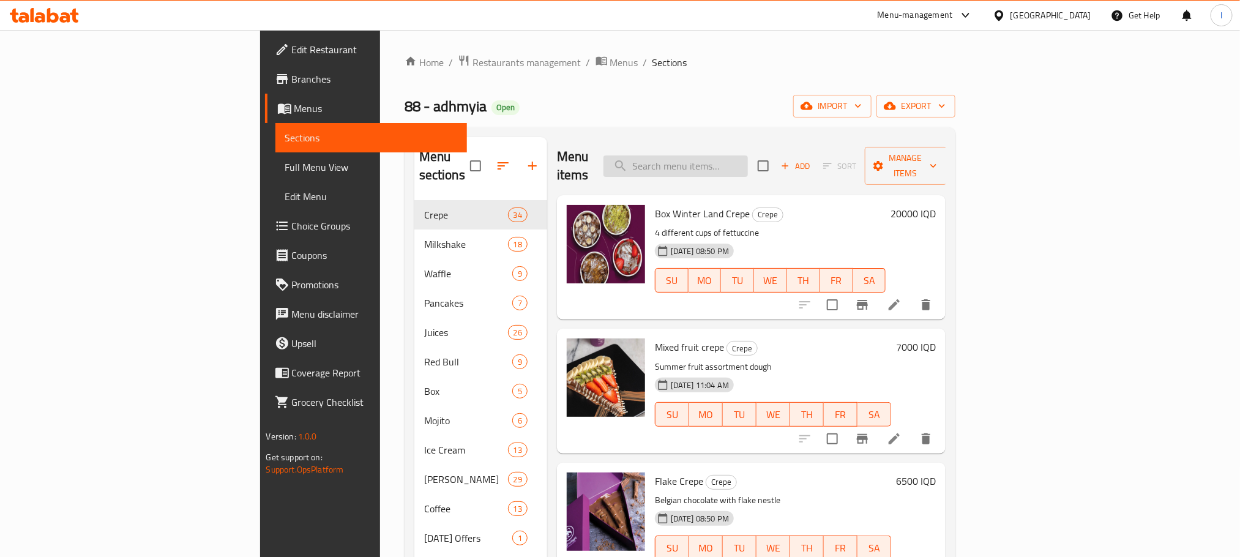
click at [748, 158] on input "search" at bounding box center [675, 165] width 144 height 21
paste input "Nestle Mix Pancakes"
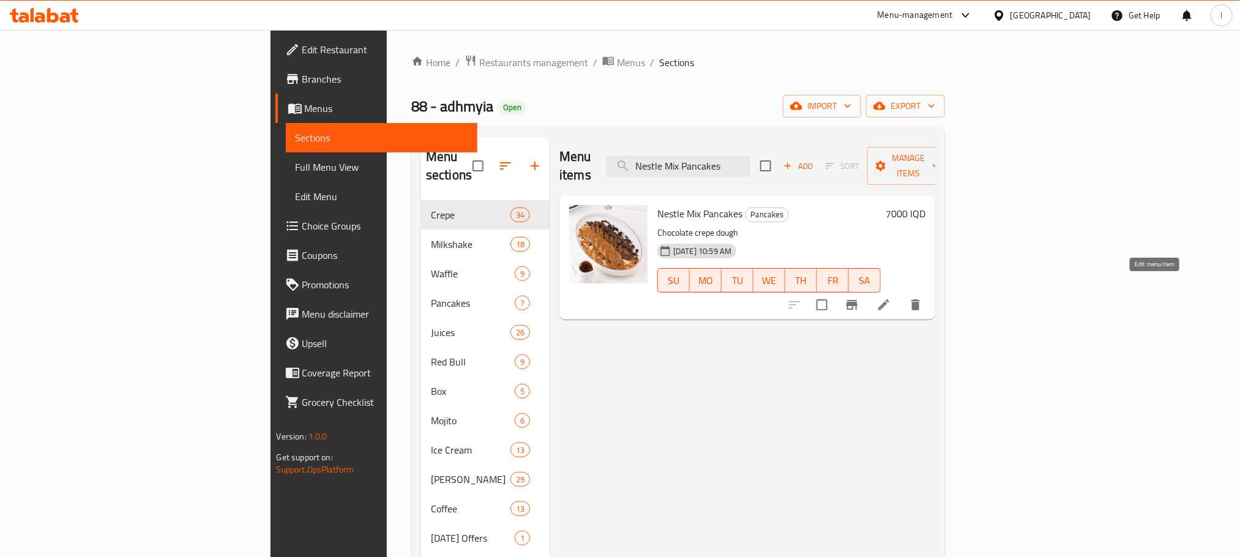
type input "Nestle Mix Pancakes"
click at [891, 297] on icon at bounding box center [883, 304] width 15 height 15
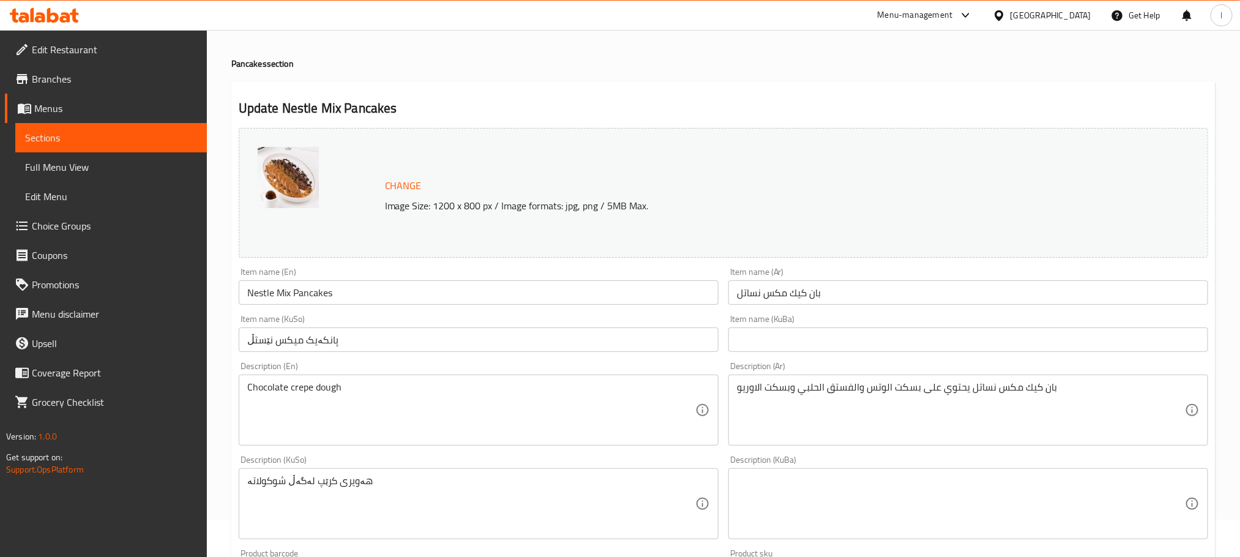
scroll to position [68, 0]
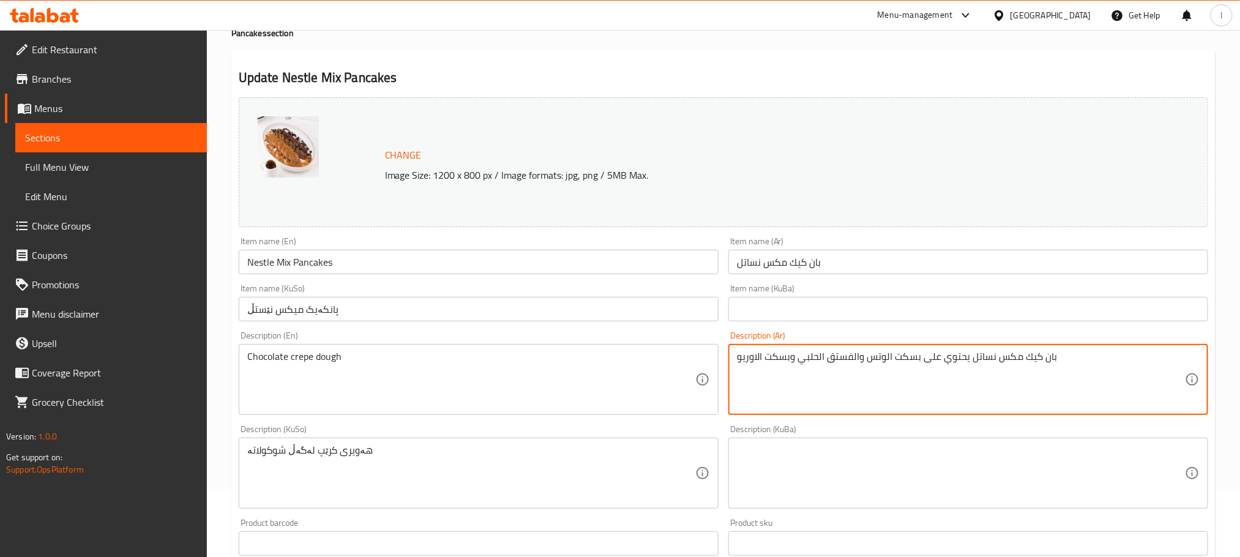
click at [753, 353] on textarea "بان كيك مكس نساتل يحتوي على بسكت الوتس والفستق الحلبي وبسكت الاوريو" at bounding box center [961, 380] width 448 height 58
paste textarea "على بسكويت لوتس، فستق، حلبي وبسكت"
type textarea "بان كيك مكس نساتل على بسكويت لوتس، فستق، حلبي وبسكت اوريو"
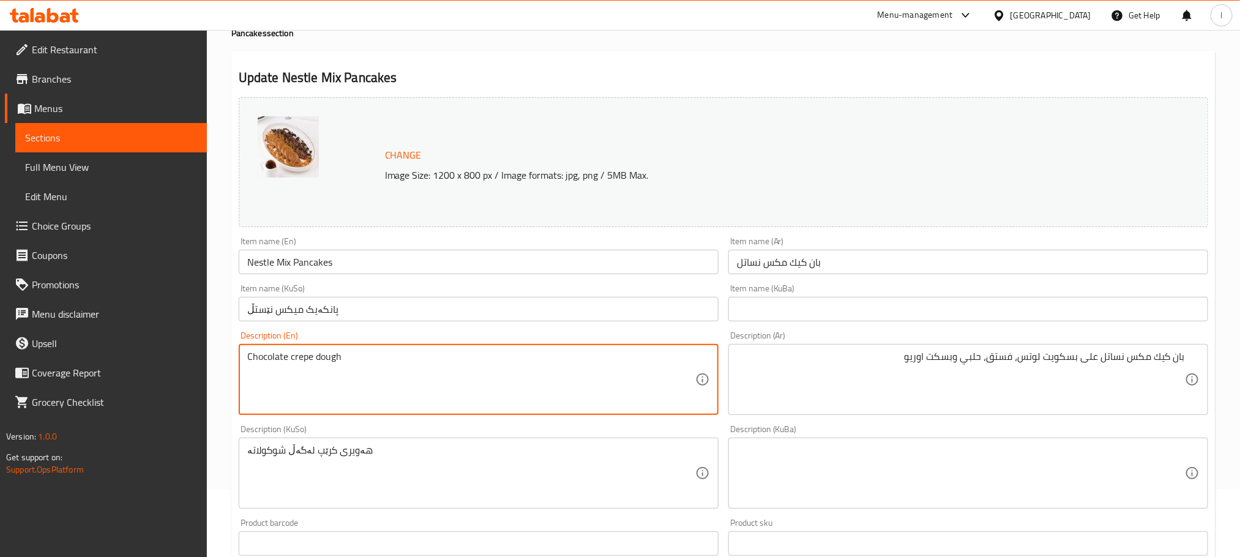
drag, startPoint x: 395, startPoint y: 371, endPoint x: 79, endPoint y: 371, distance: 315.8
paste textarea "Mixed pancakes topped with Lotus biscuits, pistachios, [GEOGRAPHIC_DATA] and Or…"
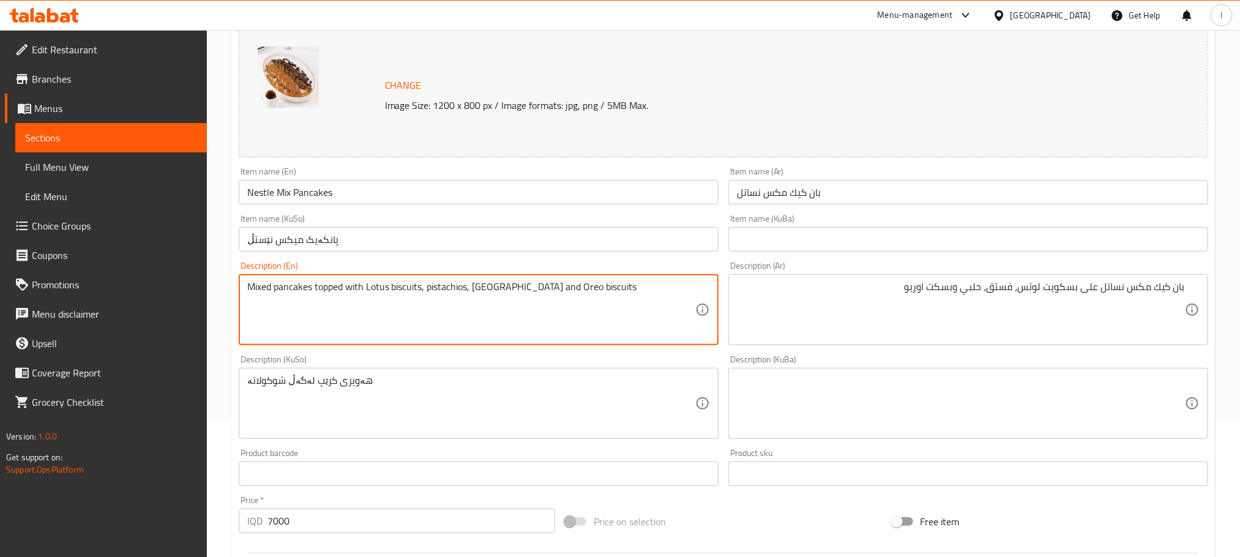
scroll to position [195, 0]
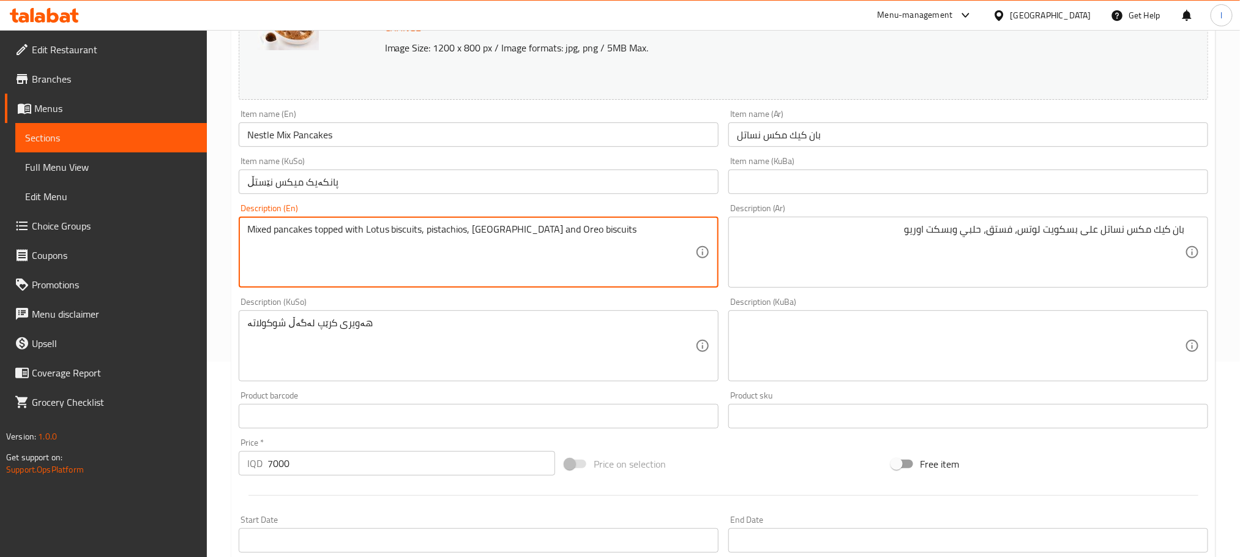
type textarea "Mixed pancakes topped with Lotus biscuits, pistachios, [GEOGRAPHIC_DATA] and Or…"
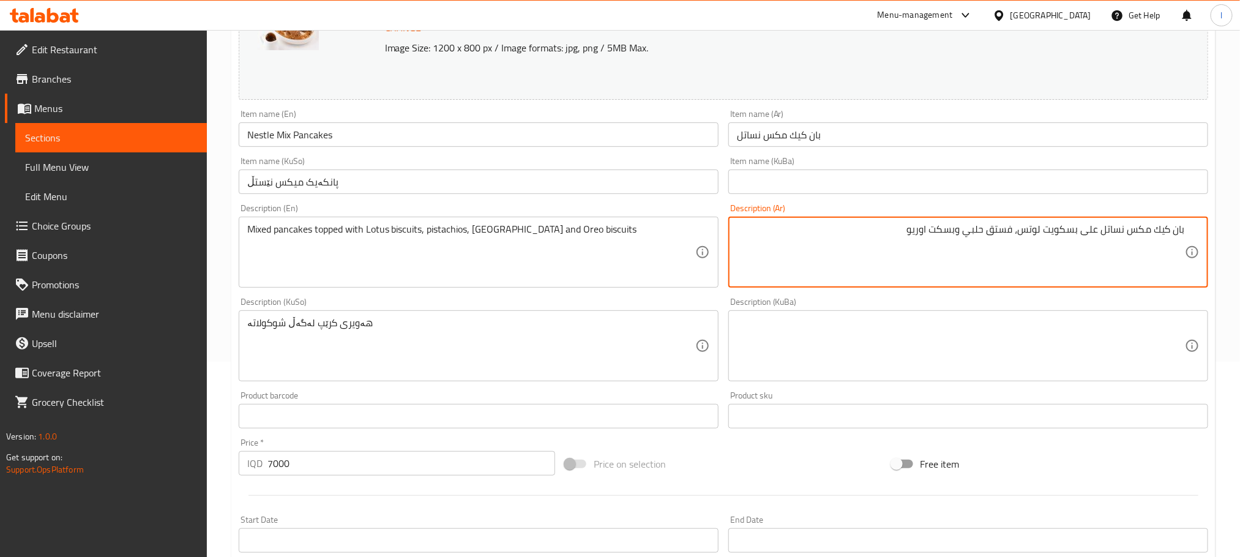
type textarea "بان كيك مكس نساتل على بسكويت لوتس، فستق حلبي وبسكت اوريو"
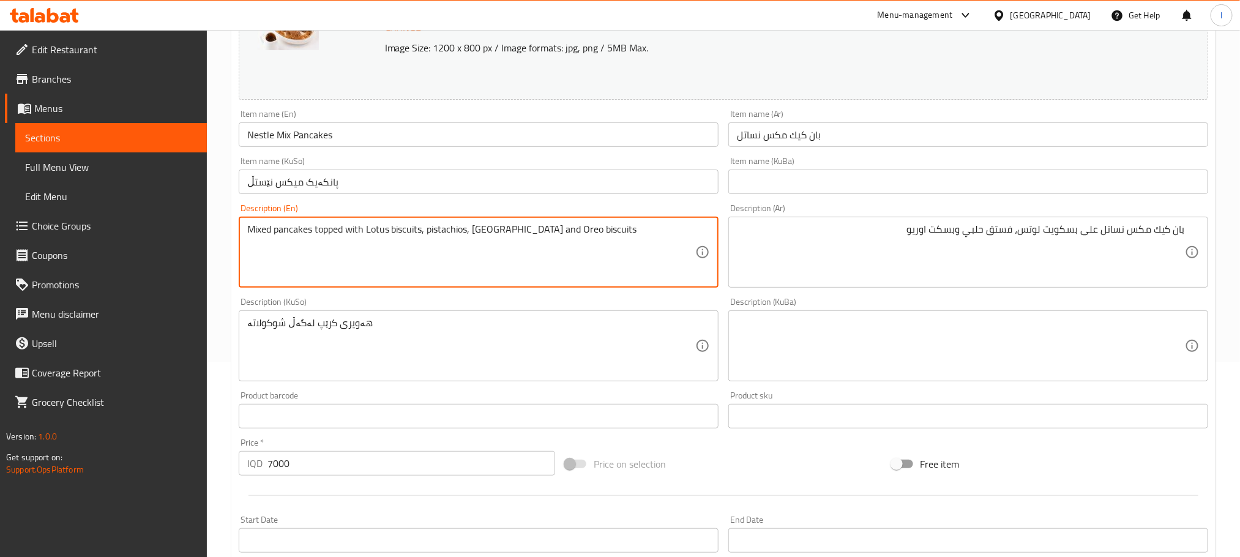
drag, startPoint x: 498, startPoint y: 230, endPoint x: 472, endPoint y: 228, distance: 25.8
click at [478, 237] on textarea "Mixed pancakes topped with Lotus biscuits, pistachios, o and Oreo biscuits" at bounding box center [471, 252] width 448 height 58
click at [428, 235] on textarea "Mixed pancakes topped with Lotus biscuits, pistachios and Oreo biscuits" at bounding box center [471, 252] width 448 height 58
type textarea "Mixed pancakes topped with Lotus biscuits, halabi pistachios and Oreo biscuits"
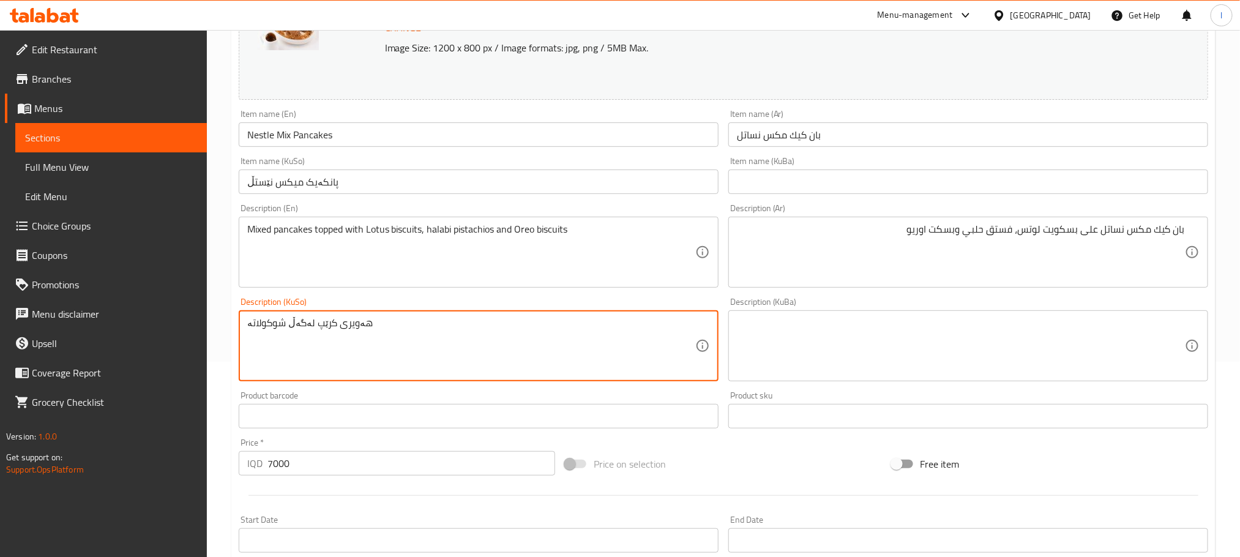
drag, startPoint x: 412, startPoint y: 323, endPoint x: 147, endPoint y: 307, distance: 264.8
type textarea "پانکێکی میکسی نەستەلە لەسەر بسکیتی لۆتس، فستەقی حەلەبی و بسکیتی ئۆریۆ"
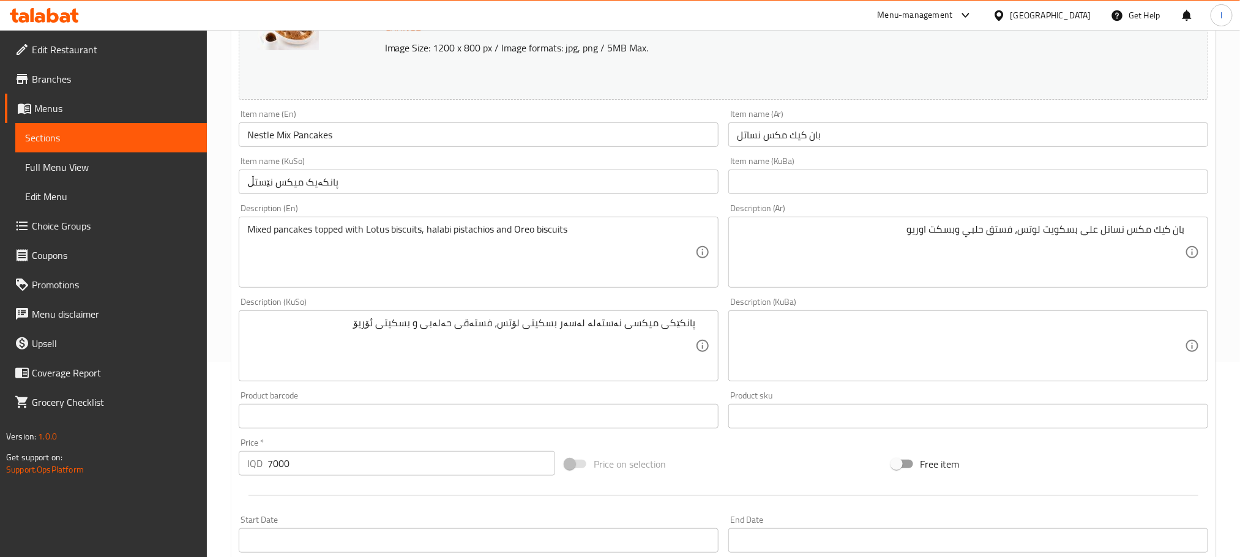
click at [477, 313] on div "پانکێکی میکسی نەستەلە لەسەر بسکیتی لۆتس، فستەقی حەلەبی و بسکیتی ئۆریۆ Descripti…" at bounding box center [479, 345] width 480 height 71
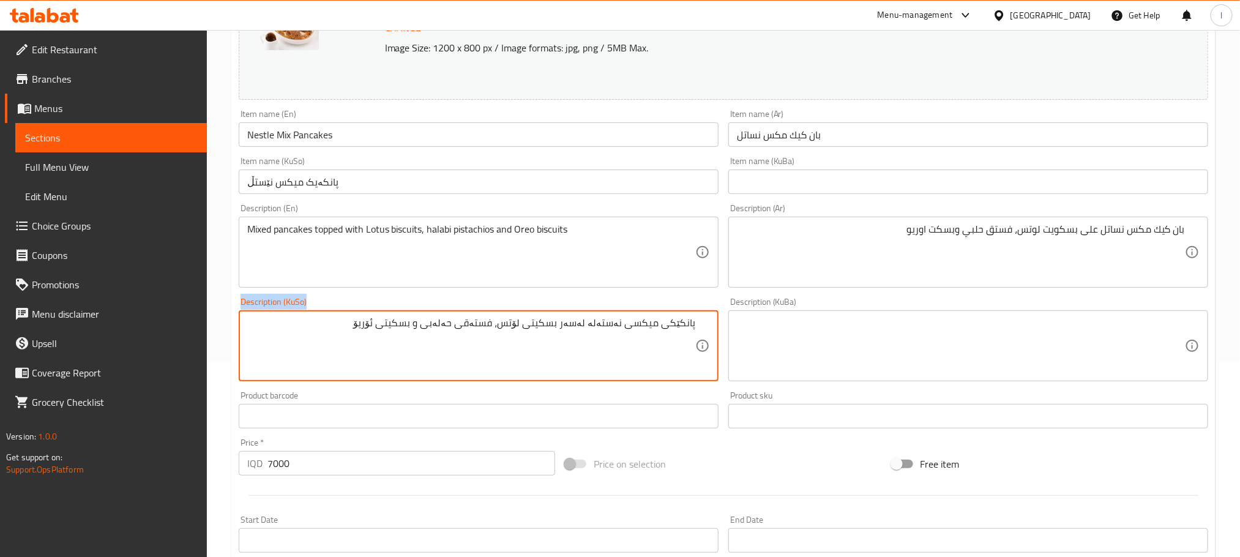
click at [477, 313] on div "پانکێکی میکسی نەستەلە لەسەر بسکیتی لۆتس، فستەقی حەلەبی و بسکیتی ئۆریۆ Descripti…" at bounding box center [479, 345] width 480 height 71
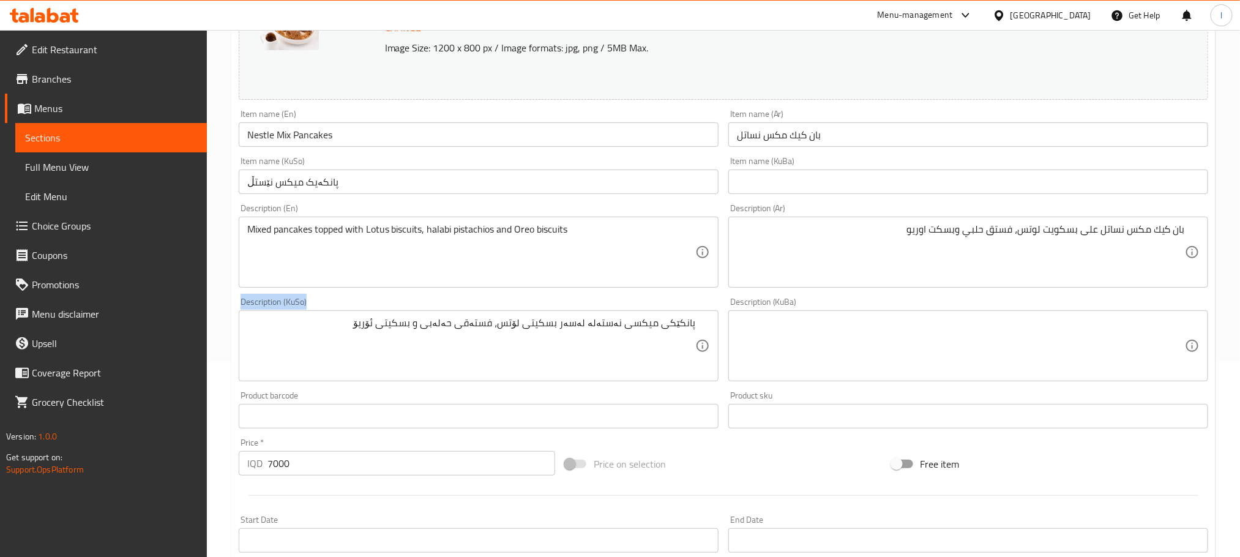
click at [477, 313] on div "پانکێکی میکسی نەستەلە لەسەر بسکیتی لۆتس، فستەقی حەلەبی و بسکیتی ئۆریۆ Descripti…" at bounding box center [479, 345] width 480 height 71
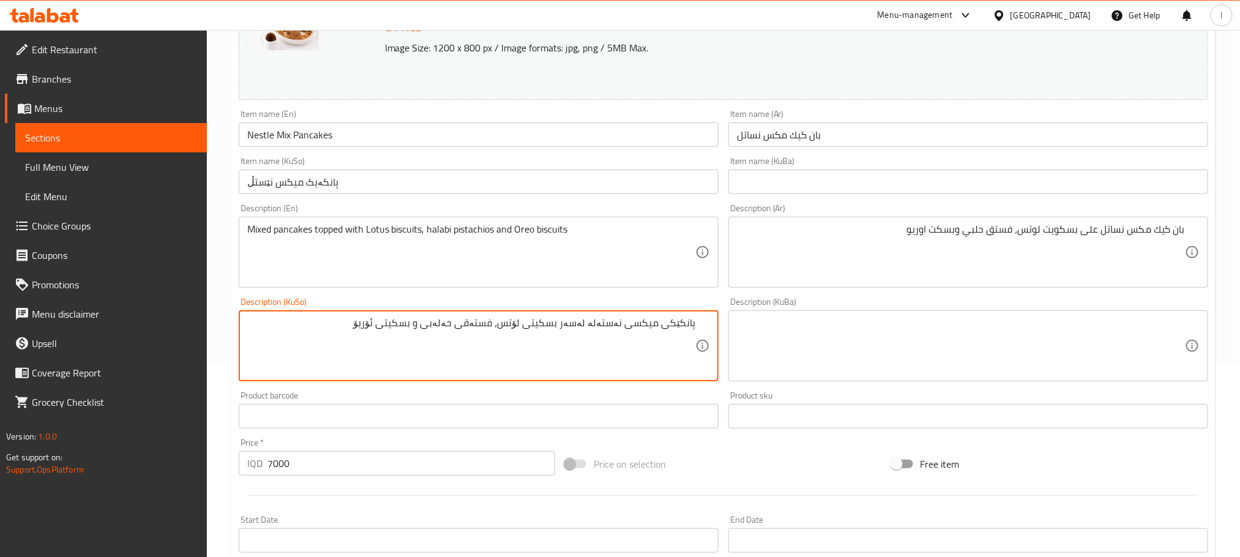
click at [460, 325] on textarea "پانکێکی میکسی نەستەلە لەسەر بسکیتی لۆتس، فستەقی حەلەبی و بسکیتی ئۆریۆ" at bounding box center [471, 346] width 448 height 58
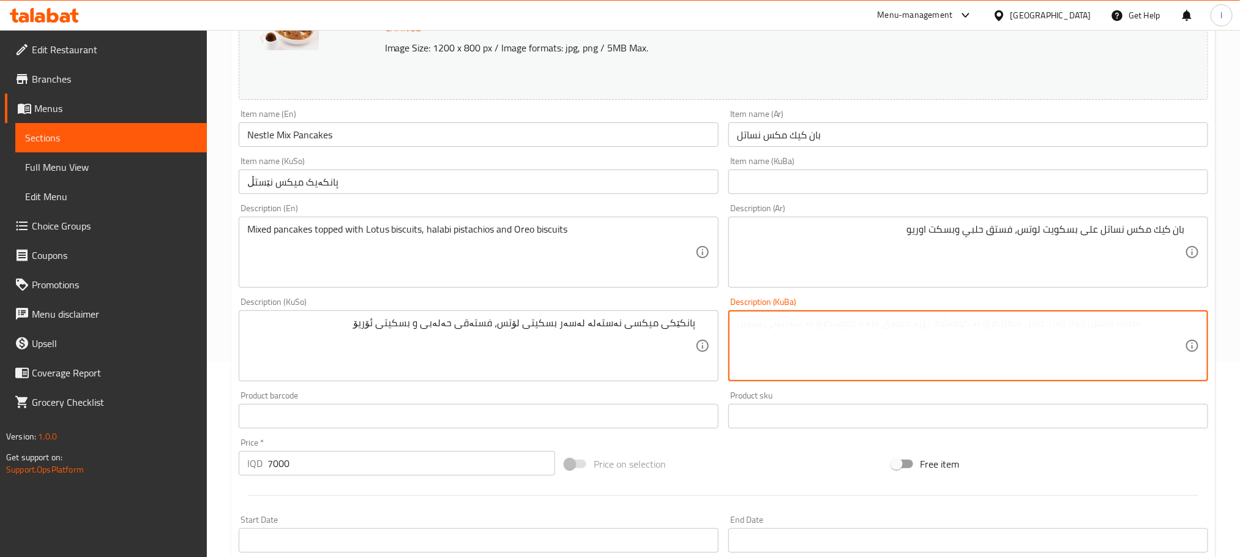
click at [766, 338] on textarea at bounding box center [961, 346] width 448 height 58
paste textarea "پانکێکی میکسی نەستەلە لەسەر بسکیتی لۆتس، فستەقی حەلەبی و بسکیتی ئۆریۆ"
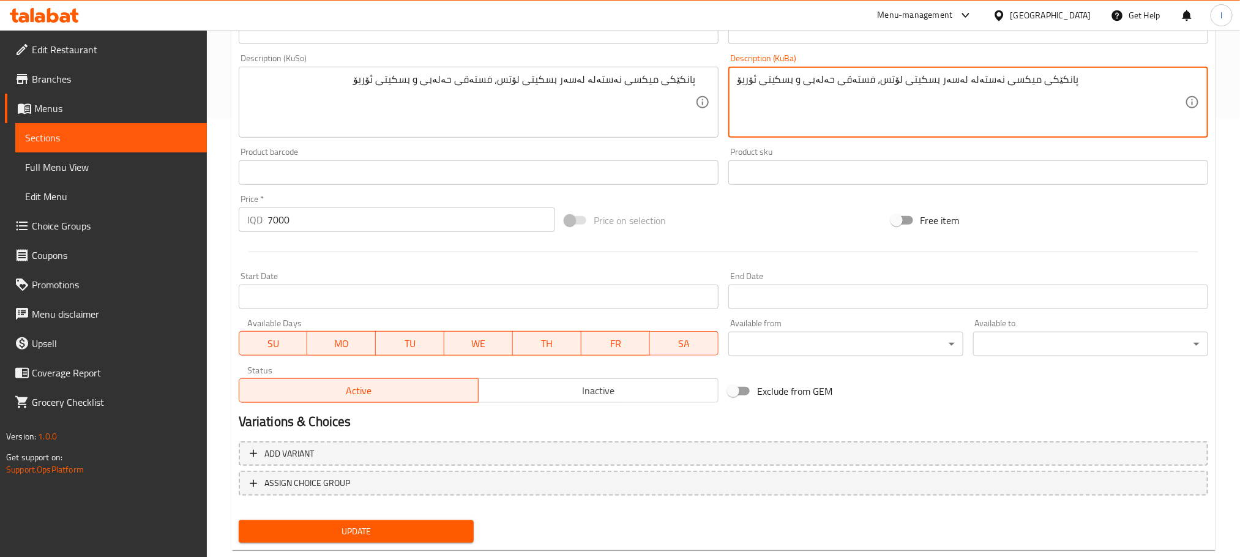
scroll to position [465, 0]
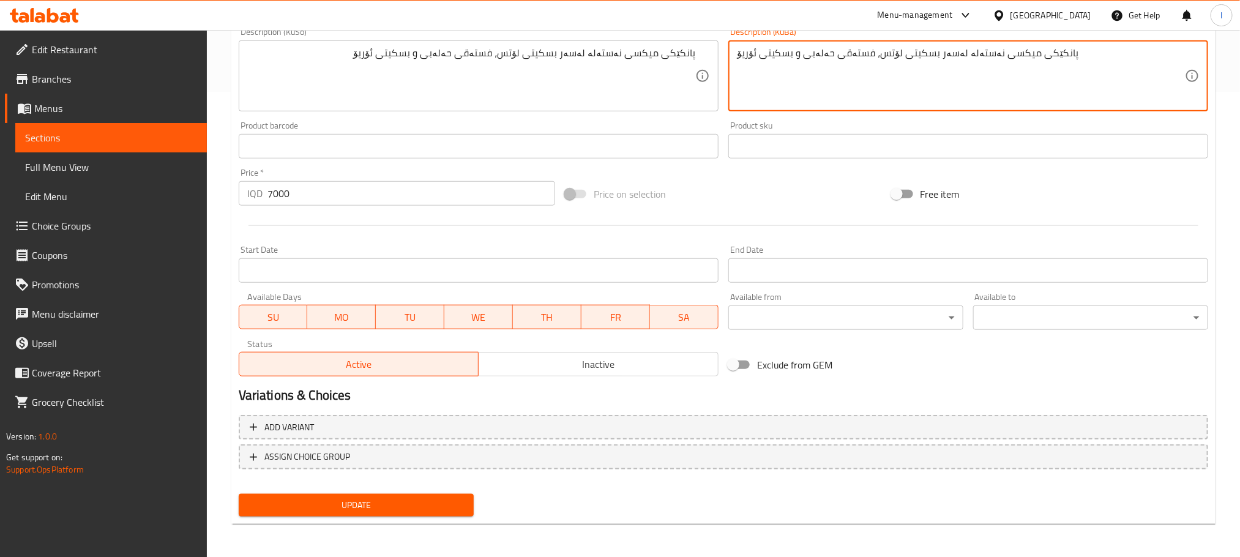
type textarea "پانکێکی میکسی نەستەلە لەسەر بسکیتی لۆتس، فستەقی حەلەبی و بسکیتی ئۆریۆ"
click at [356, 502] on span "Update" at bounding box center [355, 505] width 215 height 15
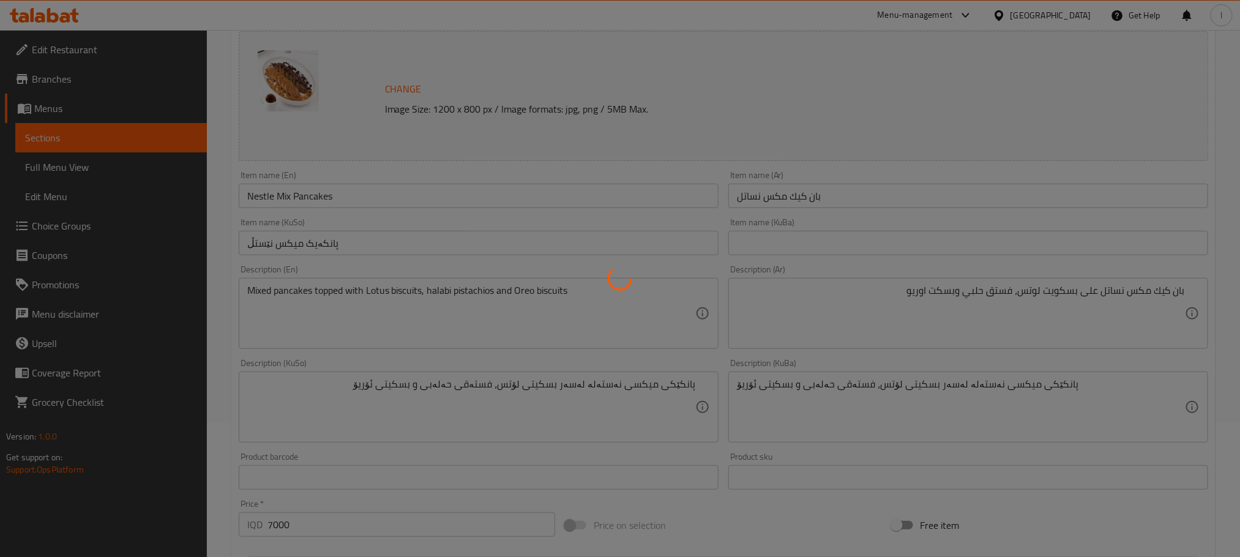
scroll to position [0, 0]
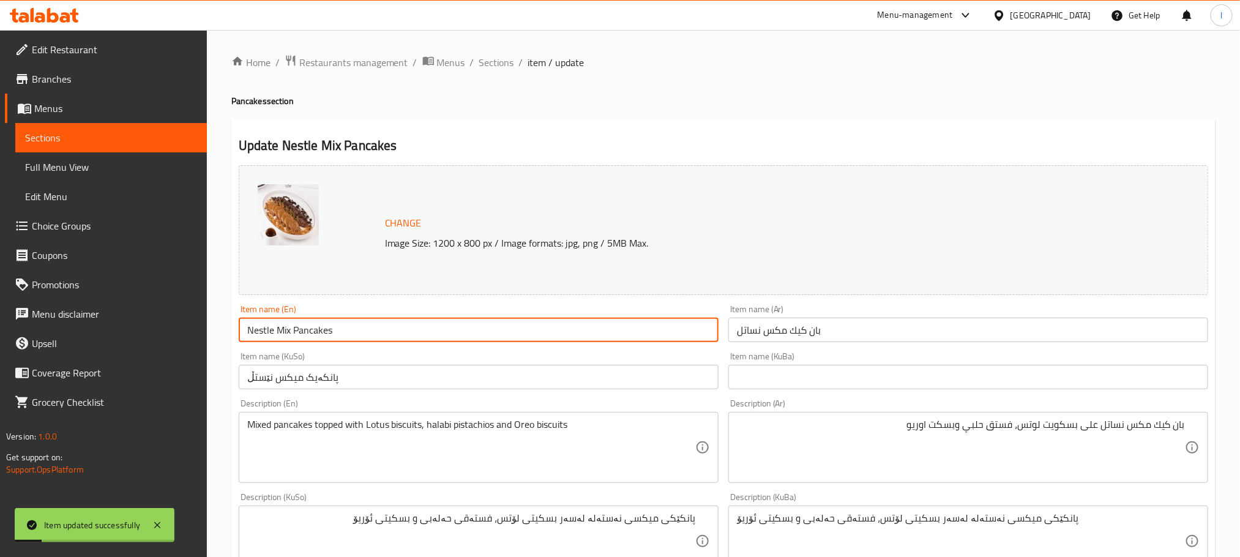
drag, startPoint x: 342, startPoint y: 327, endPoint x: 204, endPoint y: 329, distance: 137.7
click at [204, 329] on div "Edit Restaurant Branches Menus Sections Full Menu View Edit Menu Choice Groups …" at bounding box center [620, 526] width 1240 height 993
click at [61, 157] on link "Full Menu View" at bounding box center [111, 166] width 192 height 29
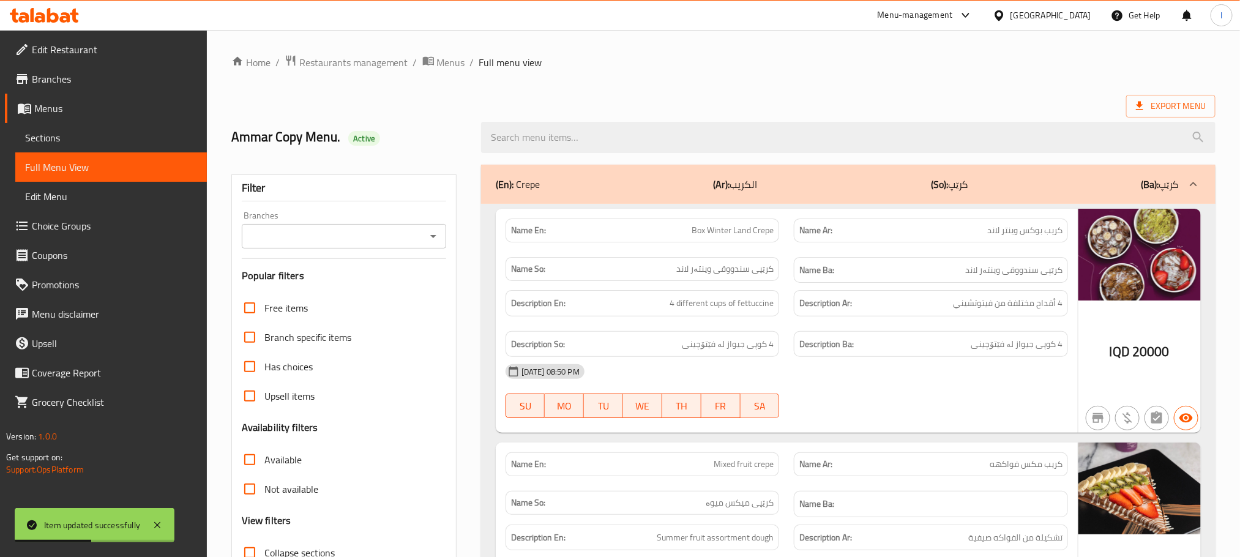
click at [428, 228] on button "Open" at bounding box center [433, 236] width 17 height 17
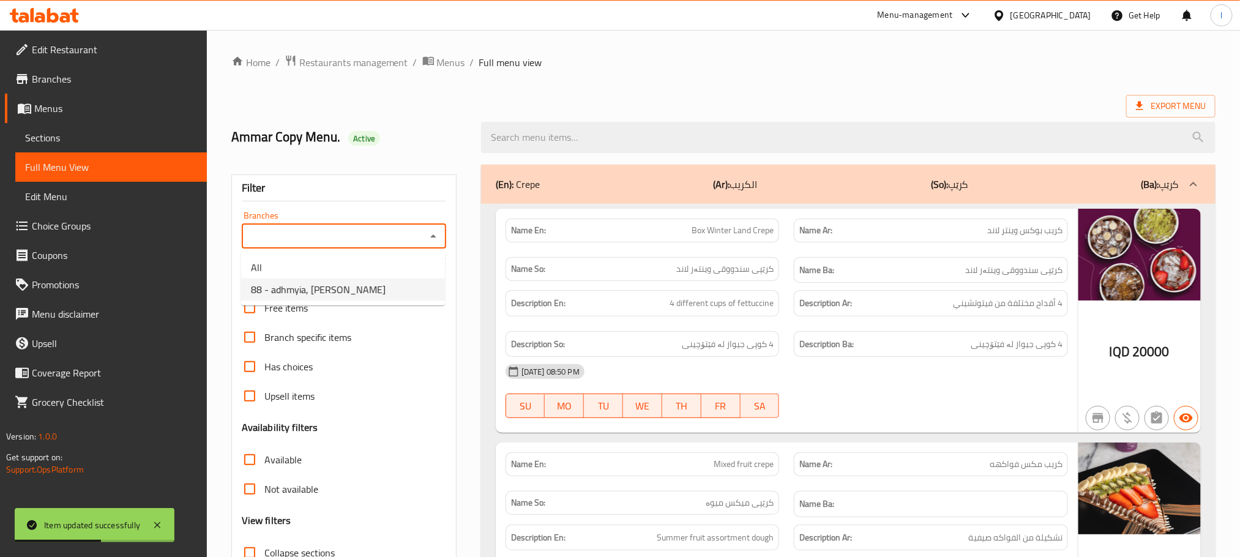
click at [371, 280] on li "88 - adhmyia, [PERSON_NAME]" at bounding box center [343, 289] width 204 height 22
type input "88 - adhmyia, [PERSON_NAME]"
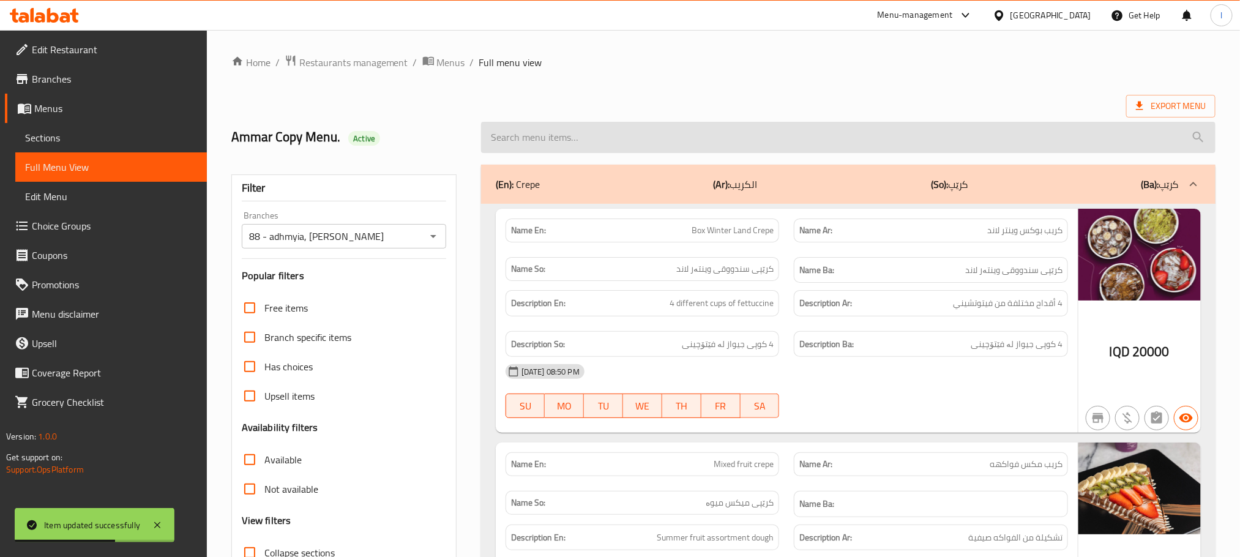
click at [518, 134] on input "search" at bounding box center [848, 137] width 734 height 31
paste input "Nestle Mix Pancakes"
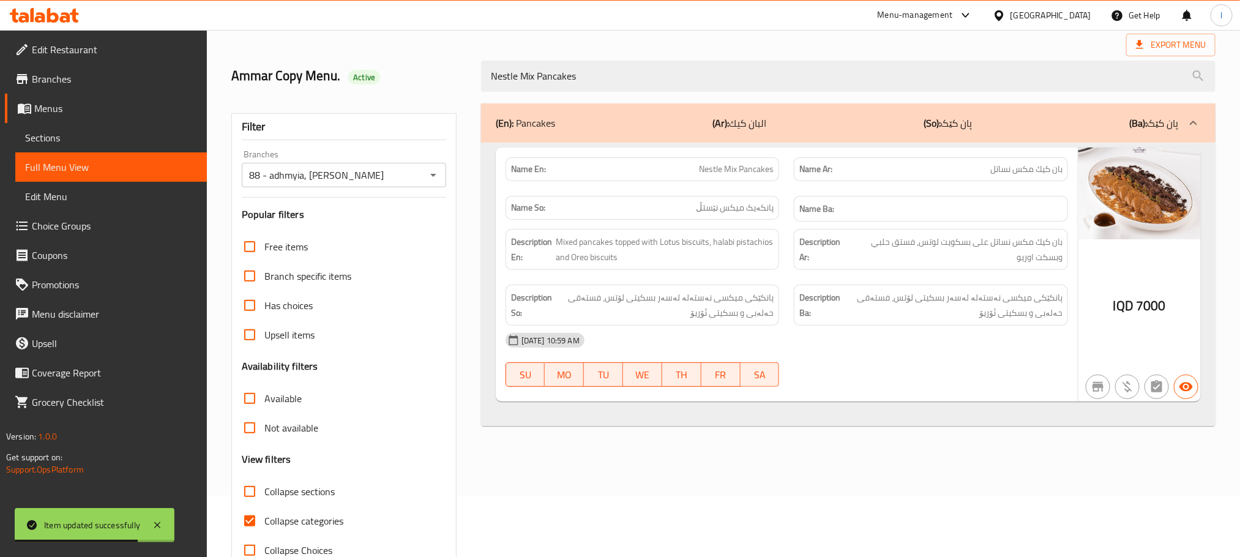
scroll to position [95, 0]
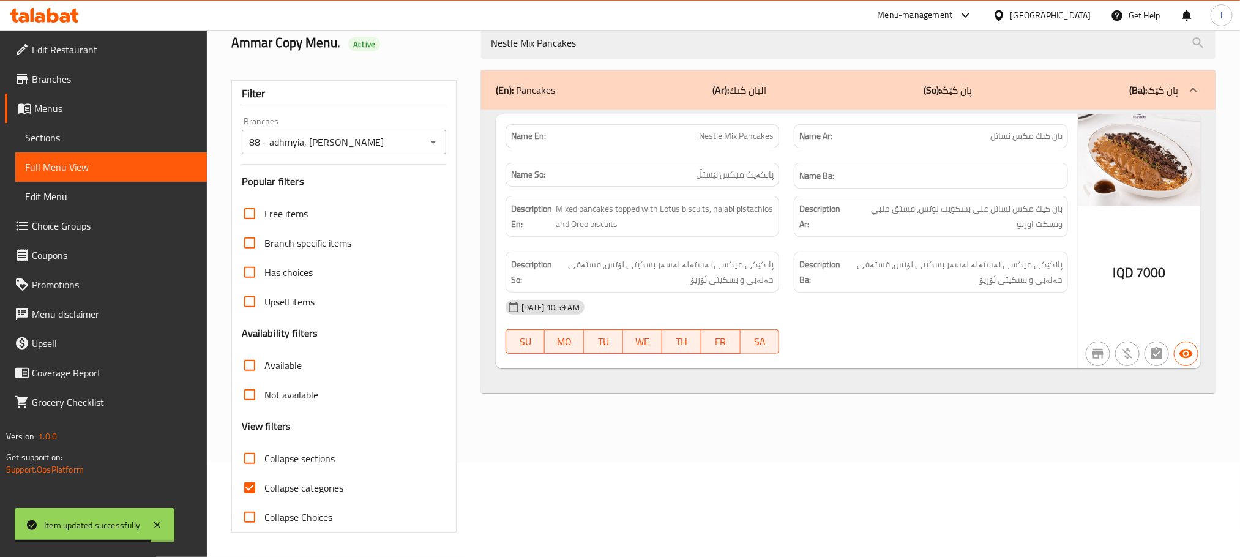
type input "Nestle Mix Pancakes"
drag, startPoint x: 250, startPoint y: 498, endPoint x: 294, endPoint y: 505, distance: 44.7
click at [253, 501] on input "Collapse categories" at bounding box center [249, 487] width 29 height 29
checkbox input "false"
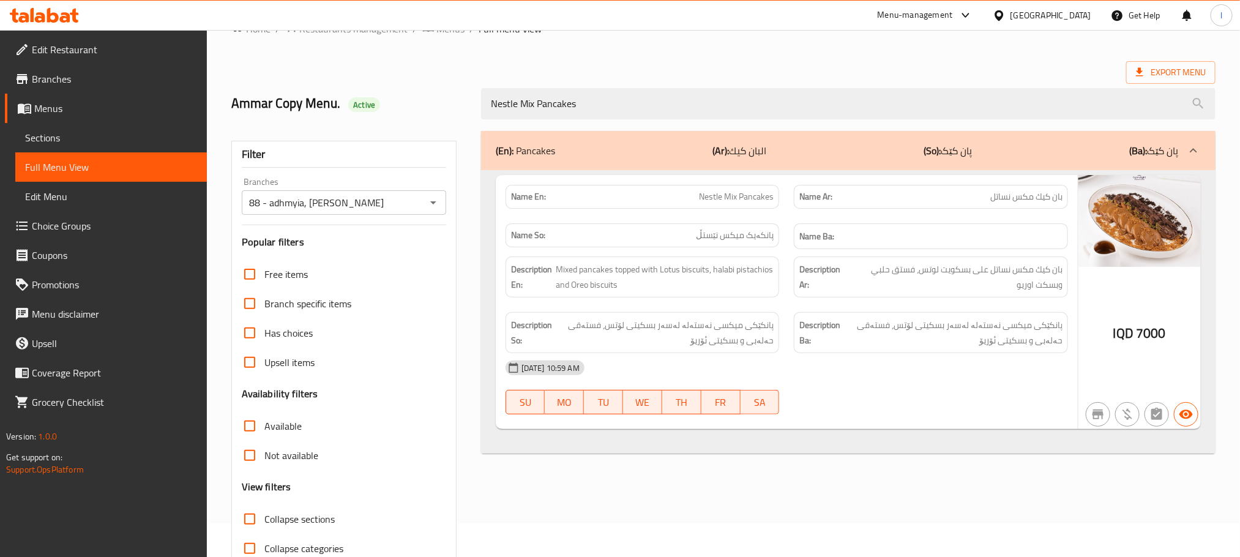
scroll to position [0, 0]
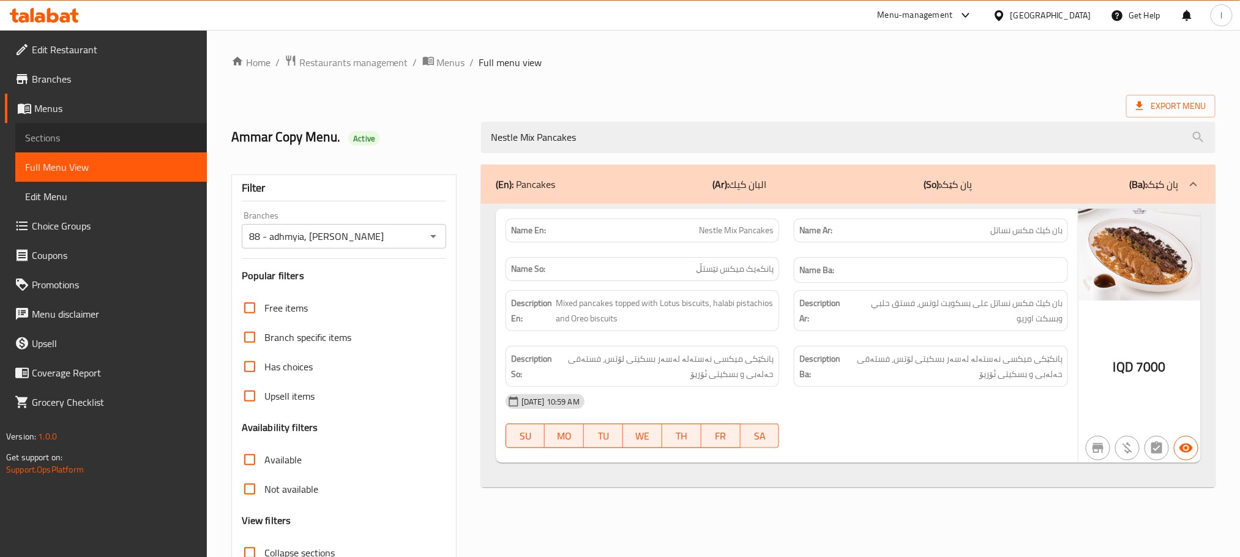
click at [72, 144] on span "Sections" at bounding box center [111, 137] width 172 height 15
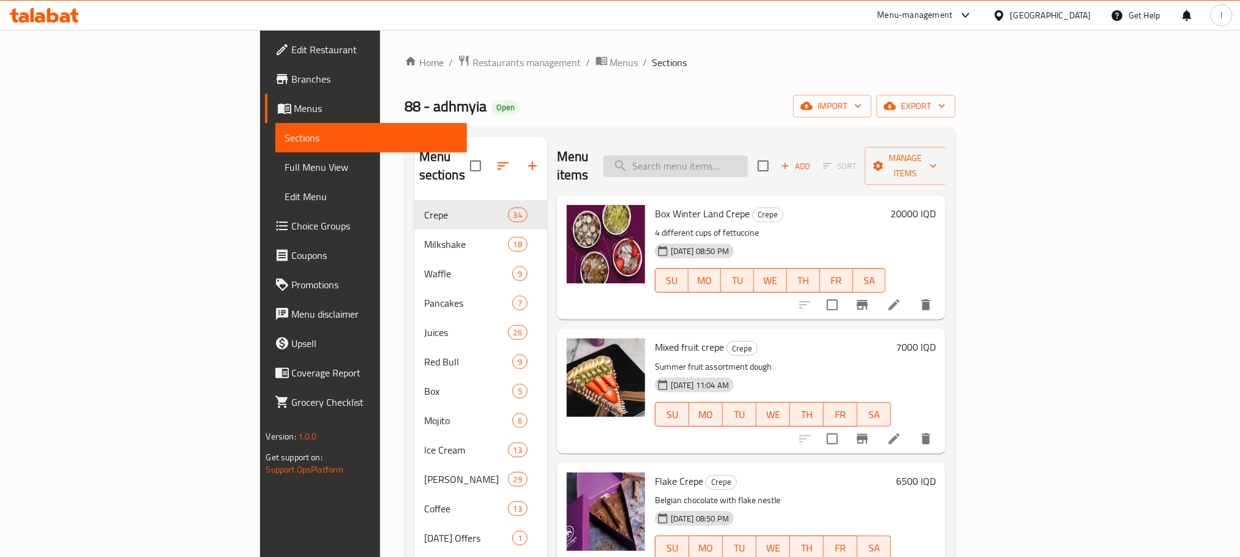
click at [748, 155] on input "search" at bounding box center [675, 165] width 144 height 21
paste input "Lotus Pancake"
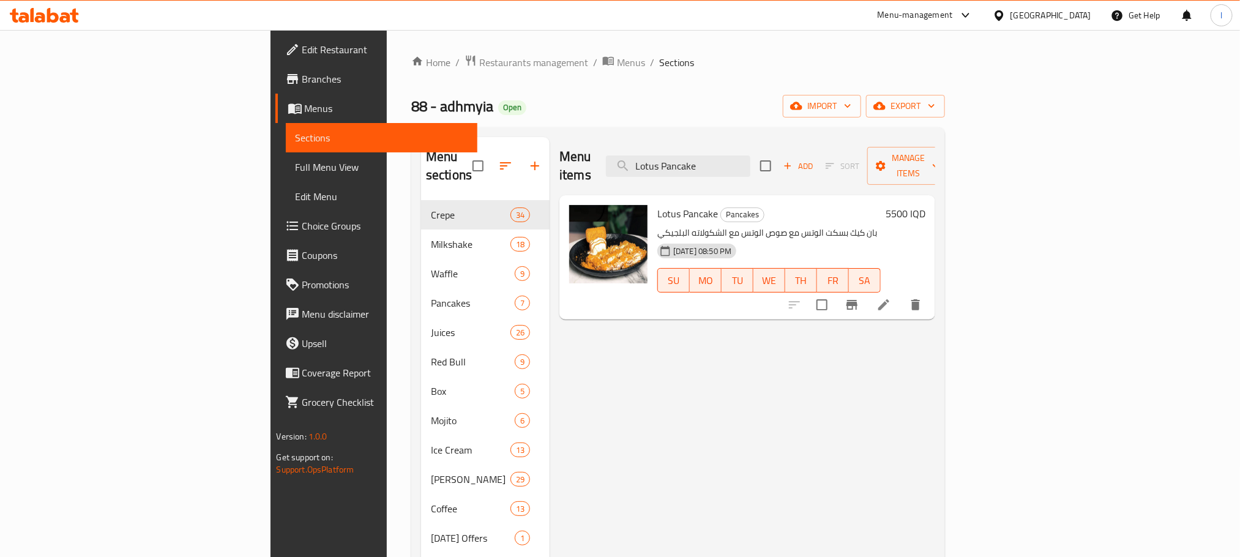
type input "Lotus Pancake"
click at [901, 294] on li at bounding box center [884, 305] width 34 height 22
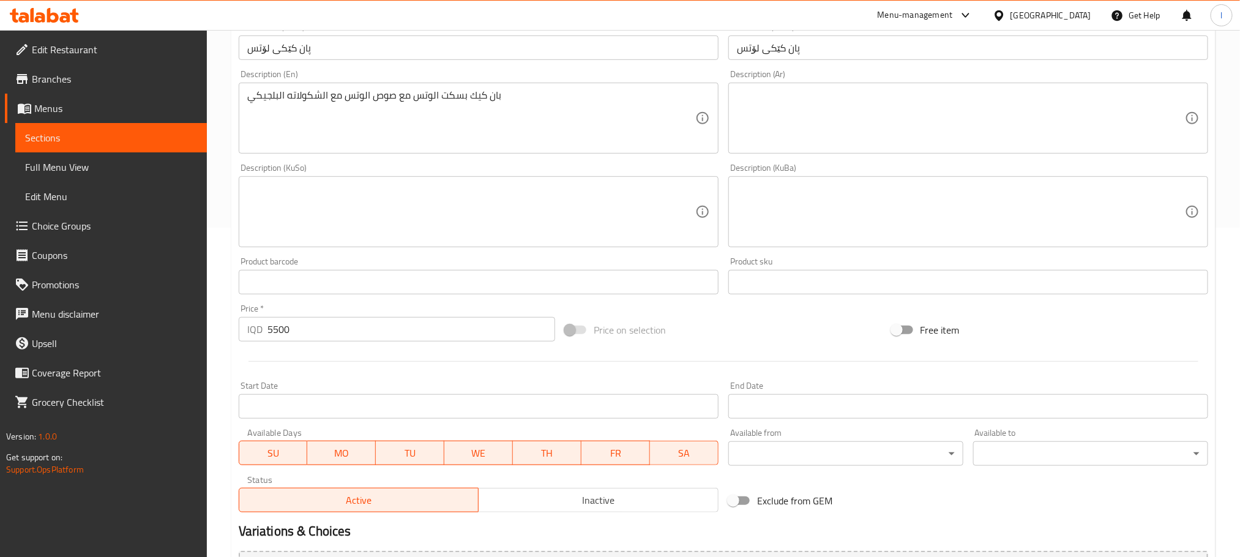
scroll to position [337, 0]
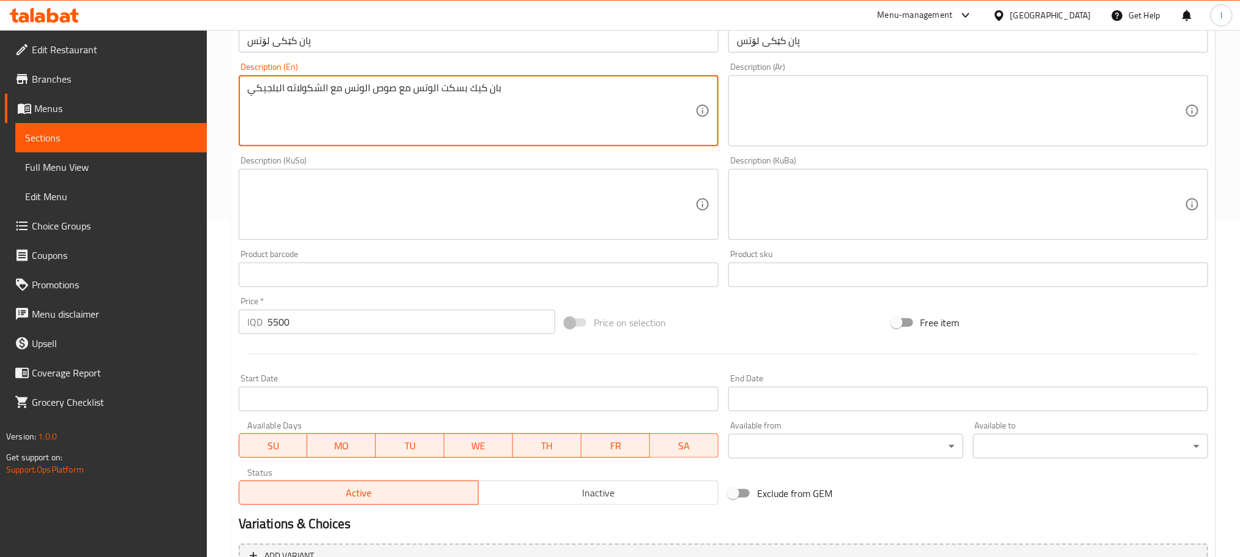
click at [359, 102] on textarea "بان كيك بسكت الوتس مع صوص الوتس مع الشكولاته البلجيكي" at bounding box center [471, 111] width 448 height 58
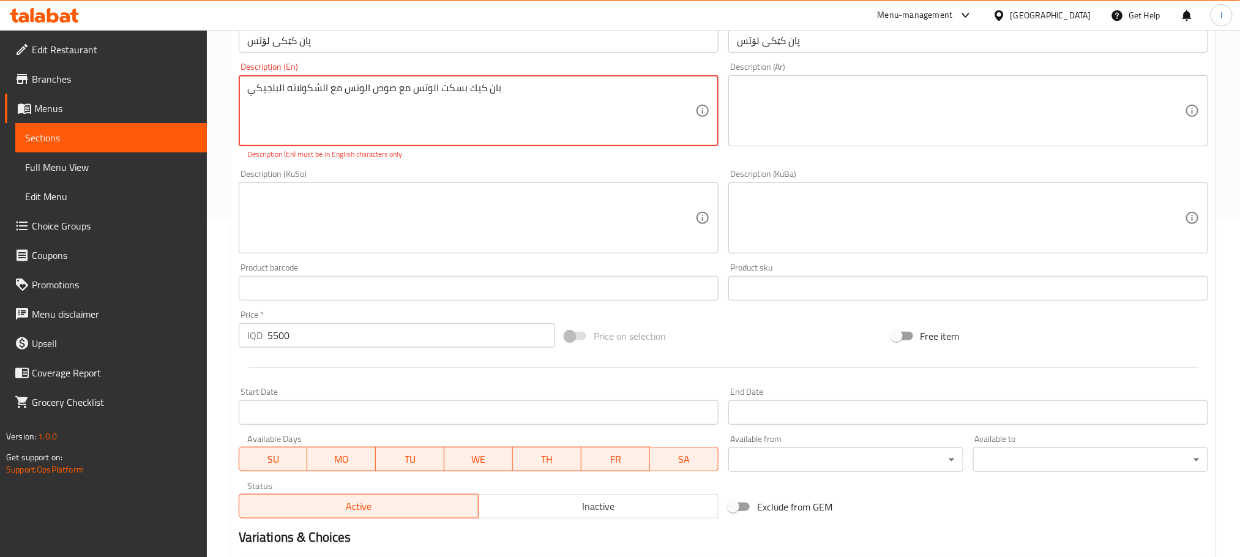
paste textarea "Lotus biscuit pancakes, Lotus sauce with Belgian chocolate"
type textarea "Lotus biscuit pancakes, Lotus sauce with Belgian chocolate"
click at [772, 114] on textarea at bounding box center [961, 111] width 448 height 58
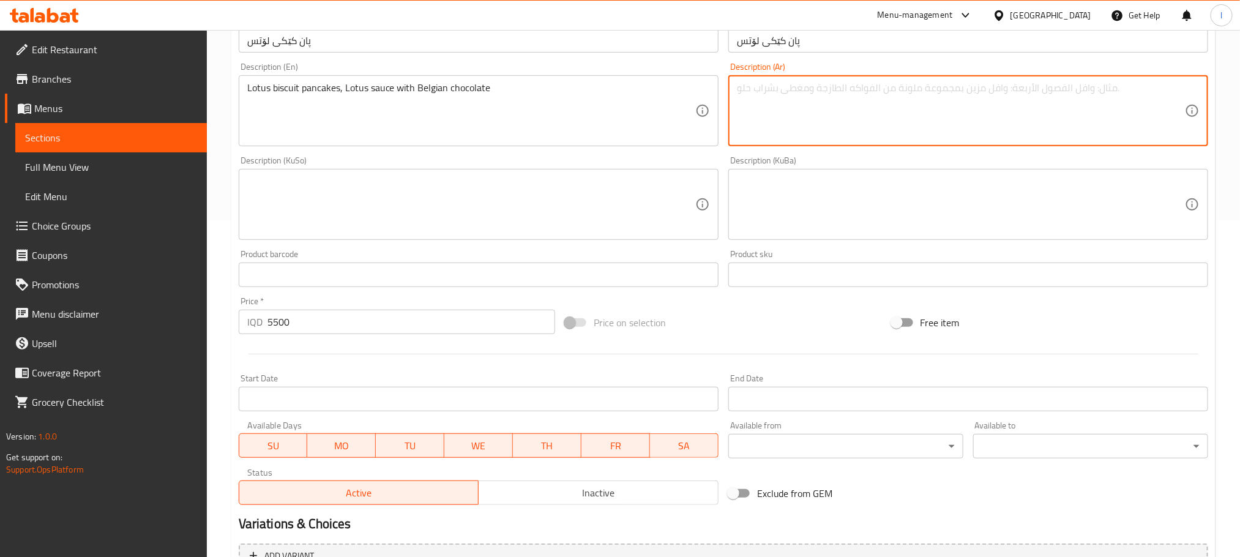
paste textarea "[PERSON_NAME]، صوص لوتس مع شوكولاتة بلجيكي"
type textarea "[PERSON_NAME]، صوص لوتس مع شوكولاتة بلجيكي"
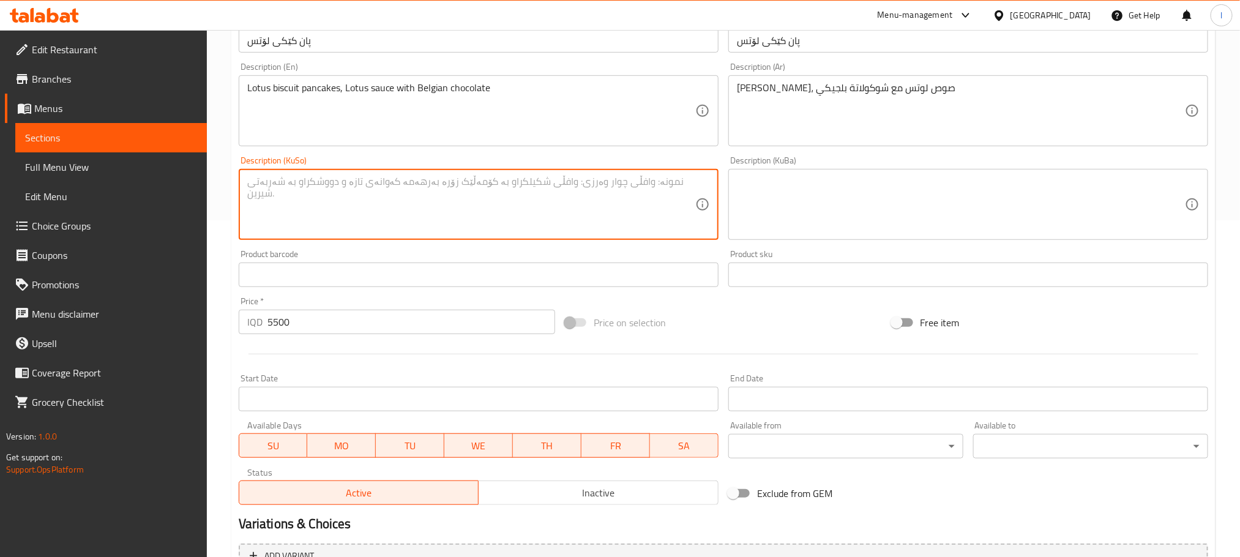
click at [481, 198] on textarea at bounding box center [471, 205] width 448 height 58
click at [480, 198] on textarea "پانکێکی بسکیتی لۆتس، سۆسی لۆتس لەگەڵ چۆکلێتی بەلجیکی" at bounding box center [471, 205] width 448 height 58
type textarea "پانکێکی بسکیتی لۆتس، سۆسی لۆتس لەگەڵ چۆکلێتی بەلجیکی"
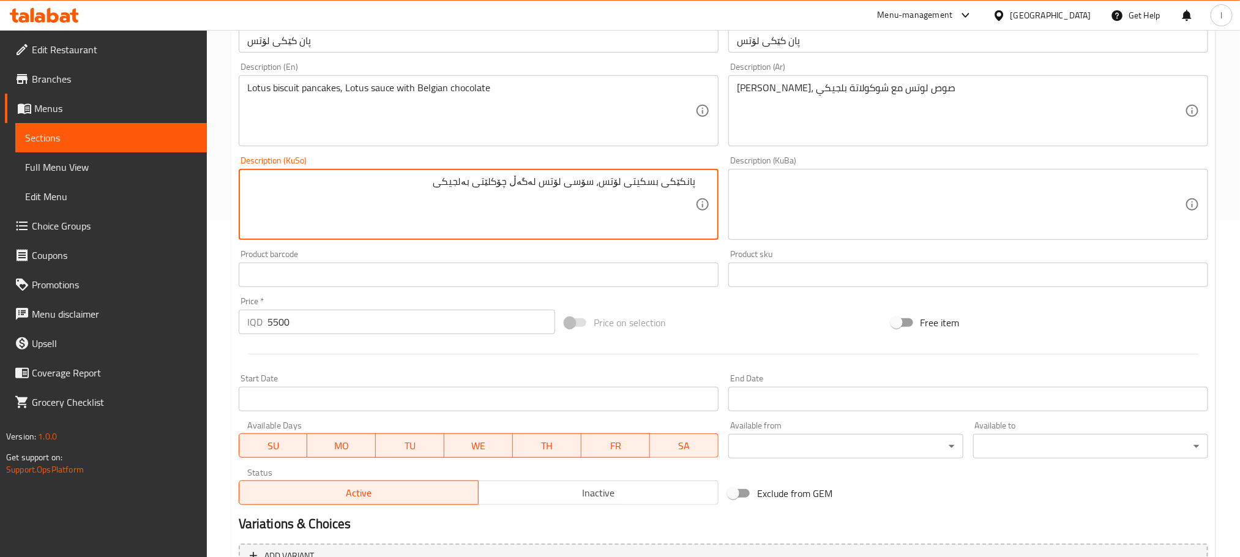
click at [738, 206] on textarea at bounding box center [961, 205] width 448 height 58
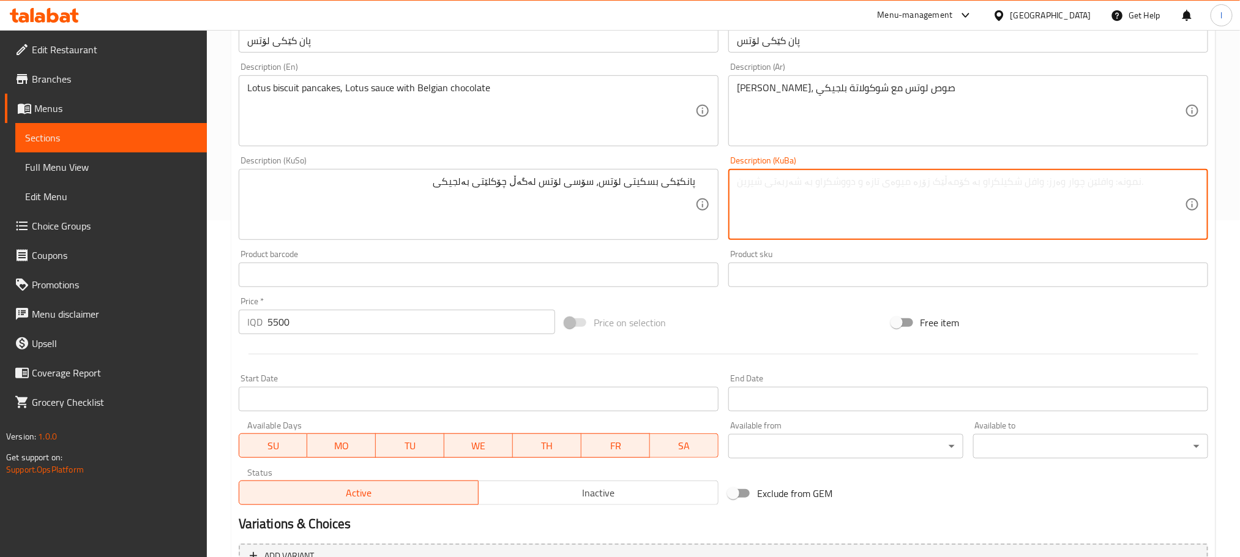
paste textarea "پانکێکی بسکیتی لۆتس، سۆسی لۆتس لەگەڵ چۆکلێتی بەلجیکی"
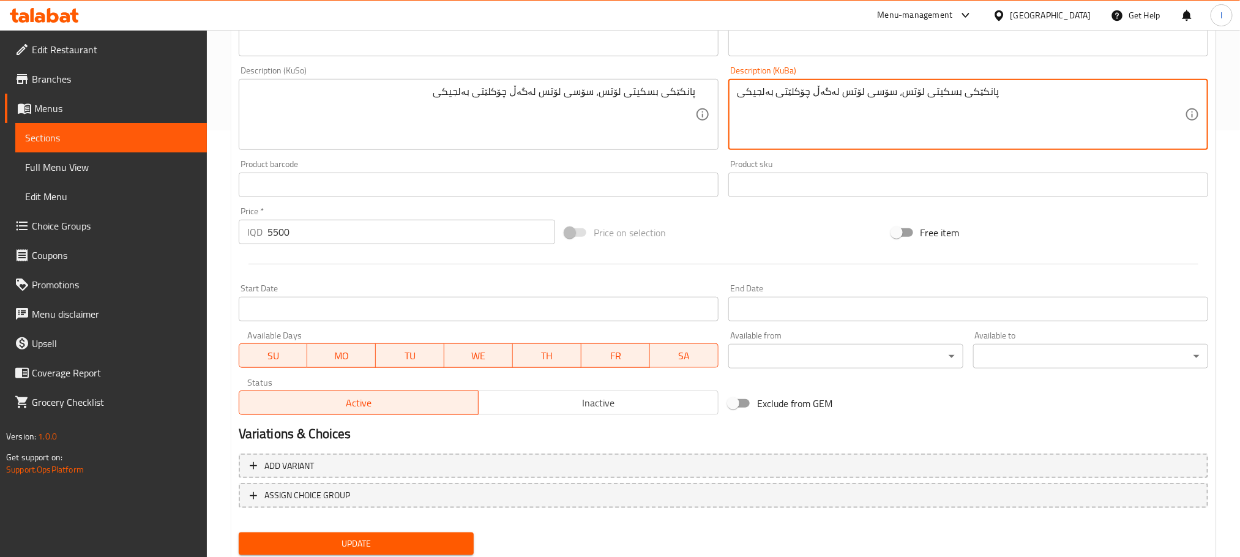
scroll to position [465, 0]
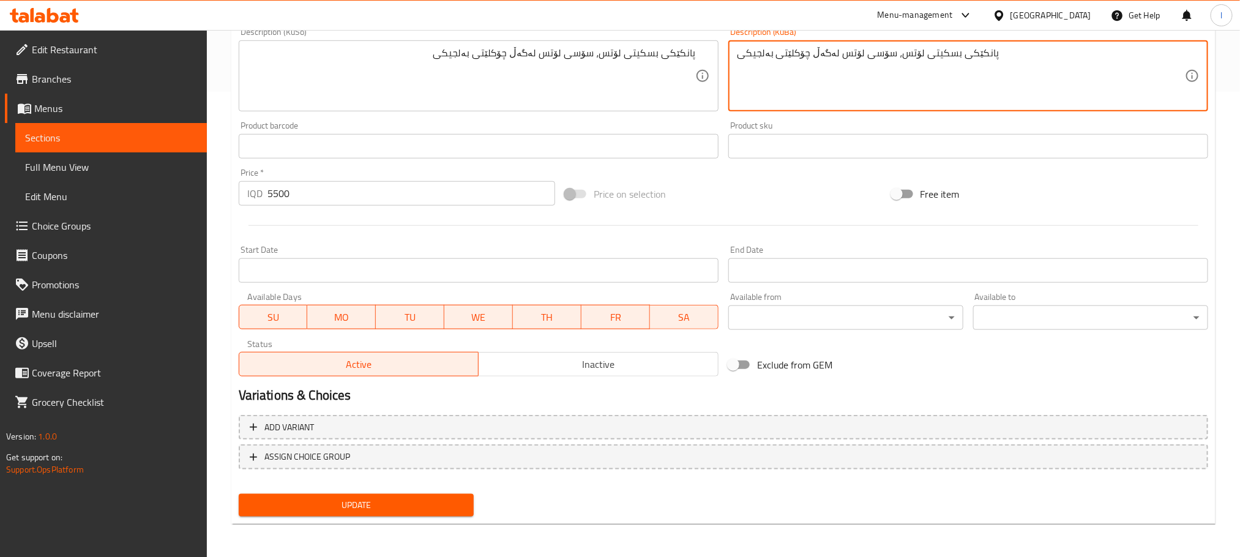
type textarea "پانکێکی بسکیتی لۆتس، سۆسی لۆتس لەگەڵ چۆکلێتی بەلجیکی"
click at [388, 500] on span "Update" at bounding box center [355, 505] width 215 height 15
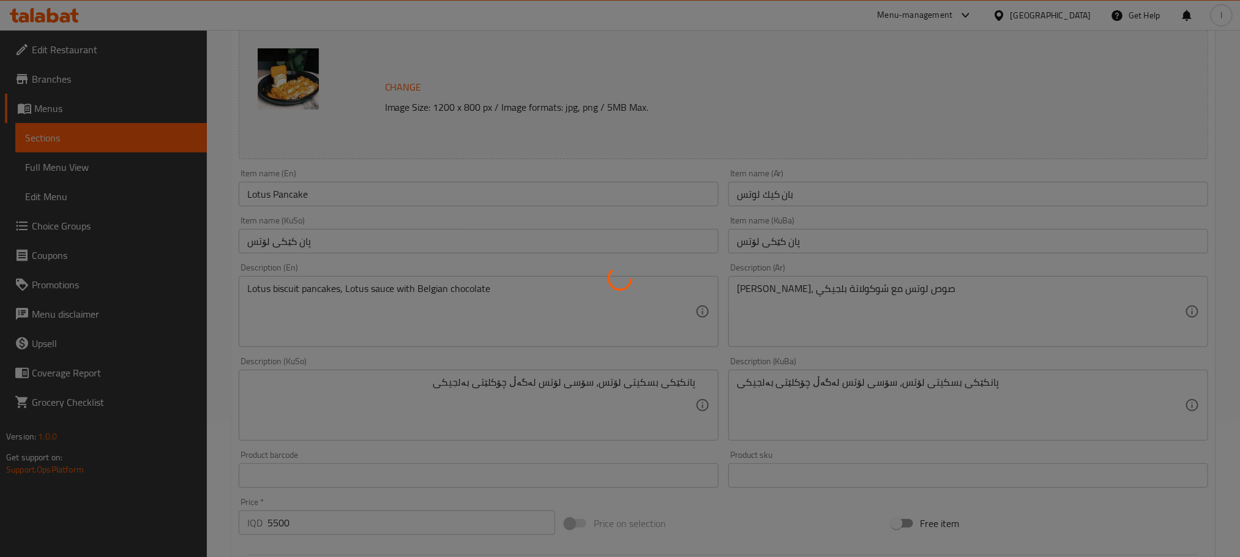
scroll to position [129, 0]
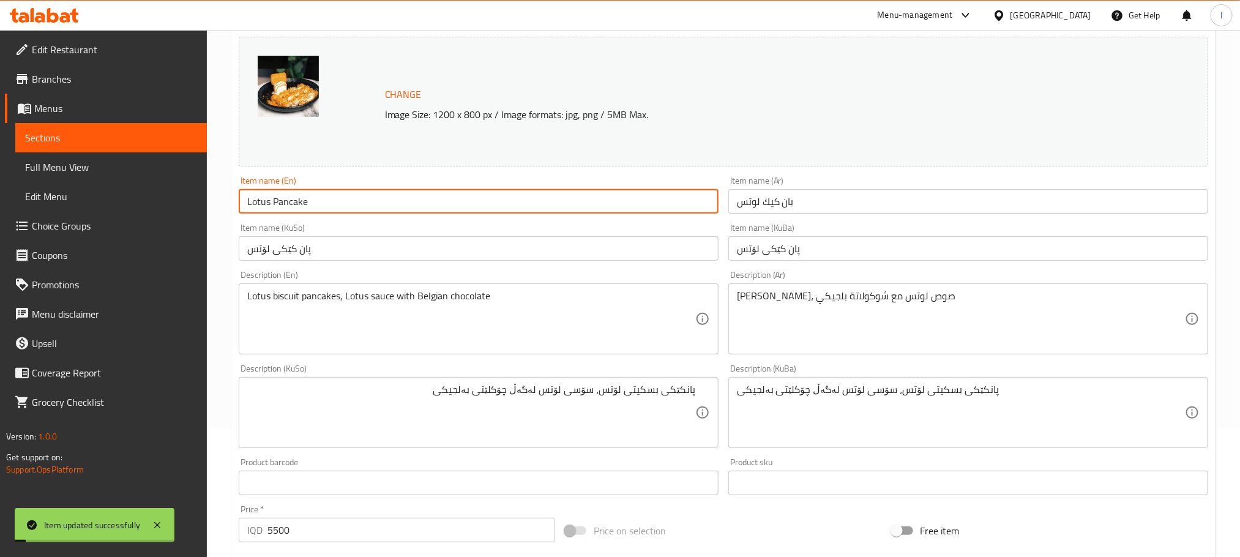
drag, startPoint x: 338, startPoint y: 206, endPoint x: 145, endPoint y: 206, distance: 192.8
click at [145, 206] on div "Edit Restaurant Branches Menus Sections Full Menu View Edit Menu Choice Groups …" at bounding box center [620, 397] width 1240 height 993
click at [69, 166] on span "Full Menu View" at bounding box center [111, 167] width 172 height 15
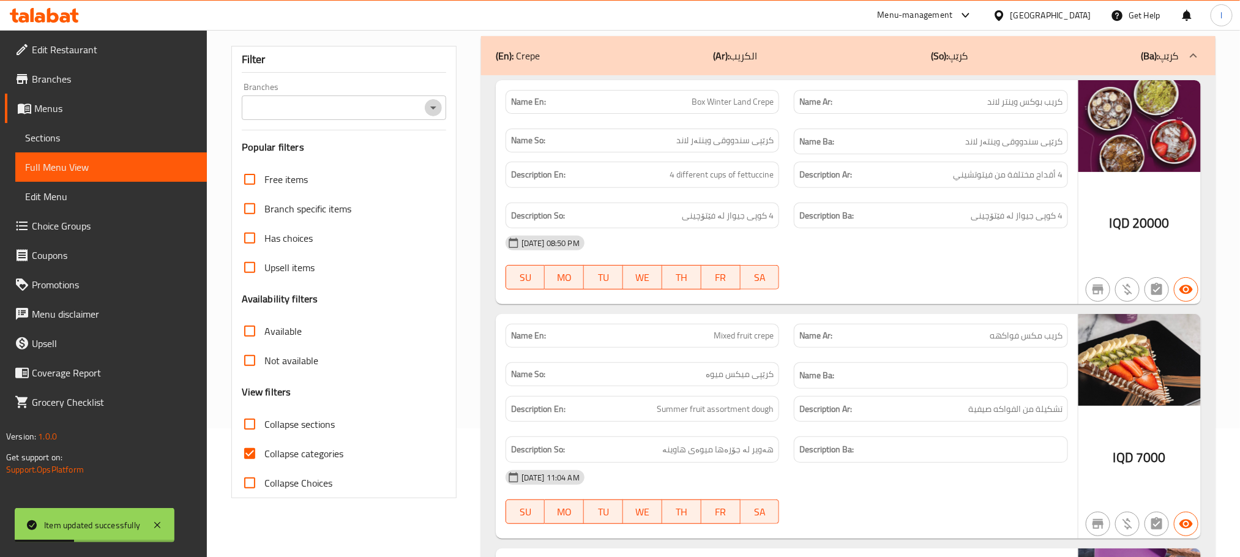
click at [431, 111] on icon "Open" at bounding box center [433, 107] width 15 height 15
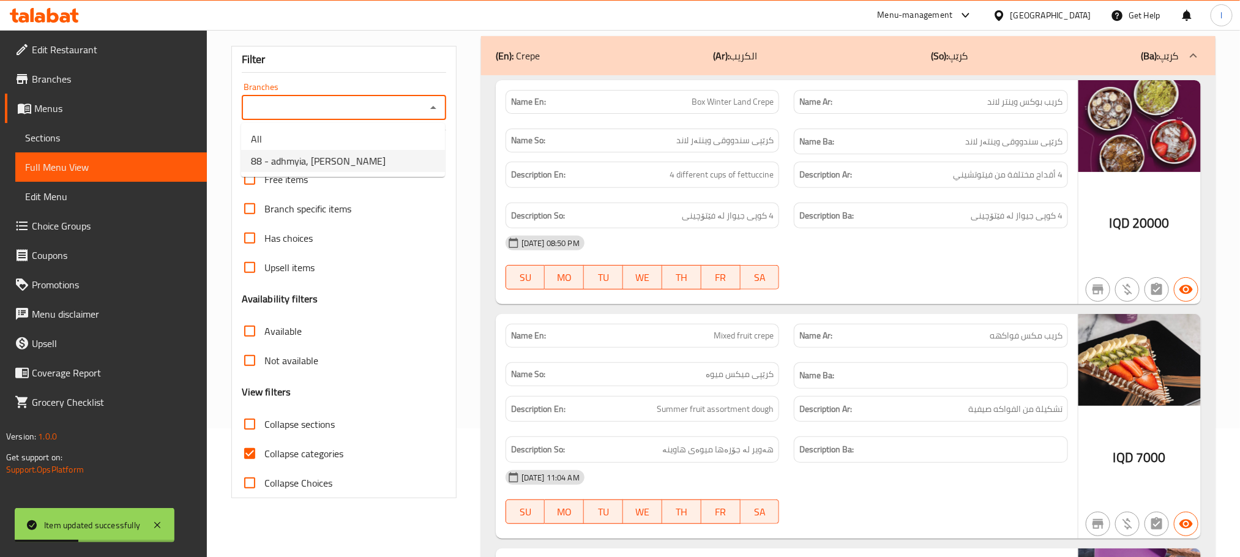
click at [356, 158] on span "88 - adhmyia, [PERSON_NAME]" at bounding box center [318, 161] width 135 height 15
type input "88 - adhmyia, [PERSON_NAME]"
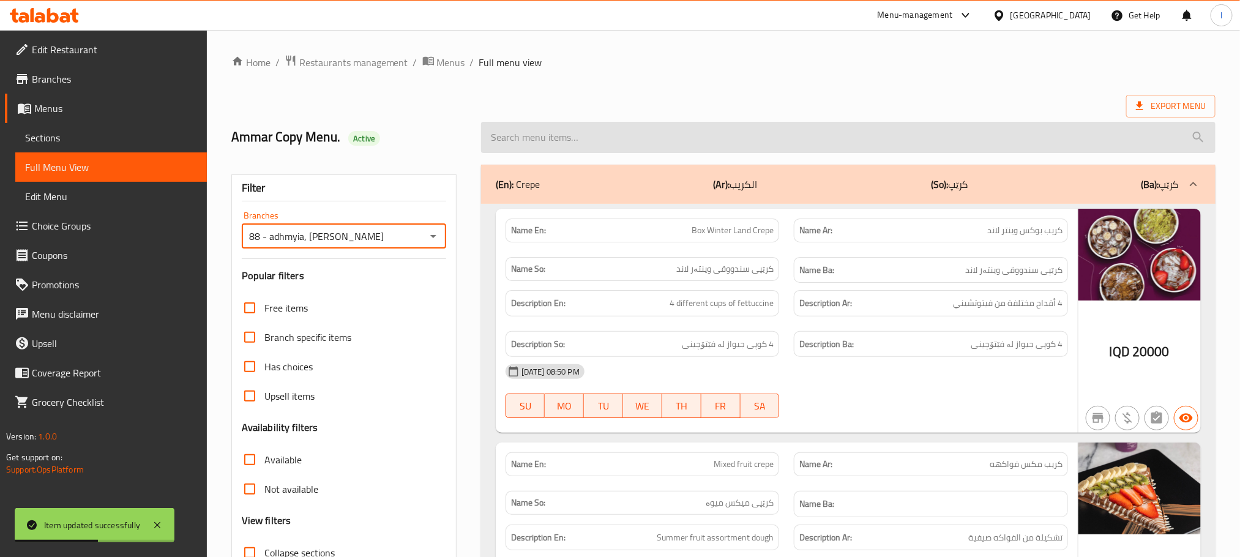
click at [553, 140] on input "search" at bounding box center [848, 137] width 734 height 31
paste input "Lotus Pancake"
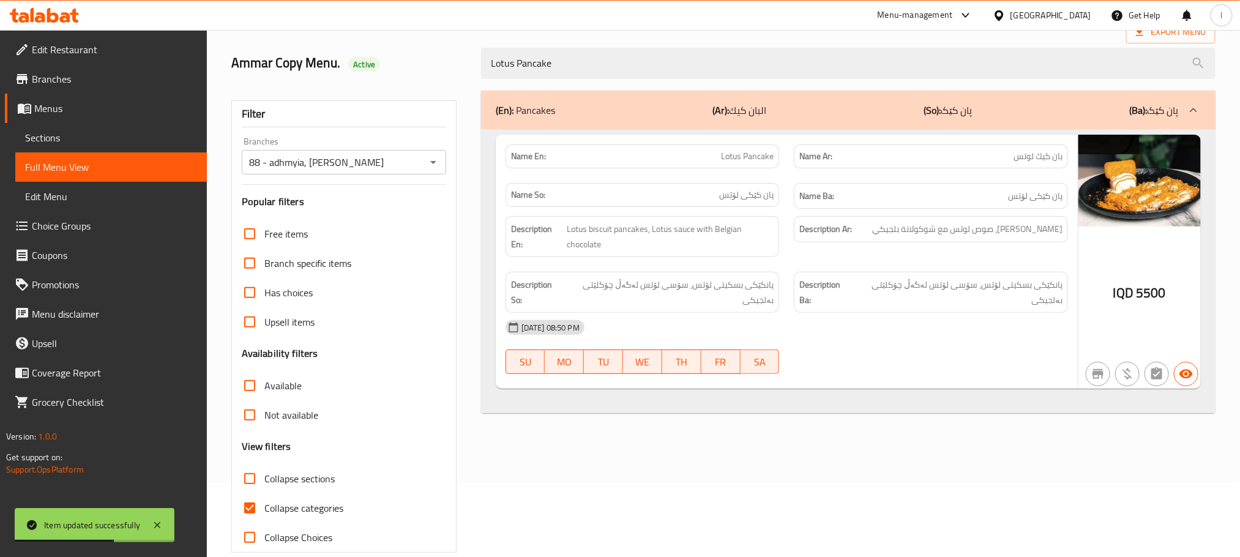
scroll to position [95, 0]
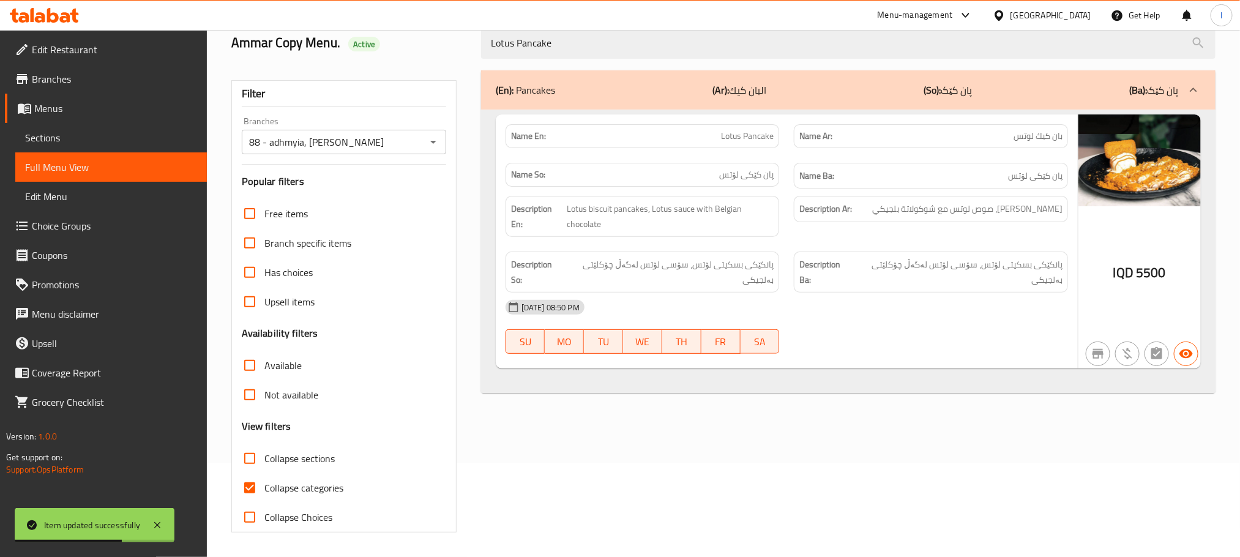
type input "Lotus Pancake"
click at [257, 485] on input "Collapse categories" at bounding box center [249, 487] width 29 height 29
checkbox input "false"
